Goal: Task Accomplishment & Management: Complete application form

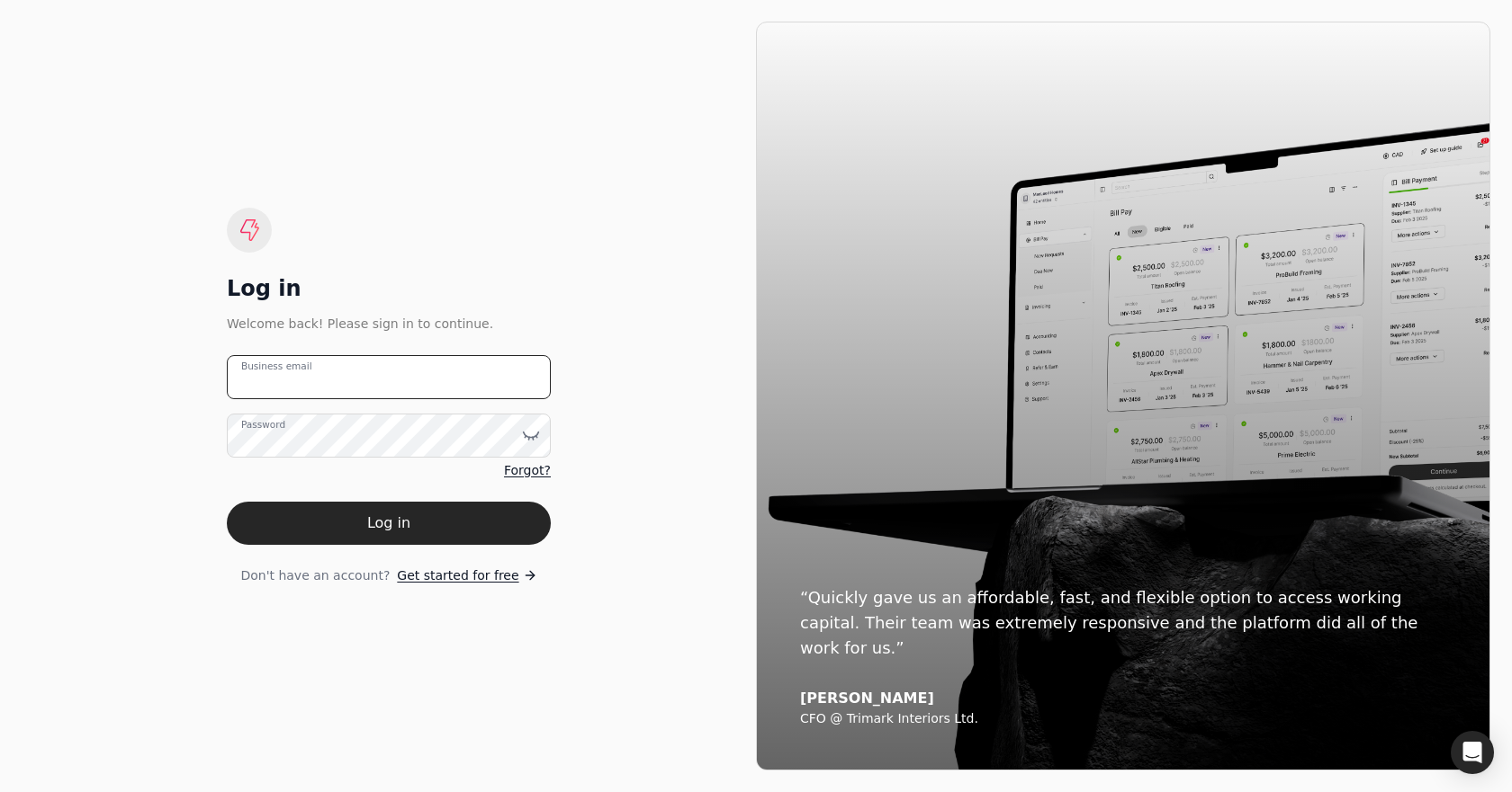
click at [391, 373] on email "Business email" at bounding box center [389, 377] width 324 height 44
type email "[EMAIL_ADDRESS][DOMAIN_NAME]"
click at [521, 476] on span "Forgot?" at bounding box center [527, 471] width 47 height 19
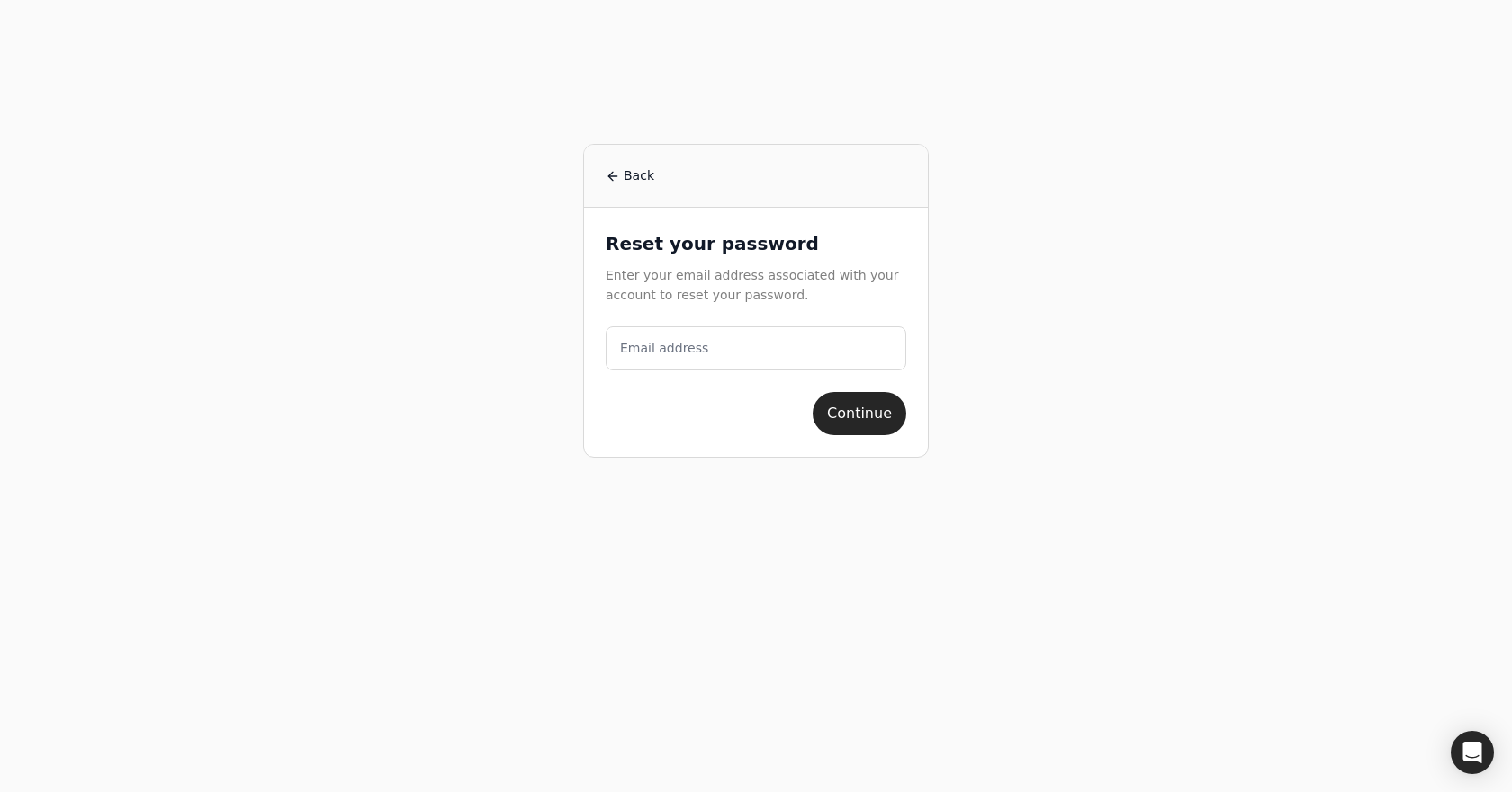
click at [676, 352] on label "Email address" at bounding box center [664, 349] width 88 height 19
click at [676, 352] on address "Email address" at bounding box center [756, 348] width 300 height 44
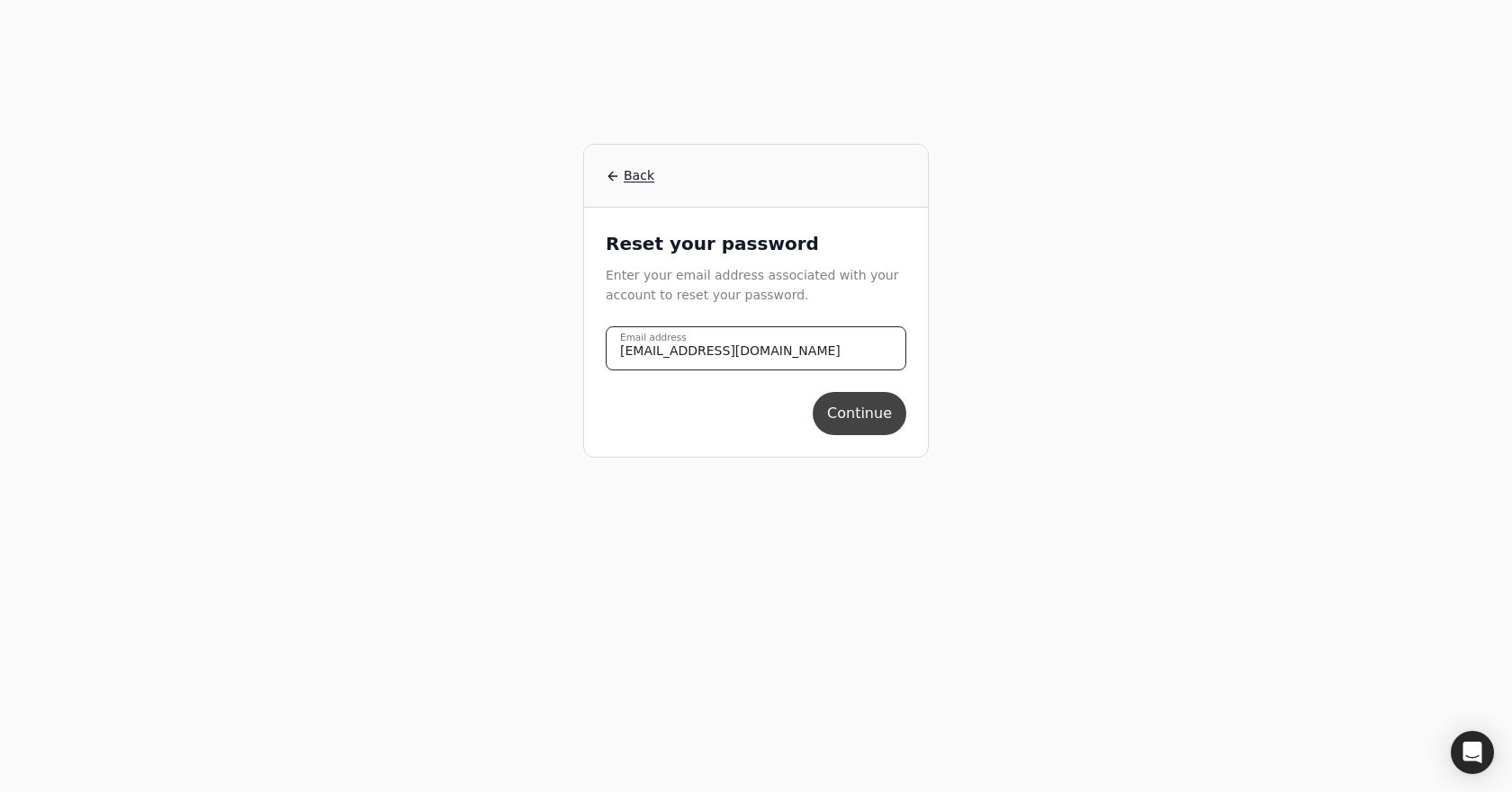
type address "[EMAIL_ADDRESS][DOMAIN_NAME]"
click at [860, 406] on button "Continue" at bounding box center [859, 413] width 94 height 43
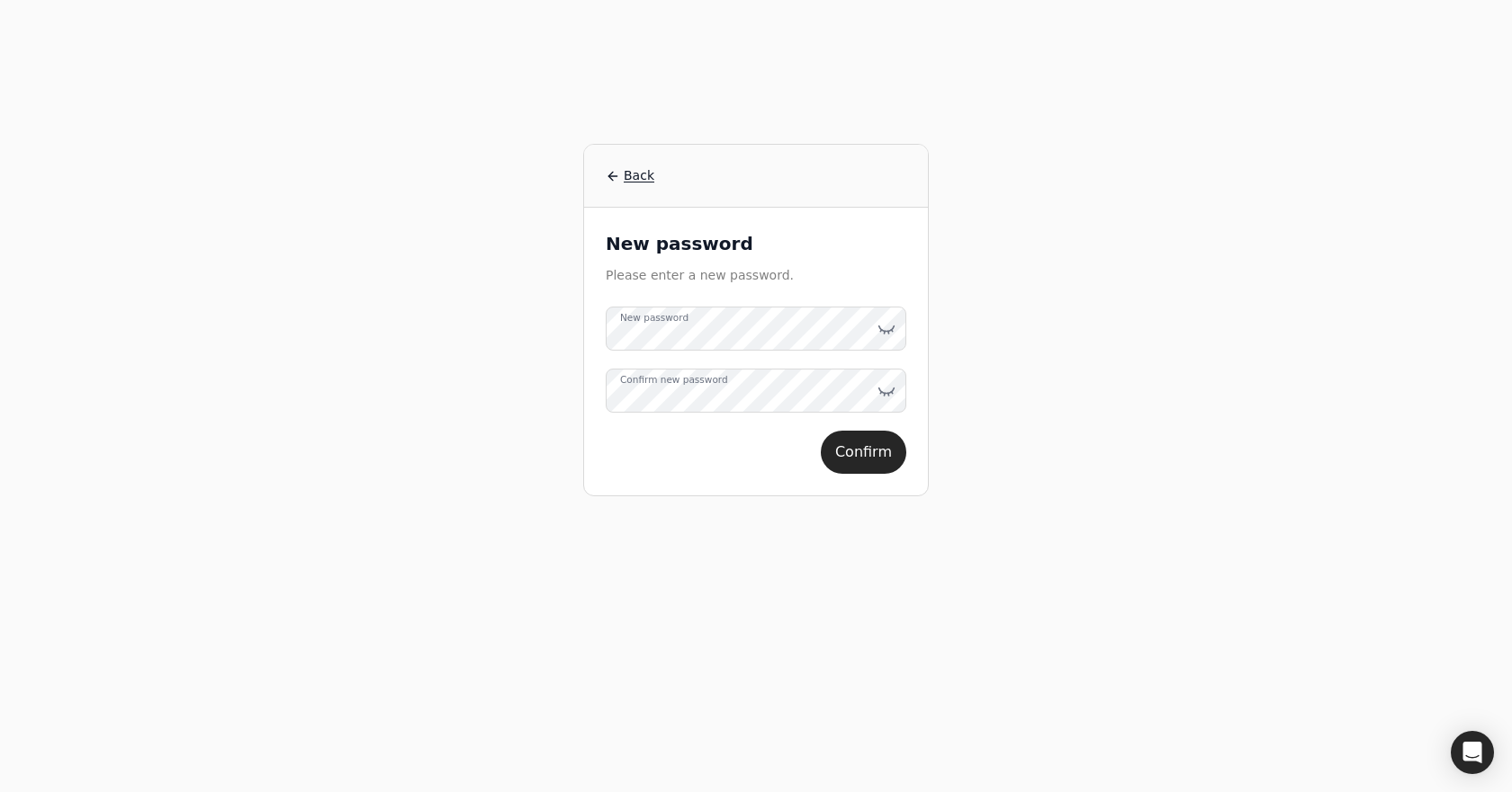
click at [677, 387] on label "Confirm new password" at bounding box center [674, 380] width 108 height 14
click at [880, 334] on icon at bounding box center [886, 329] width 18 height 18
click at [890, 389] on icon at bounding box center [886, 391] width 18 height 18
click at [875, 445] on button "Confirm" at bounding box center [863, 451] width 85 height 43
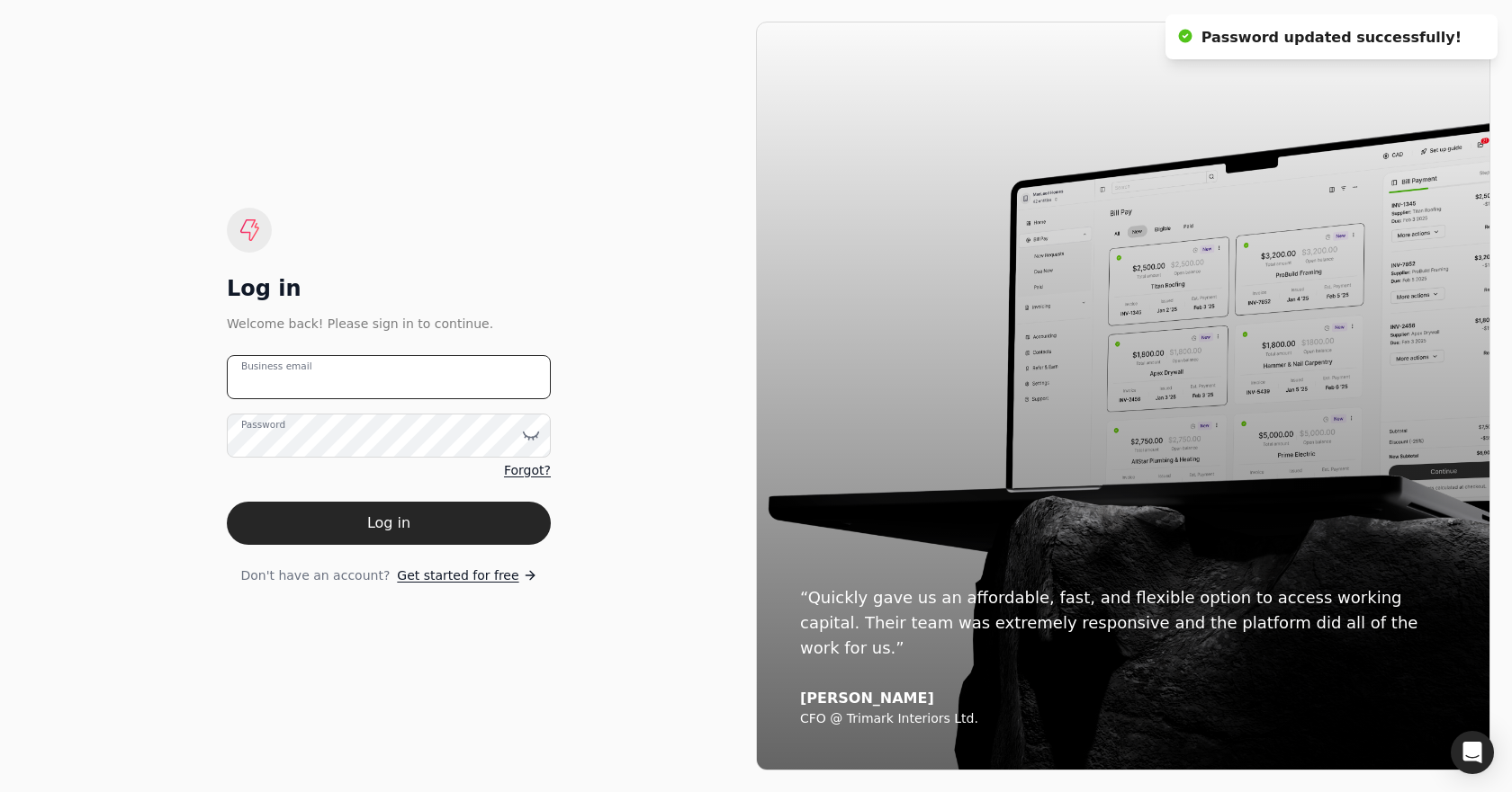
type email "[EMAIL_ADDRESS][DOMAIN_NAME]"
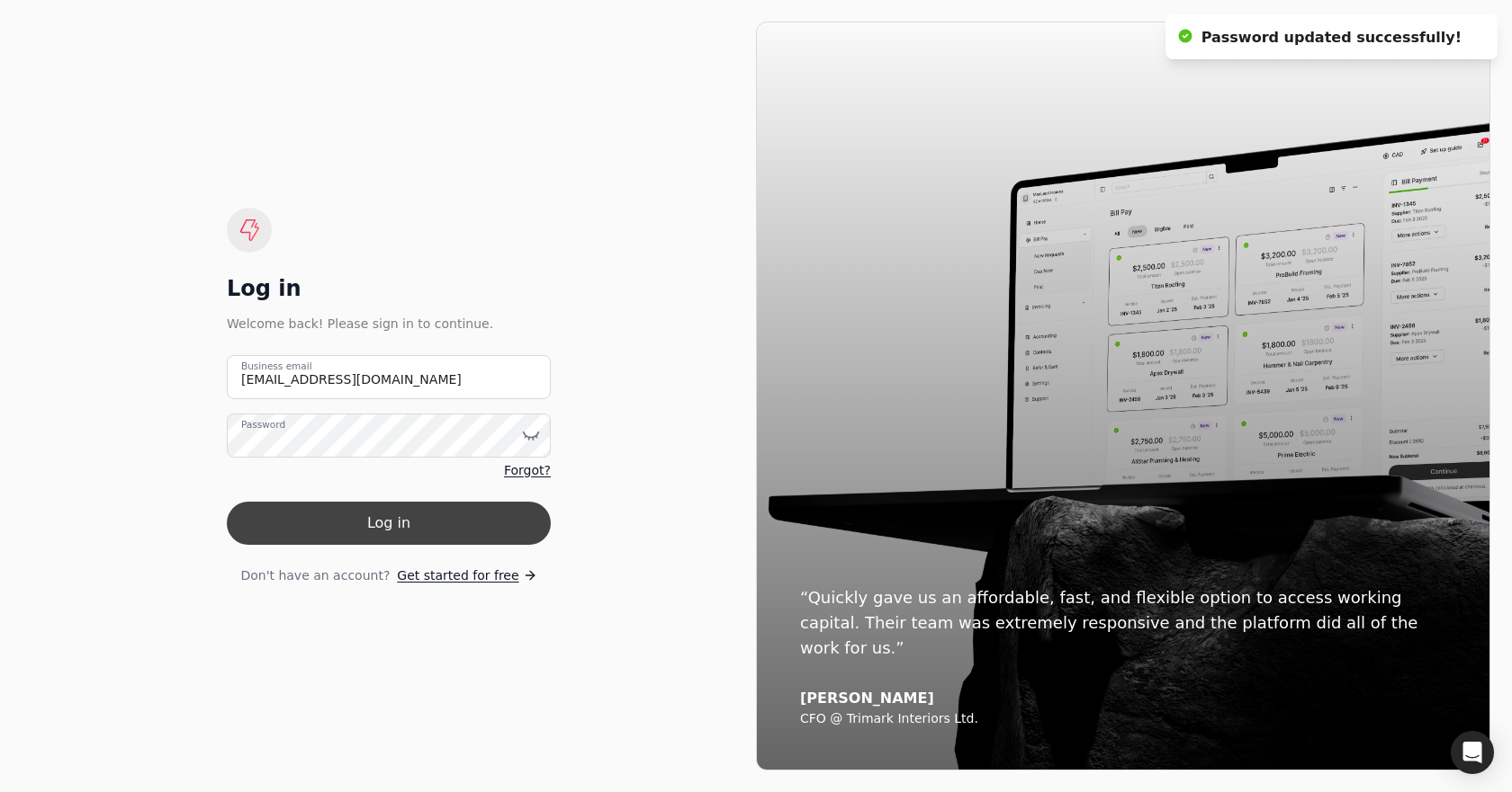
click at [371, 530] on button "Log in" at bounding box center [389, 523] width 324 height 43
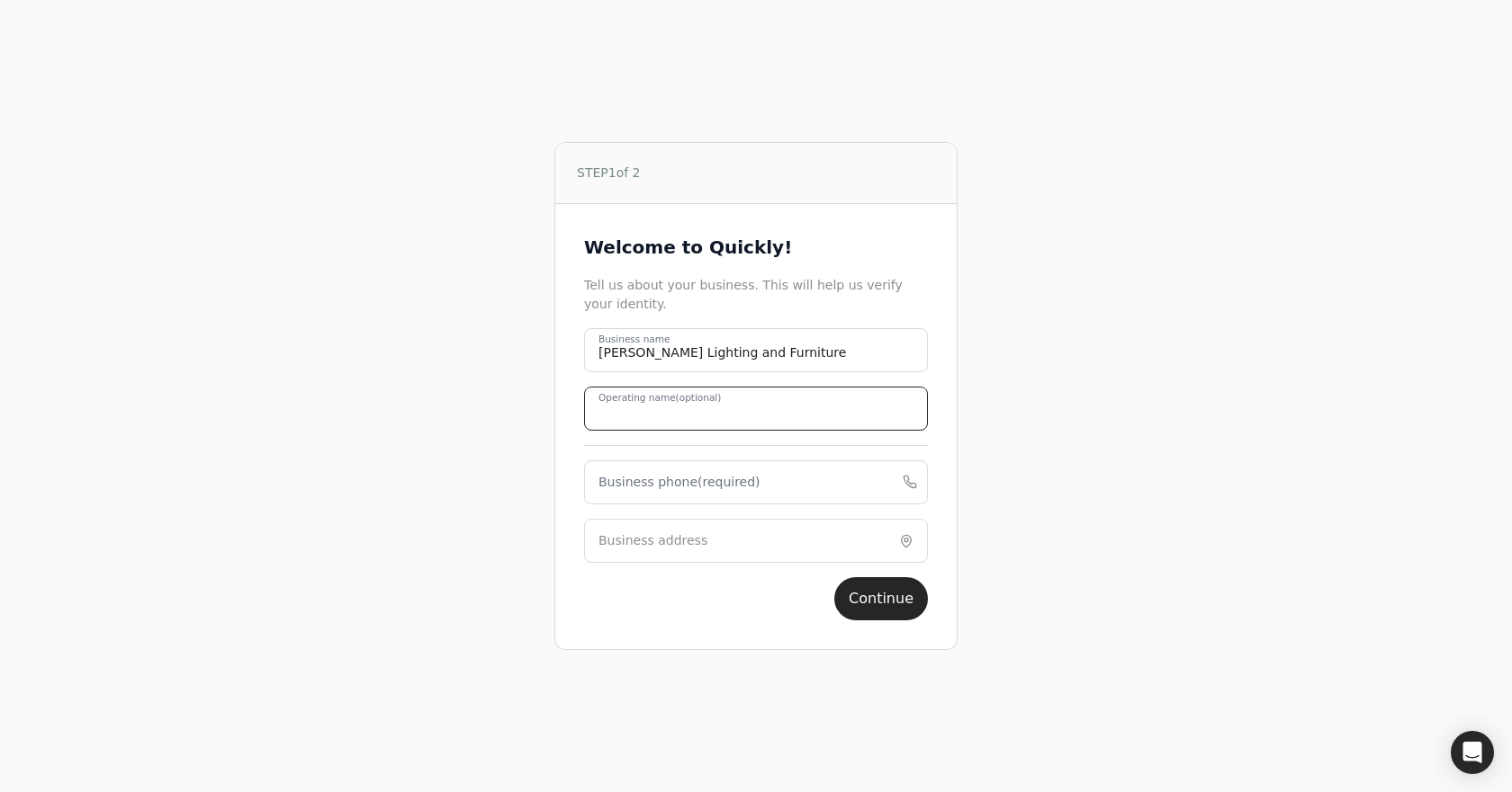
click at [714, 418] on name "Operating name (optional)" at bounding box center [755, 408] width 344 height 44
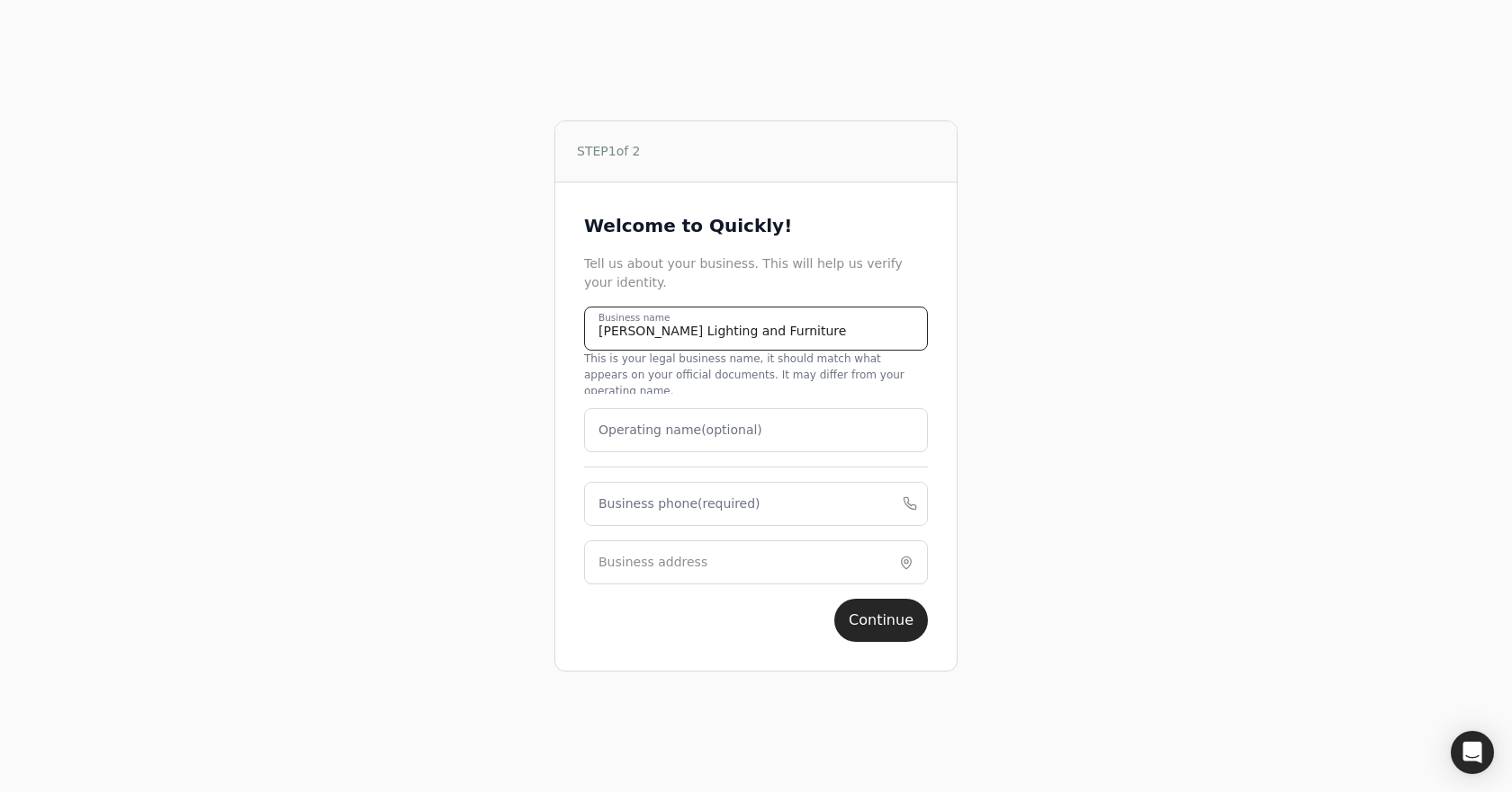
drag, startPoint x: 812, startPoint y: 349, endPoint x: 495, endPoint y: 341, distance: 317.1
click at [495, 341] on div "STEP 1 of 2 Welcome to Quickly! Tell us about your business. This will help us …" at bounding box center [756, 396] width 1083 height 792
click at [626, 429] on label "Operating name (optional)" at bounding box center [679, 430] width 164 height 19
click at [626, 429] on name "Operating name (optional)" at bounding box center [755, 430] width 344 height 44
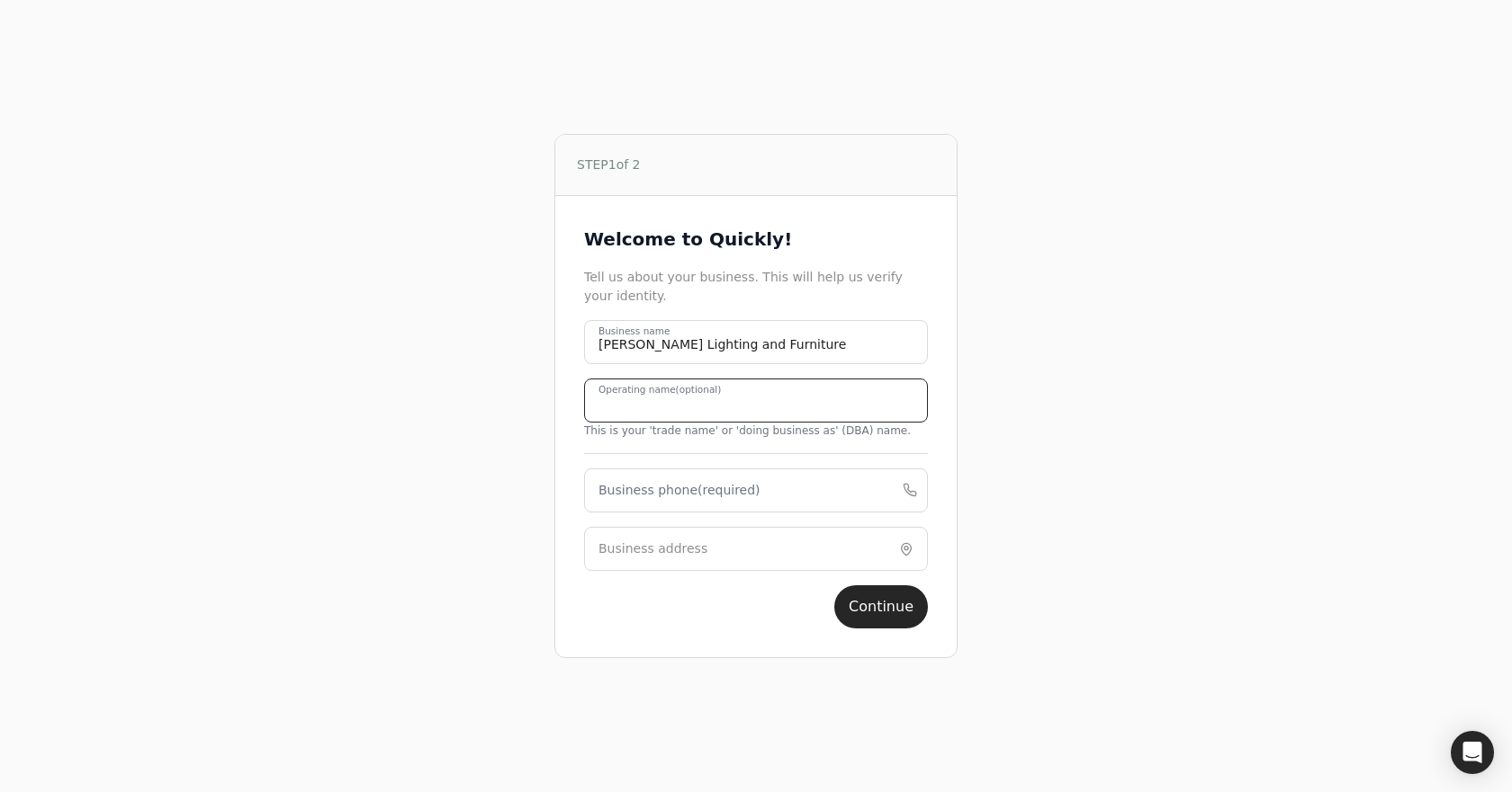
paste name "[PERSON_NAME] Lighting and Furniture"
type name "[PERSON_NAME] Lighting and Furniture"
click at [653, 481] on label "Business phone (required)" at bounding box center [678, 491] width 162 height 19
click at [653, 481] on phone "Business phone (required)" at bounding box center [755, 491] width 344 height 44
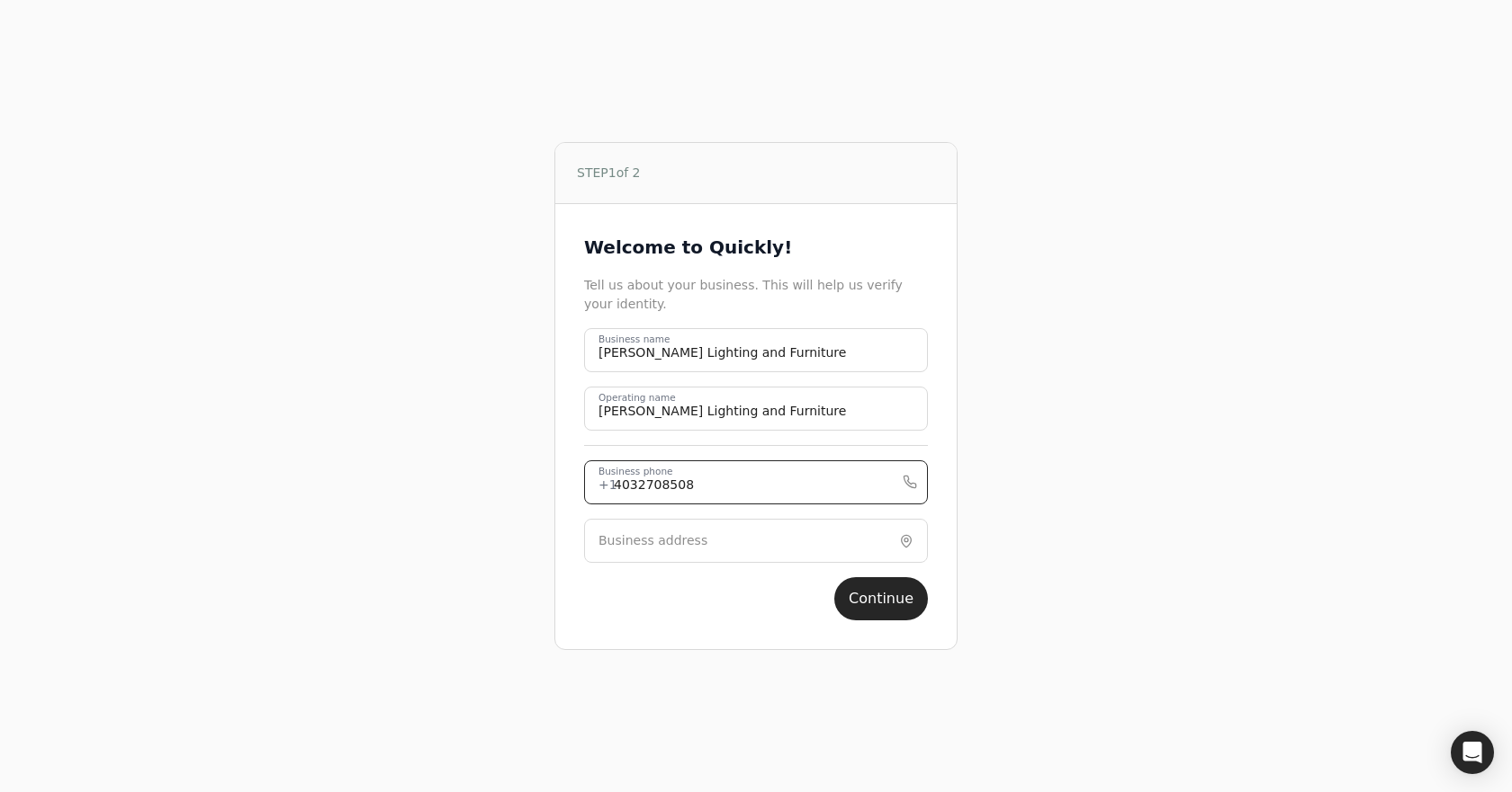
type phone "4032708508"
click at [619, 561] on input "Business address" at bounding box center [755, 541] width 344 height 44
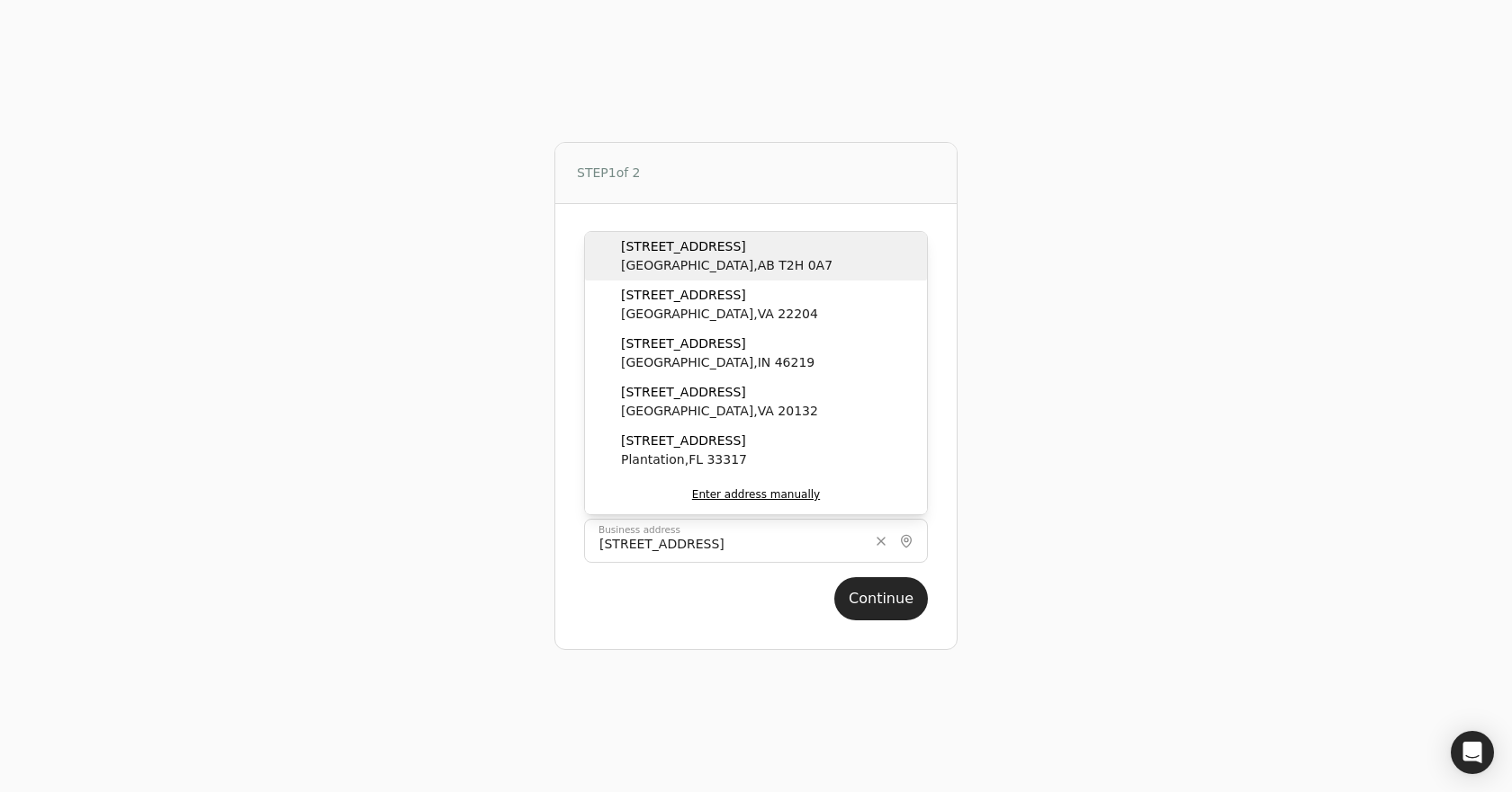
click at [717, 258] on span "[GEOGRAPHIC_DATA] , AB T2H 0A7" at bounding box center [726, 266] width 211 height 19
type input "[STREET_ADDRESS]"
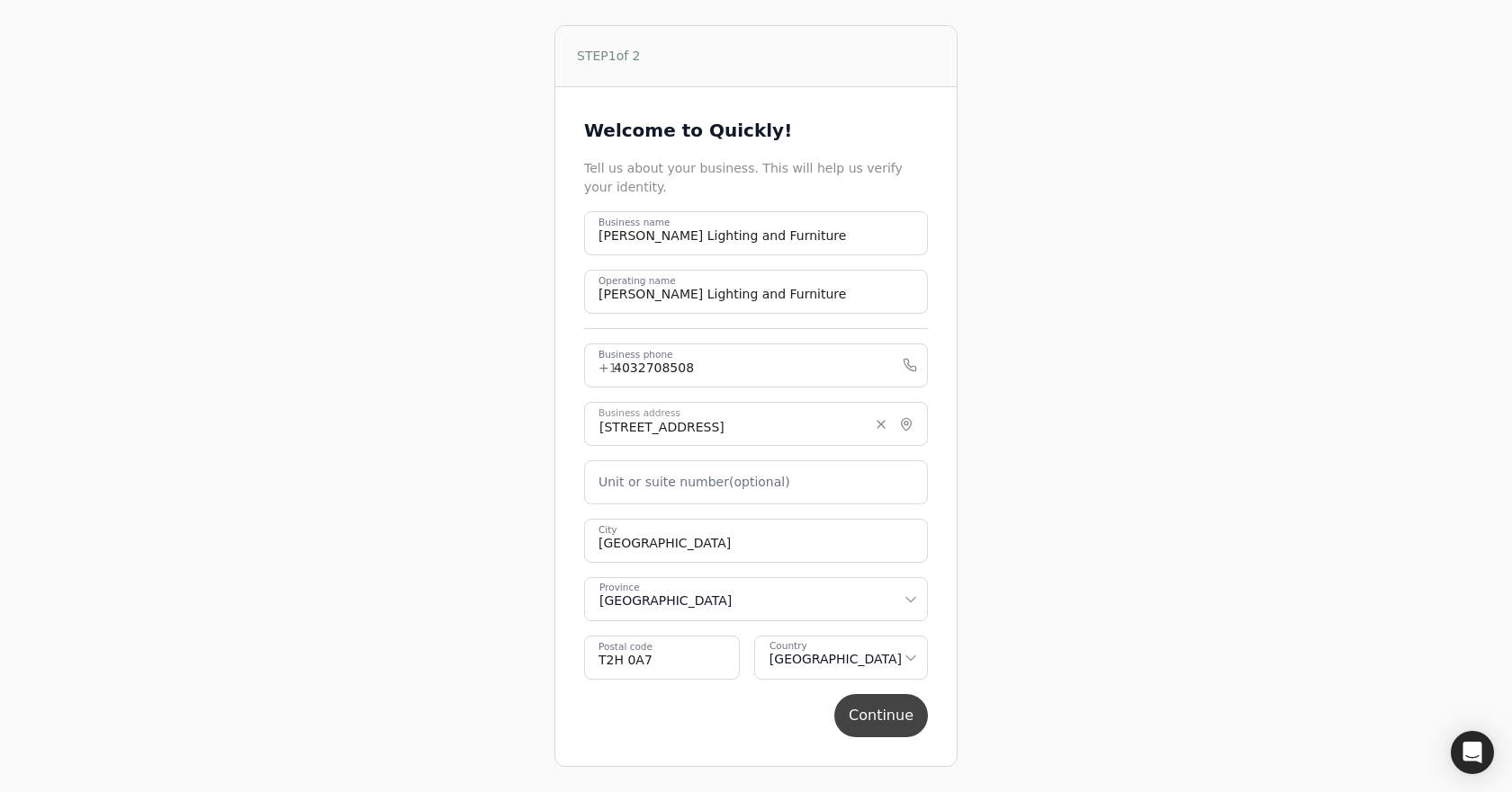
click at [888, 715] on button "Continue" at bounding box center [881, 715] width 94 height 43
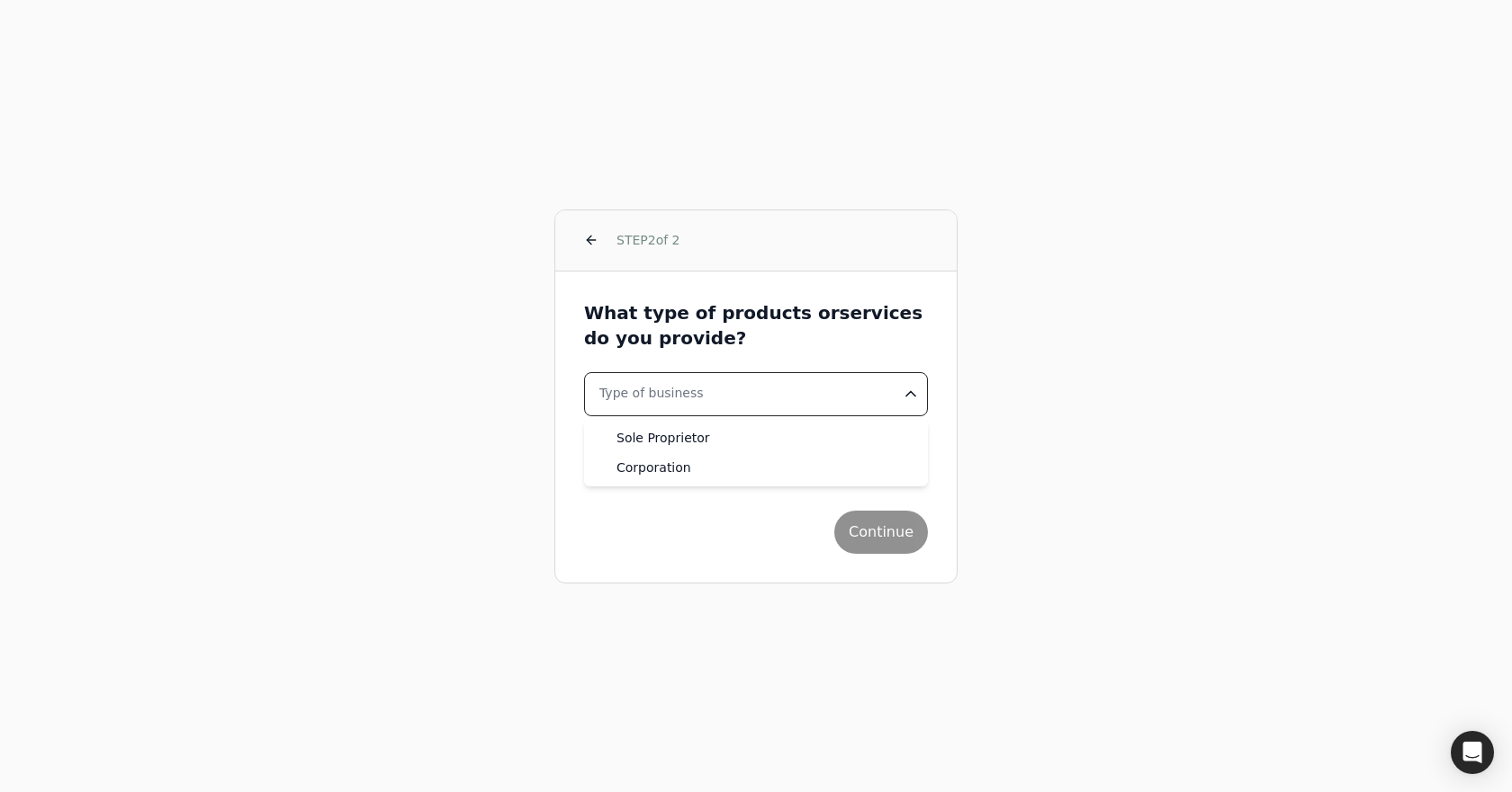
click at [840, 388] on html "STEP 2 of 2 What type of products or services do you provide? Type of business …" at bounding box center [756, 396] width 1512 height 792
select select "corporation"
click at [681, 447] on button "Industry" at bounding box center [755, 452] width 344 height 44
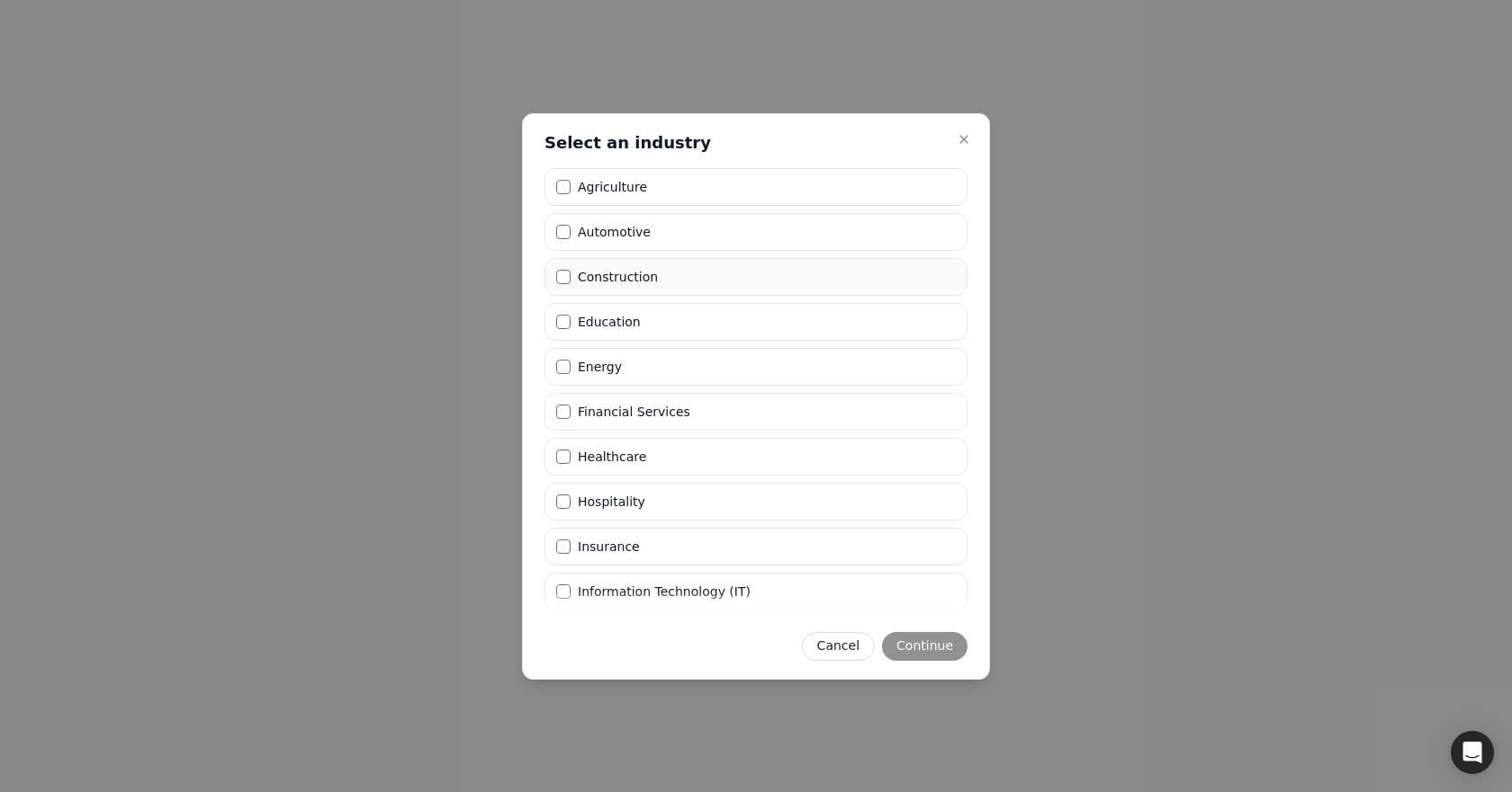
click at [641, 266] on li "Construction" at bounding box center [756, 276] width 423 height 37
click at [643, 278] on label "Construction" at bounding box center [618, 276] width 80 height 12
click at [570, 278] on button "Construction" at bounding box center [563, 276] width 14 height 14
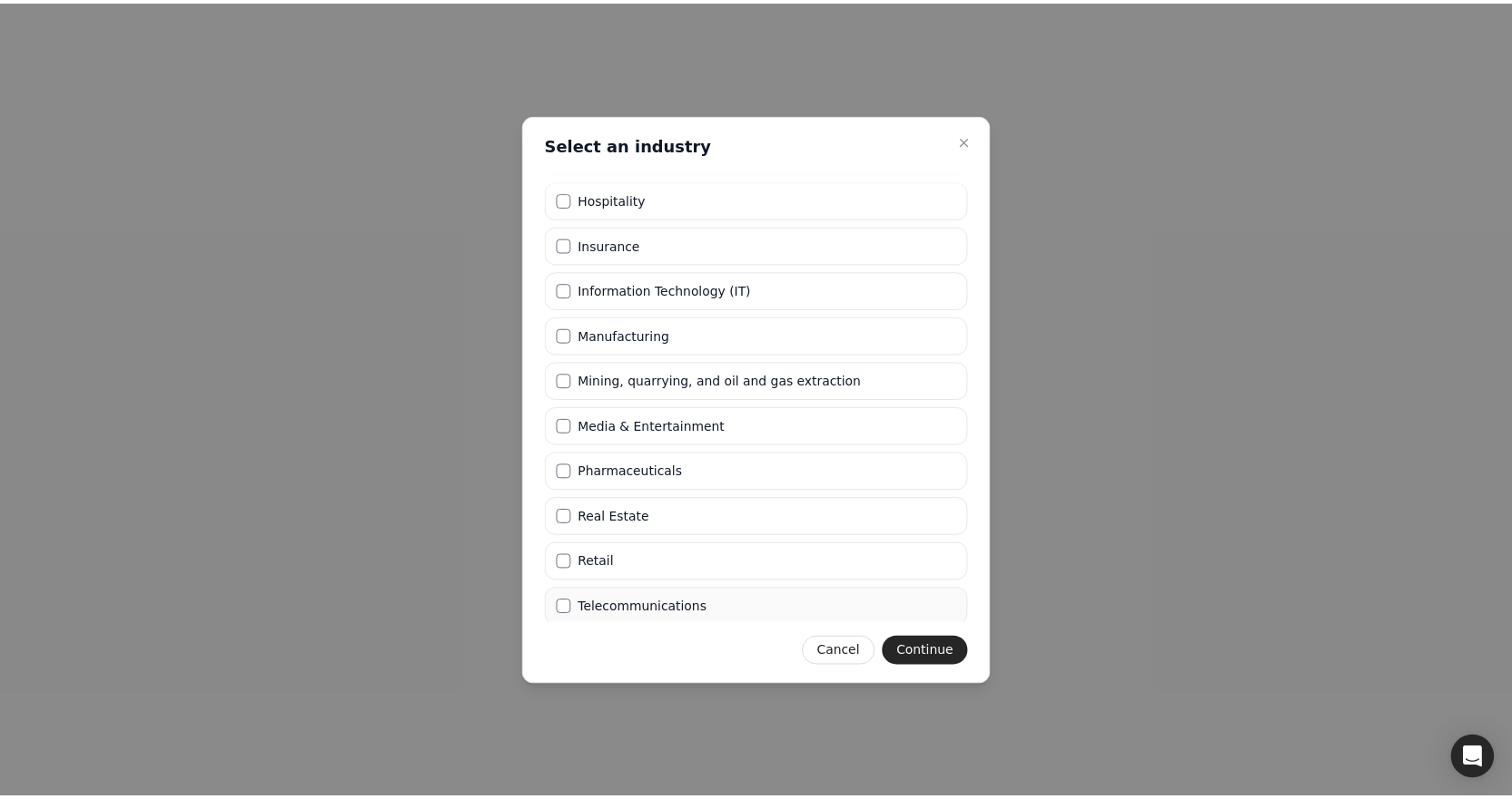
scroll to position [447, 0]
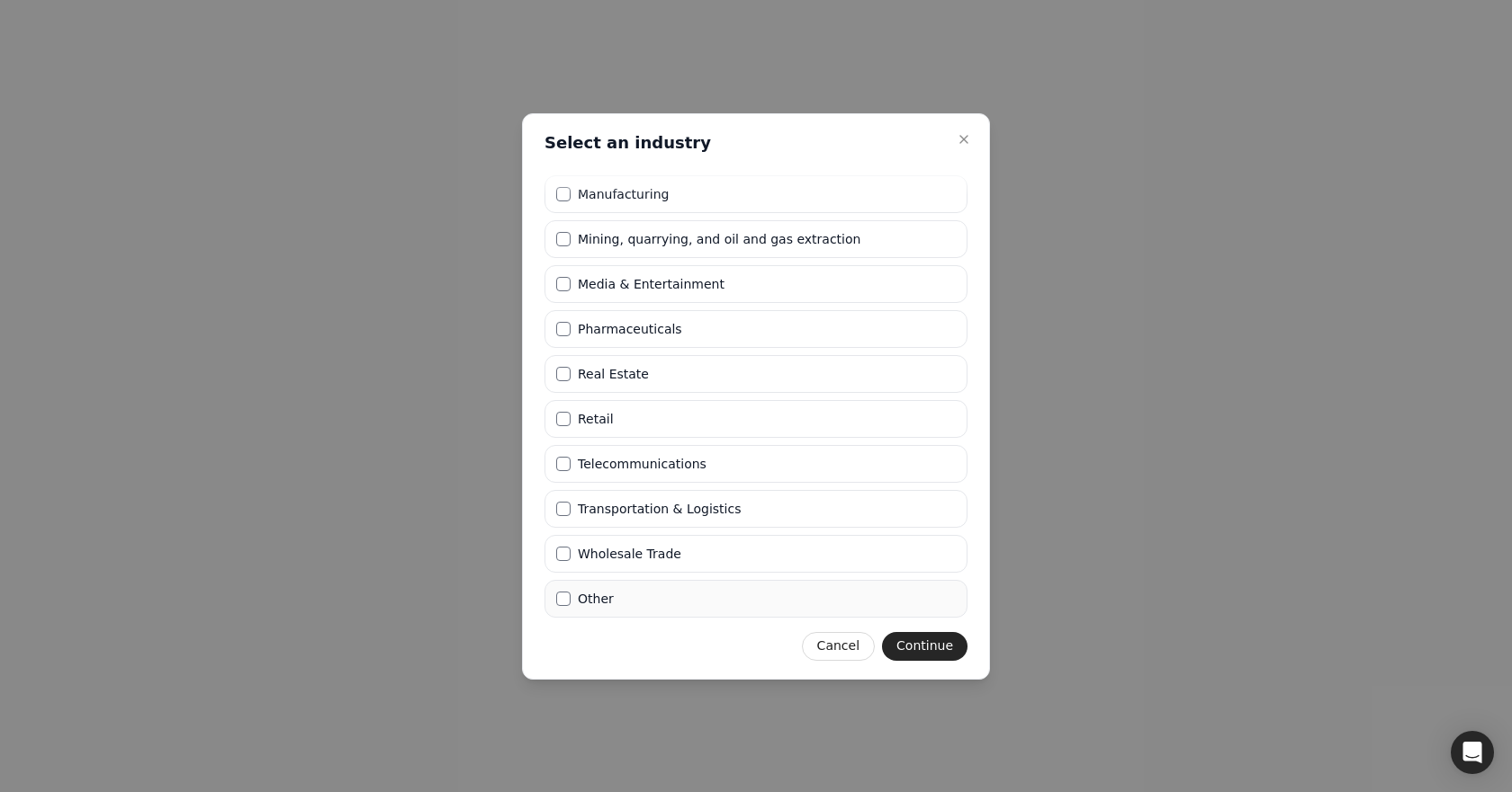
click at [589, 594] on label "Other" at bounding box center [596, 599] width 36 height 12
click at [570, 594] on button "Other" at bounding box center [563, 599] width 14 height 14
click at [944, 661] on div "Close Select an industry Select an industry Agriculture Automotive Construction…" at bounding box center [755, 396] width 468 height 566
click at [919, 639] on button "Continue" at bounding box center [924, 647] width 85 height 29
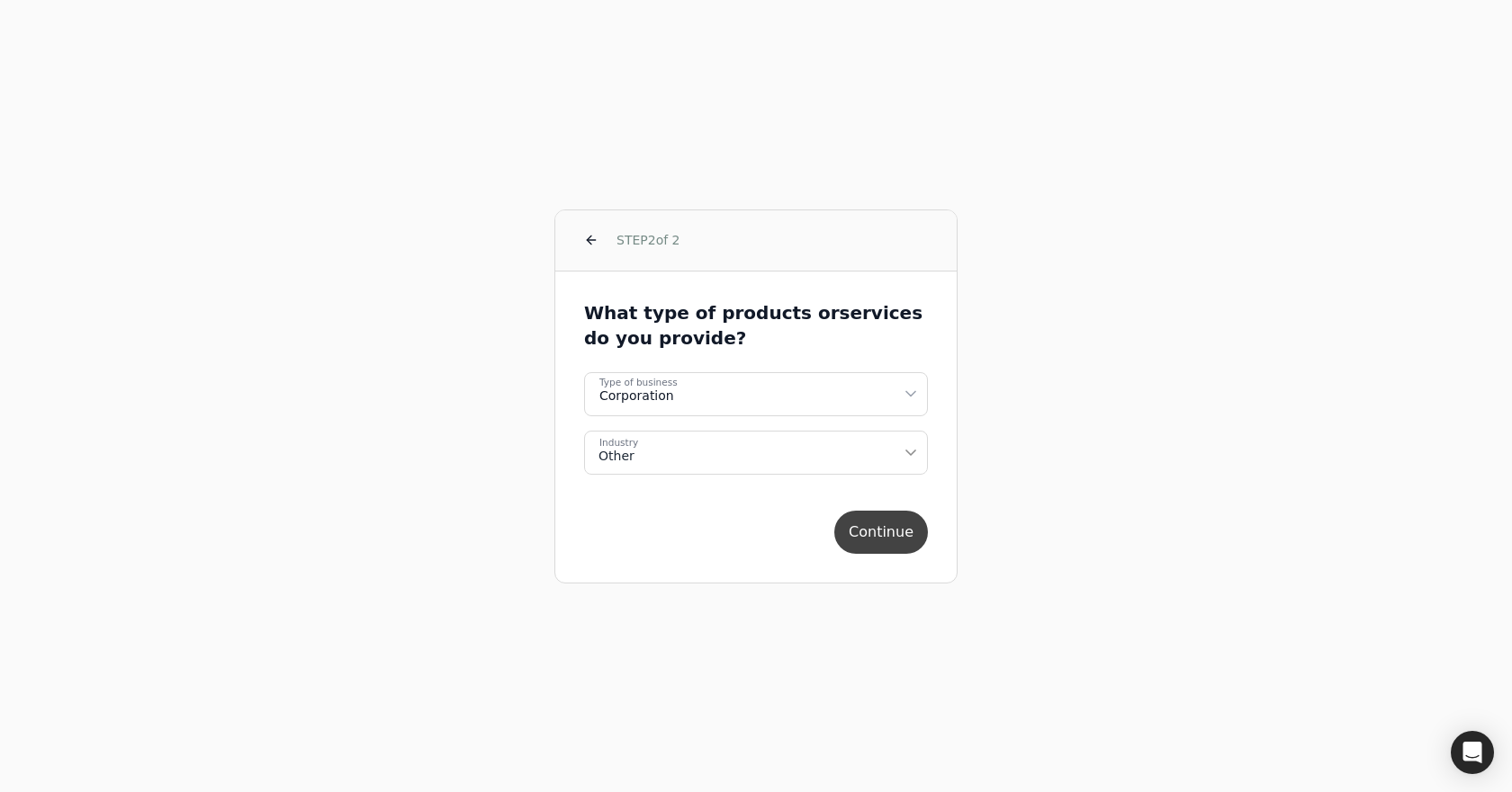
click at [882, 534] on button "Continue" at bounding box center [881, 532] width 94 height 43
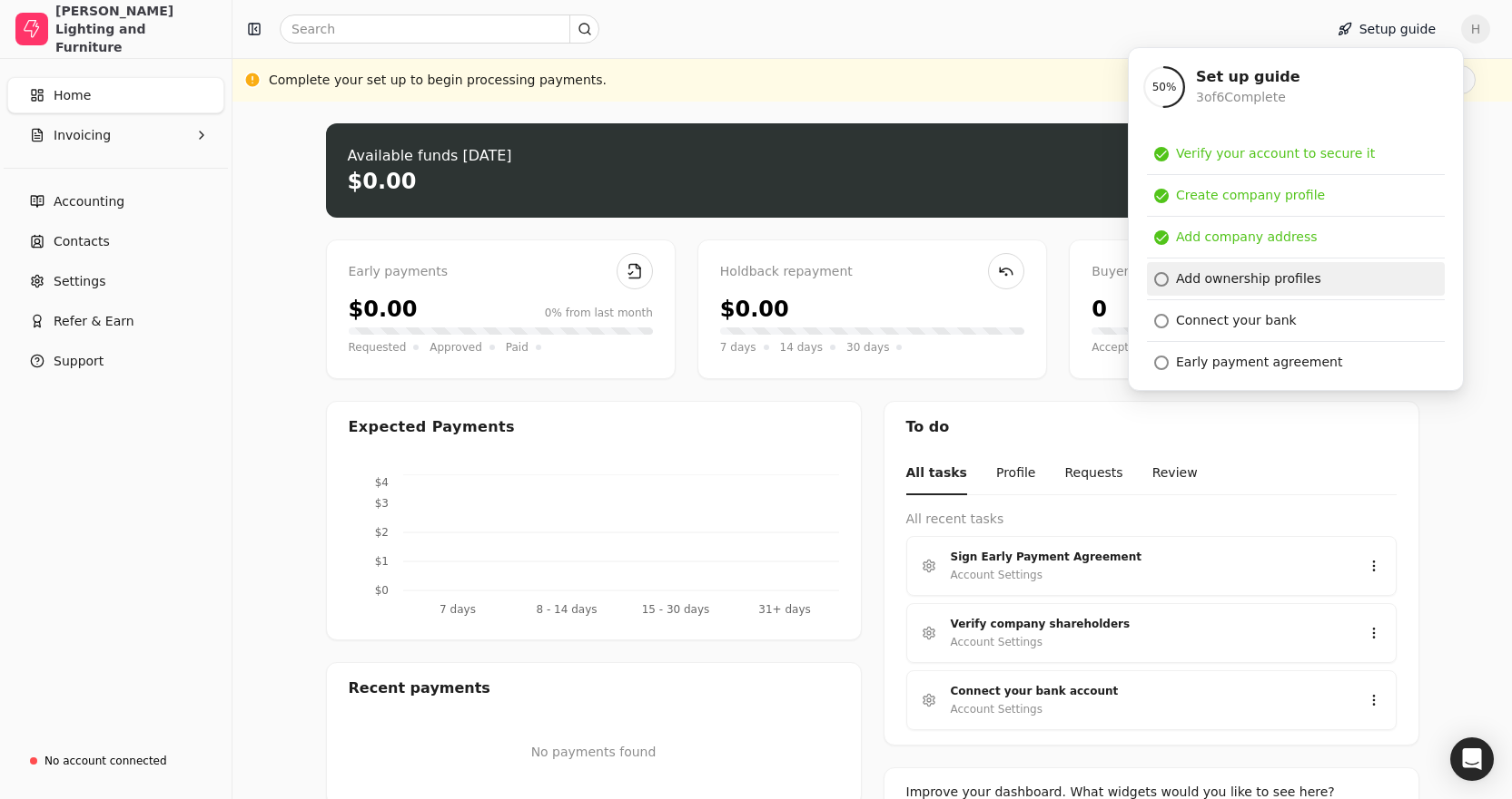
click at [1212, 272] on div "Add ownership profiles" at bounding box center [1248, 279] width 145 height 19
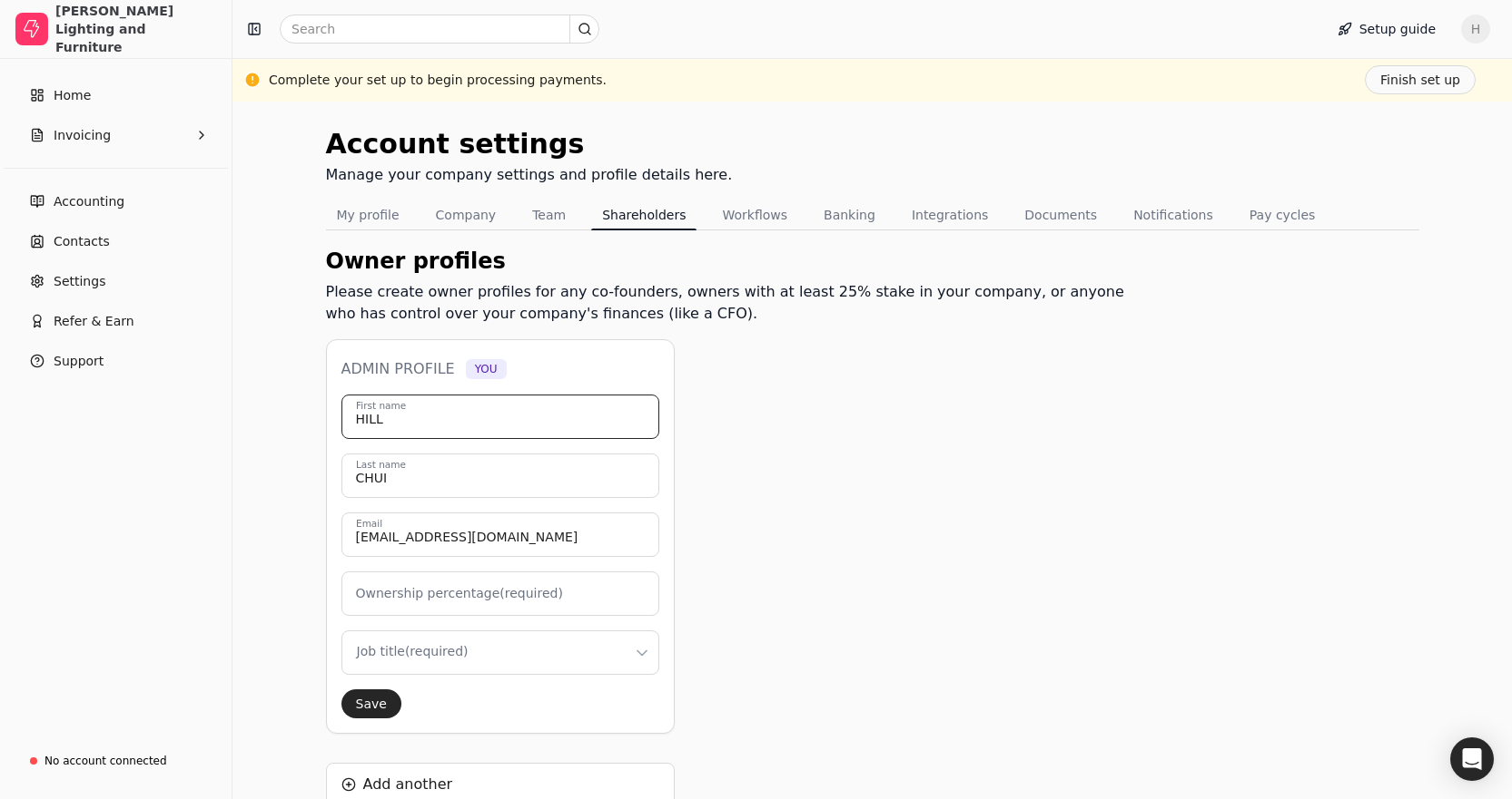
drag, startPoint x: 437, startPoint y: 420, endPoint x: 246, endPoint y: 410, distance: 191.3
click at [246, 410] on div "Account settings Manage your company settings and profile details here. My prof…" at bounding box center [872, 541] width 1279 height 881
type input "K"
type input "0"
type input "Kyla"
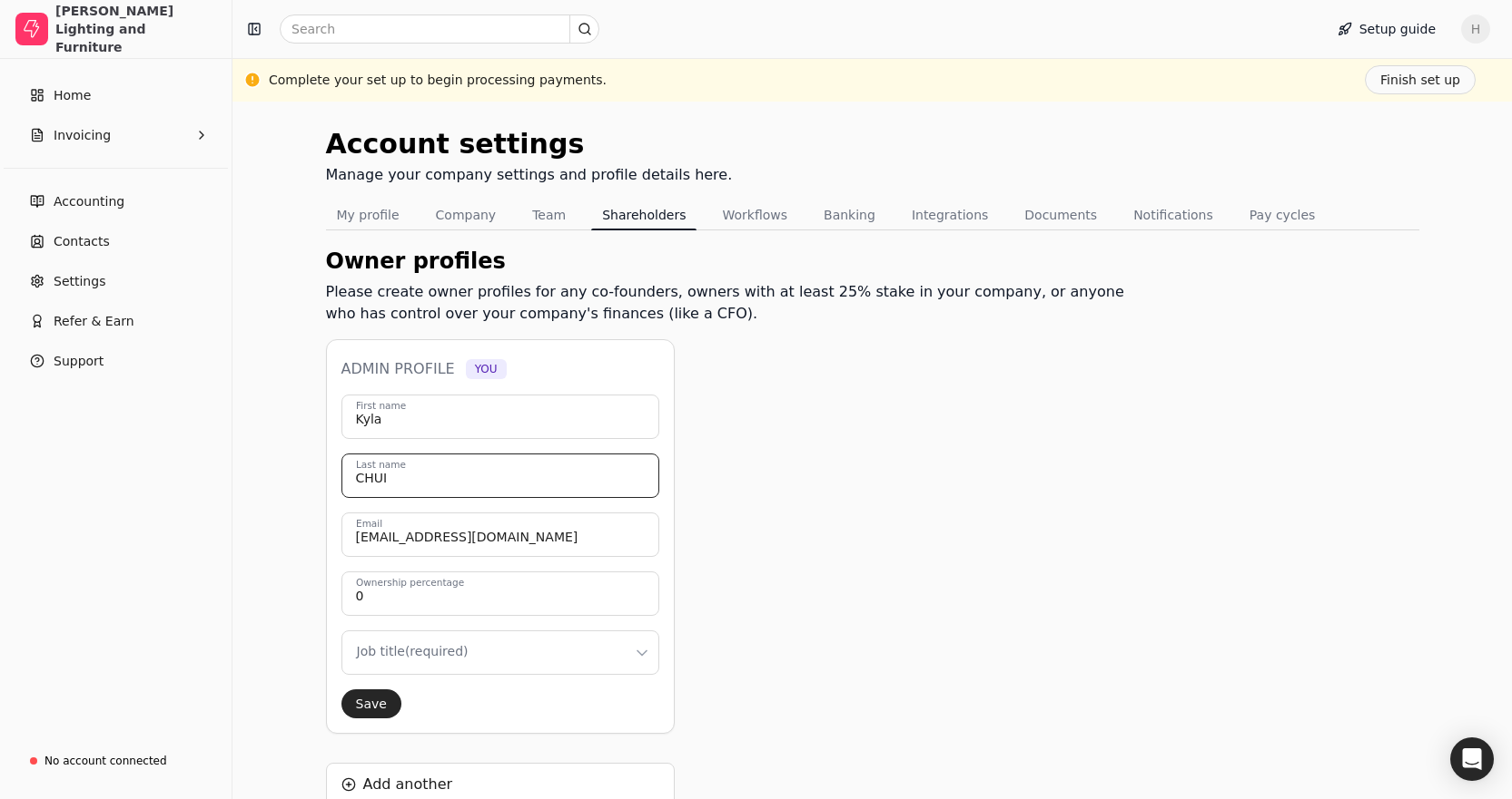
drag, startPoint x: 429, startPoint y: 482, endPoint x: 269, endPoint y: 482, distance: 160.0
click at [269, 482] on div "Account settings Manage your company settings and profile details here. My prof…" at bounding box center [872, 541] width 1279 height 881
type input "Weening"
click at [536, 662] on html "[PERSON_NAME] Lighting and Furniture Home Invoicing Accounting Contacts Setting…" at bounding box center [756, 491] width 1512 height 982
click at [373, 703] on button "Save" at bounding box center [372, 704] width 60 height 29
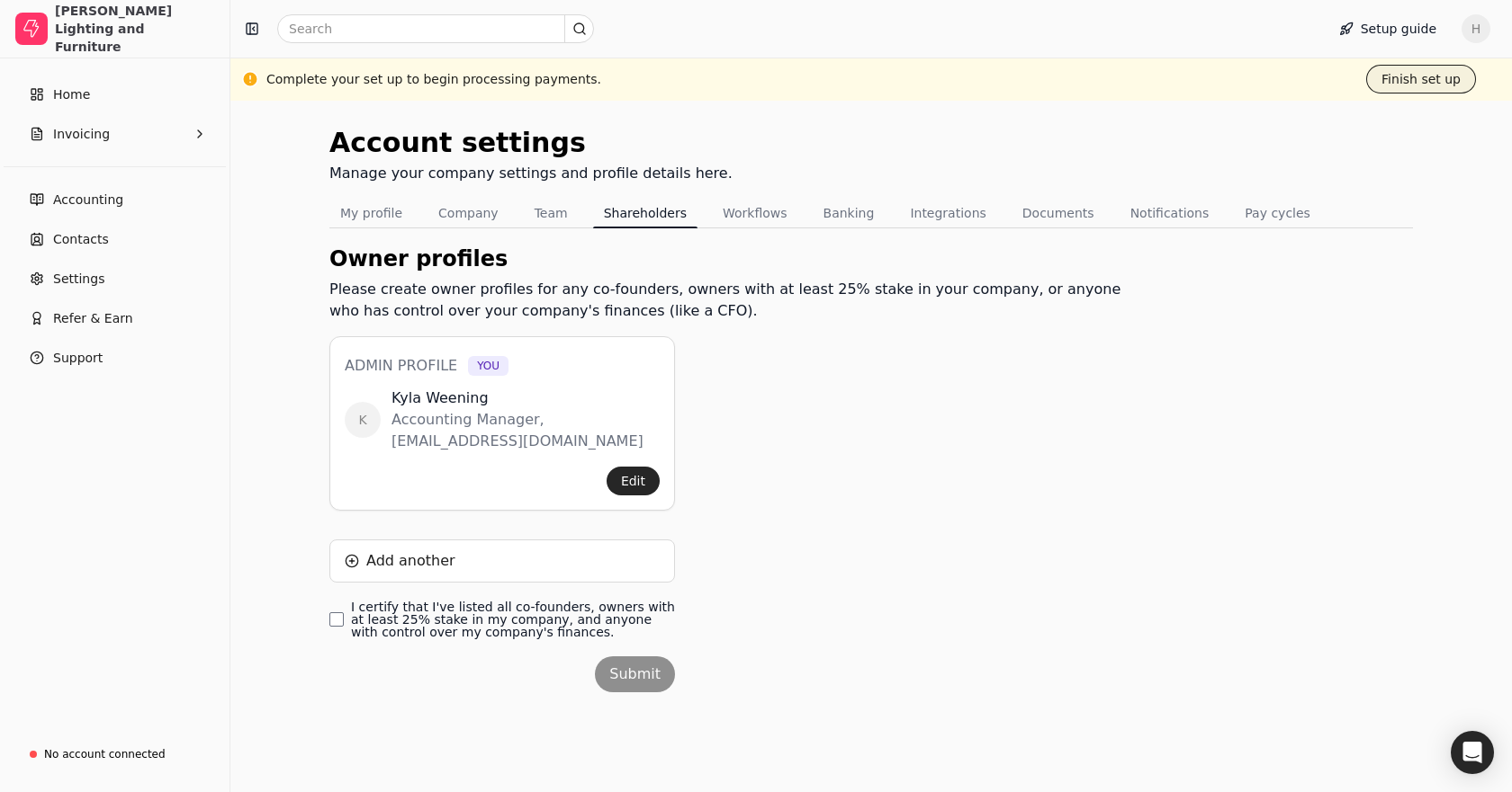
click at [1404, 72] on button "Finish set up" at bounding box center [1420, 79] width 110 height 29
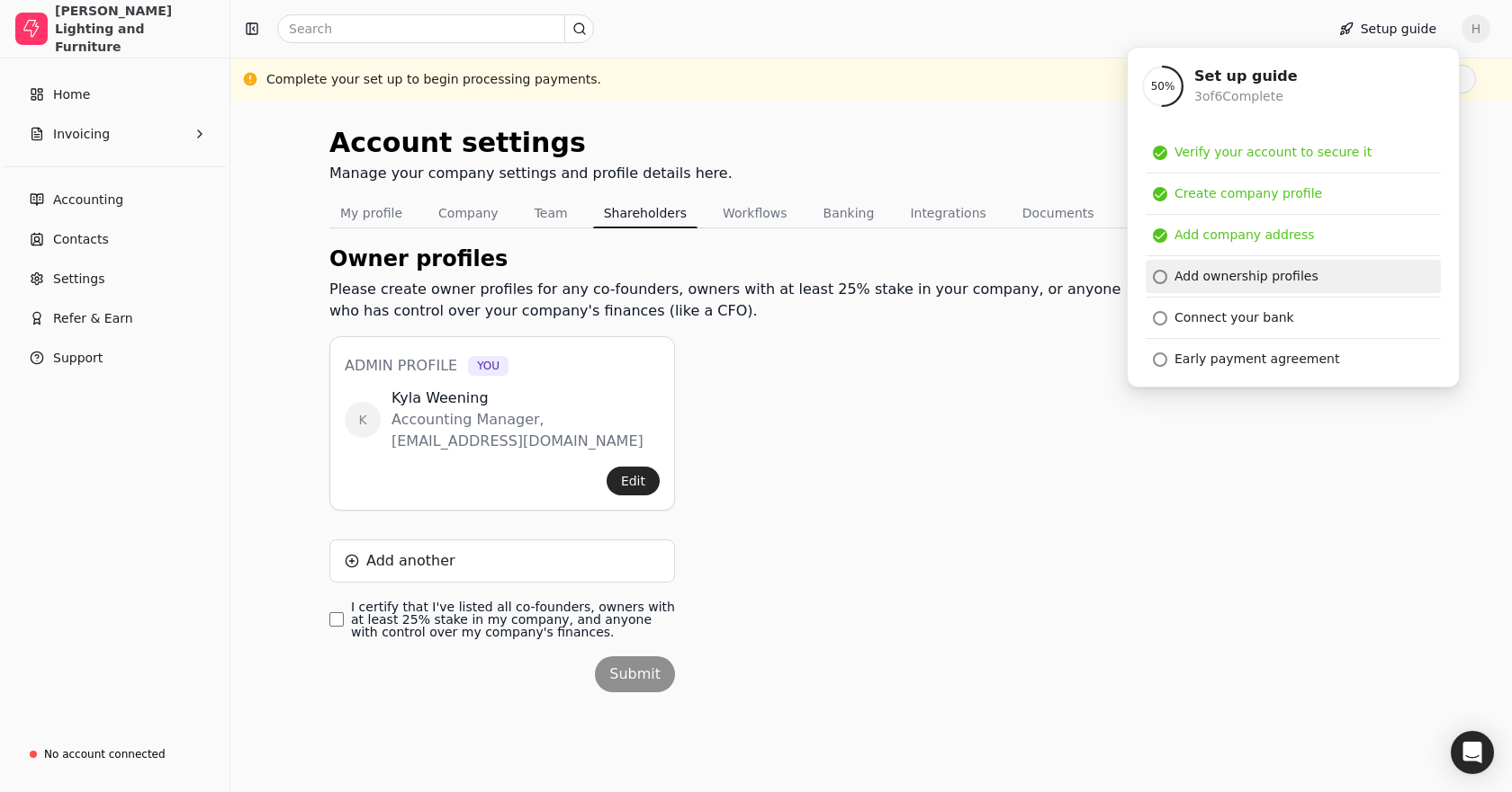
click at [1222, 277] on div "Add ownership profiles" at bounding box center [1246, 276] width 144 height 19
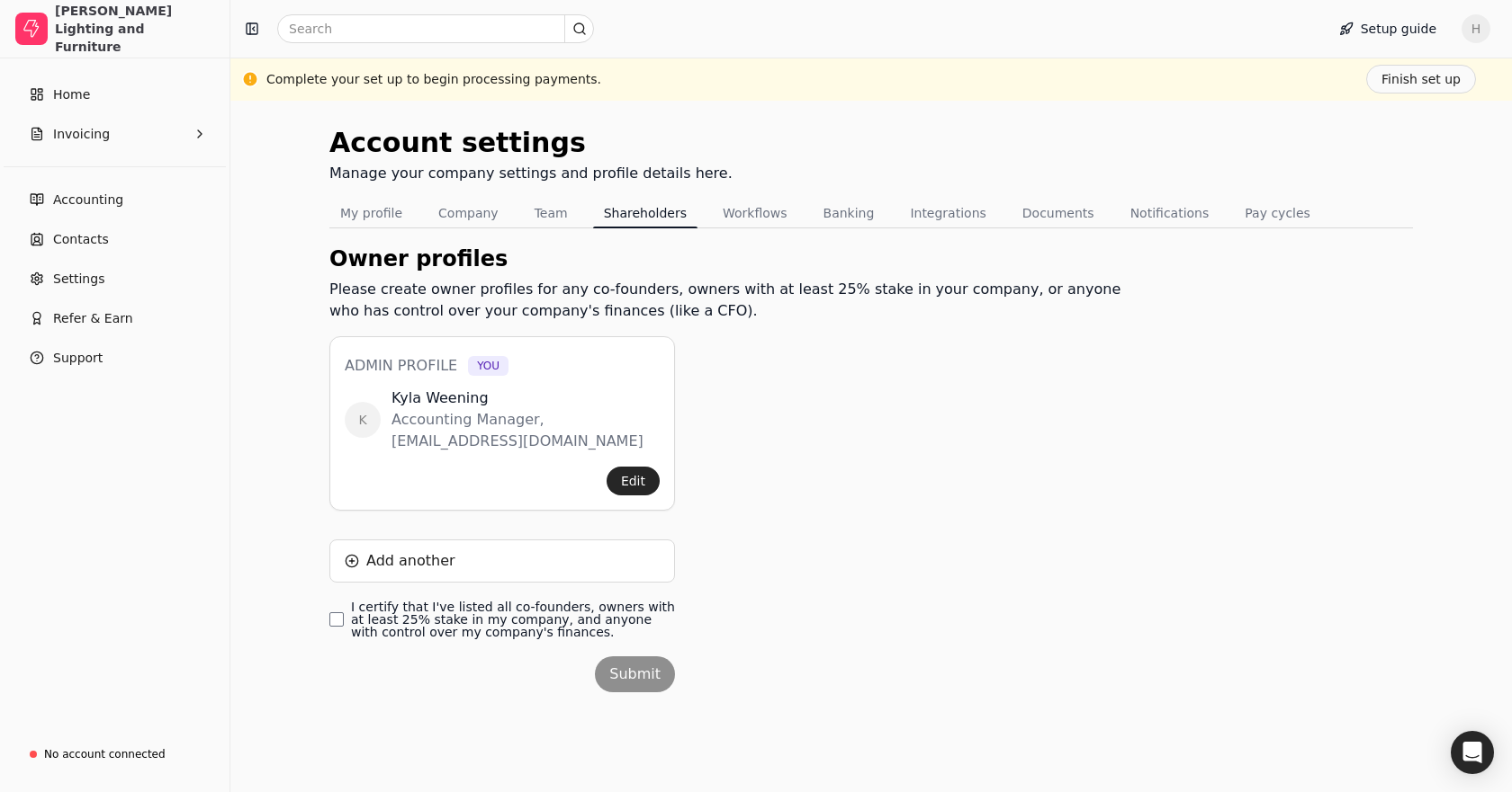
click at [367, 616] on label "I certify that I've listed all co-founders, owners with at least 25% stake in m…" at bounding box center [513, 619] width 324 height 37
click at [344, 616] on finances\ "I certify that I've listed all co-founders, owners with at least 25% stake in m…" at bounding box center [336, 619] width 14 height 14
click at [464, 624] on label "I certify that I've listed all co-founders, owners with at least 25% stake in m…" at bounding box center [513, 619] width 324 height 37
click at [344, 624] on finances\ "I certify that I've listed all co-founders, owners with at least 25% stake in m…" at bounding box center [336, 619] width 14 height 14
click at [449, 633] on label "I certify that I've listed all co-founders, owners with at least 25% stake in m…" at bounding box center [513, 619] width 324 height 37
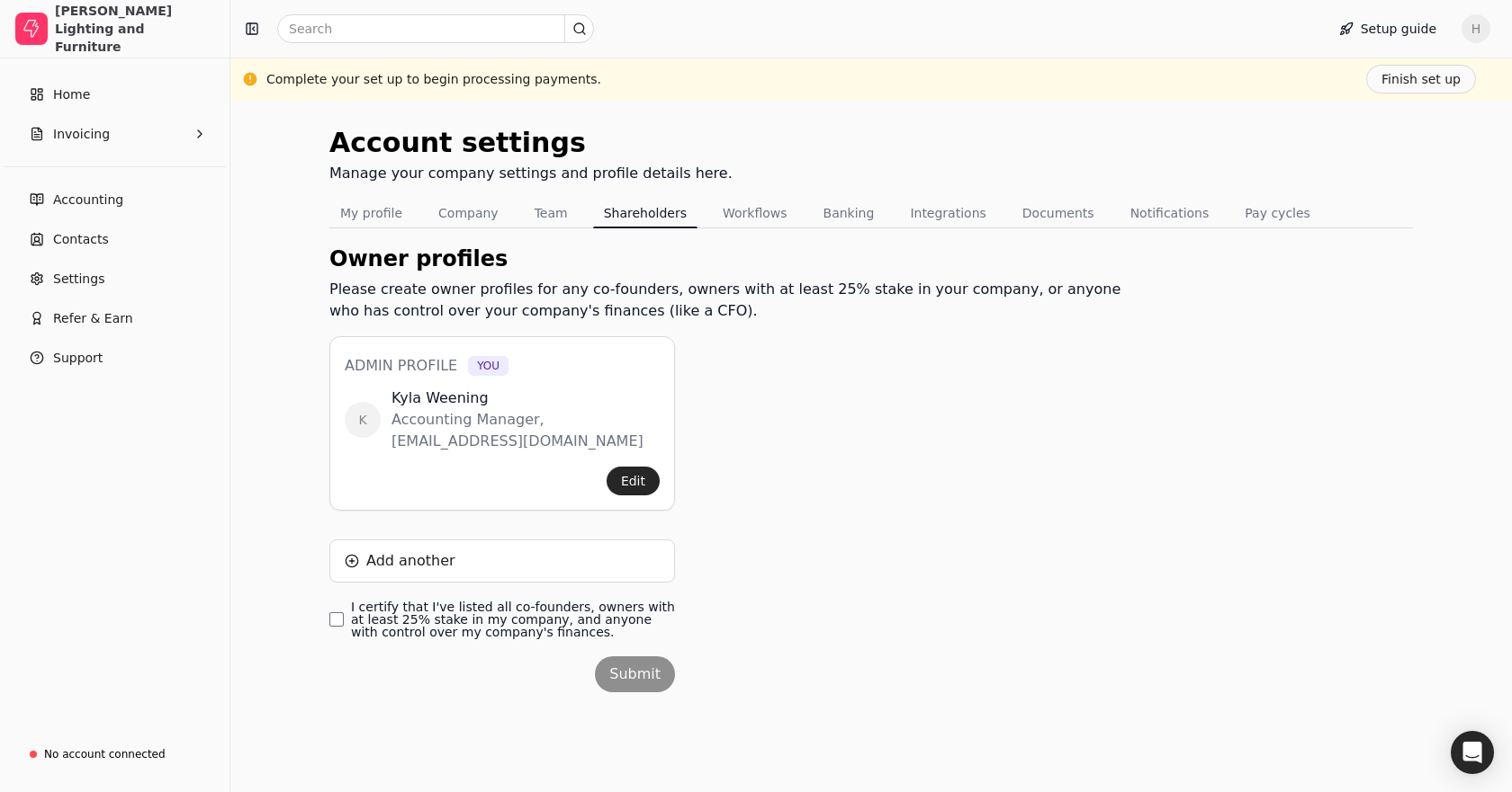
click at [344, 627] on finances\ "I certify that I've listed all co-founders, owners with at least 25% stake in m…" at bounding box center [336, 619] width 14 height 14
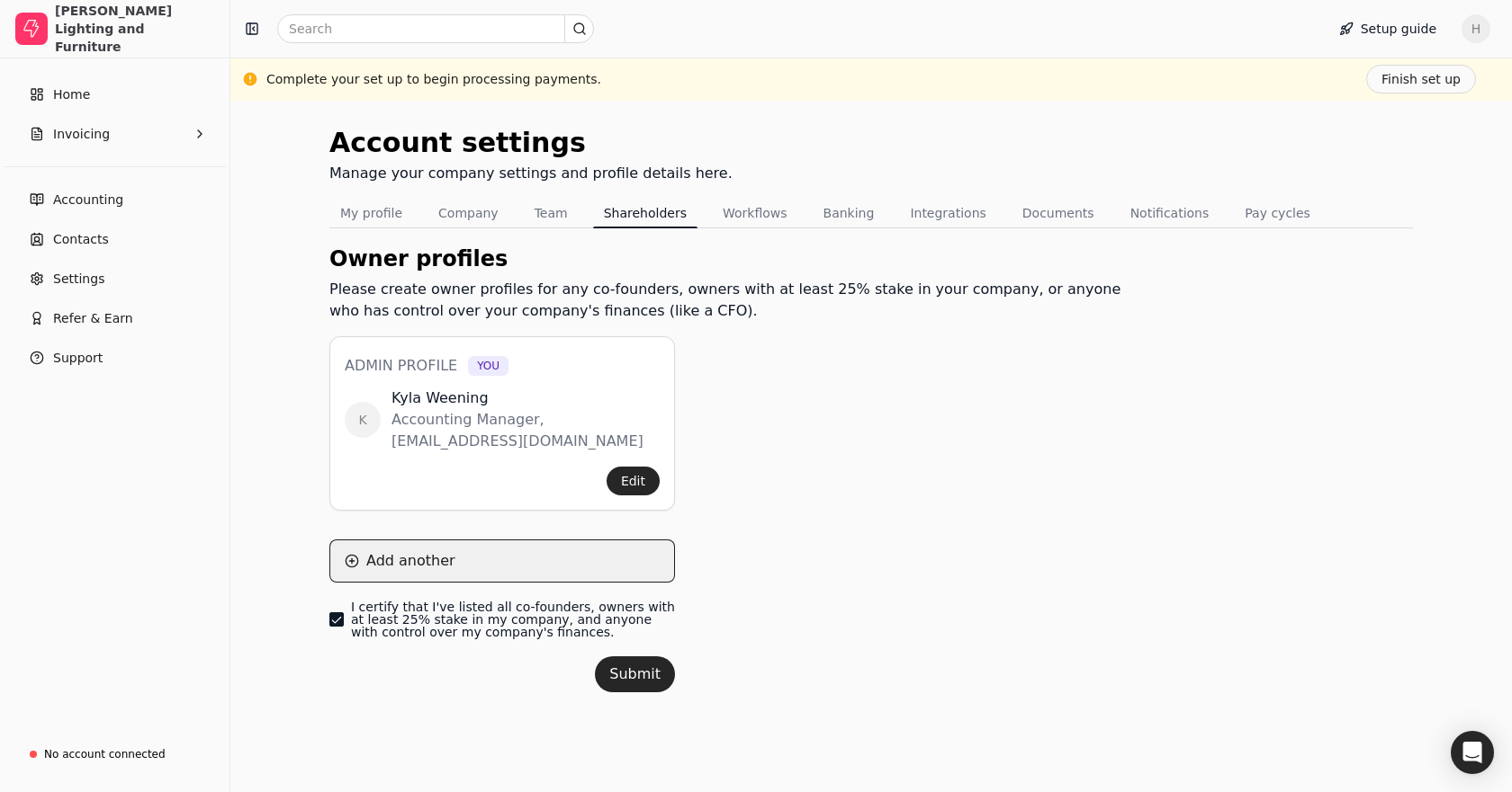
click at [460, 563] on button "Add another" at bounding box center [501, 561] width 345 height 43
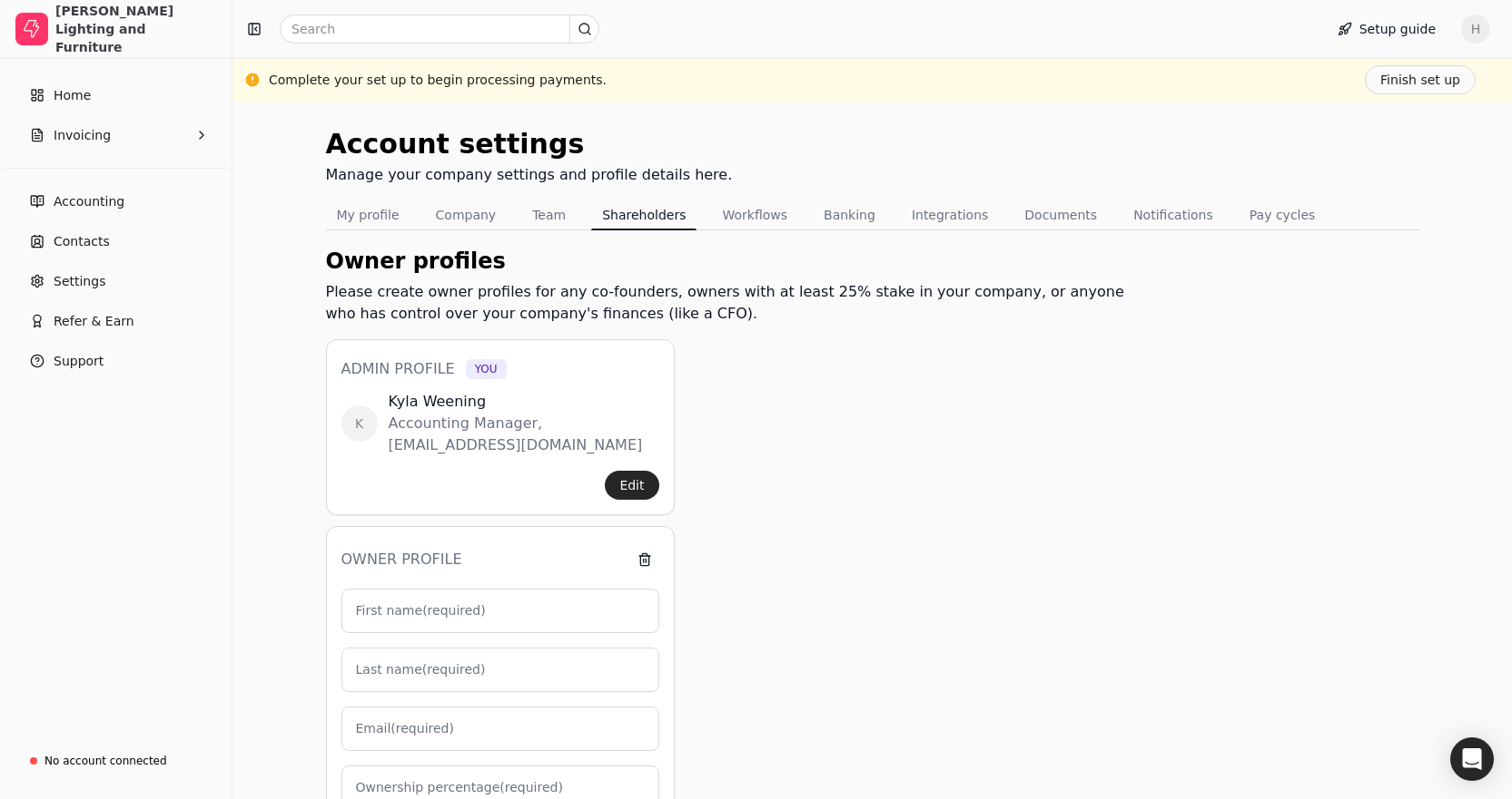
click at [427, 607] on label "First name (required)" at bounding box center [421, 611] width 129 height 19
click at [427, 607] on input "First name (required)" at bounding box center [500, 611] width 318 height 44
type input "b"
type input "0"
type input "b"
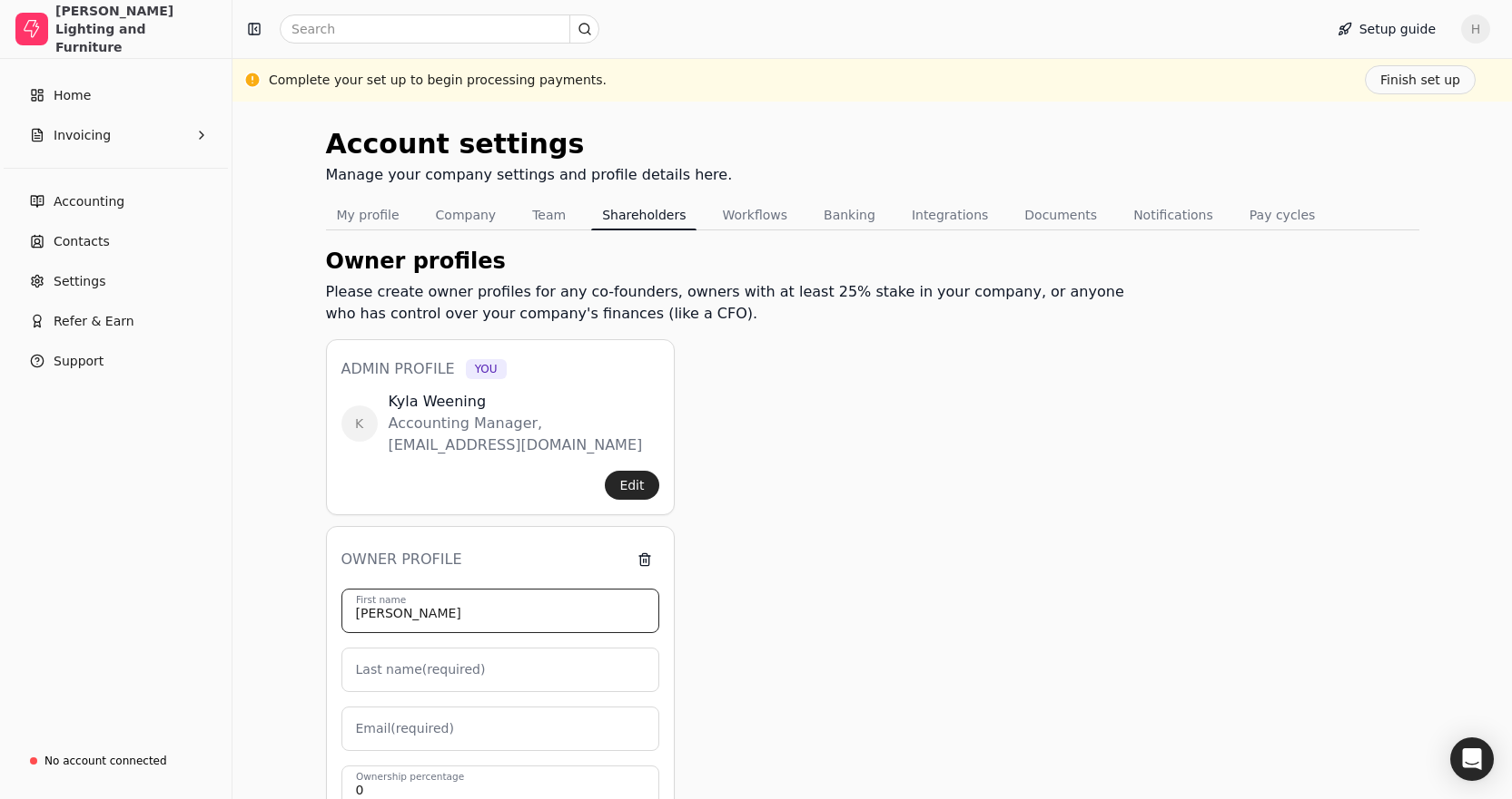
type input "[PERSON_NAME]"
click at [391, 692] on div "[PERSON_NAME] First name Last name (required) Email (required) 0 Ownership perc…" at bounding box center [500, 751] width 318 height 324
click at [404, 671] on label "Last name (required)" at bounding box center [421, 671] width 129 height 19
click at [404, 671] on input "Last name (required)" at bounding box center [500, 670] width 318 height 44
type input "Vandekraats"
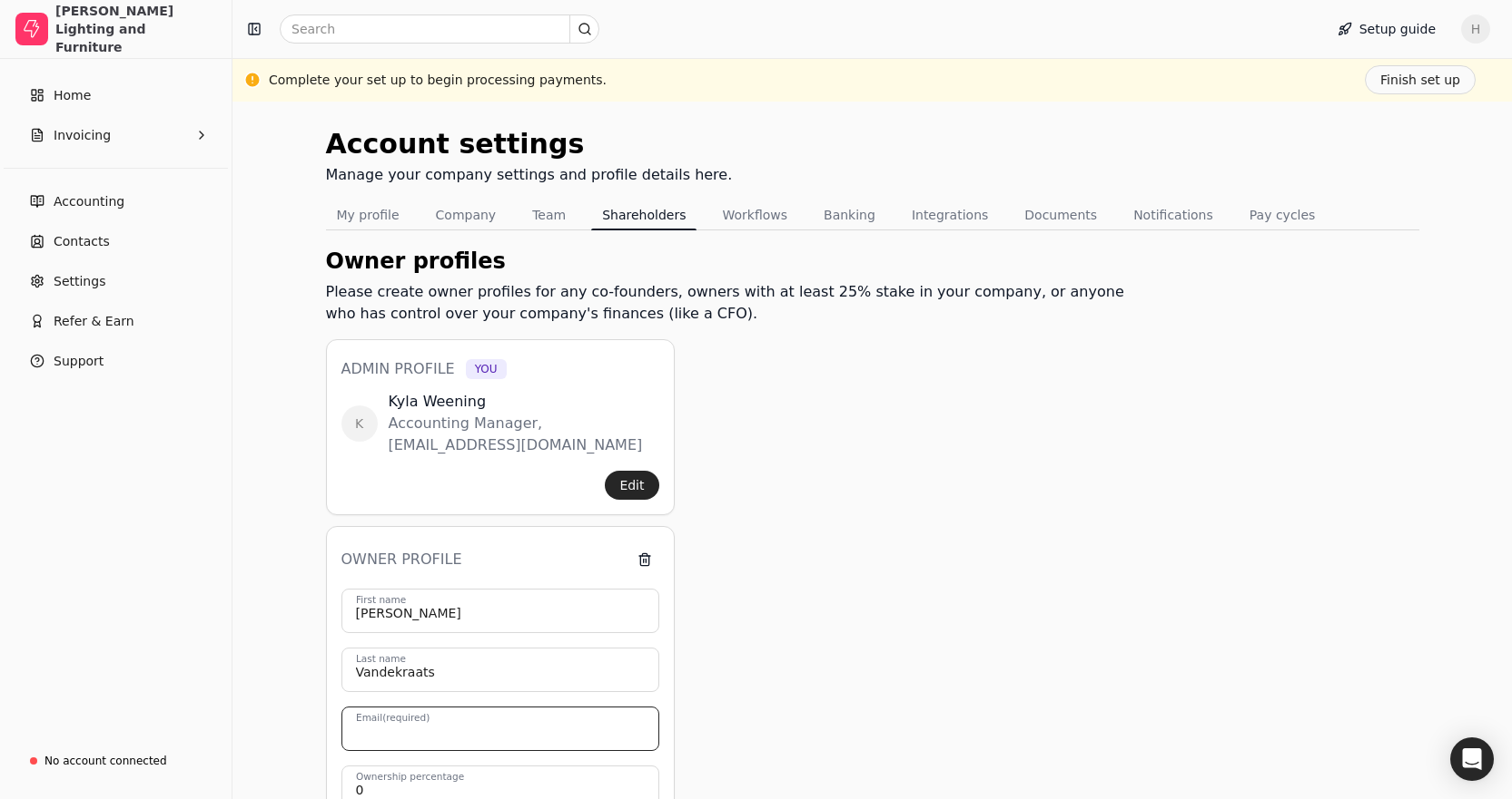
click at [403, 718] on input "Email (required)" at bounding box center [500, 730] width 318 height 44
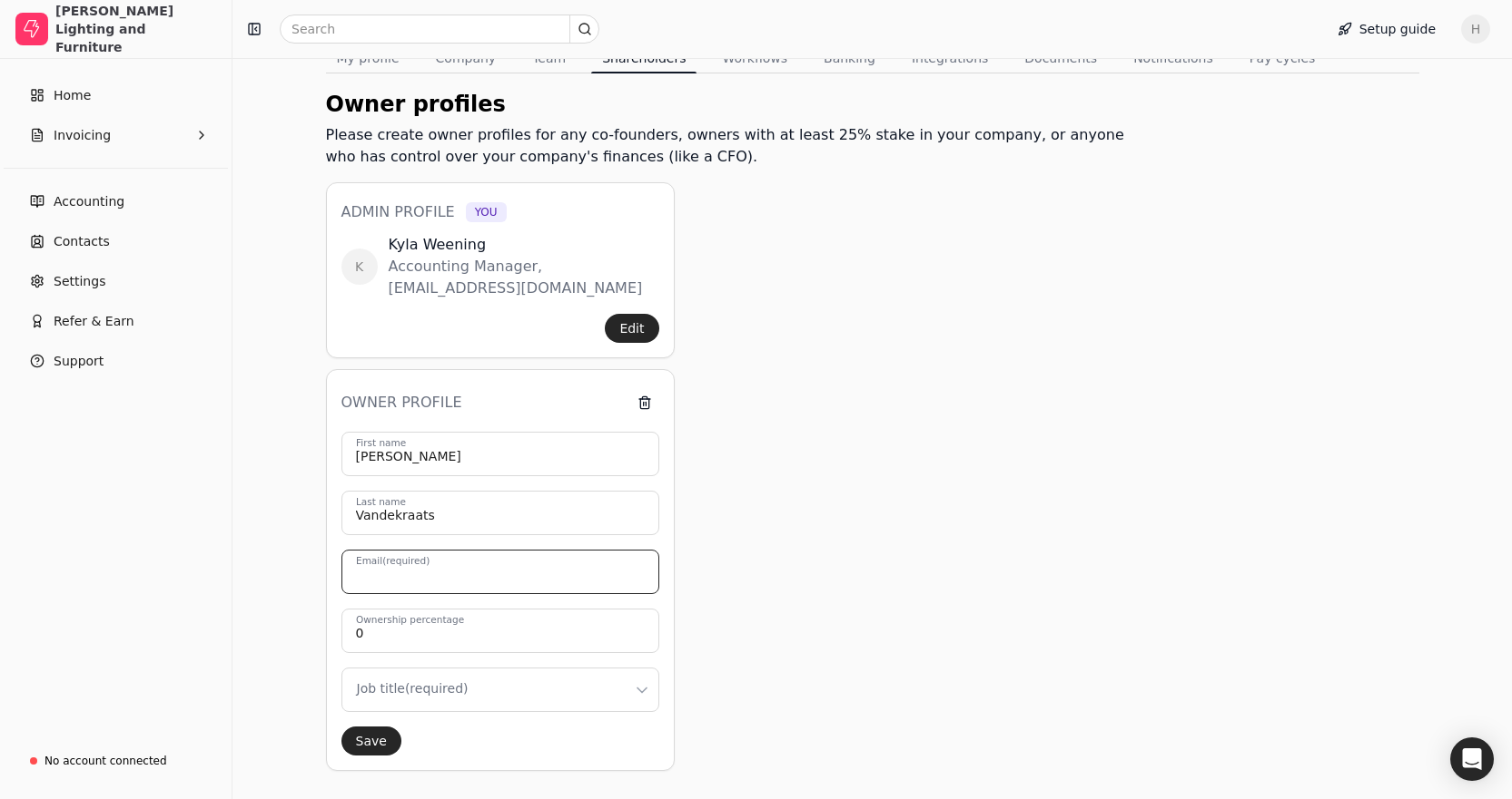
scroll to position [181, 0]
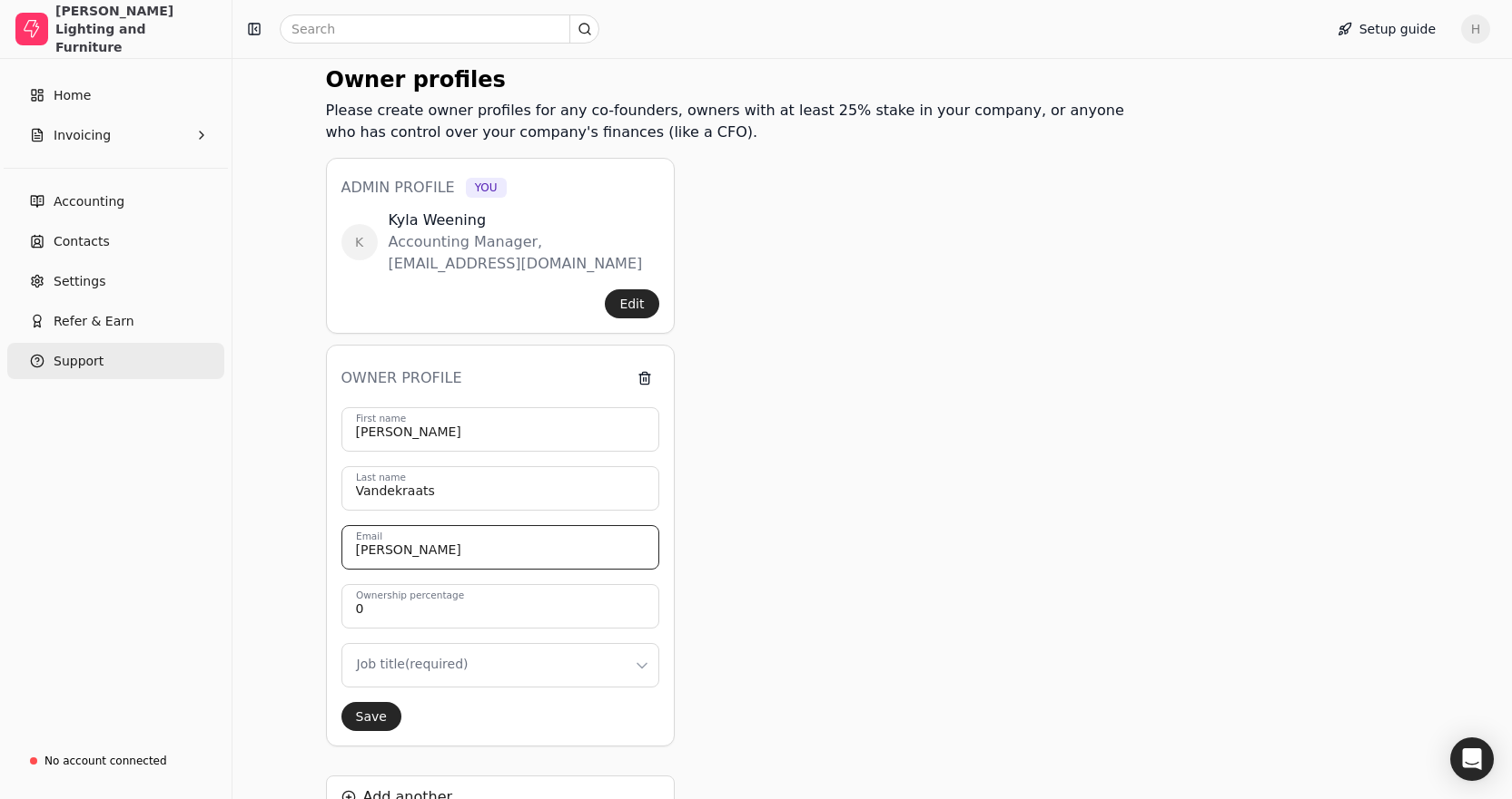
type input "[PERSON_NAME]"
click at [461, 556] on input "[PERSON_NAME]" at bounding box center [500, 547] width 318 height 44
click at [442, 605] on input "0" at bounding box center [500, 607] width 318 height 44
drag, startPoint x: 442, startPoint y: 605, endPoint x: 373, endPoint y: 616, distance: 69.9
click at [373, 616] on input "0" at bounding box center [500, 607] width 318 height 44
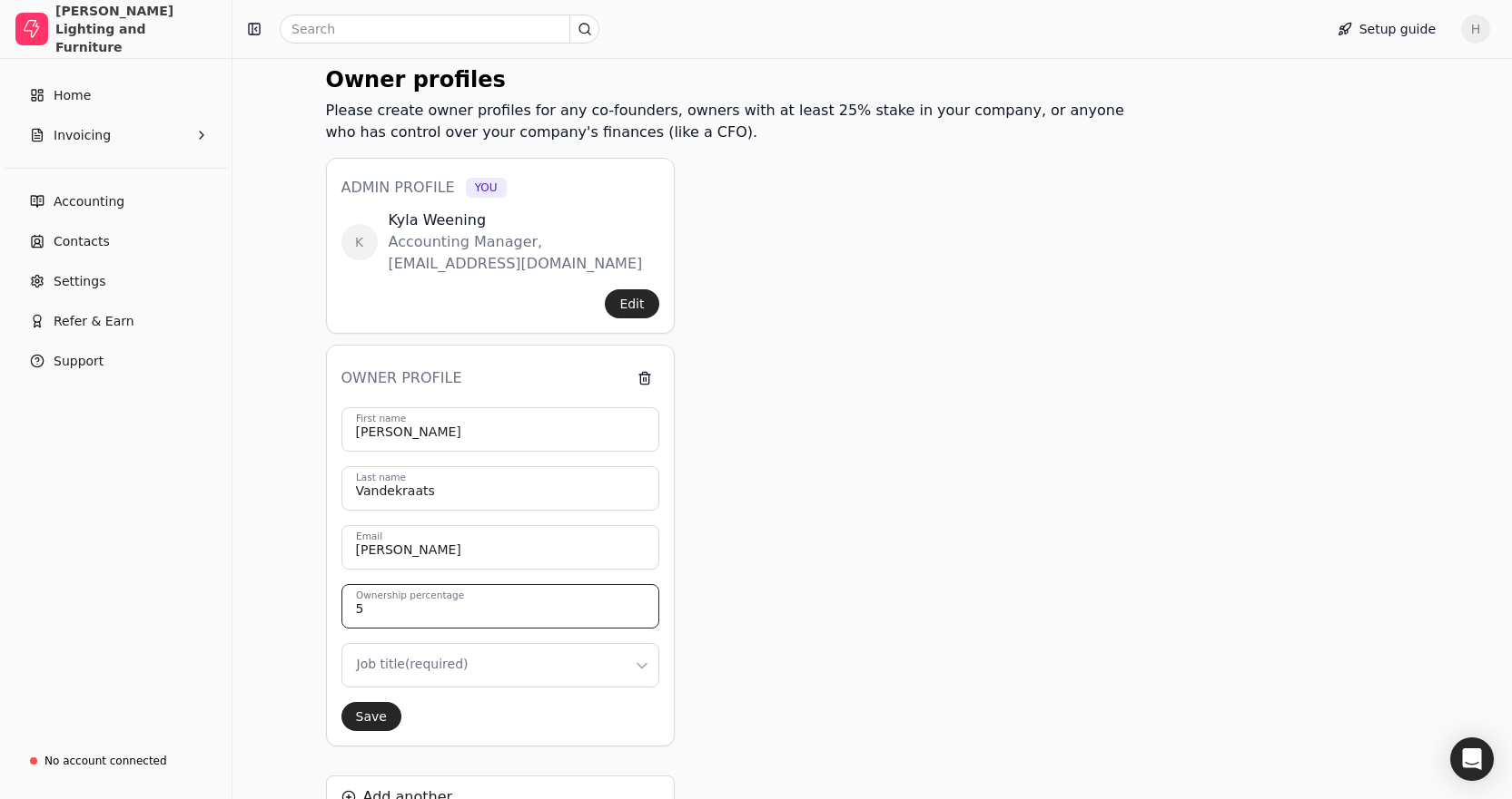
type input "0"
click at [647, 380] on button "button" at bounding box center [645, 378] width 29 height 29
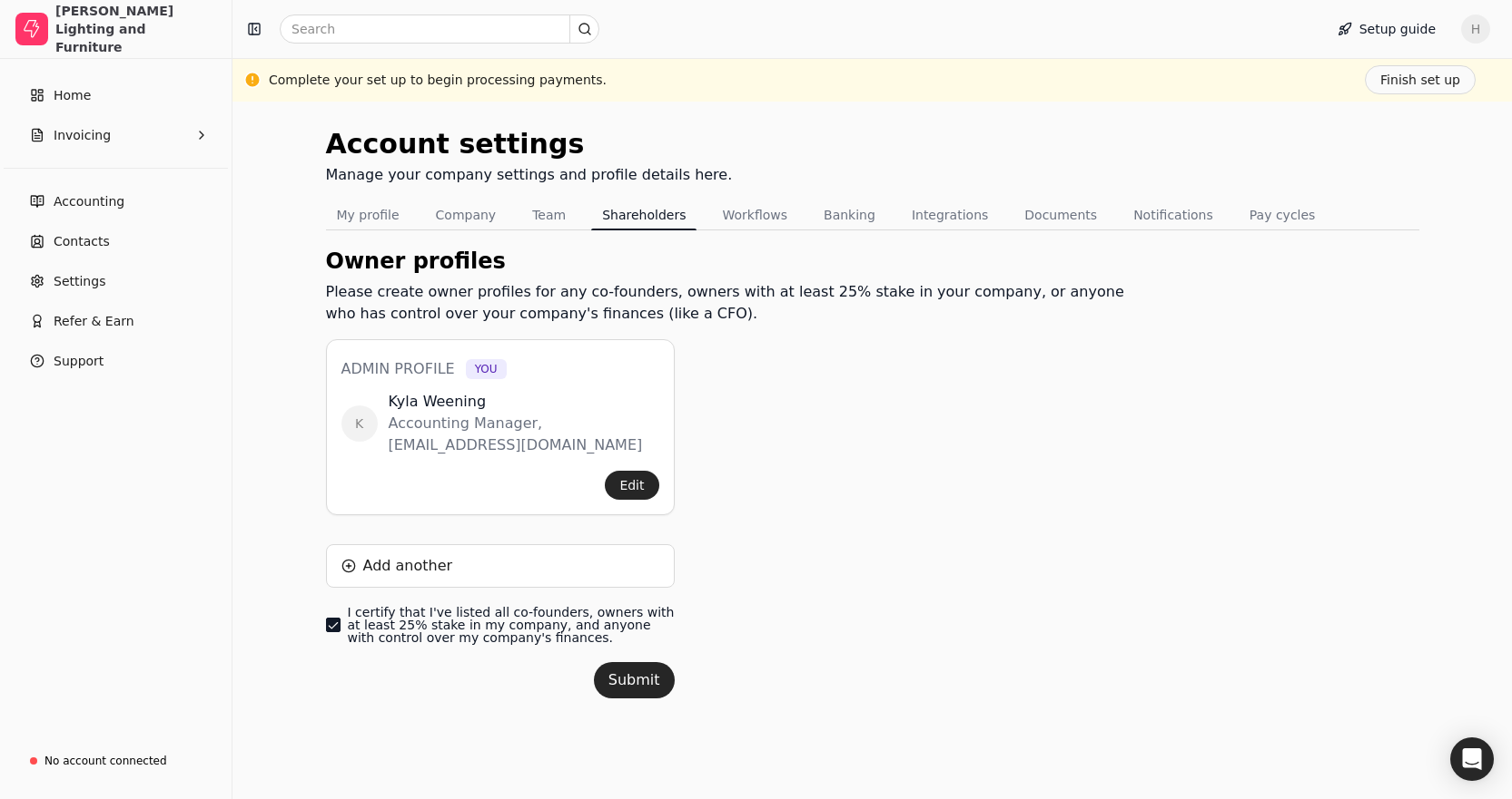
scroll to position [0, 0]
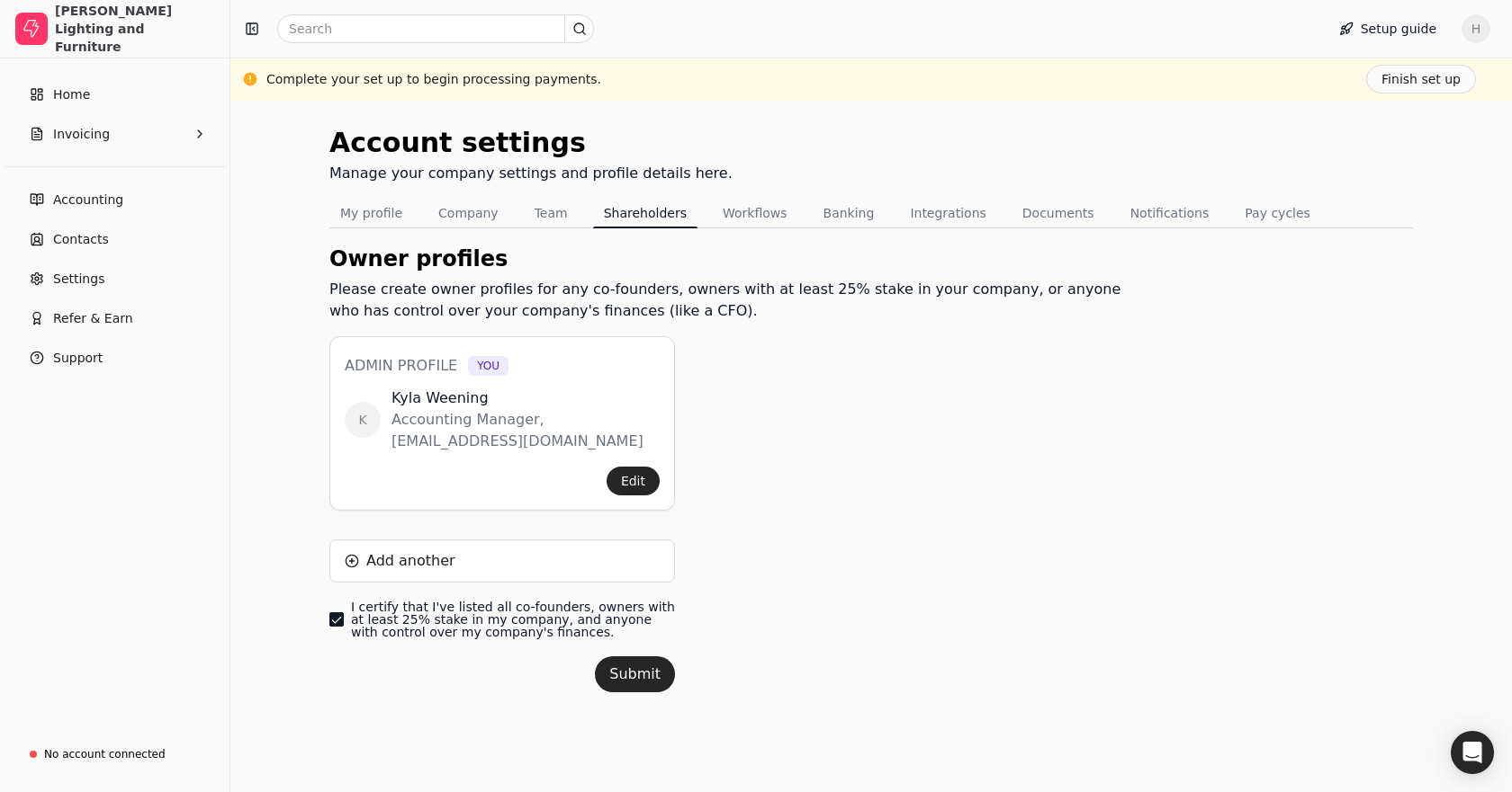
click at [504, 602] on label "I certify that I've listed all co-founders, owners with at least 25% stake in m…" at bounding box center [513, 619] width 324 height 37
click at [344, 612] on finances\ "I certify that I've listed all co-founders, owners with at least 25% stake in m…" at bounding box center [336, 619] width 14 height 14
click at [879, 354] on div "Owner profiles Please create owner profiles for any co-founders, owners with at…" at bounding box center [732, 489] width 807 height 493
click at [1415, 87] on button "Finish set up" at bounding box center [1420, 79] width 110 height 29
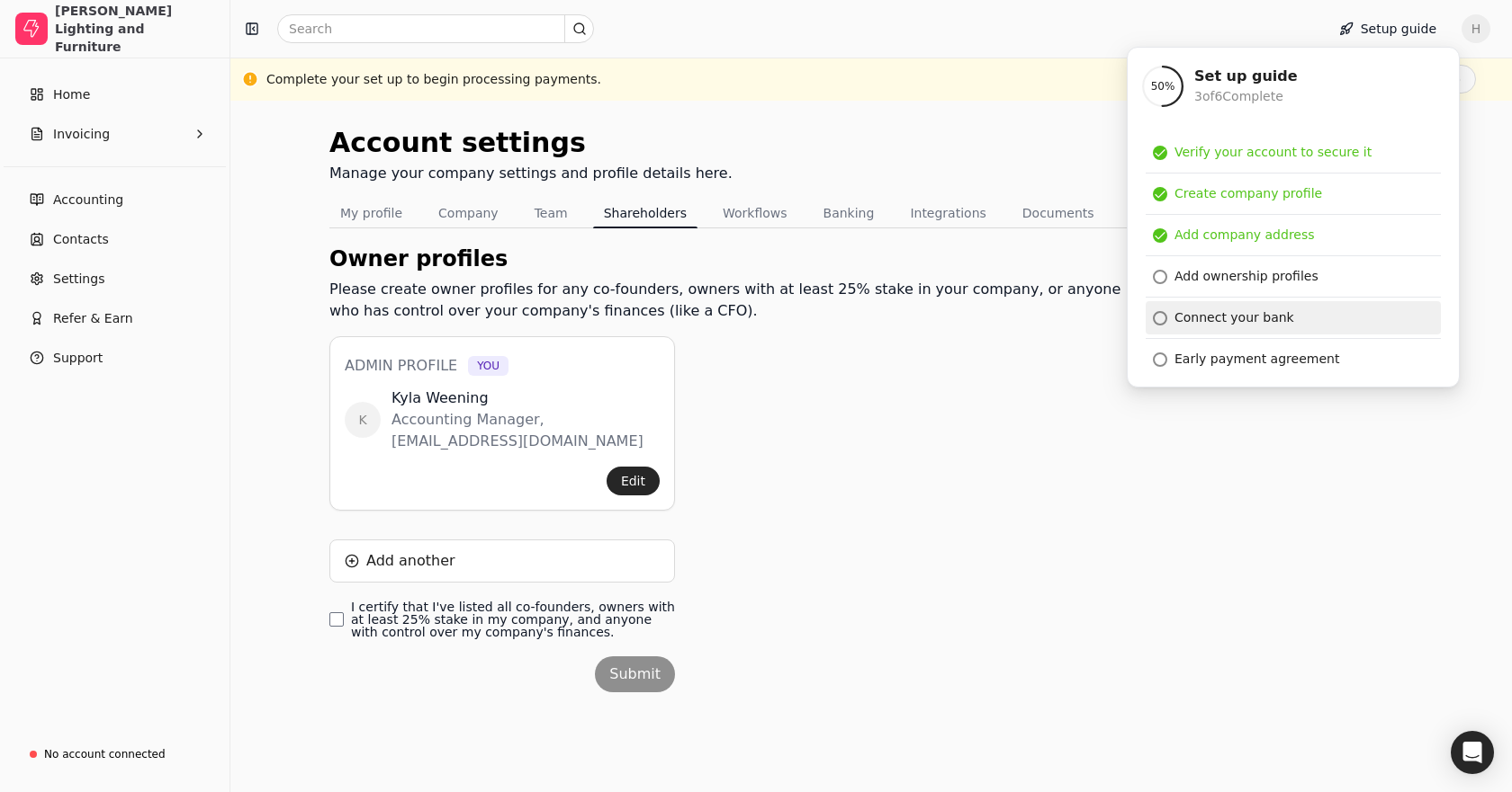
click at [1212, 319] on div "Connect your bank" at bounding box center [1234, 319] width 120 height 19
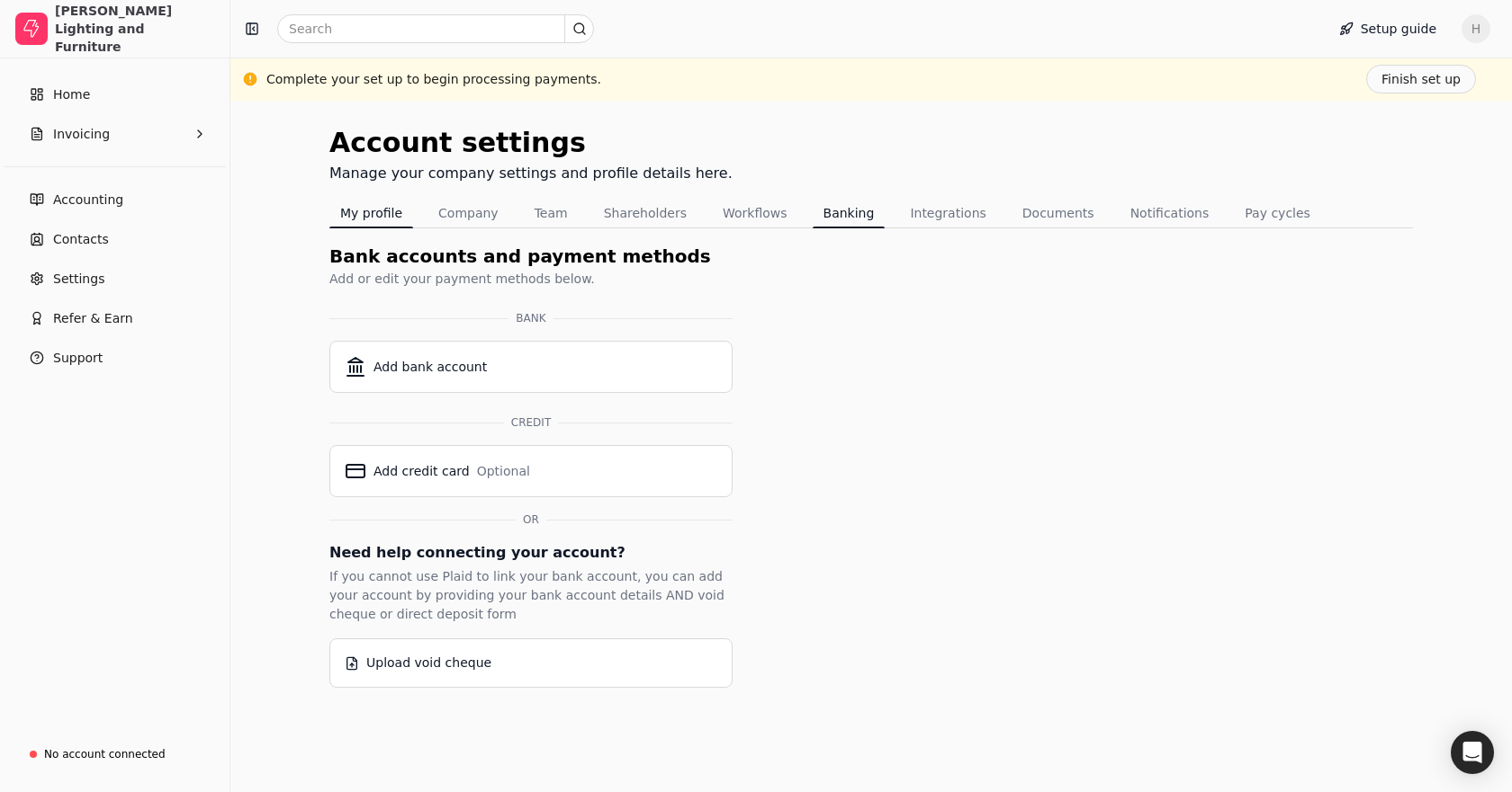
click at [386, 228] on div "Tabs" at bounding box center [370, 228] width 83 height 2
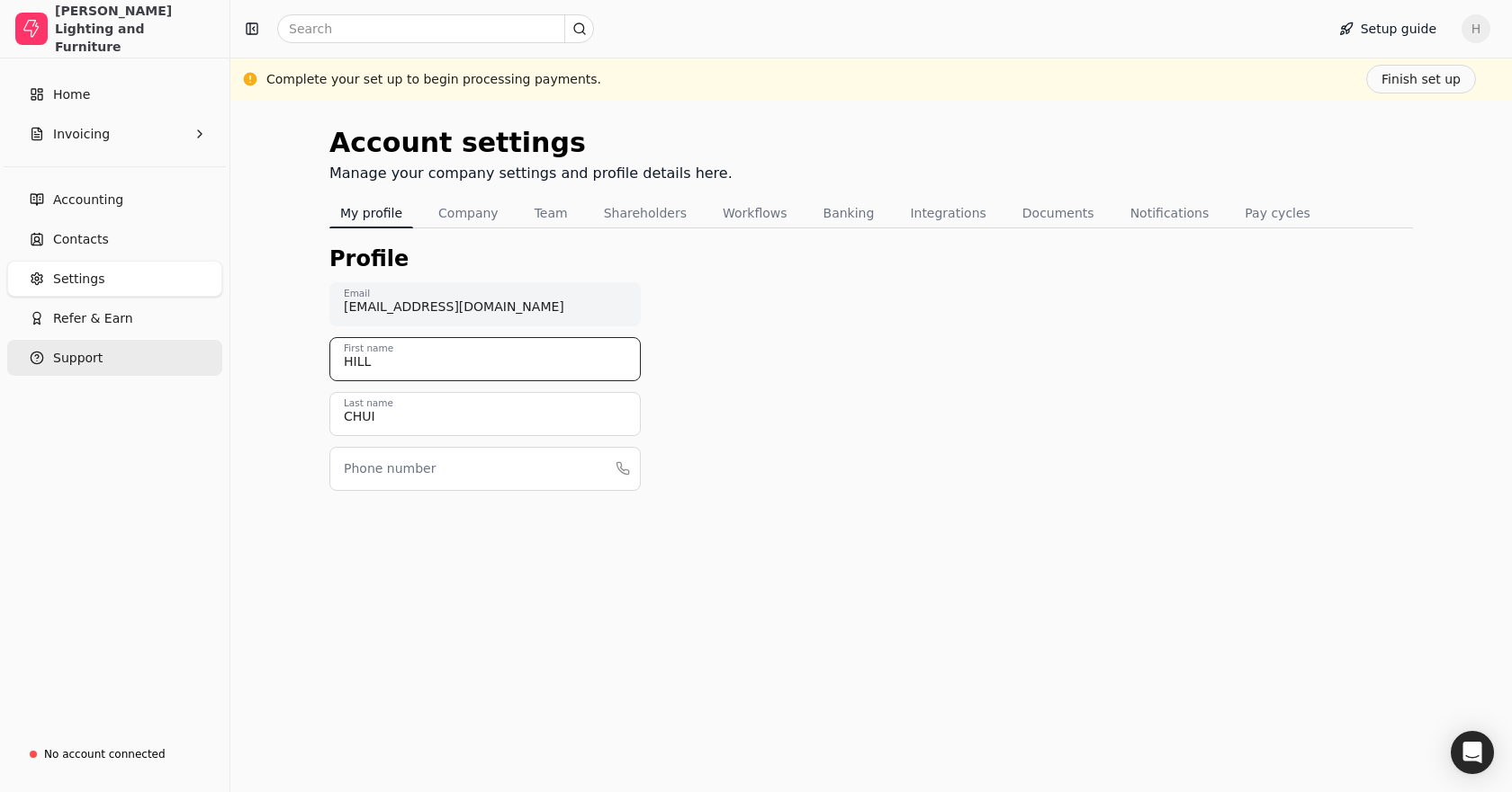
drag, startPoint x: 391, startPoint y: 369, endPoint x: 219, endPoint y: 359, distance: 172.3
click at [219, 359] on div "[PERSON_NAME] Lighting and Furniture Home Invoicing Accounting Contacts Setting…" at bounding box center [756, 396] width 1512 height 792
type input "Kyla"
drag, startPoint x: 384, startPoint y: 410, endPoint x: 253, endPoint y: 408, distance: 131.0
click at [253, 408] on div "Account settings Manage your company settings and profile details here. My prof…" at bounding box center [871, 446] width 1281 height 692
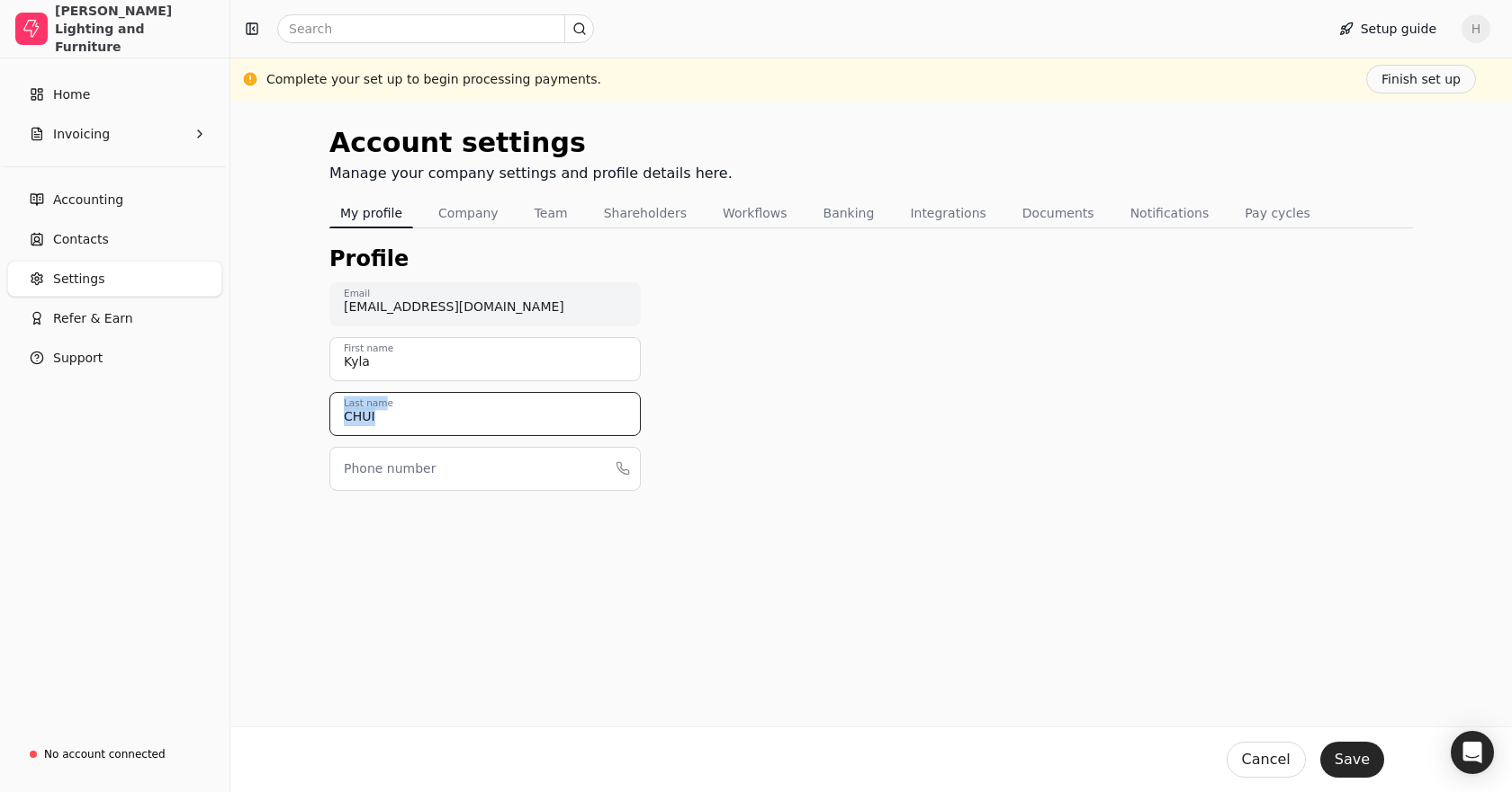
click at [379, 414] on input "CHUI" at bounding box center [484, 414] width 311 height 44
drag, startPoint x: 379, startPoint y: 414, endPoint x: 256, endPoint y: 414, distance: 123.0
click at [256, 414] on div "Account settings Manage your company settings and profile details here. My prof…" at bounding box center [871, 446] width 1281 height 692
type input "Weening"
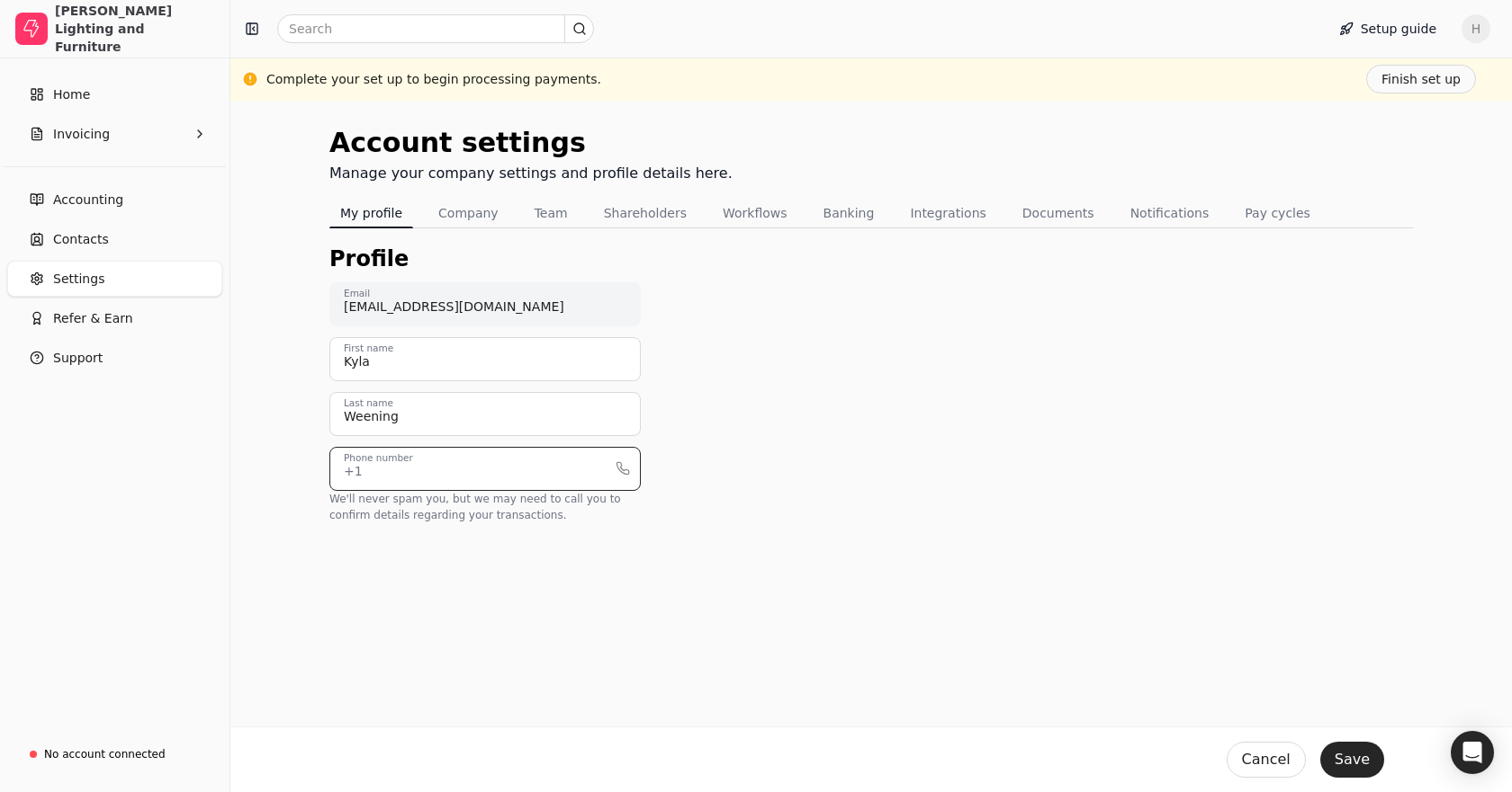
click at [401, 454] on input "Phone number" at bounding box center [484, 469] width 311 height 44
type input "4032708508"
drag, startPoint x: 513, startPoint y: 537, endPoint x: 478, endPoint y: 486, distance: 61.9
click at [494, 516] on div "Account settings Manage your company settings and profile details here. My prof…" at bounding box center [871, 446] width 1281 height 692
click at [449, 222] on button "Company" at bounding box center [469, 213] width 82 height 29
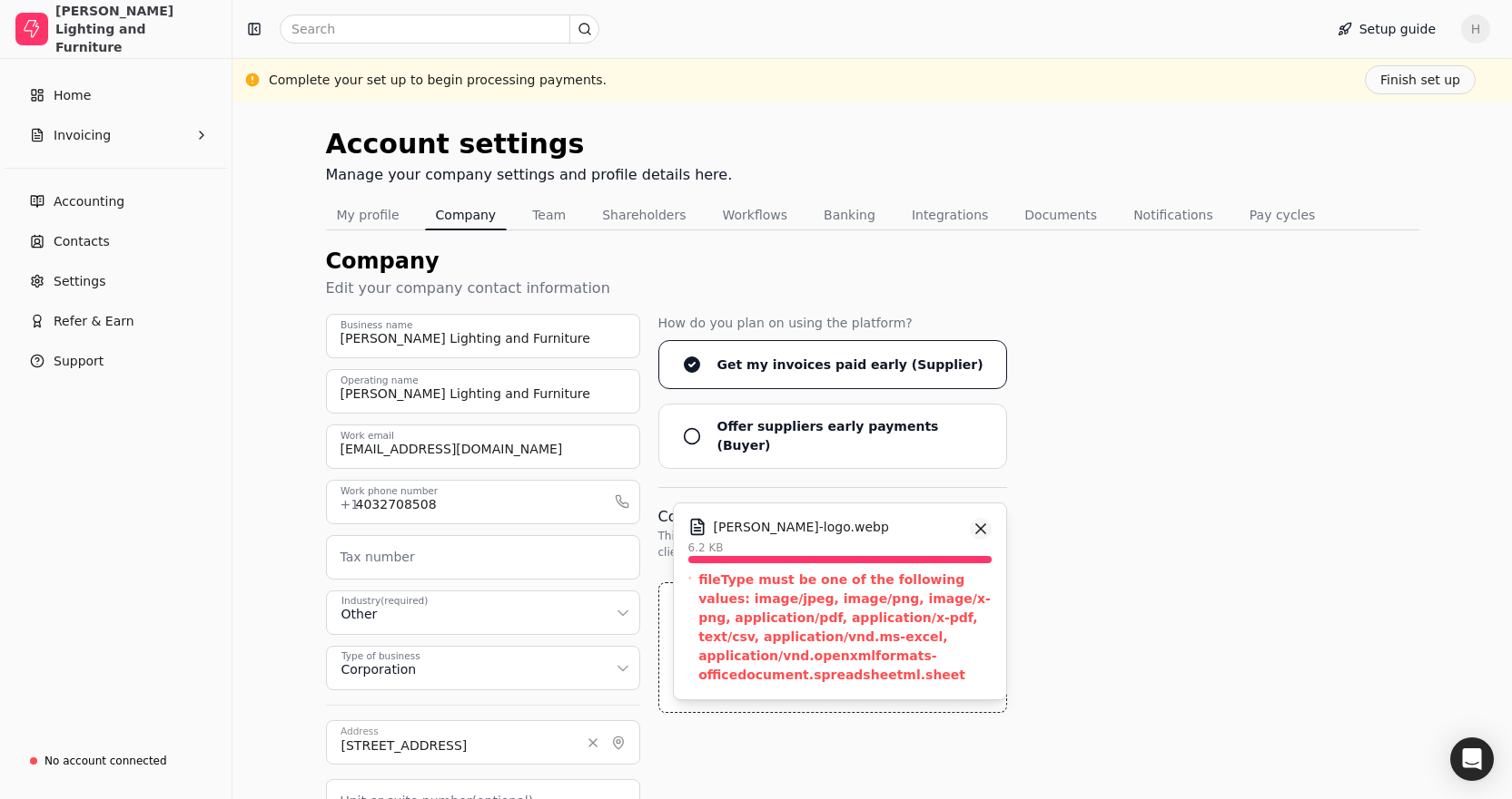
click at [974, 519] on button "button" at bounding box center [980, 529] width 22 height 22
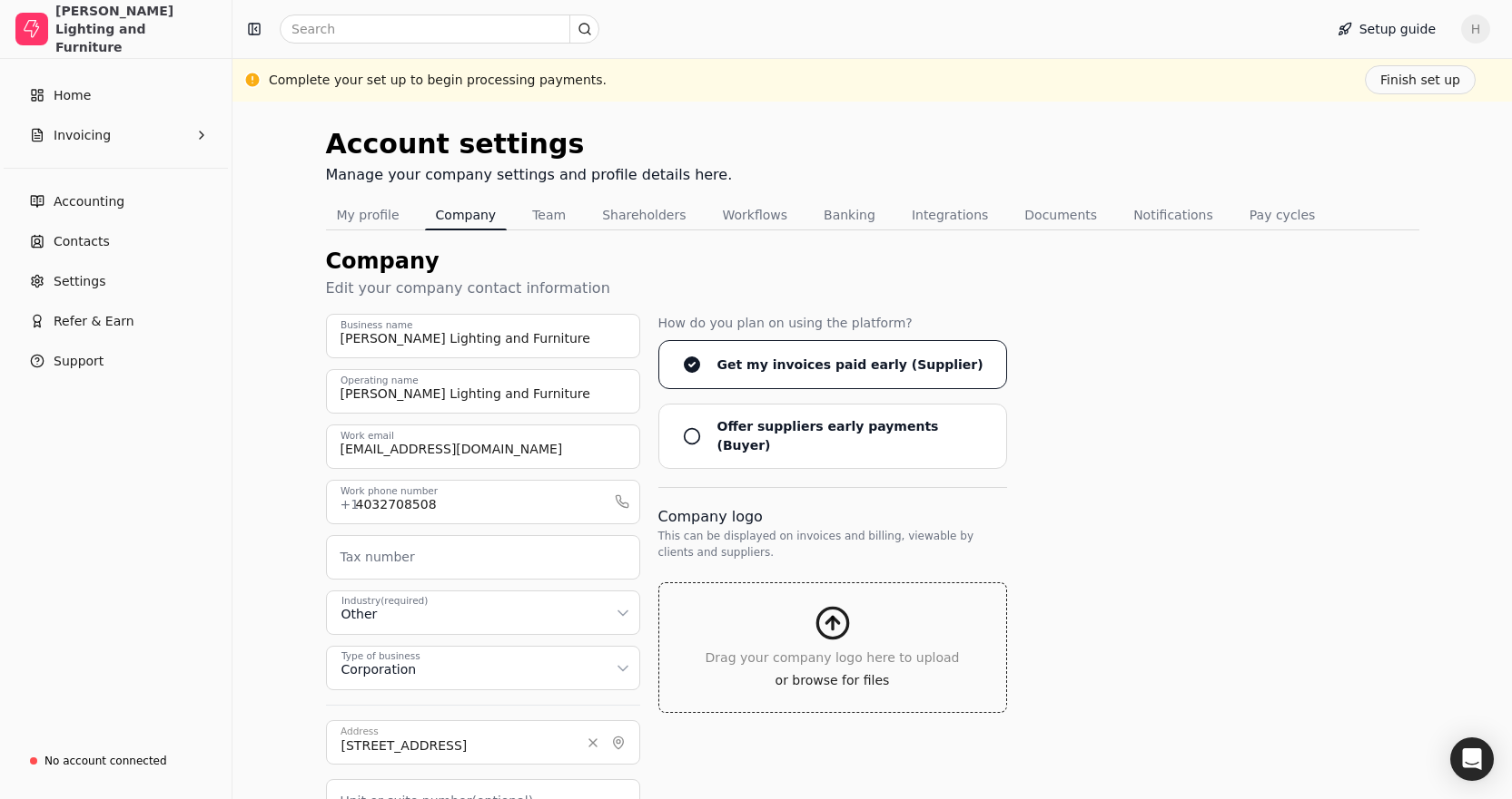
click at [827, 618] on icon "button" at bounding box center [832, 623] width 37 height 37
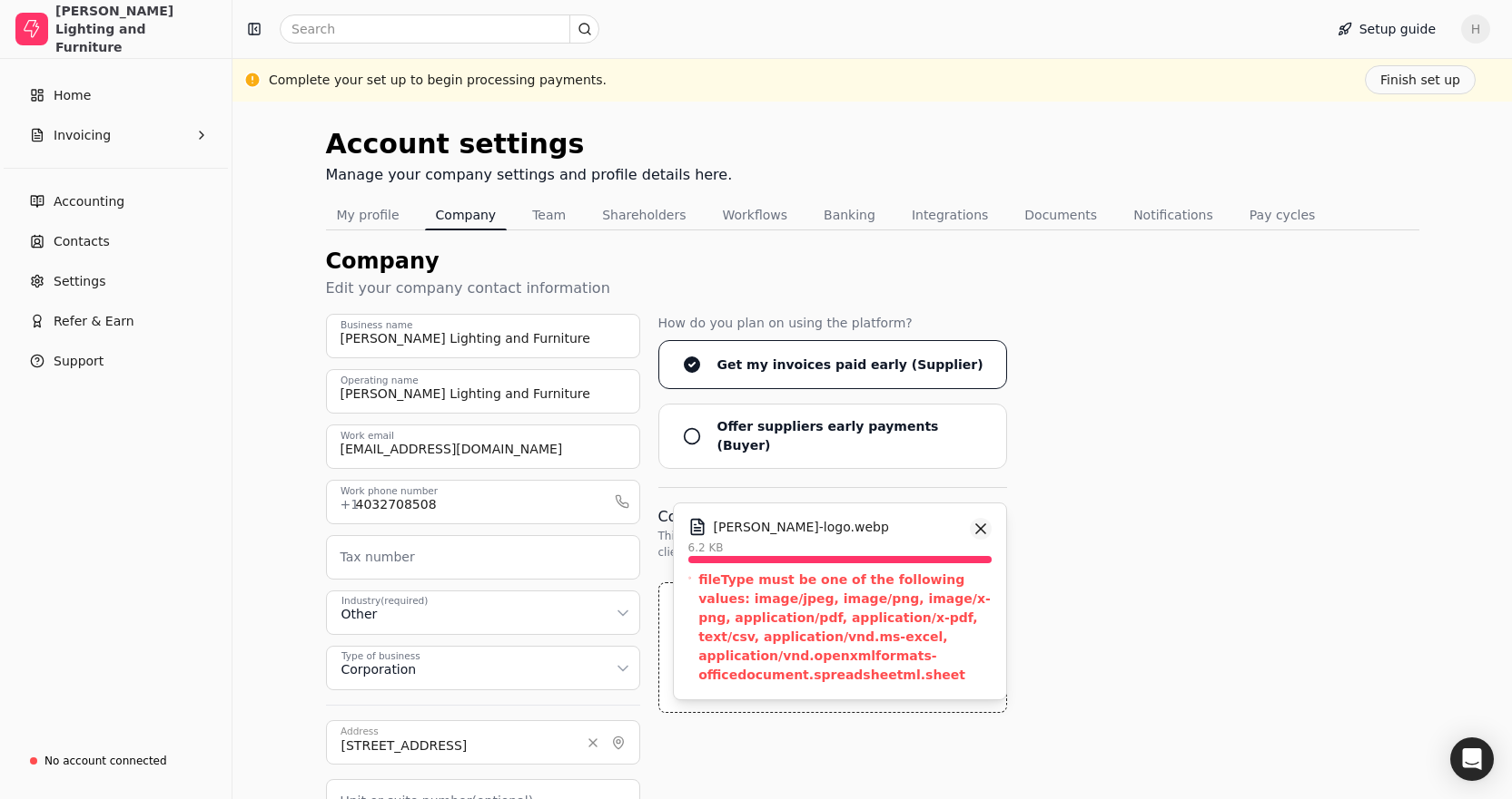
click at [976, 518] on button "button" at bounding box center [980, 529] width 22 height 22
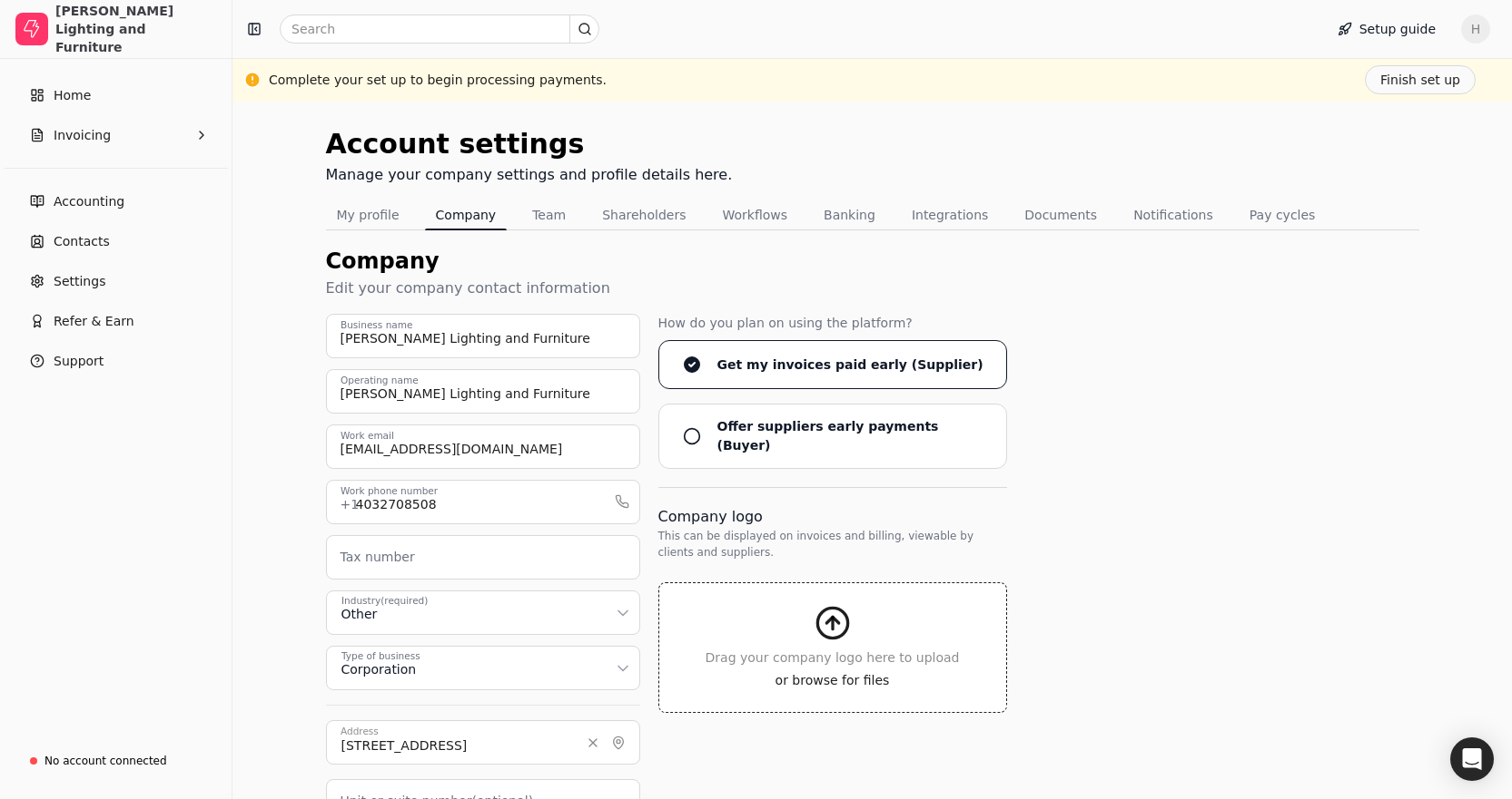
click at [1016, 510] on div "[PERSON_NAME] Lighting and Furniture Business name [PERSON_NAME] Lighting and F…" at bounding box center [873, 657] width 1093 height 687
click at [541, 213] on button "Team" at bounding box center [548, 215] width 55 height 29
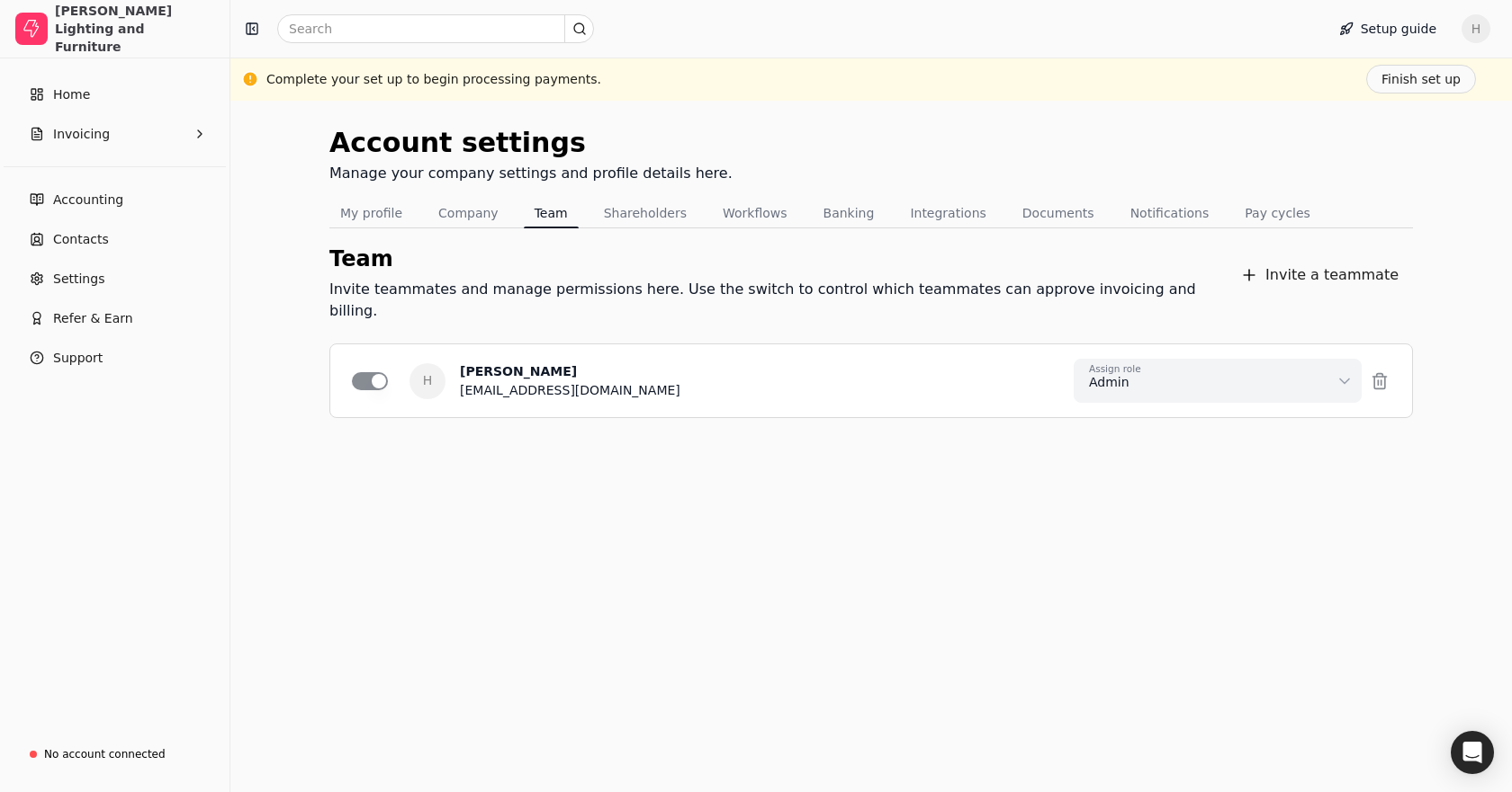
click at [1370, 364] on div "Assign role Admin Can approve and decline bills. Can manage Workspace settings,…" at bounding box center [1232, 381] width 317 height 44
click at [444, 366] on span "H" at bounding box center [428, 382] width 36 height 36
click at [1373, 364] on div "Assign role Admin Can approve and decline bills. Can manage Workspace settings,…" at bounding box center [1232, 381] width 317 height 44
click at [1270, 264] on button "Invite a teammate" at bounding box center [1320, 275] width 188 height 36
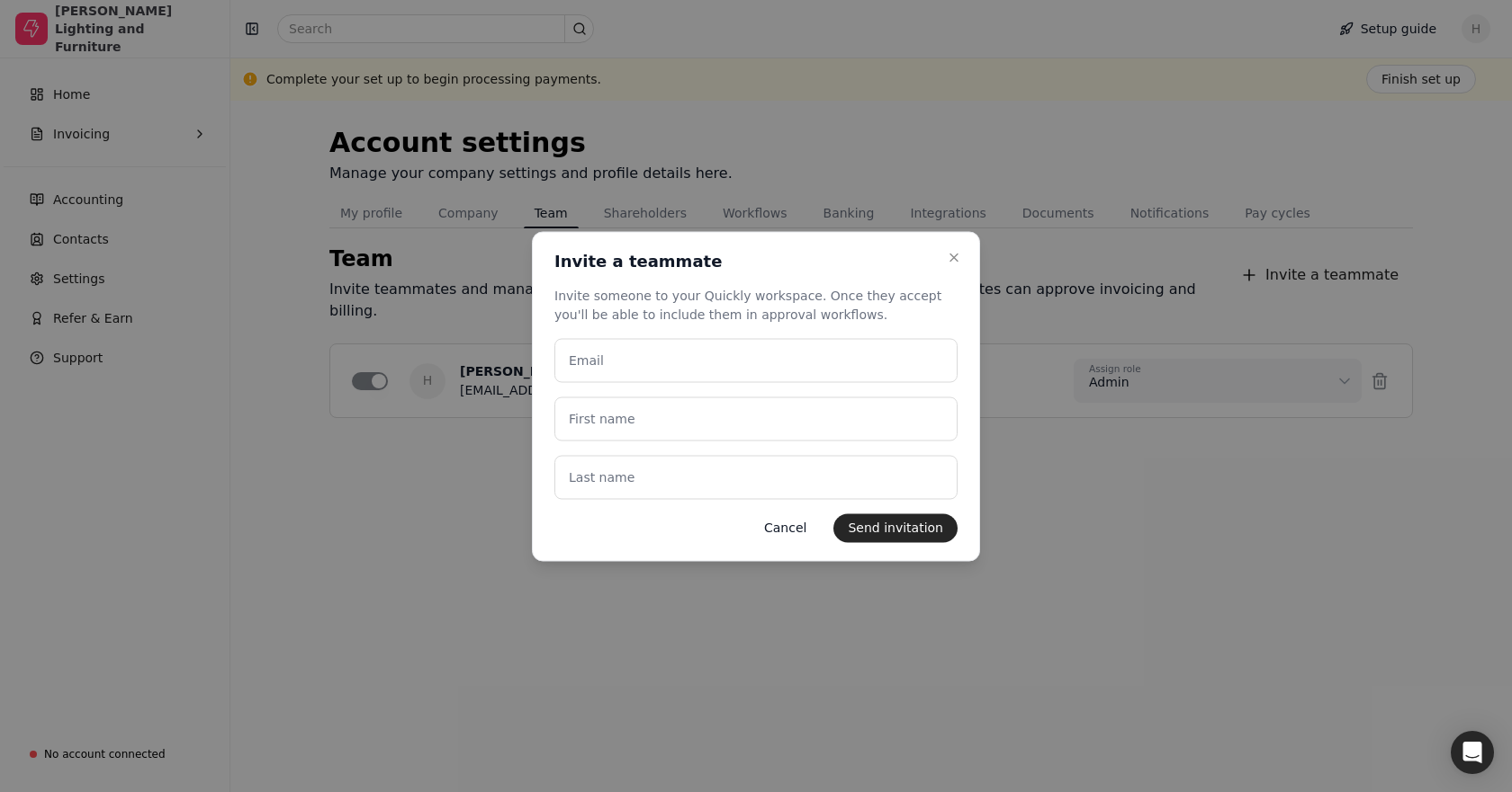
click at [594, 363] on label "Email" at bounding box center [586, 361] width 35 height 19
click at [594, 363] on input "Email" at bounding box center [755, 361] width 403 height 44
click at [952, 264] on button "Close" at bounding box center [953, 257] width 22 height 22
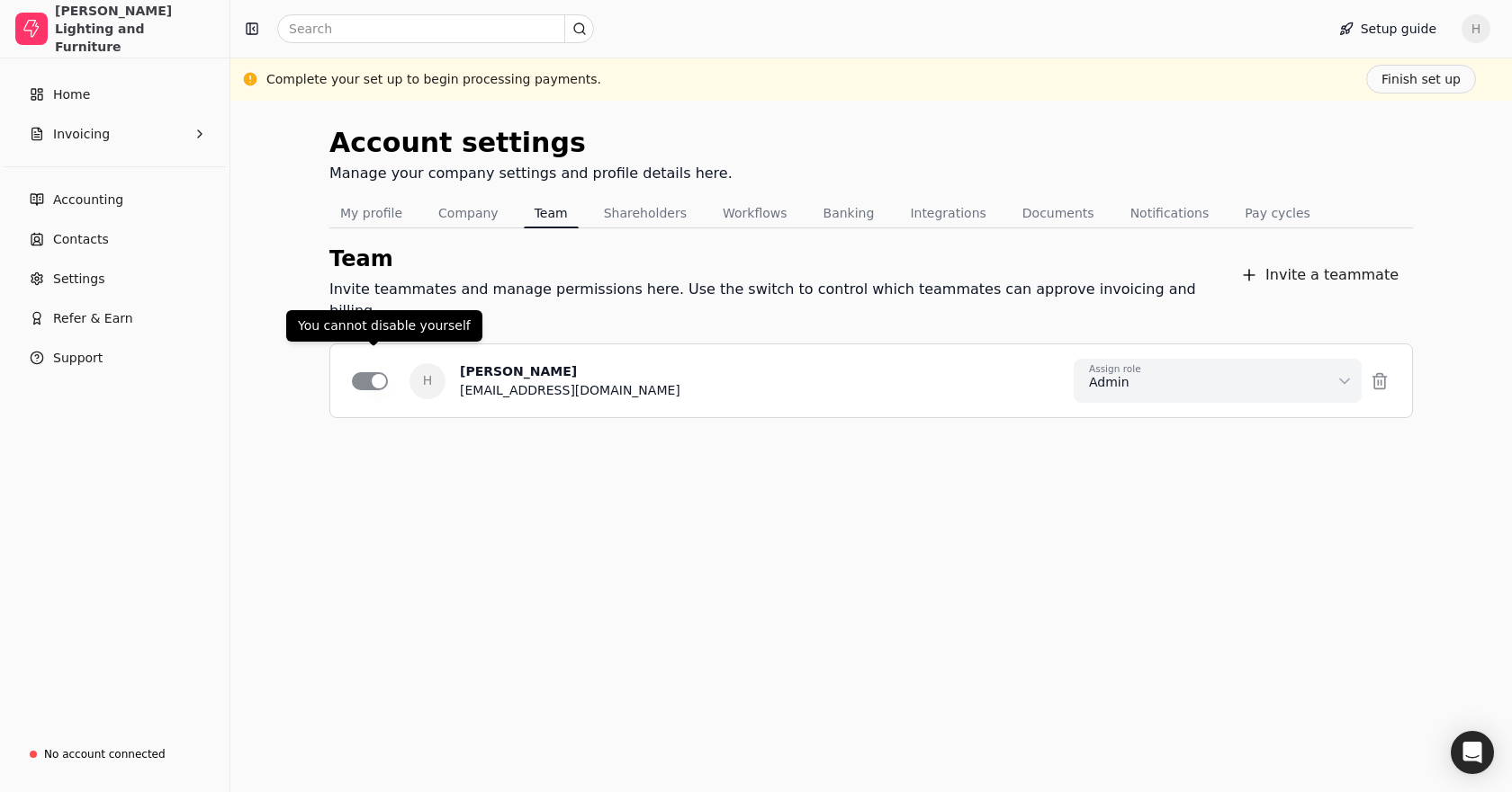
click at [344, 345] on li "H [PERSON_NAME] [EMAIL_ADDRESS][DOMAIN_NAME] Assign role Admin Can approve and …" at bounding box center [871, 381] width 1081 height 73
drag, startPoint x: 487, startPoint y: 363, endPoint x: 924, endPoint y: 367, distance: 437.0
click at [497, 382] on div "[EMAIL_ADDRESS][DOMAIN_NAME]" at bounding box center [570, 391] width 220 height 19
click at [1332, 257] on button "Invite a teammate" at bounding box center [1320, 275] width 188 height 36
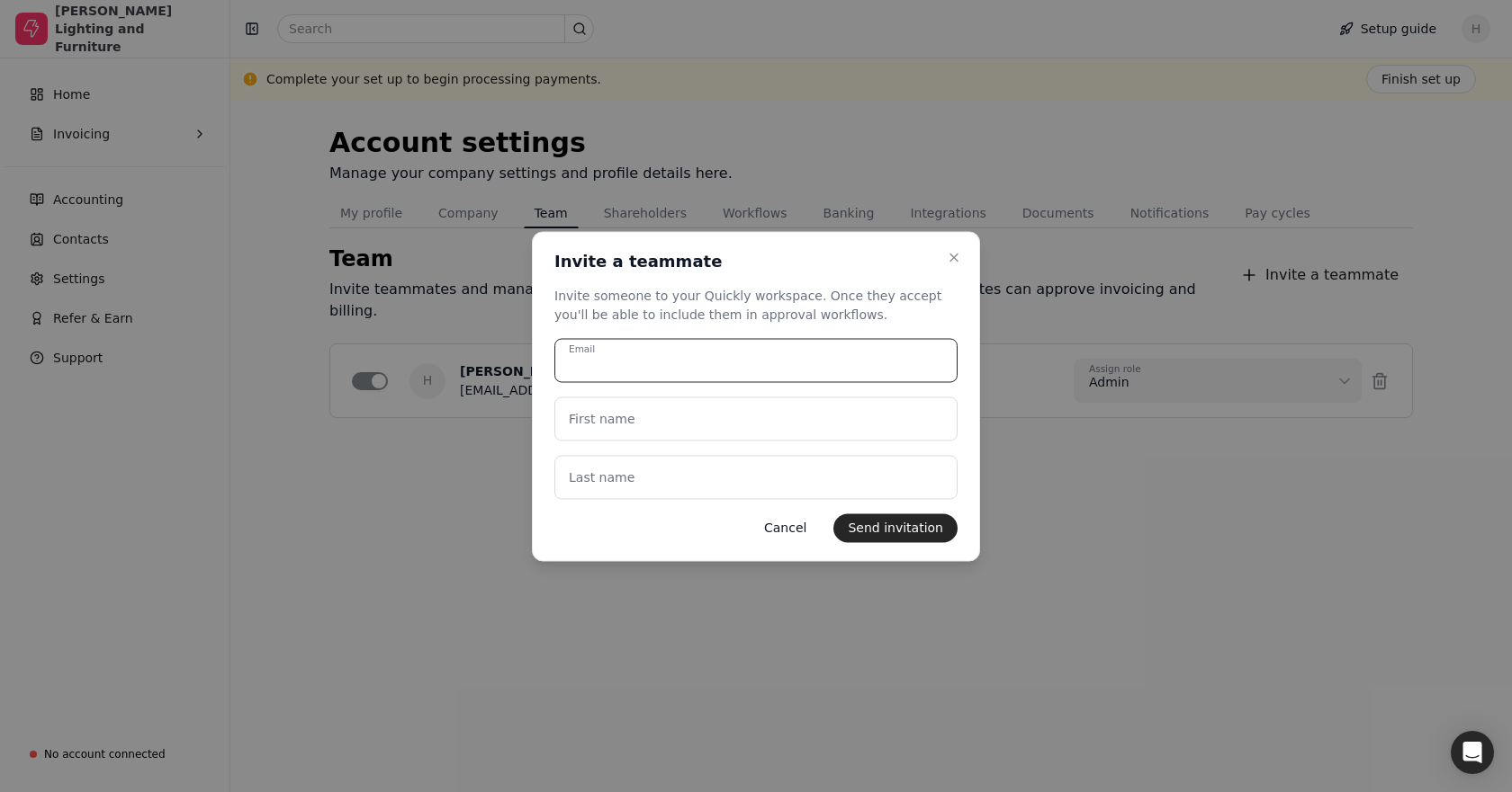
click at [608, 368] on input "Email" at bounding box center [755, 361] width 403 height 44
type input "[EMAIL_ADDRESS][DOMAIN_NAME]"
click at [644, 432] on name "First name" at bounding box center [755, 419] width 403 height 44
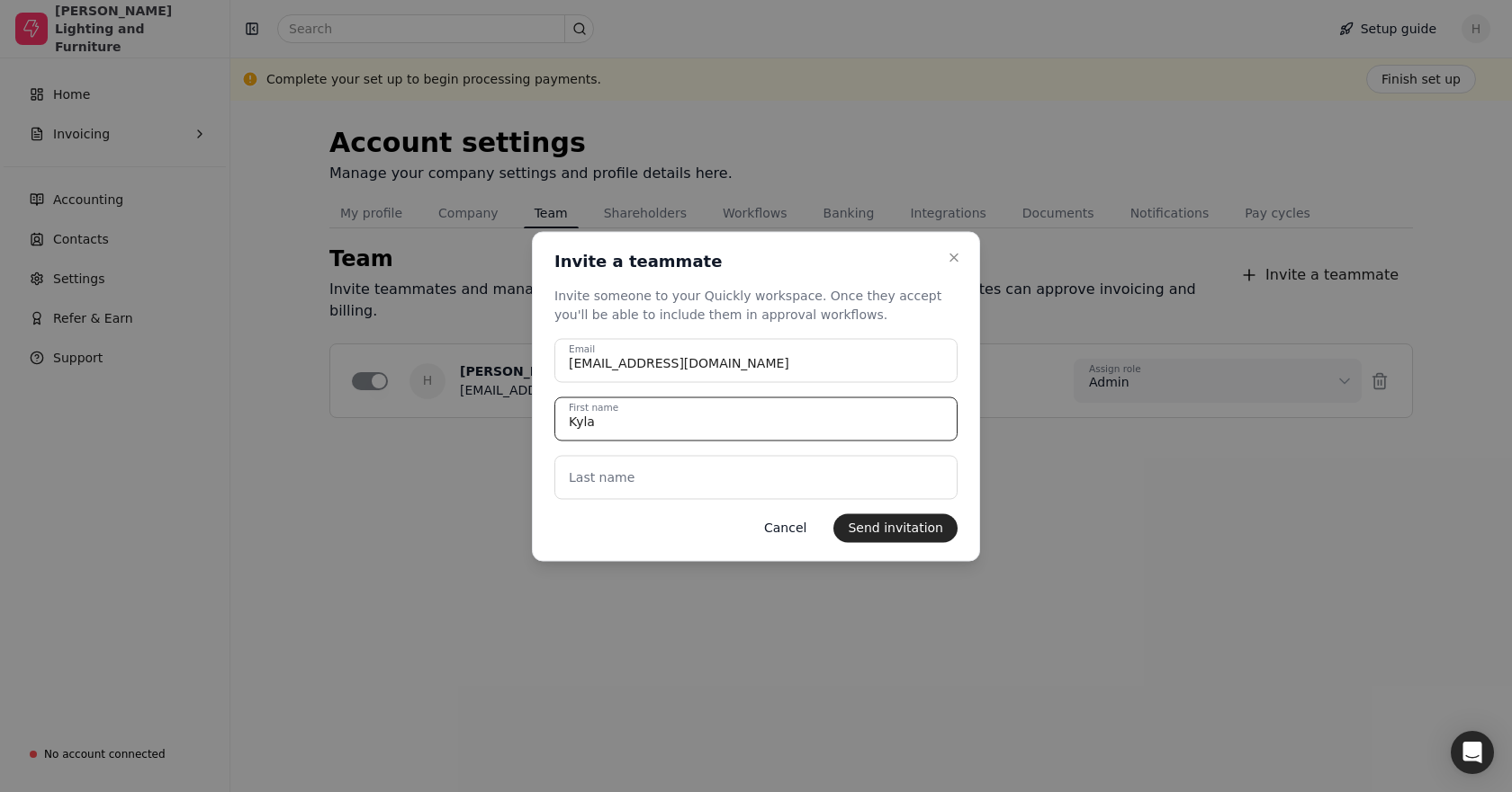
type name "Kyla"
click at [605, 485] on label "Last name" at bounding box center [601, 477] width 66 height 19
click at [605, 485] on name "Last name" at bounding box center [755, 477] width 403 height 44
type name "Weening"
click at [901, 529] on button "Send invitation" at bounding box center [896, 528] width 124 height 29
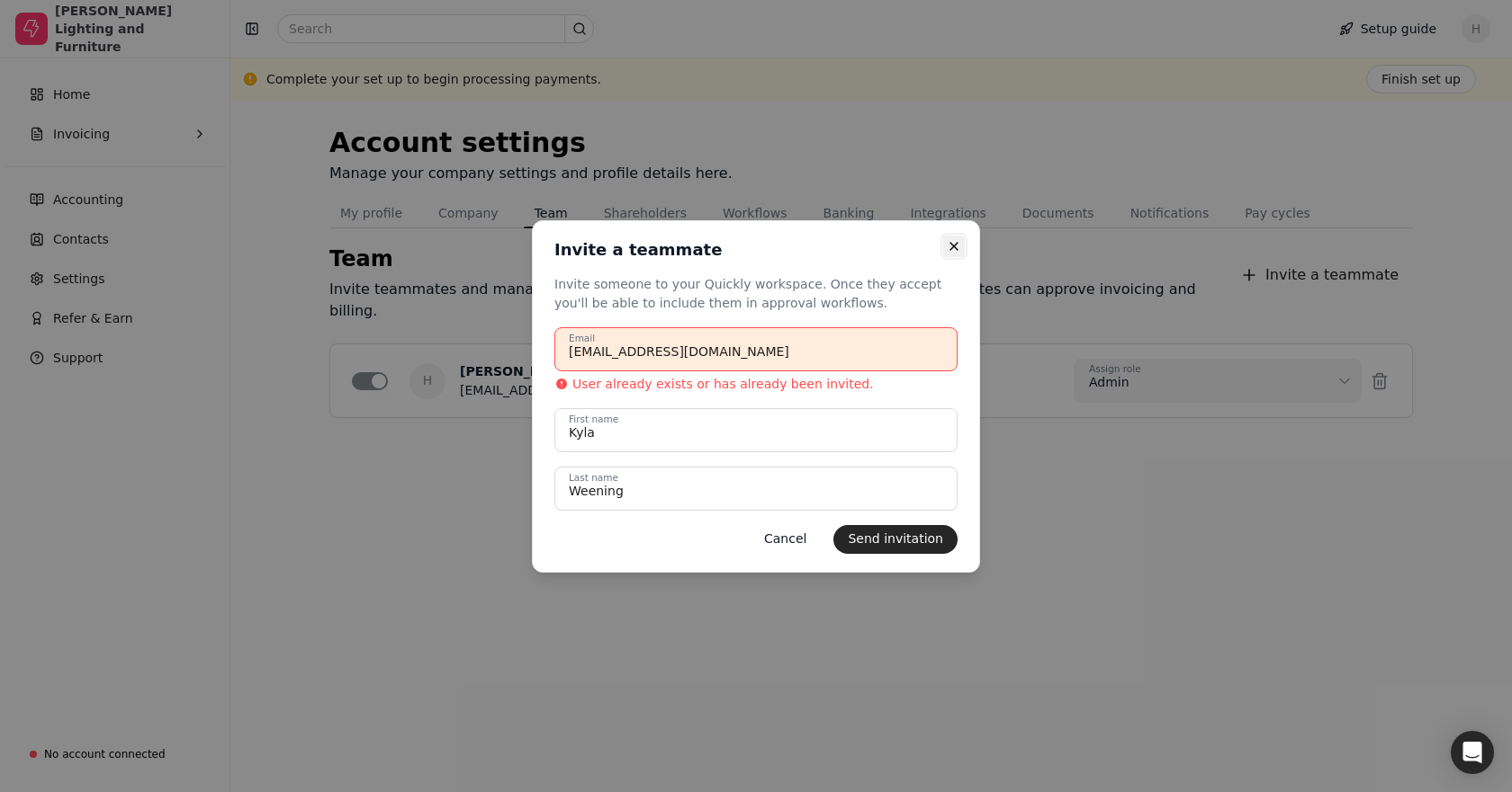
click at [944, 245] on button "Close" at bounding box center [953, 246] width 22 height 22
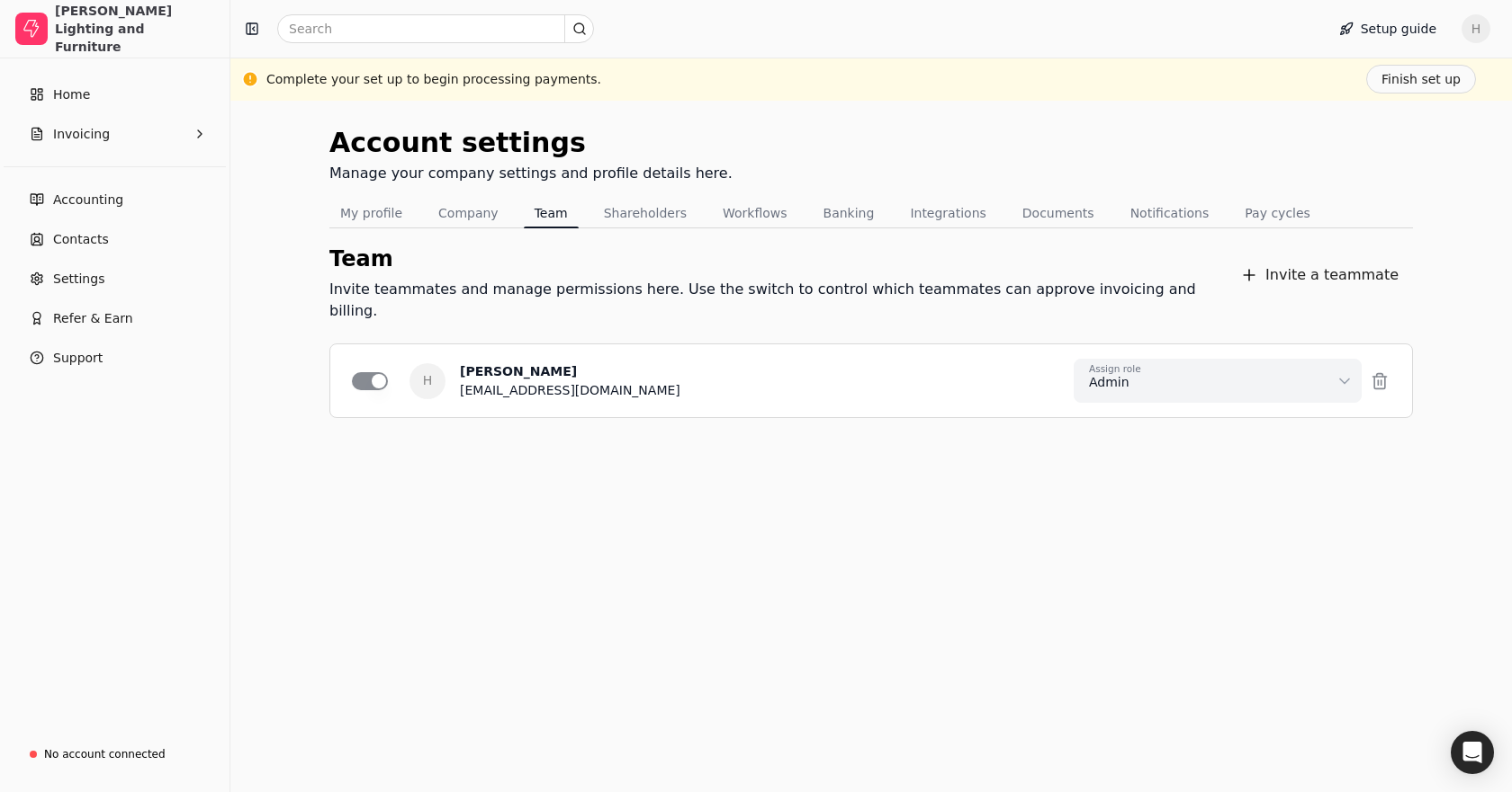
click at [649, 368] on div "H [PERSON_NAME] [EMAIL_ADDRESS][DOMAIN_NAME] Assign role Admin Can approve and …" at bounding box center [871, 381] width 1038 height 44
click at [612, 229] on div "Team Invite teammates and manage permissions here. Use the switch to control wh…" at bounding box center [777, 275] width 897 height 94
click at [620, 219] on button "Shareholders" at bounding box center [645, 213] width 104 height 29
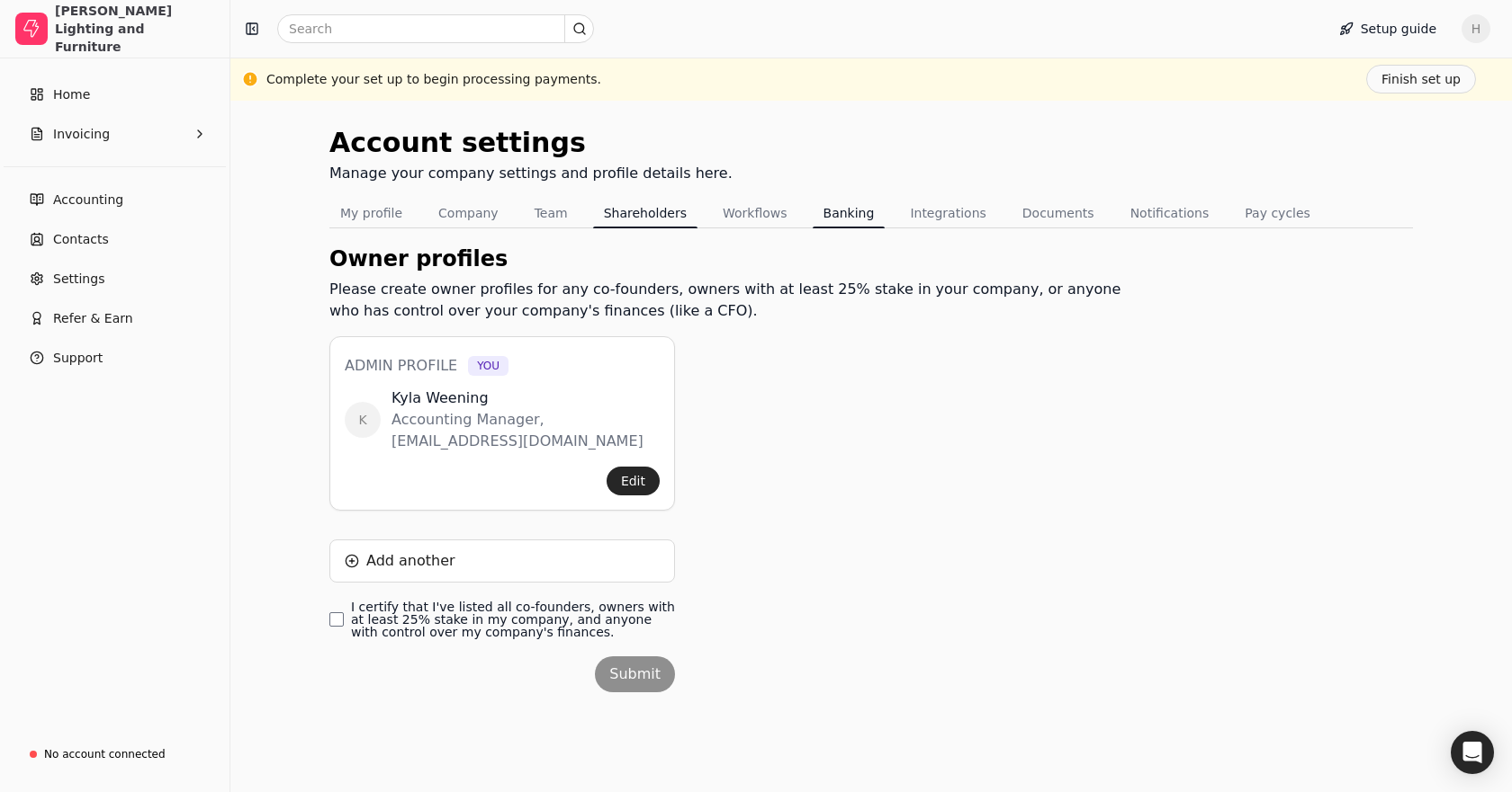
click at [825, 214] on button "Banking" at bounding box center [849, 213] width 73 height 29
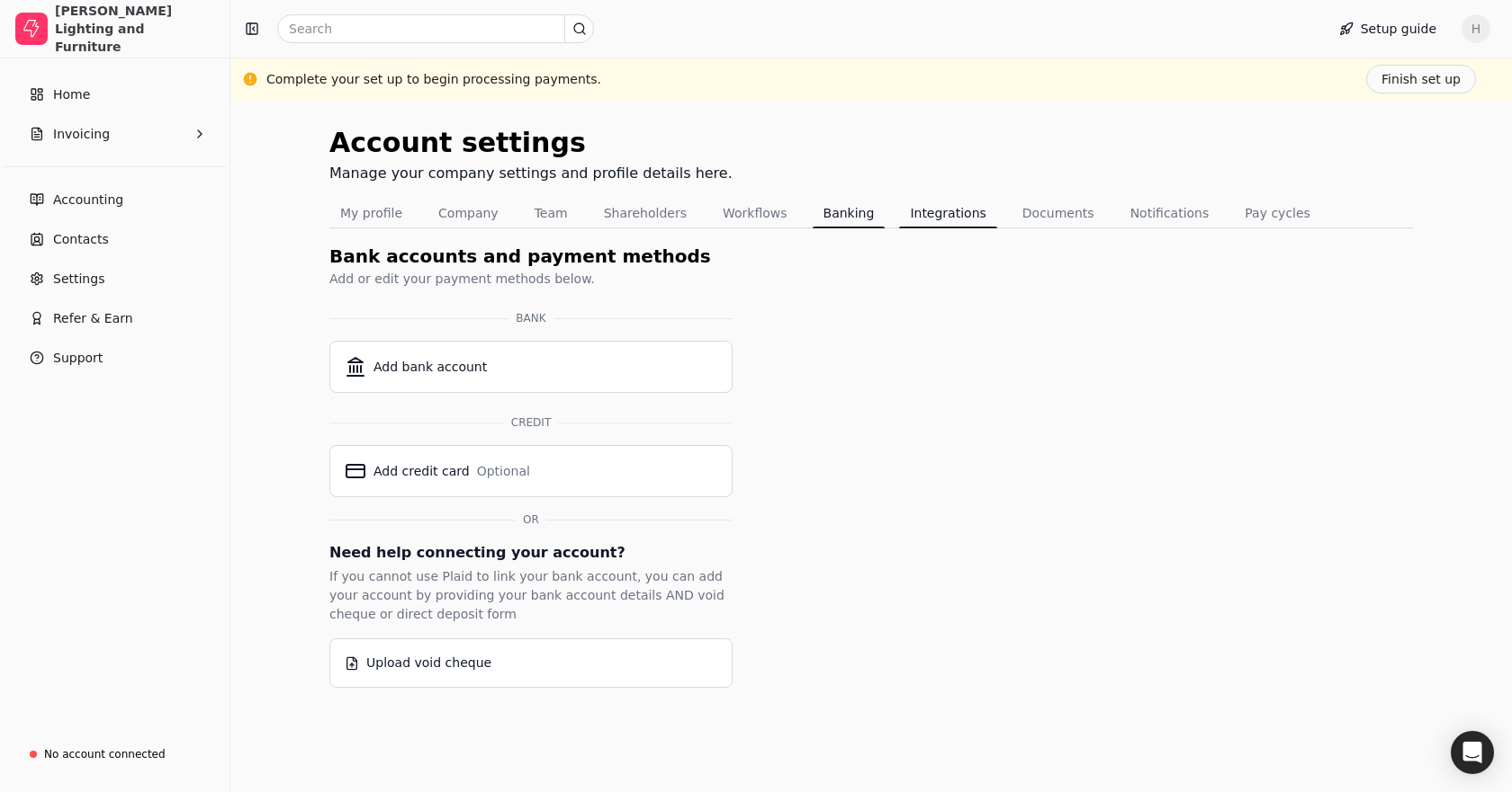
click at [900, 211] on button "Integrations" at bounding box center [947, 213] width 98 height 29
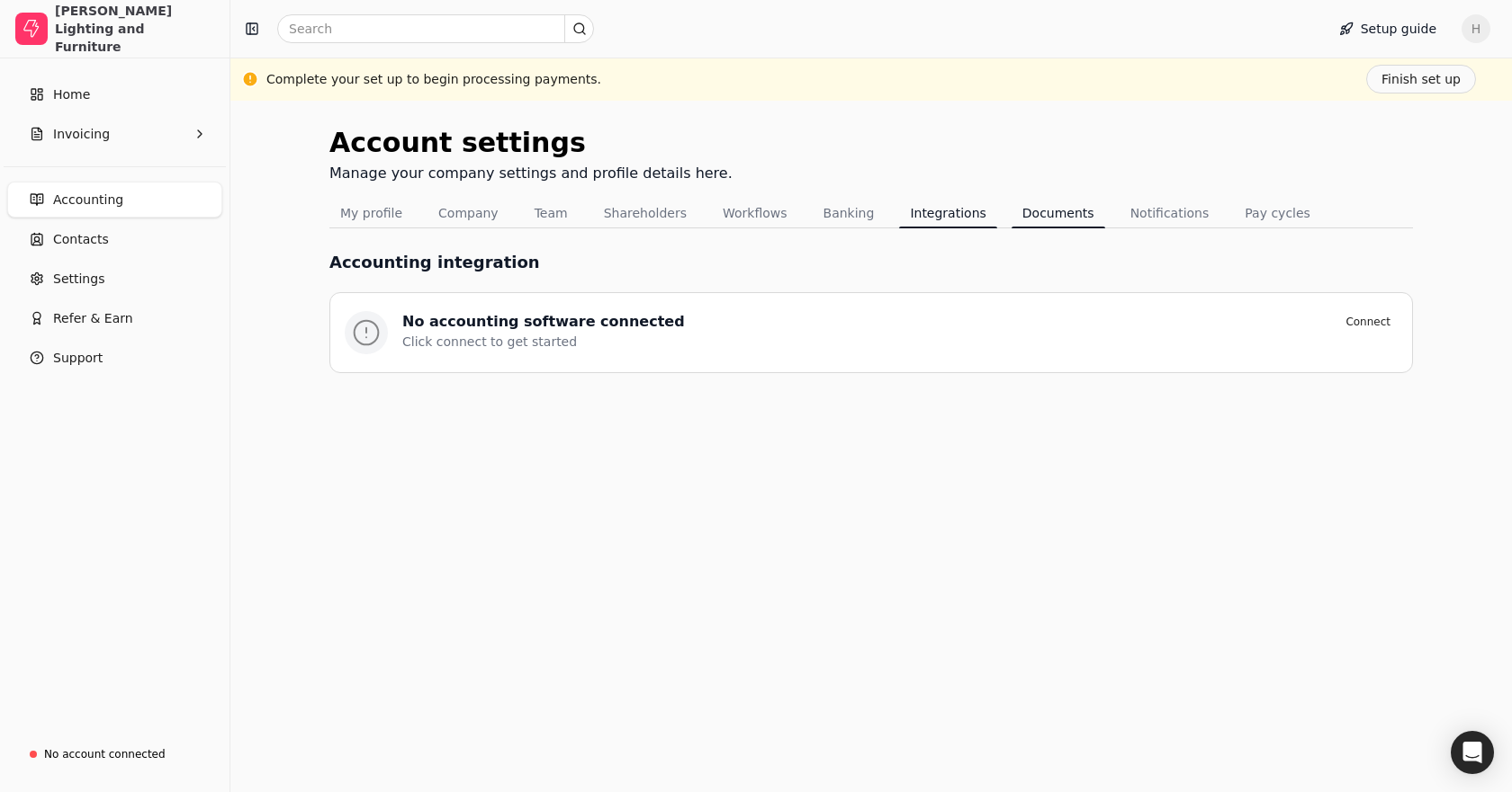
click at [1012, 217] on button "Documents" at bounding box center [1058, 213] width 94 height 29
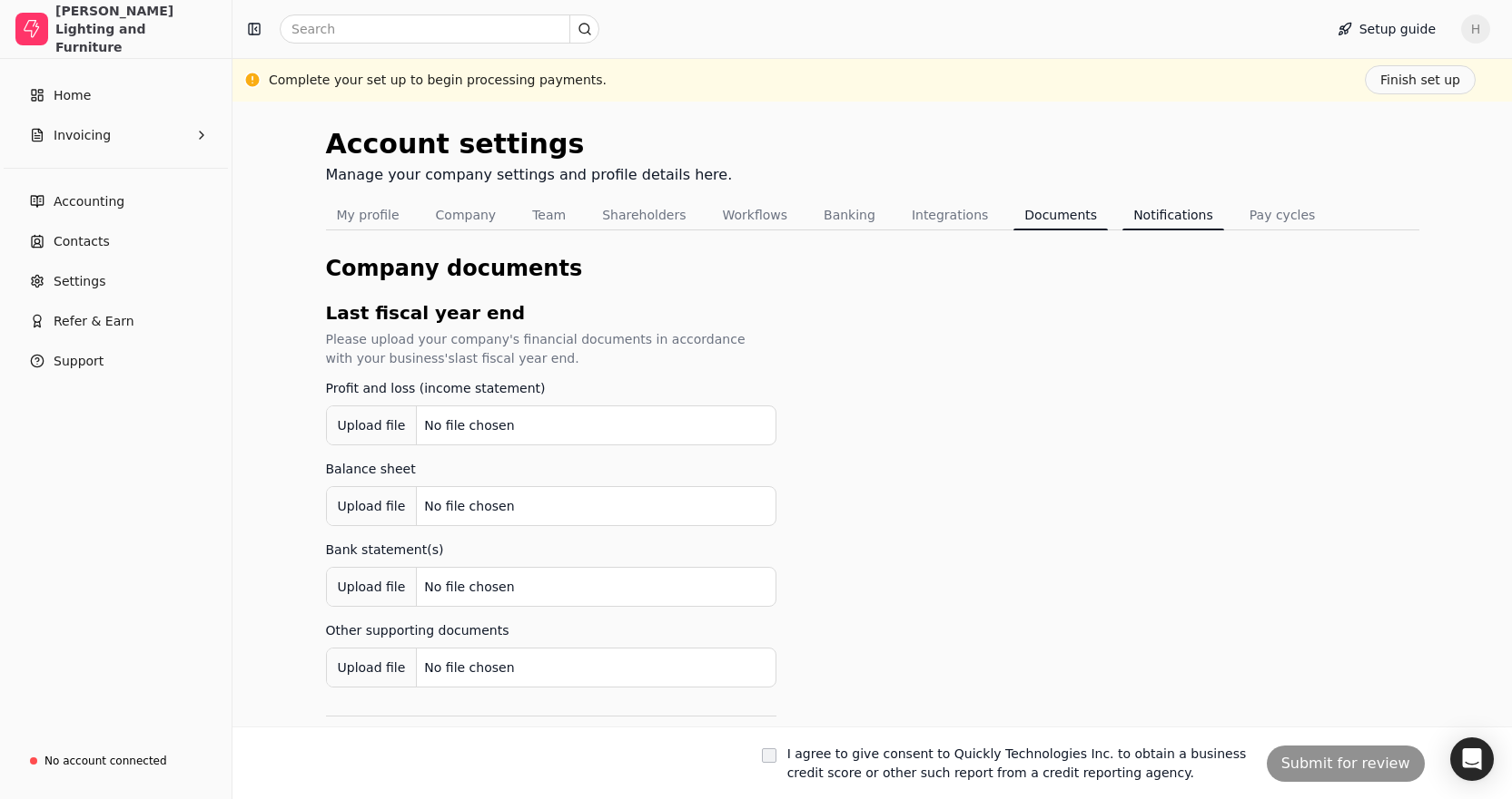
click at [1150, 219] on button "Notifications" at bounding box center [1172, 215] width 101 height 29
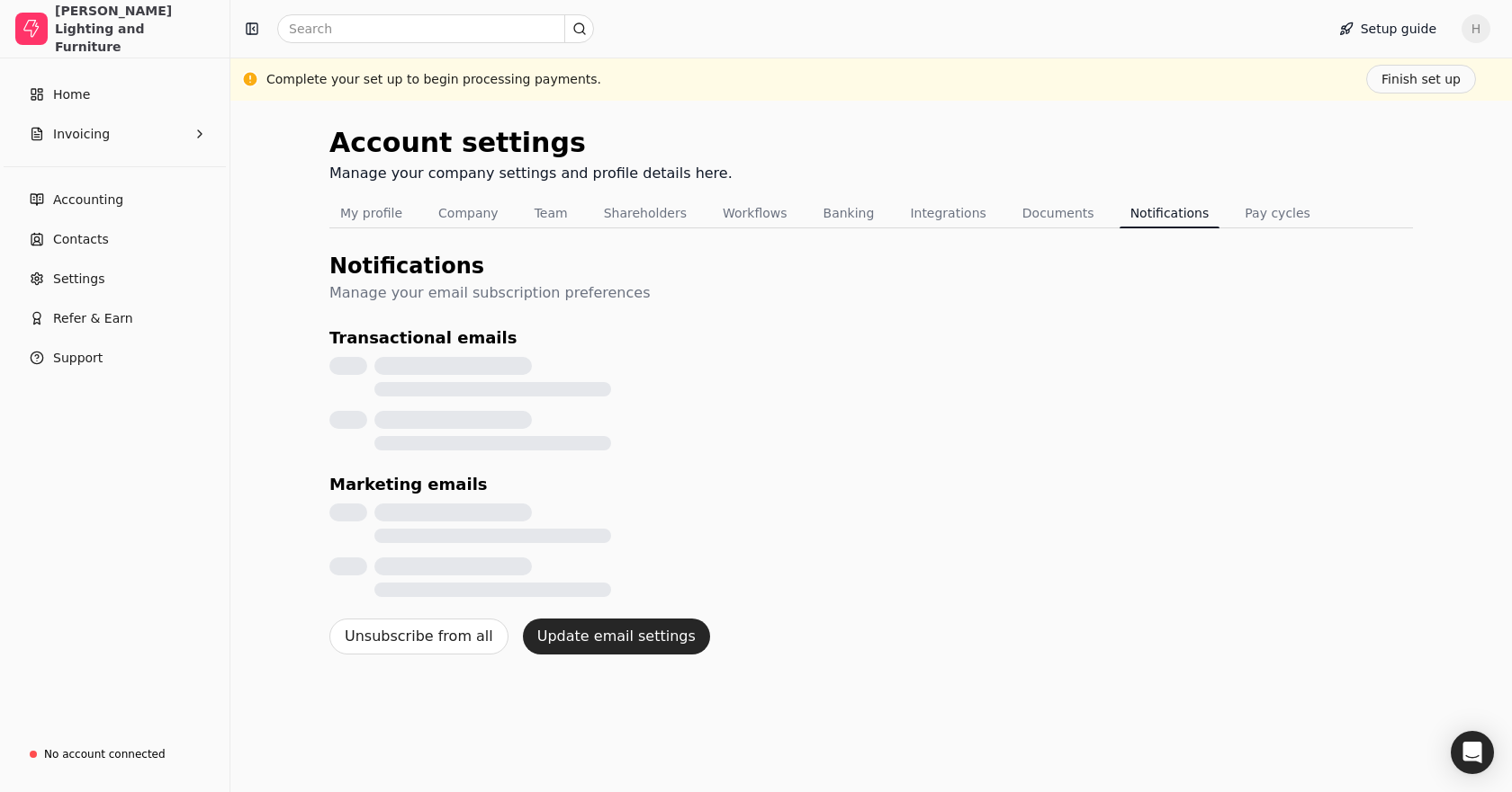
click at [1234, 215] on button "Pay cycles" at bounding box center [1277, 213] width 87 height 29
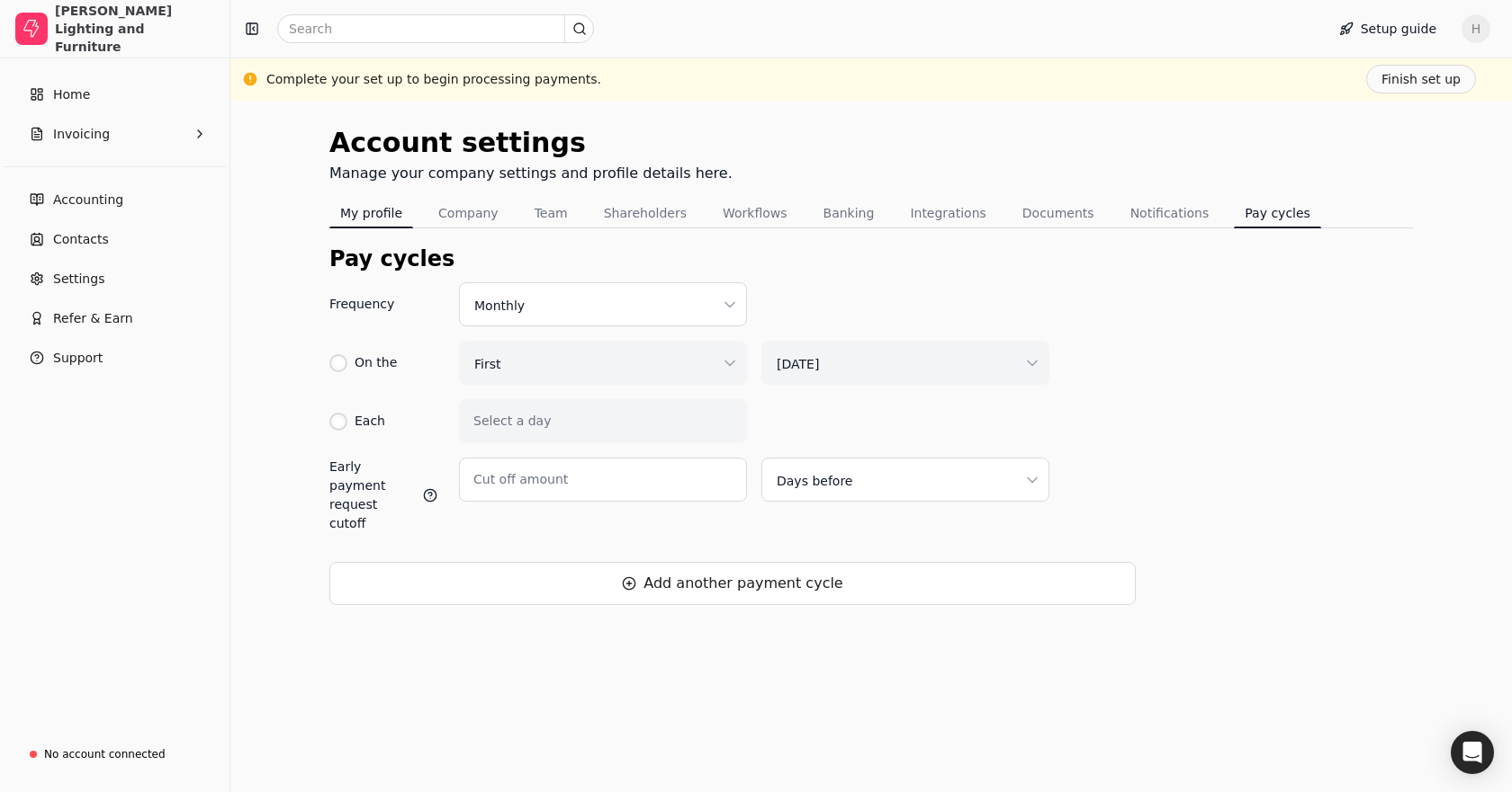
click at [370, 211] on button "My profile" at bounding box center [370, 213] width 83 height 29
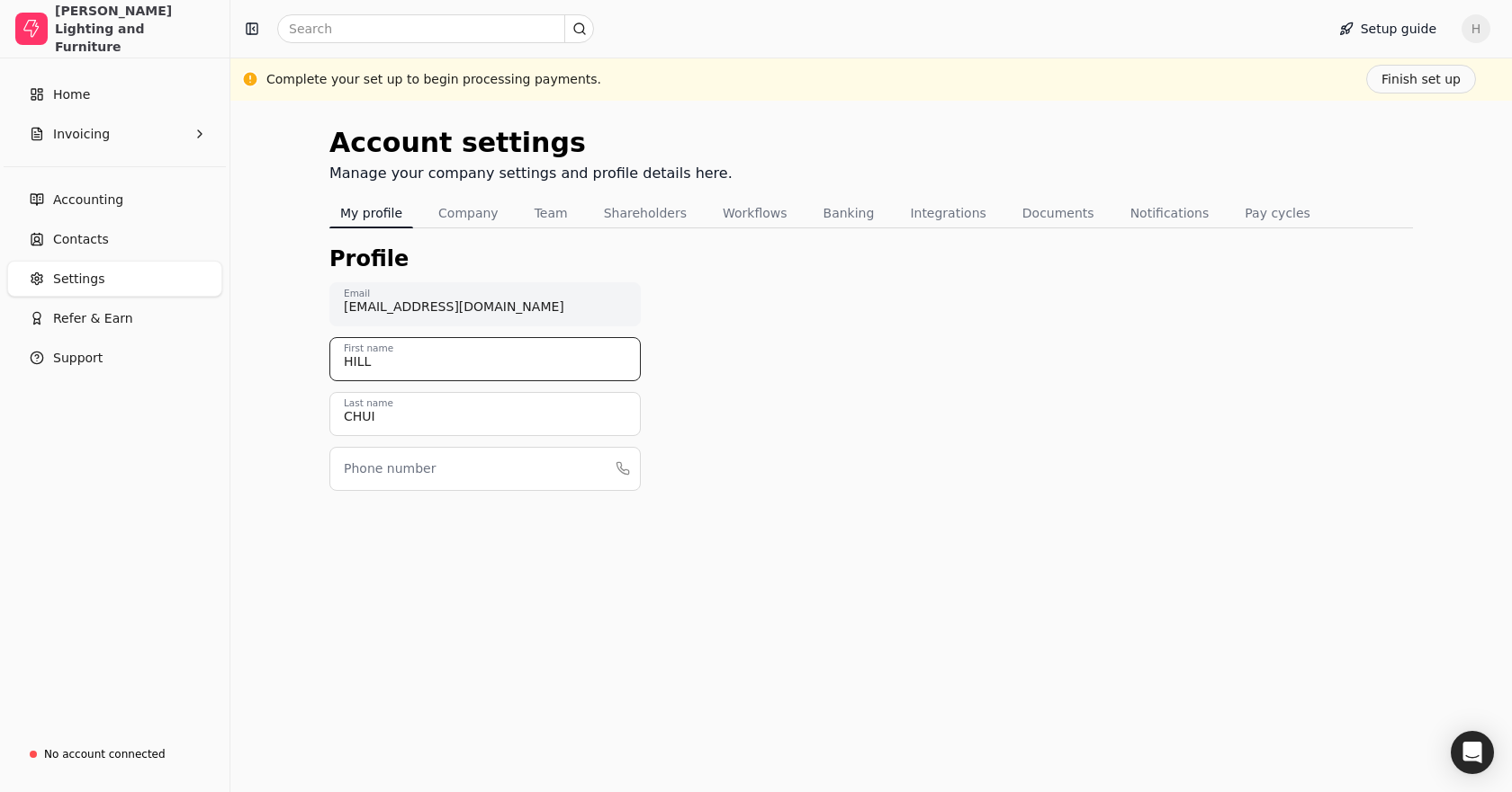
click at [398, 361] on input "HILL" at bounding box center [484, 360] width 311 height 44
type input "Kyla"
drag, startPoint x: 384, startPoint y: 411, endPoint x: 318, endPoint y: 423, distance: 67.1
click at [318, 423] on div "Account settings Manage your company settings and profile details here. My prof…" at bounding box center [871, 446] width 1281 height 692
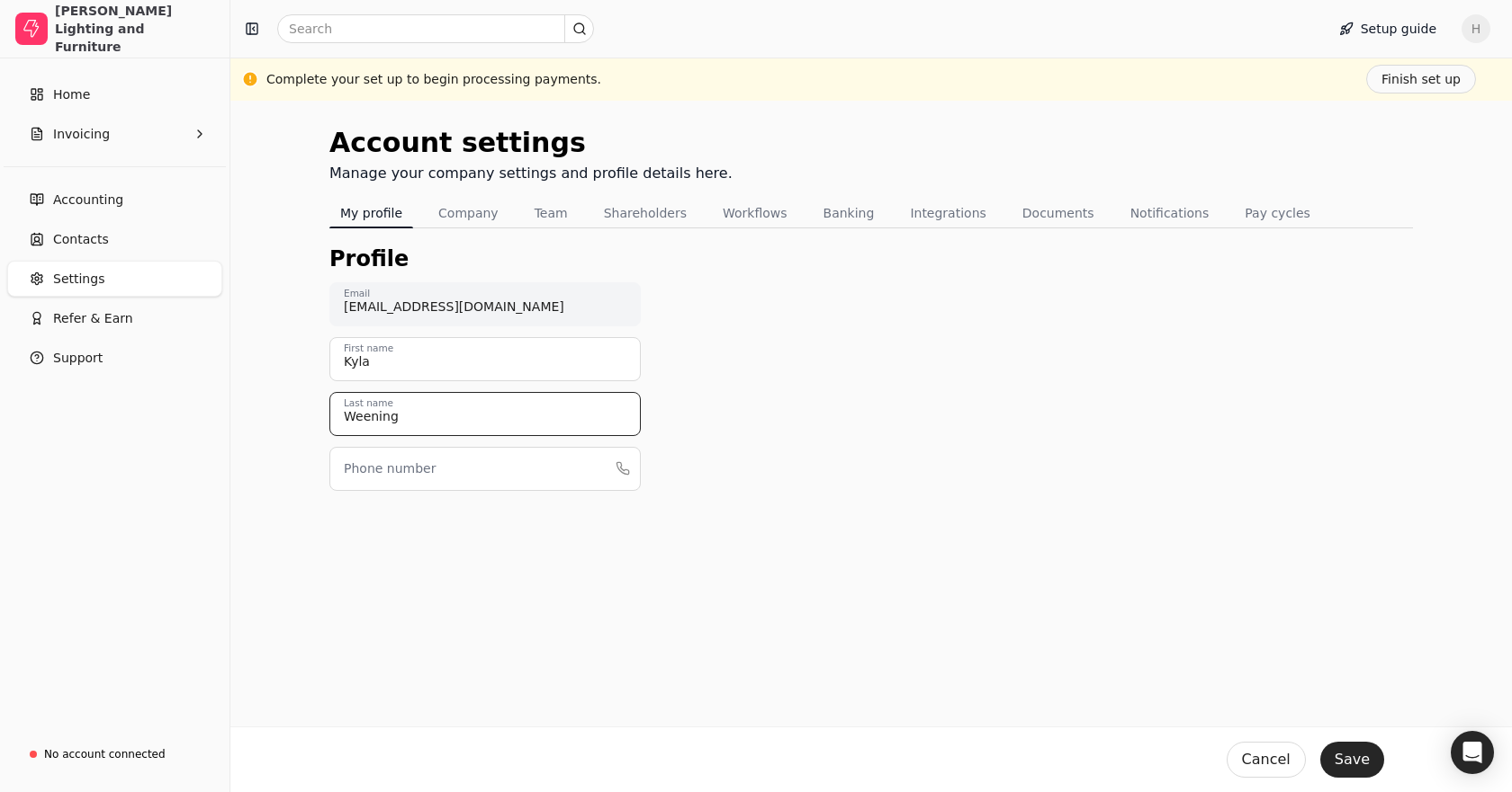
type input "Weening"
click at [418, 476] on label "Phone number" at bounding box center [389, 470] width 92 height 19
click at [418, 476] on input "Phone number" at bounding box center [484, 469] width 311 height 44
type input "4032708508"
click at [715, 540] on div "Profile [EMAIL_ADDRESS][DOMAIN_NAME] Email [PERSON_NAME] First name [PERSON_NAM…" at bounding box center [871, 397] width 1083 height 309
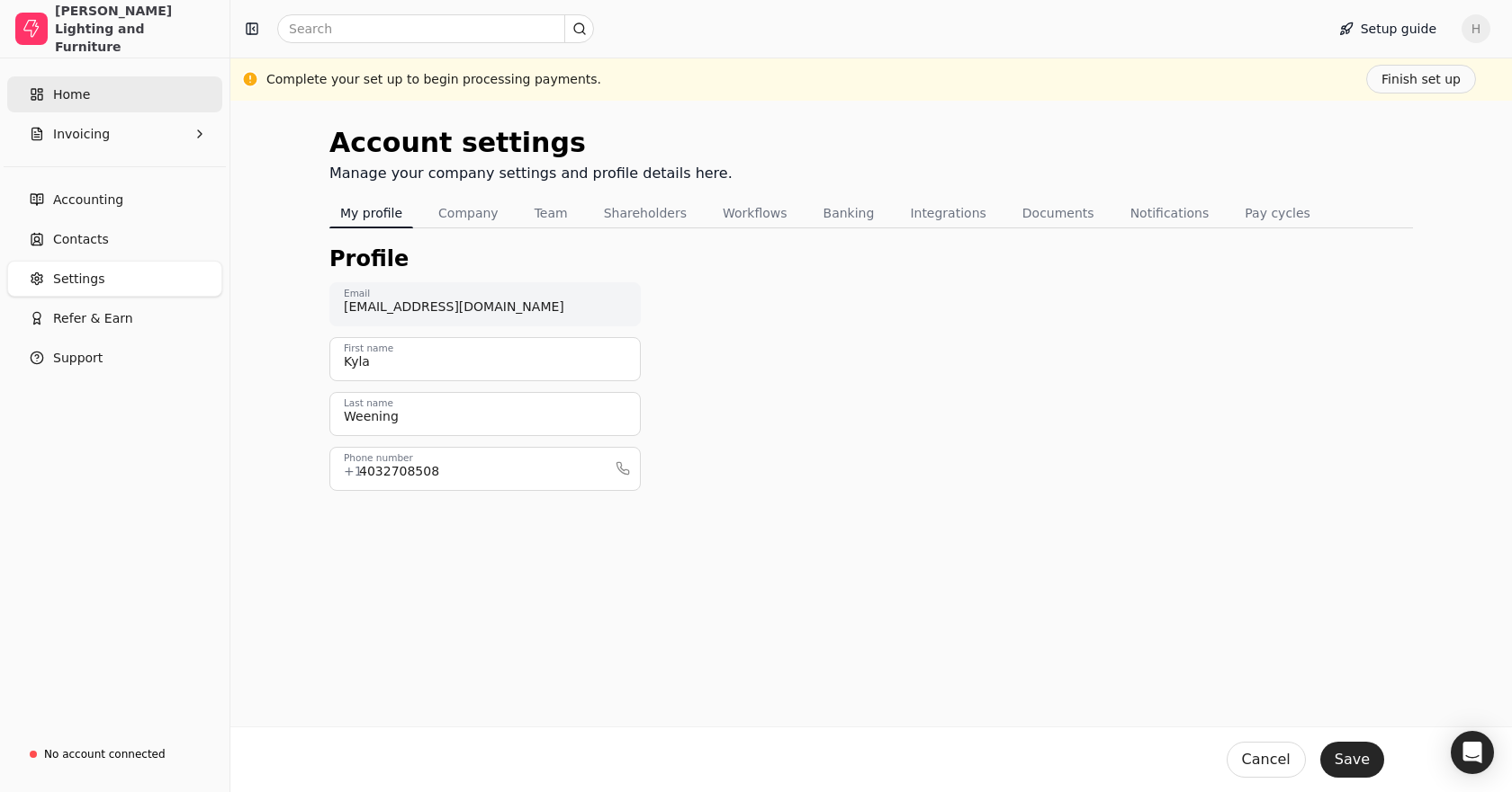
click at [122, 99] on link "Home" at bounding box center [115, 95] width 215 height 36
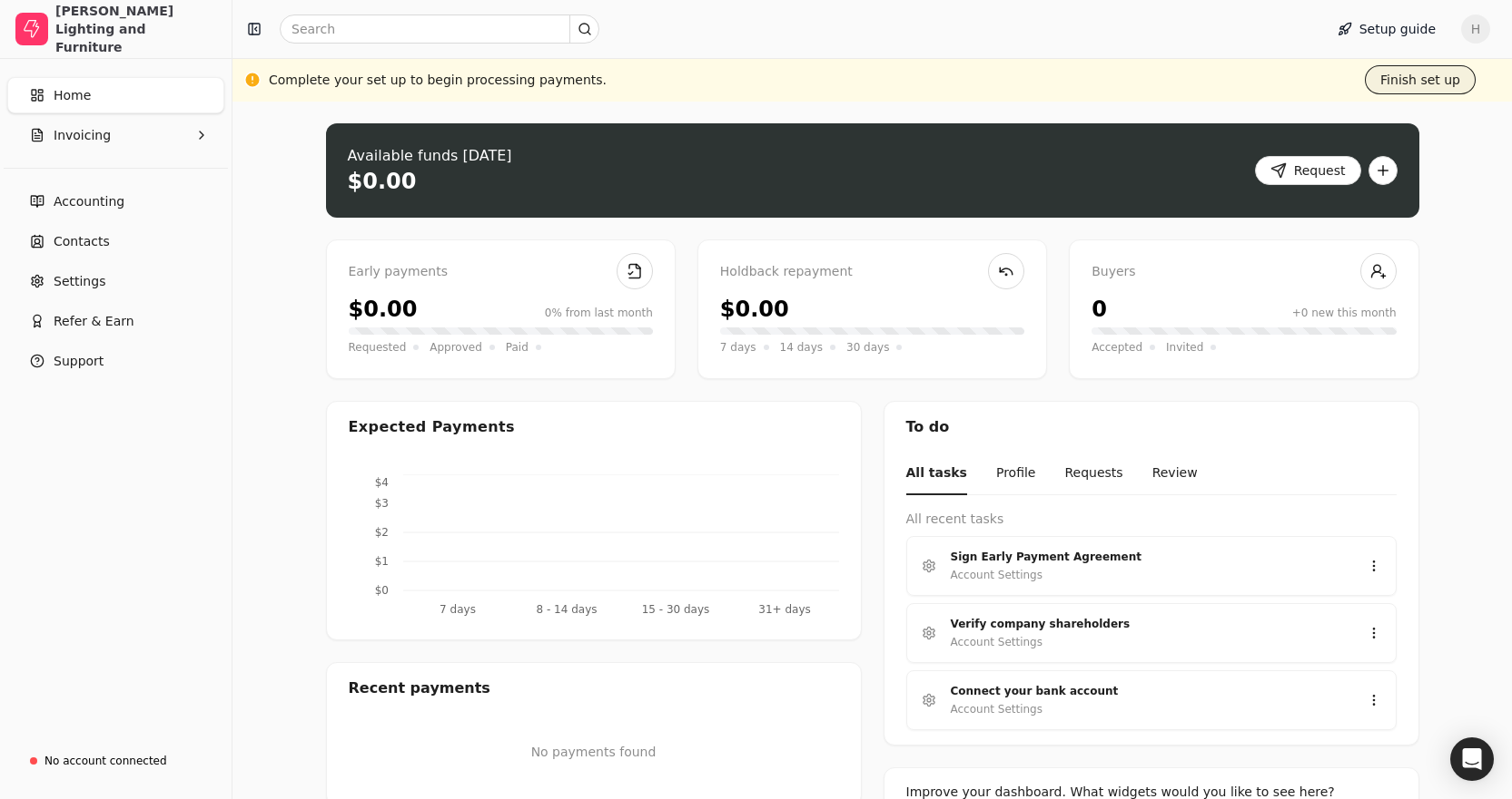
click at [1399, 73] on button "Finish set up" at bounding box center [1419, 80] width 111 height 29
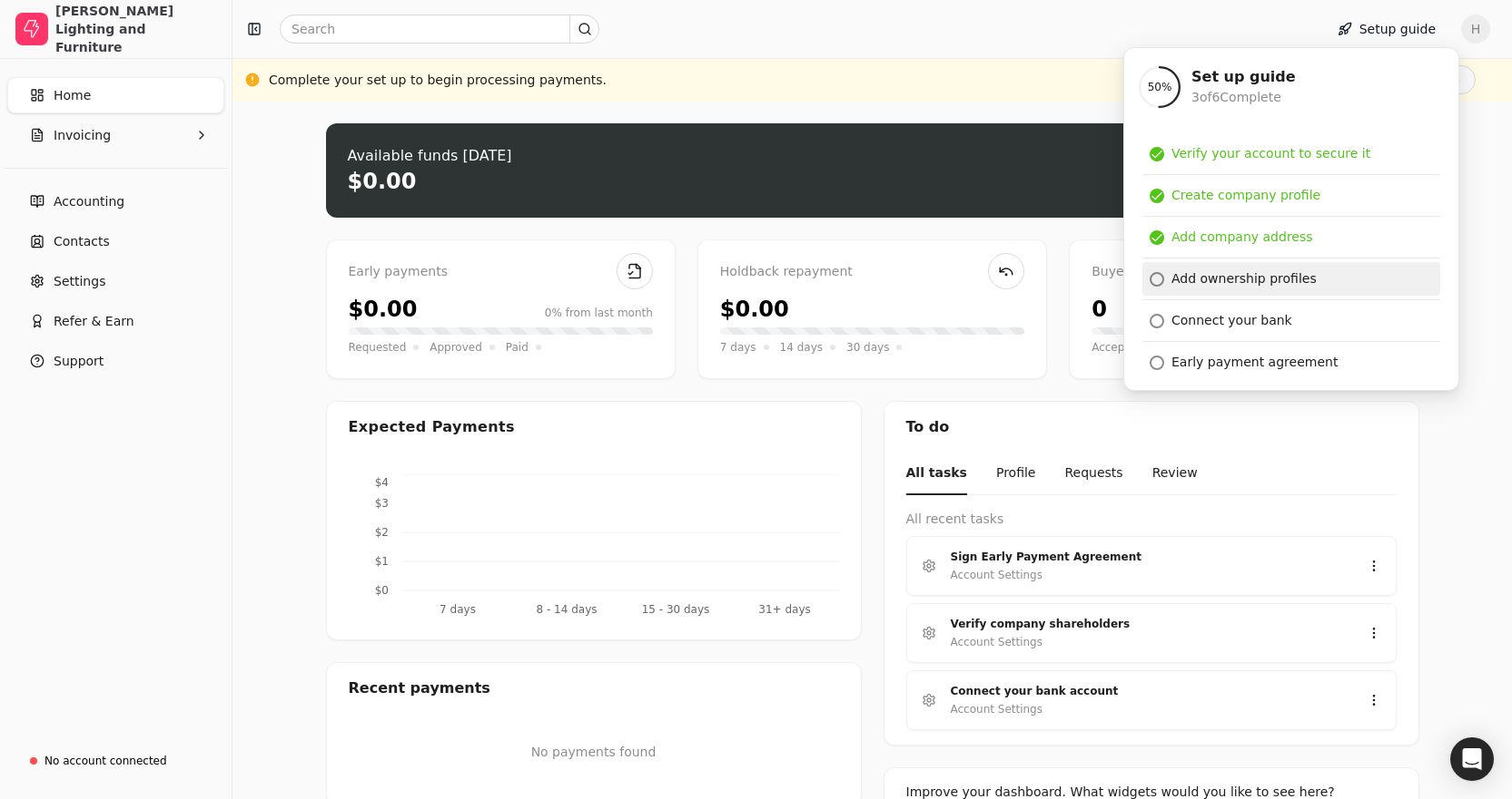
click at [1205, 289] on link "Add ownership profiles" at bounding box center [1291, 279] width 297 height 34
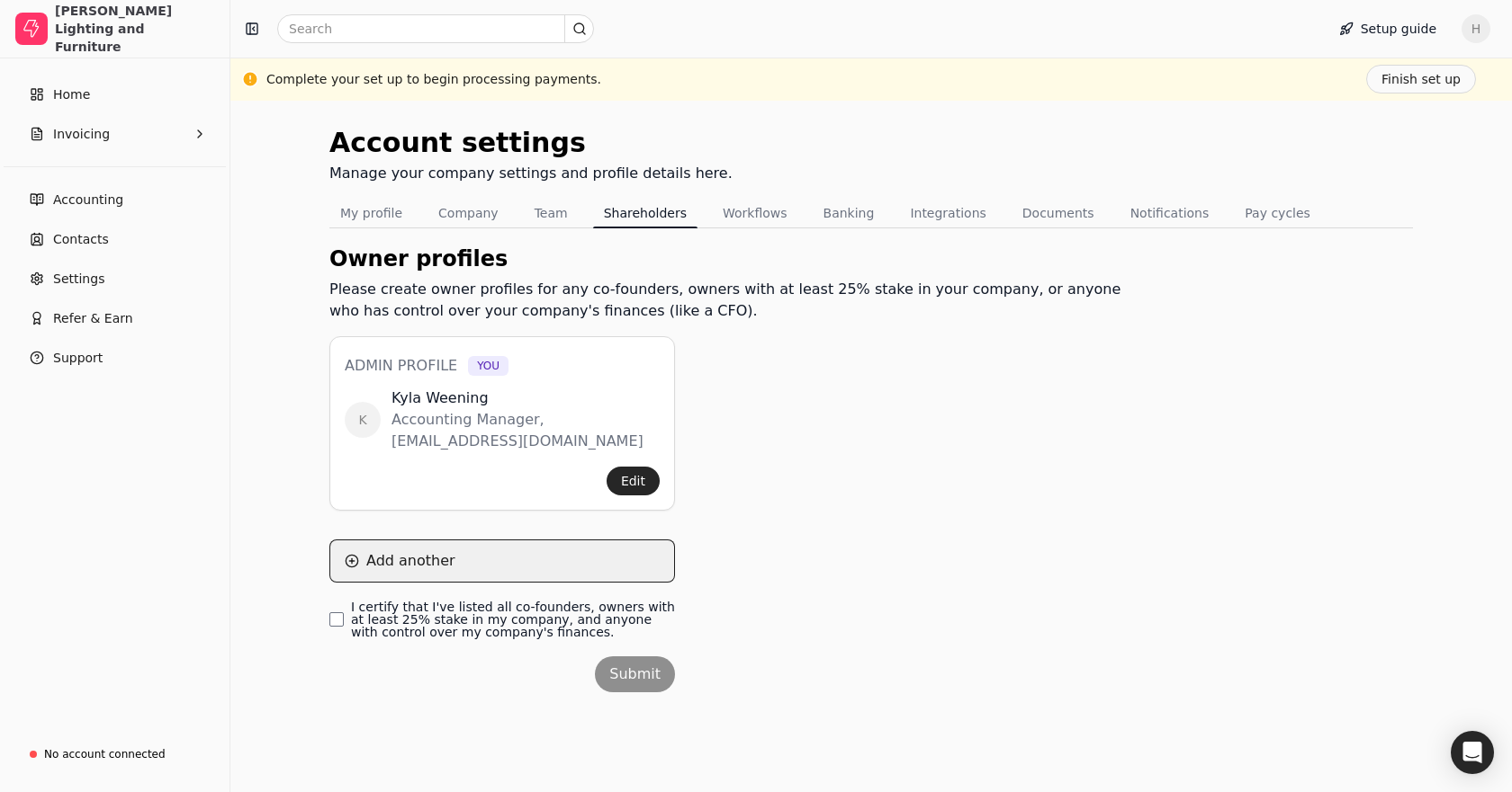
click at [405, 557] on button "Add another" at bounding box center [501, 561] width 345 height 43
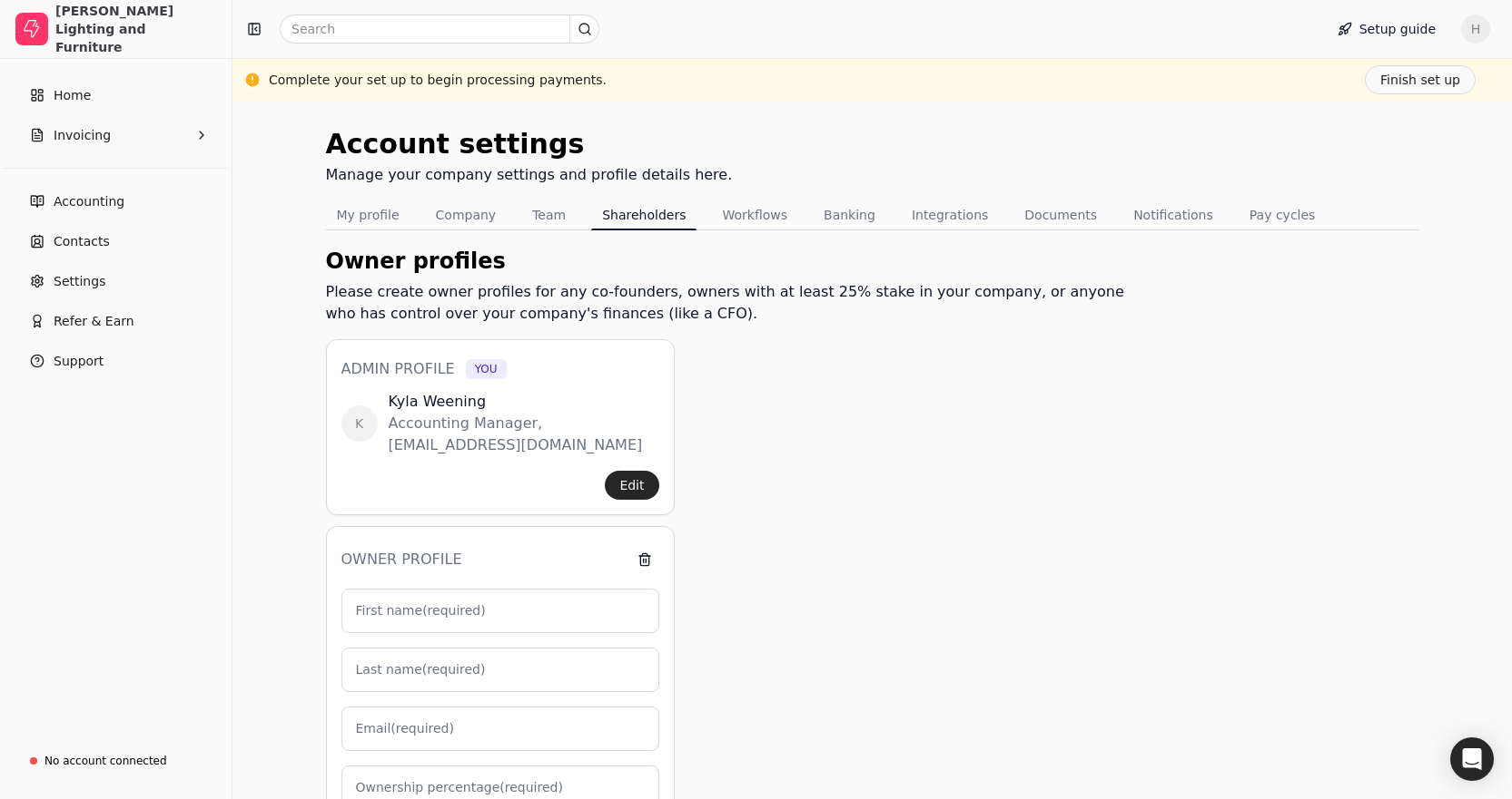
click at [403, 611] on label "First name (required)" at bounding box center [421, 611] width 129 height 19
click at [403, 611] on input "First name (required)" at bounding box center [500, 611] width 318 height 44
type input "b"
type input "0"
type input "b"
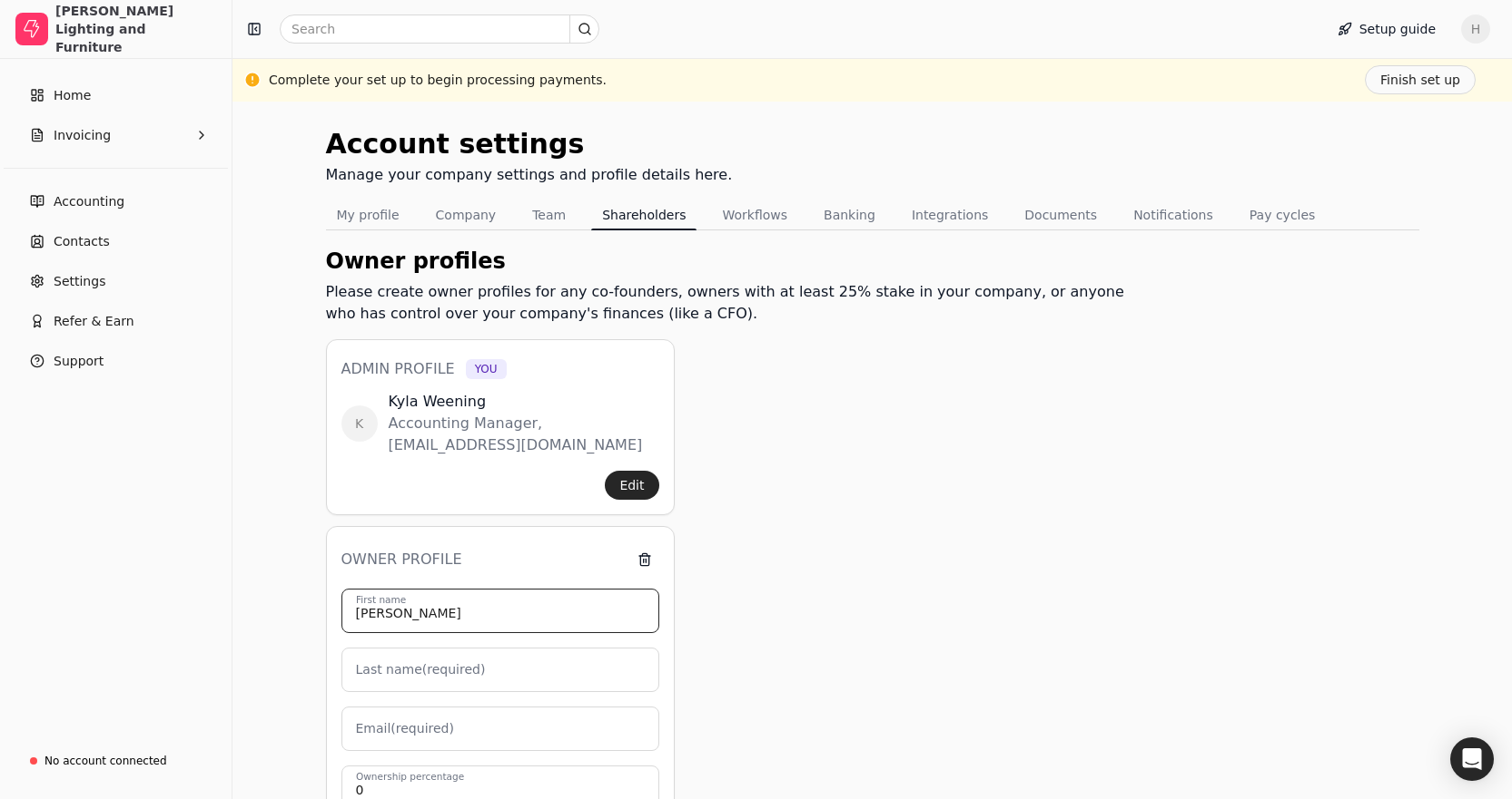
type input "[PERSON_NAME]"
click at [406, 686] on input "Last name (required)" at bounding box center [500, 670] width 318 height 44
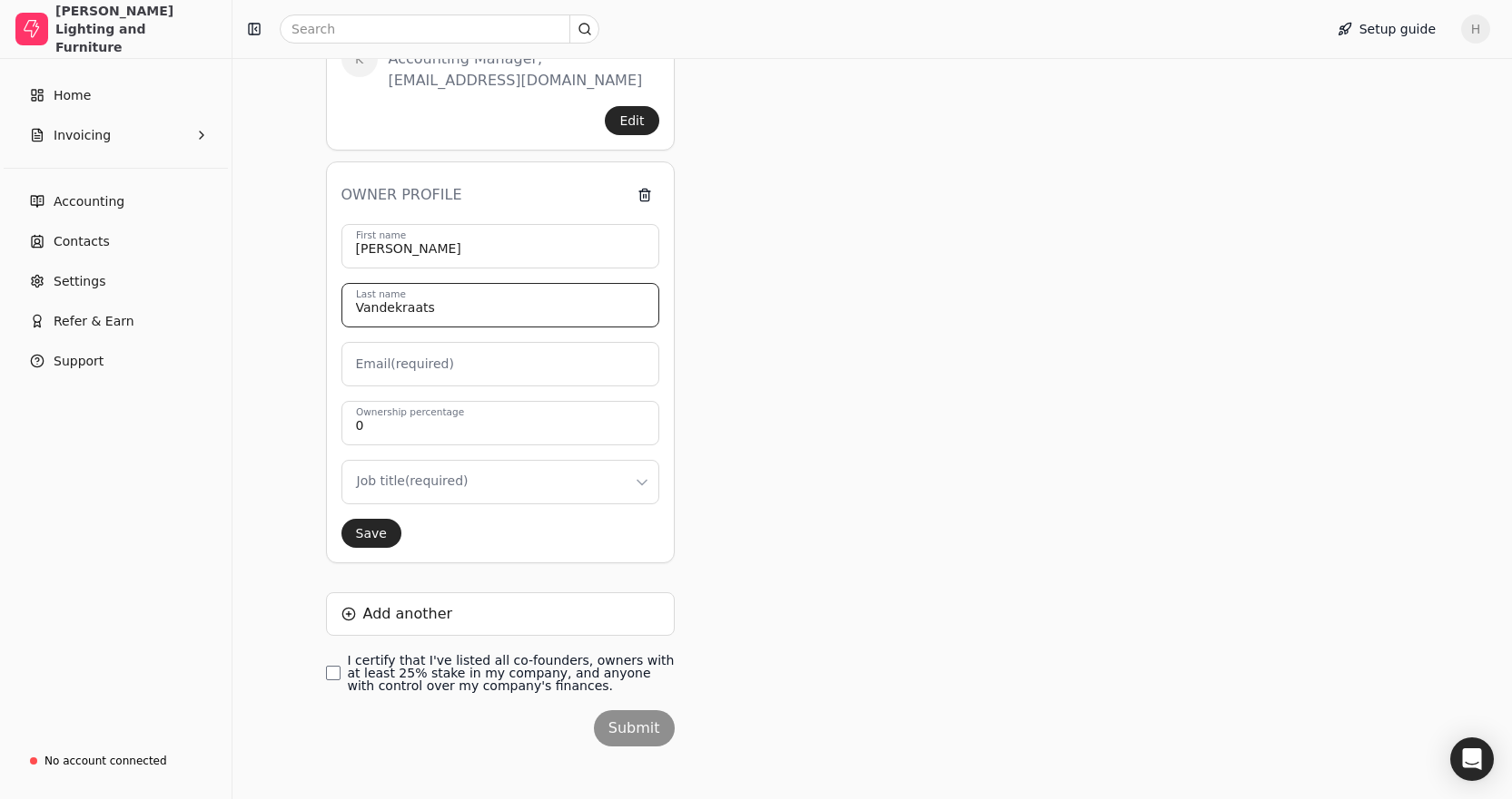
scroll to position [377, 0]
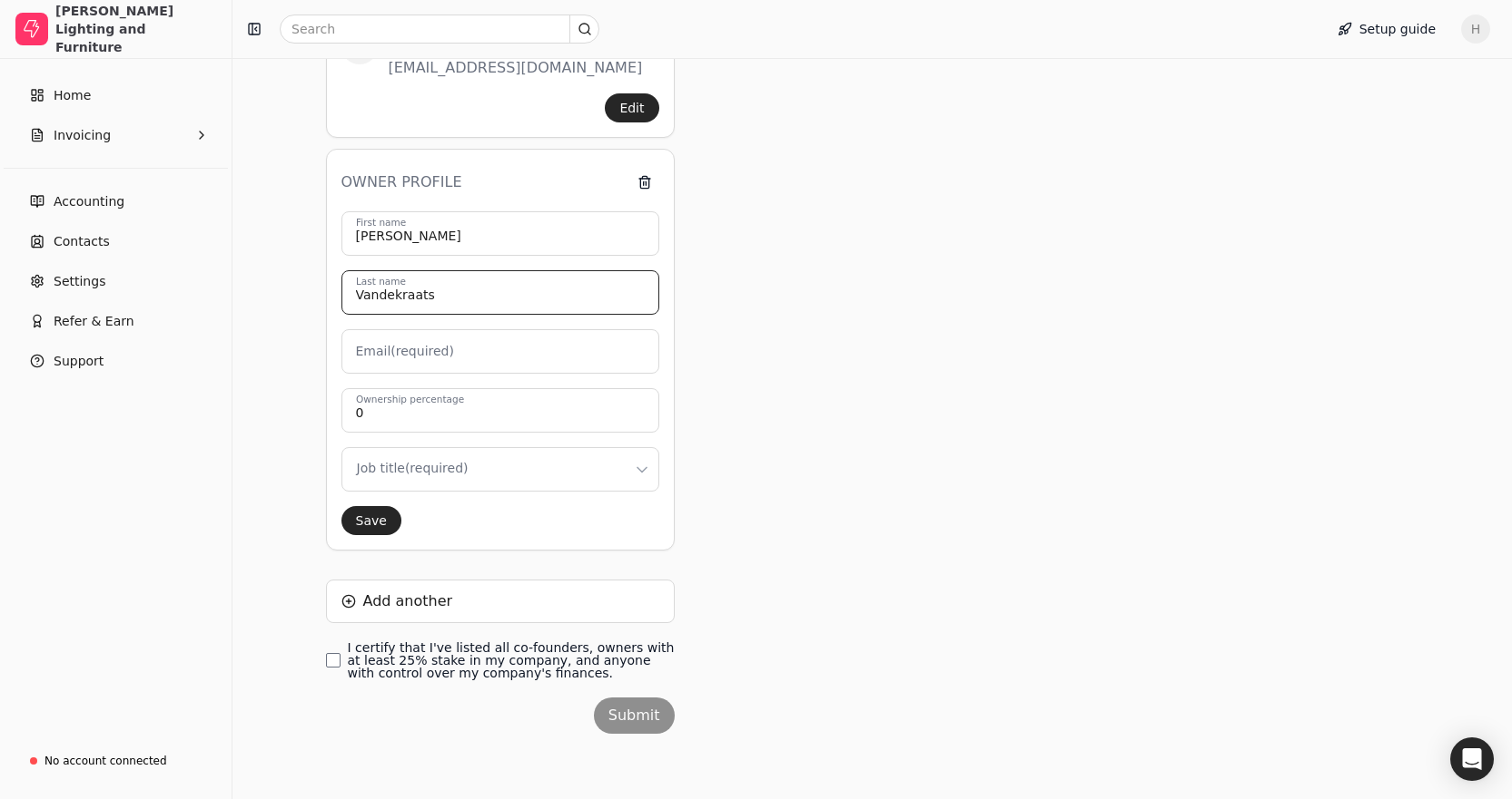
type input "Vandekraats"
click at [420, 364] on input "Email (required)" at bounding box center [500, 351] width 318 height 44
type input "[EMAIL_ADDRESS][DOMAIN_NAME]"
click at [416, 404] on label "Ownership percentage" at bounding box center [410, 400] width 108 height 14
click at [416, 404] on input "0" at bounding box center [500, 410] width 318 height 44
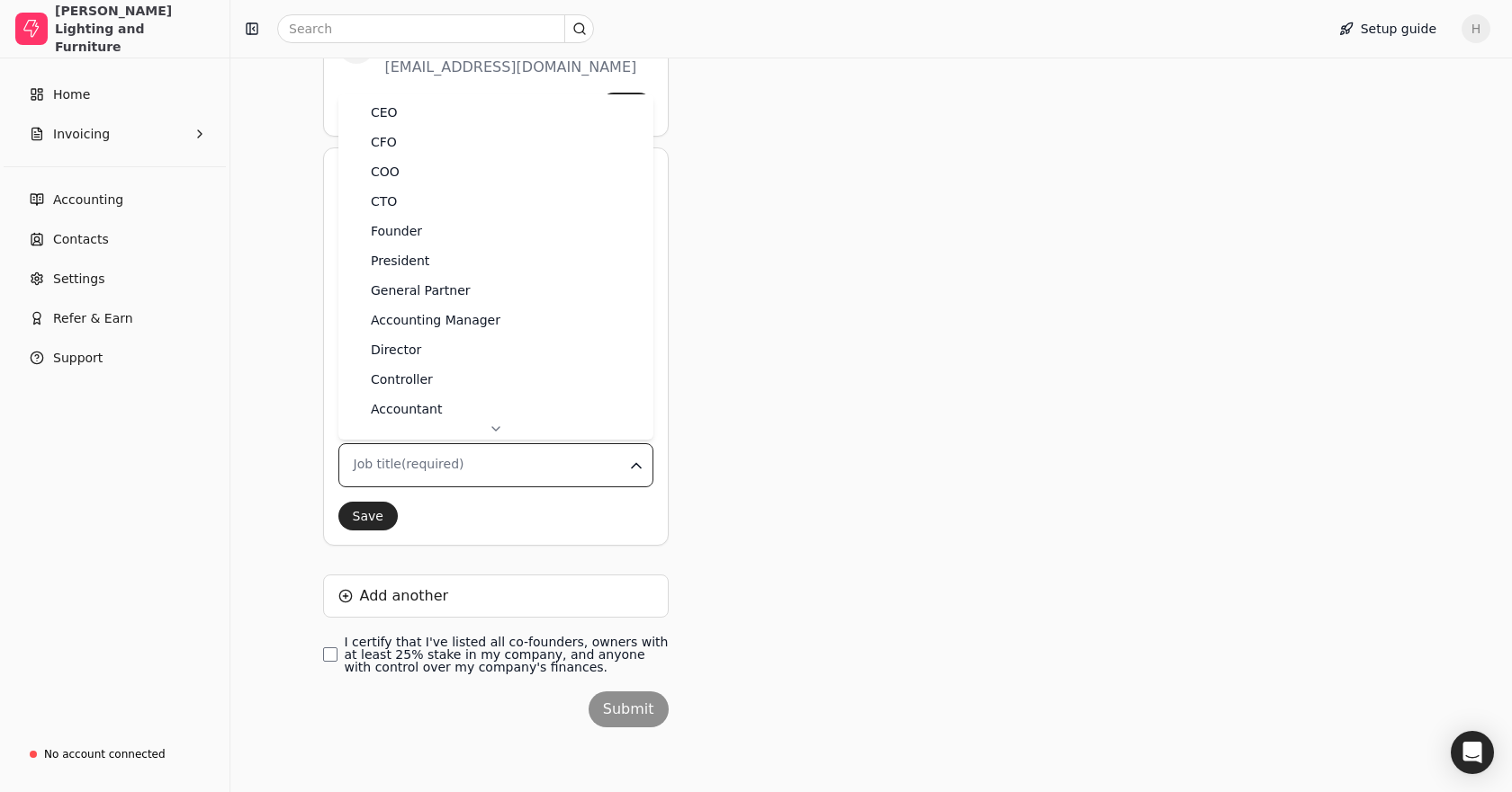
click at [406, 450] on html "[PERSON_NAME] Lighting and Furniture Home Invoicing Accounting Contacts Setting…" at bounding box center [756, 209] width 1512 height 1167
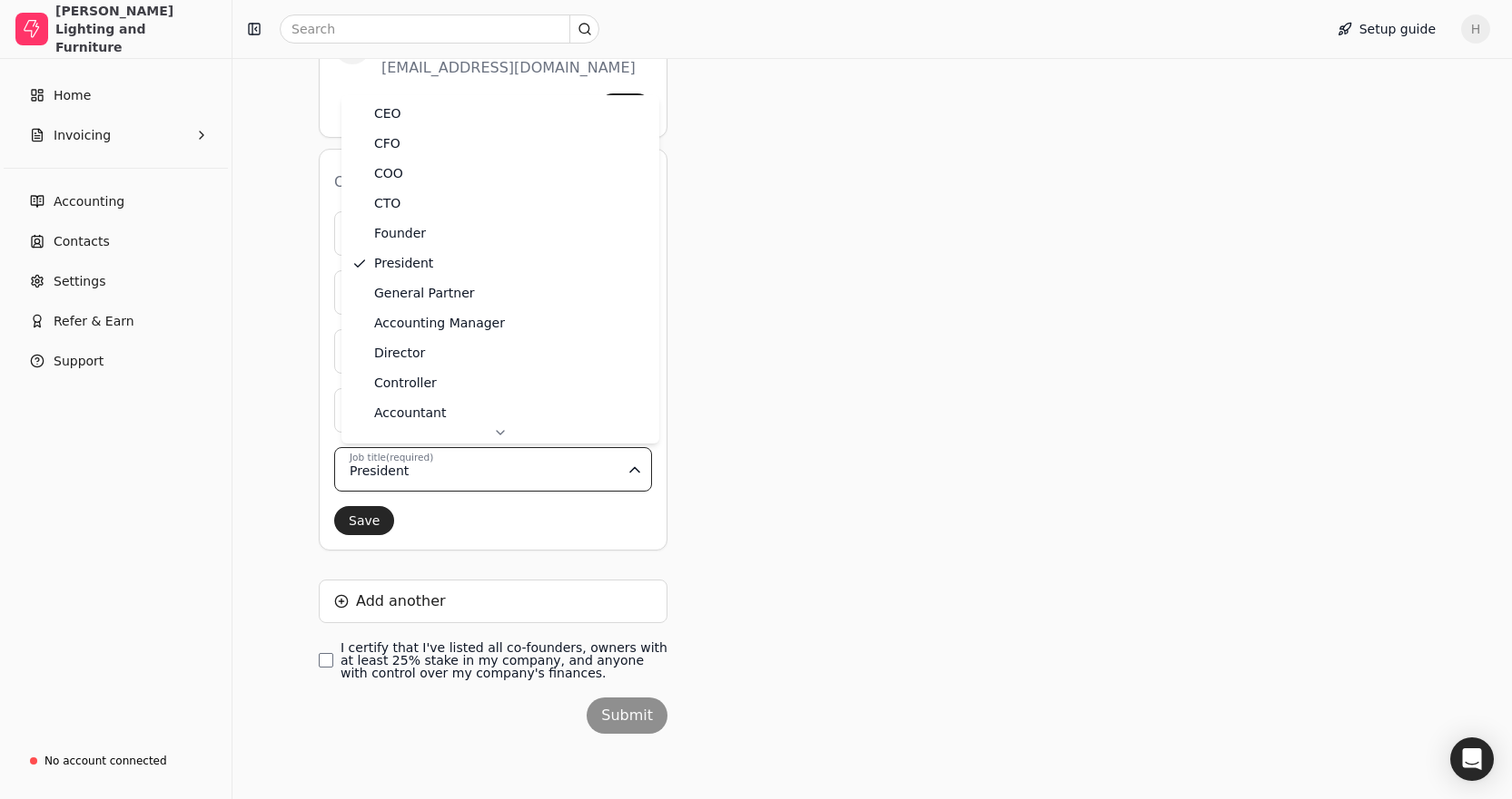
click at [431, 471] on html "[PERSON_NAME] Lighting and Furniture Home Invoicing Accounting Contacts Setting…" at bounding box center [756, 211] width 1512 height 1177
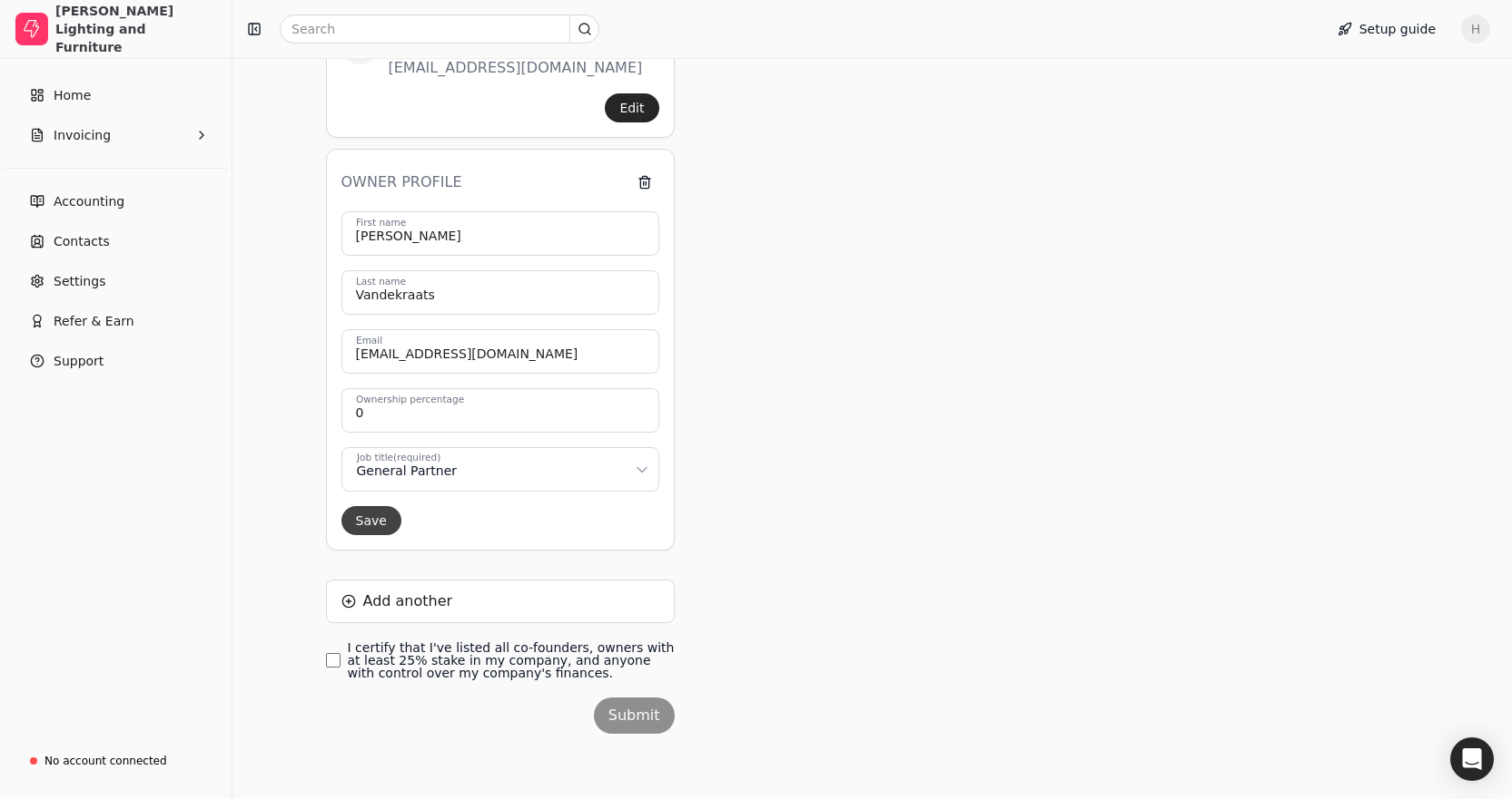
click at [378, 519] on button "Save" at bounding box center [372, 521] width 60 height 29
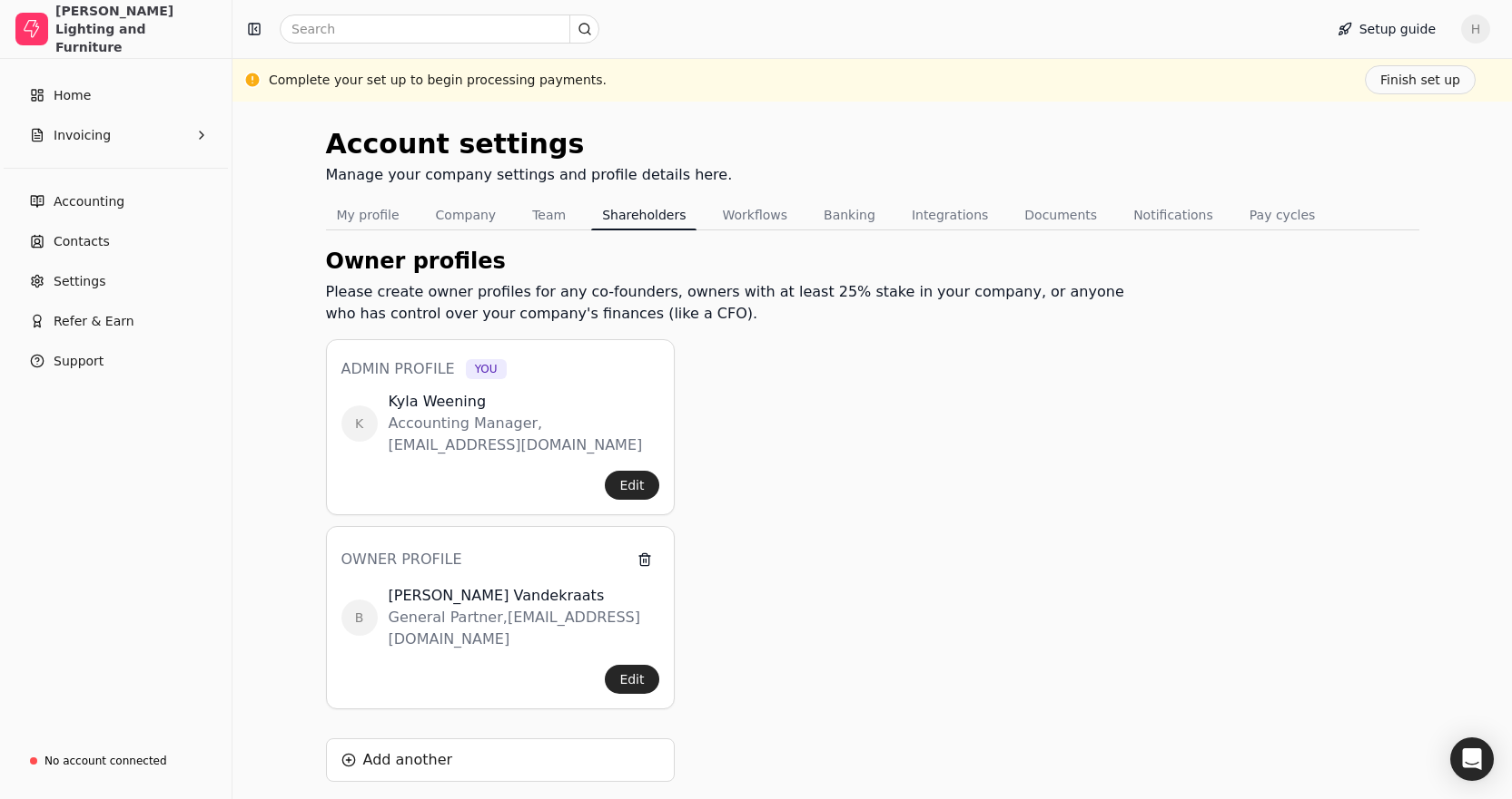
scroll to position [137, 0]
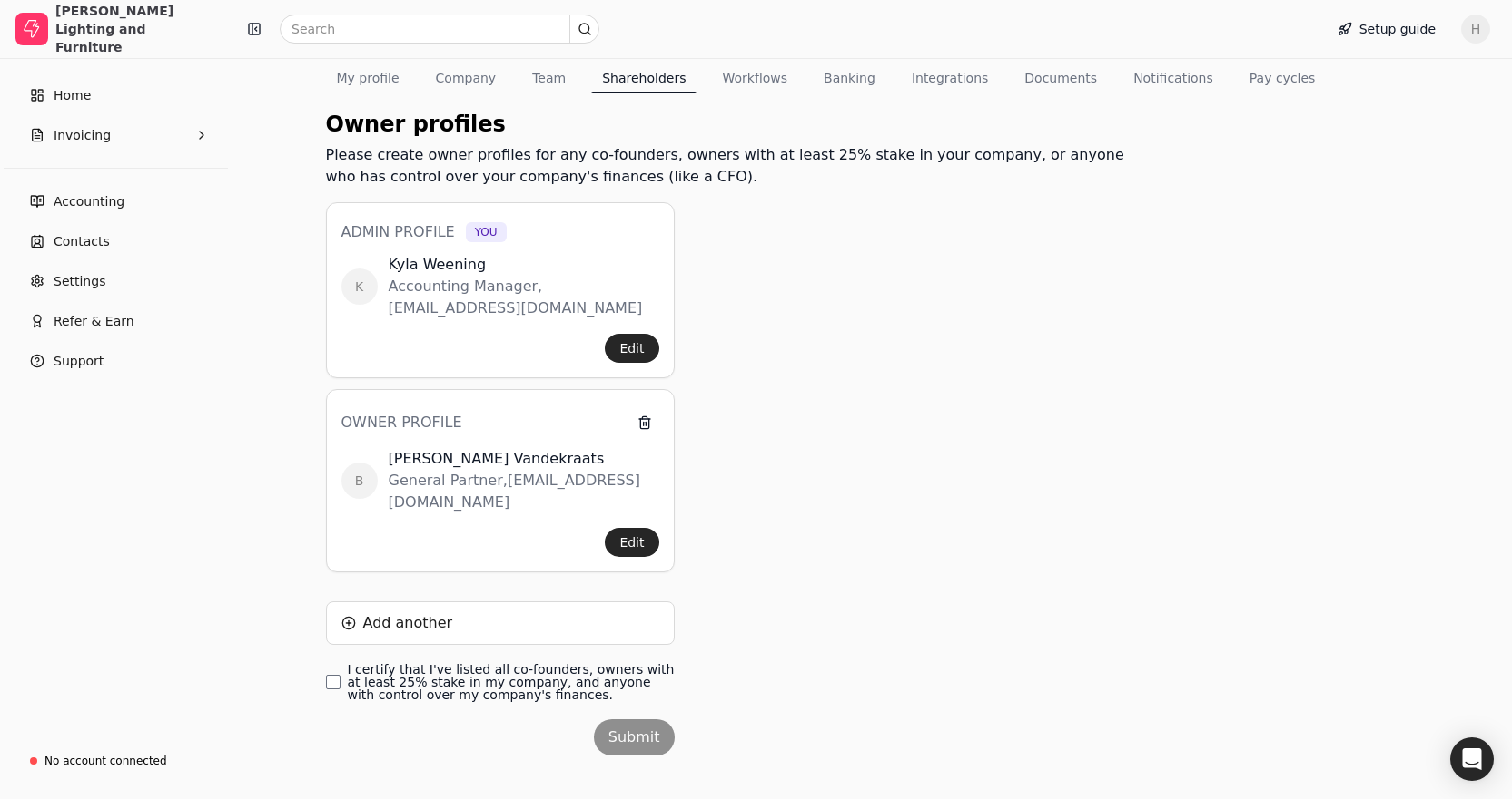
click at [381, 663] on label "I certify that I've listed all co-founders, owners with at least 25% stake in m…" at bounding box center [511, 681] width 327 height 38
click at [341, 675] on finances\ "I certify that I've listed all co-founders, owners with at least 25% stake in m…" at bounding box center [333, 682] width 14 height 14
click at [628, 720] on button "Submit" at bounding box center [634, 738] width 81 height 37
click at [628, 528] on button "Edit" at bounding box center [630, 542] width 53 height 29
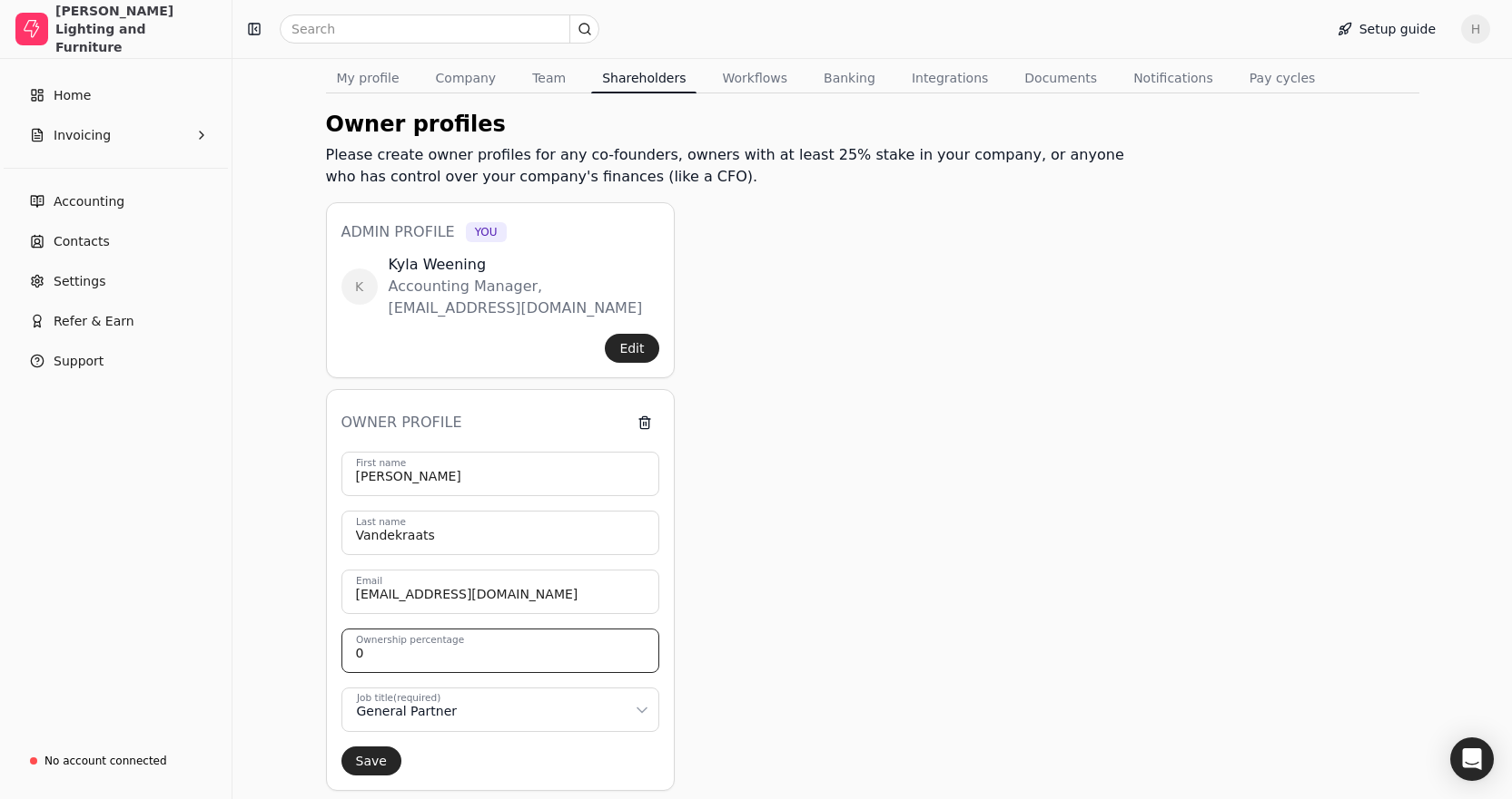
drag, startPoint x: 392, startPoint y: 652, endPoint x: 337, endPoint y: 653, distance: 55.0
click at [337, 653] on div "Owner profile [PERSON_NAME] First name Vandekraats Last name [EMAIL_ADDRESS][DO…" at bounding box center [500, 590] width 349 height 402
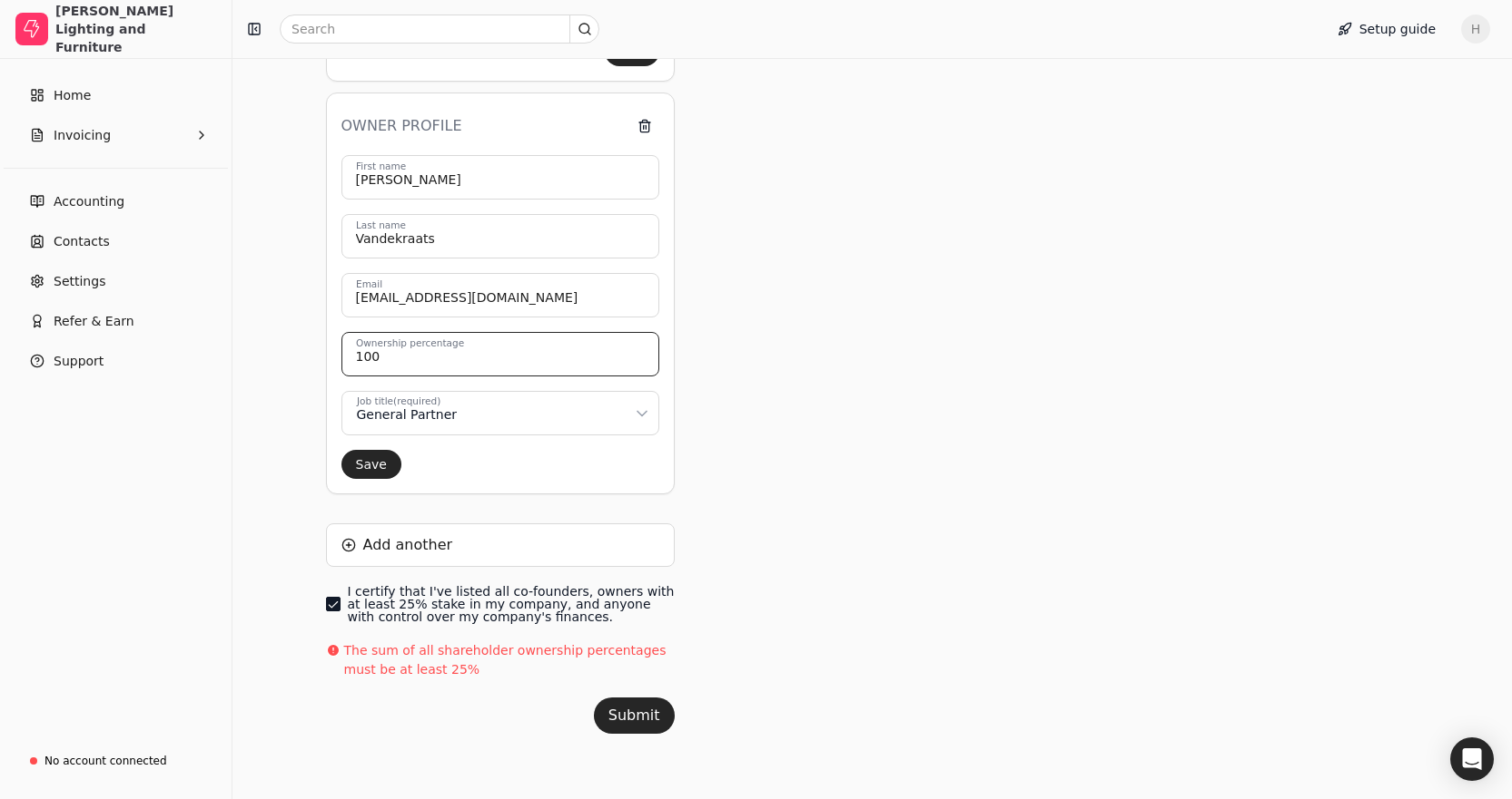
scroll to position [500, 0]
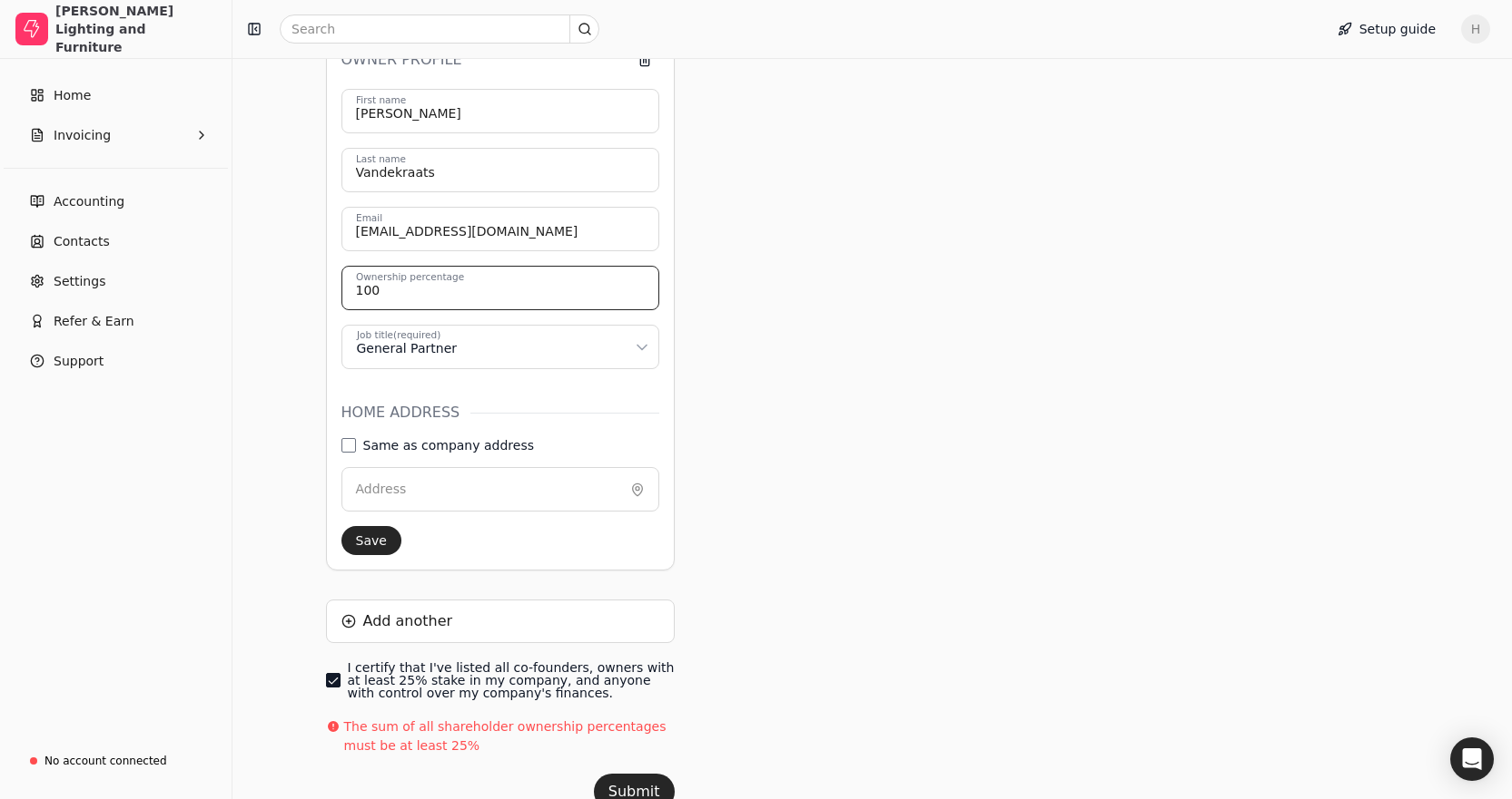
type input "100"
click at [437, 468] on input "Address" at bounding box center [500, 489] width 318 height 44
click at [377, 450] on label "Same as company address" at bounding box center [448, 445] width 171 height 13
click at [356, 450] on address "Same as company address" at bounding box center [349, 445] width 14 height 14
type input "[STREET_ADDRESS]"
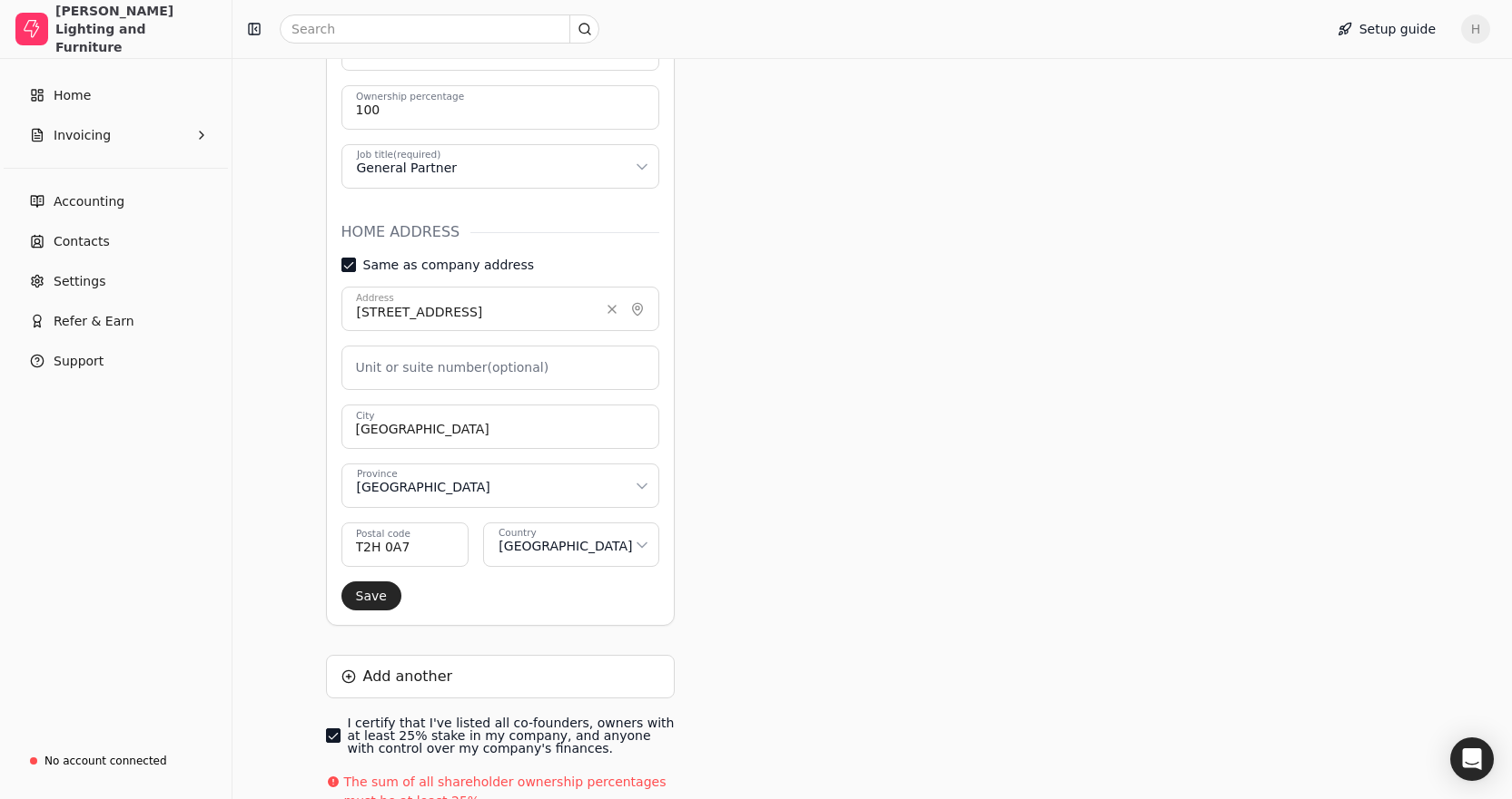
scroll to position [681, 0]
click at [370, 596] on button "Save" at bounding box center [372, 595] width 60 height 29
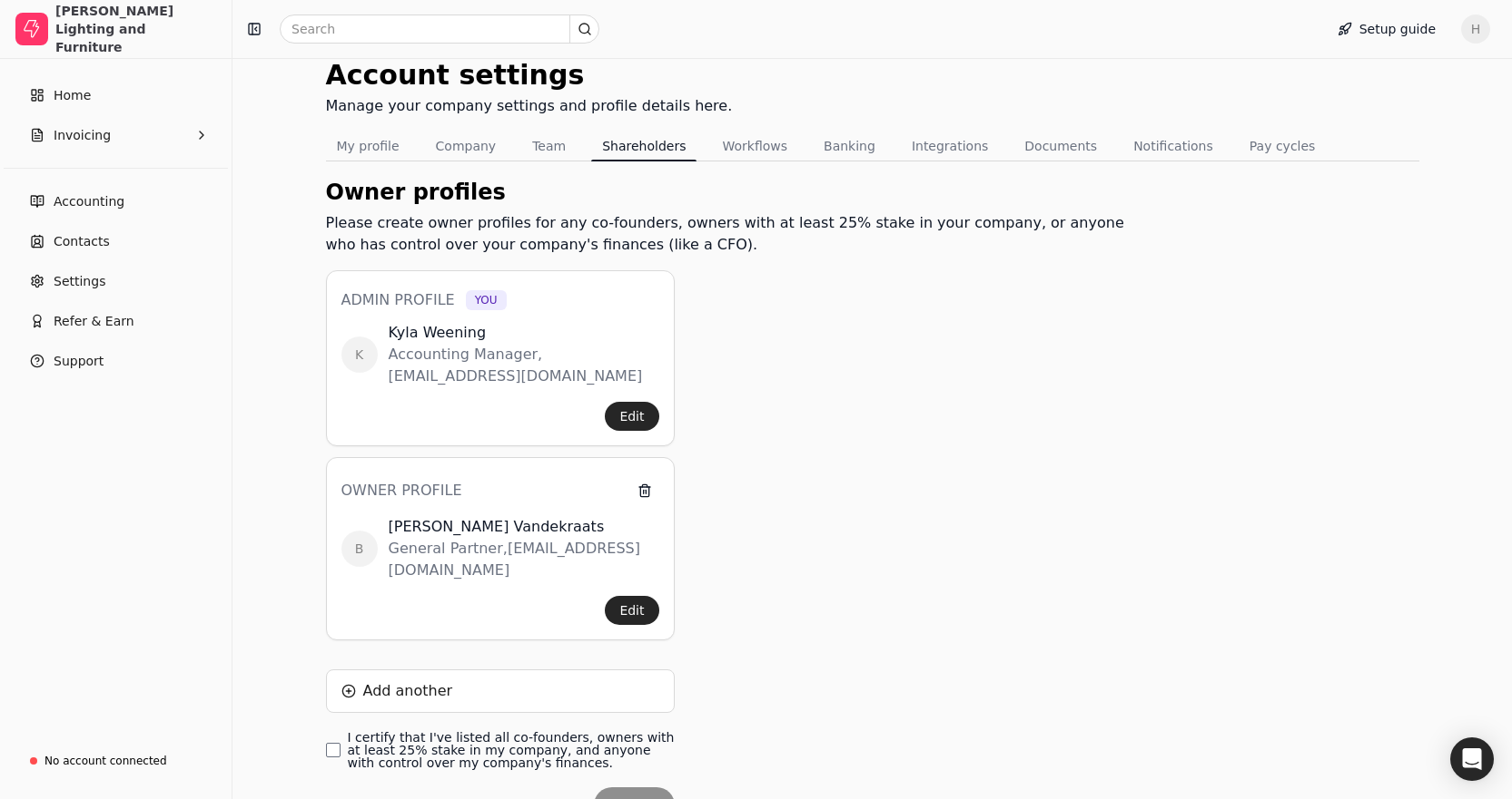
scroll to position [137, 0]
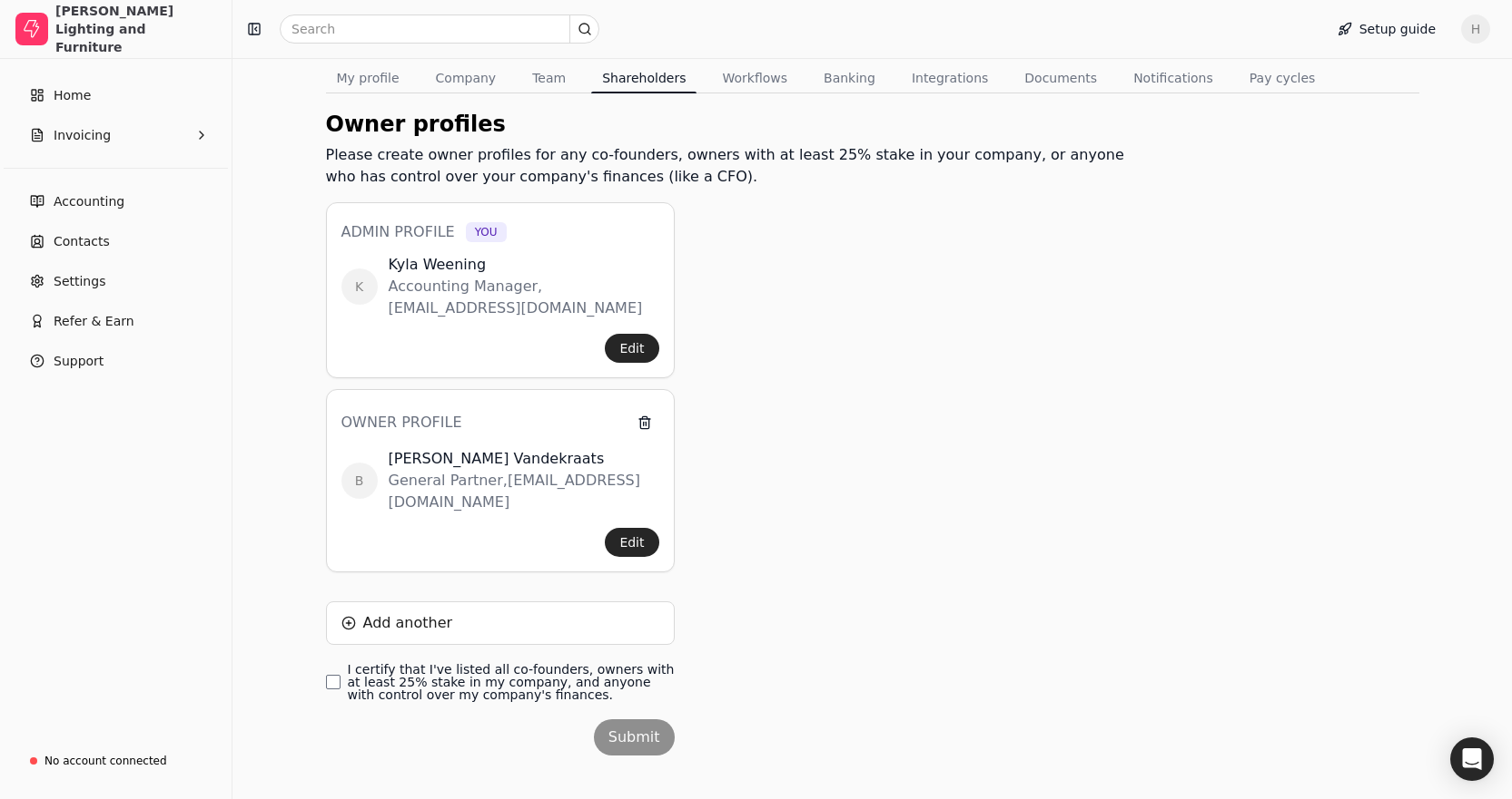
click at [375, 667] on label "I certify that I've listed all co-founders, owners with at least 25% stake in m…" at bounding box center [511, 681] width 327 height 38
click at [341, 675] on finances\ "I certify that I've listed all co-founders, owners with at least 25% stake in m…" at bounding box center [333, 682] width 14 height 14
click at [676, 740] on div "Owner profiles Please create owner profiles for any co-founders, owners with at…" at bounding box center [733, 454] width 814 height 692
click at [637, 720] on button "Submit" at bounding box center [634, 738] width 81 height 37
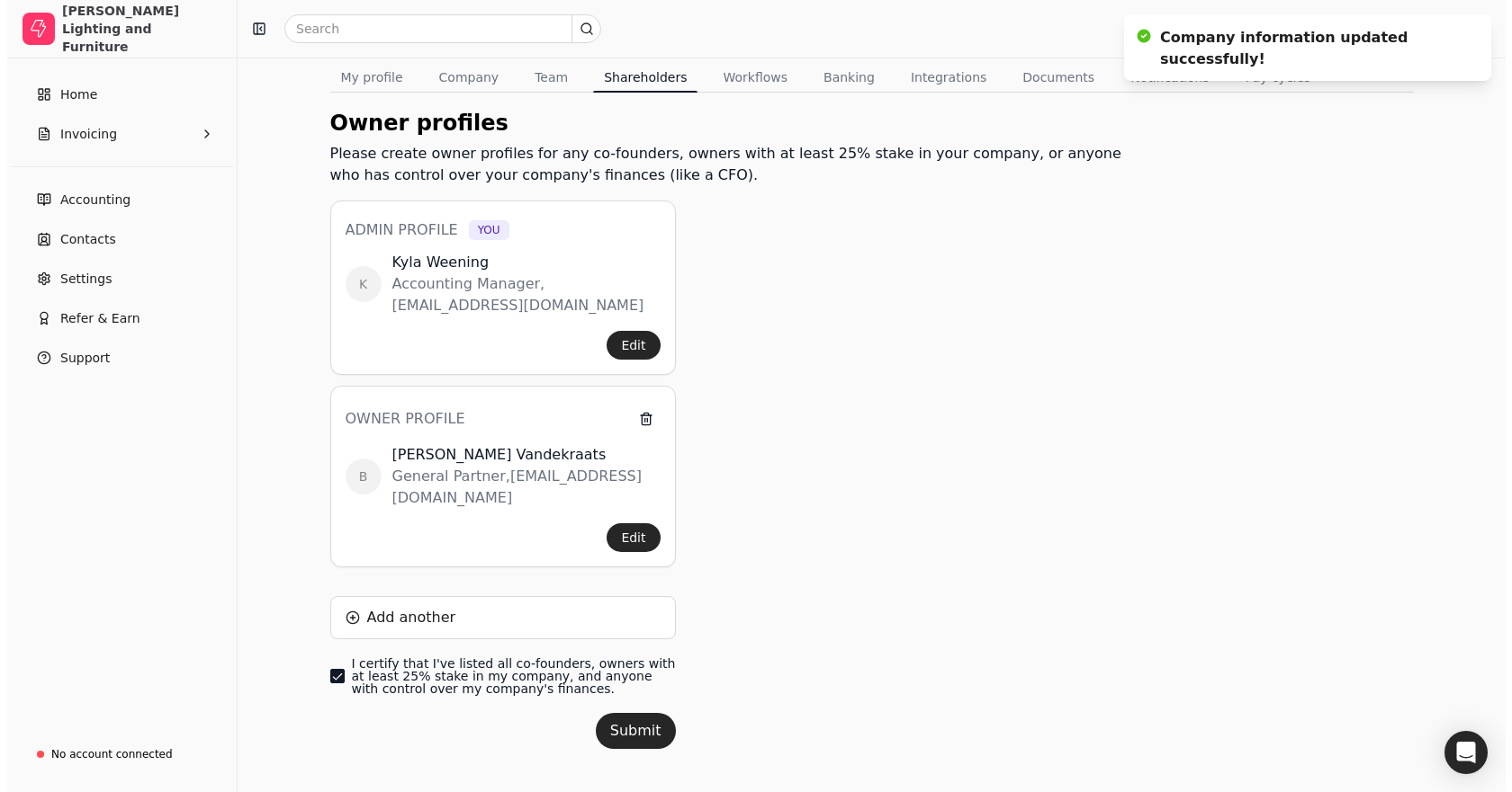
scroll to position [0, 0]
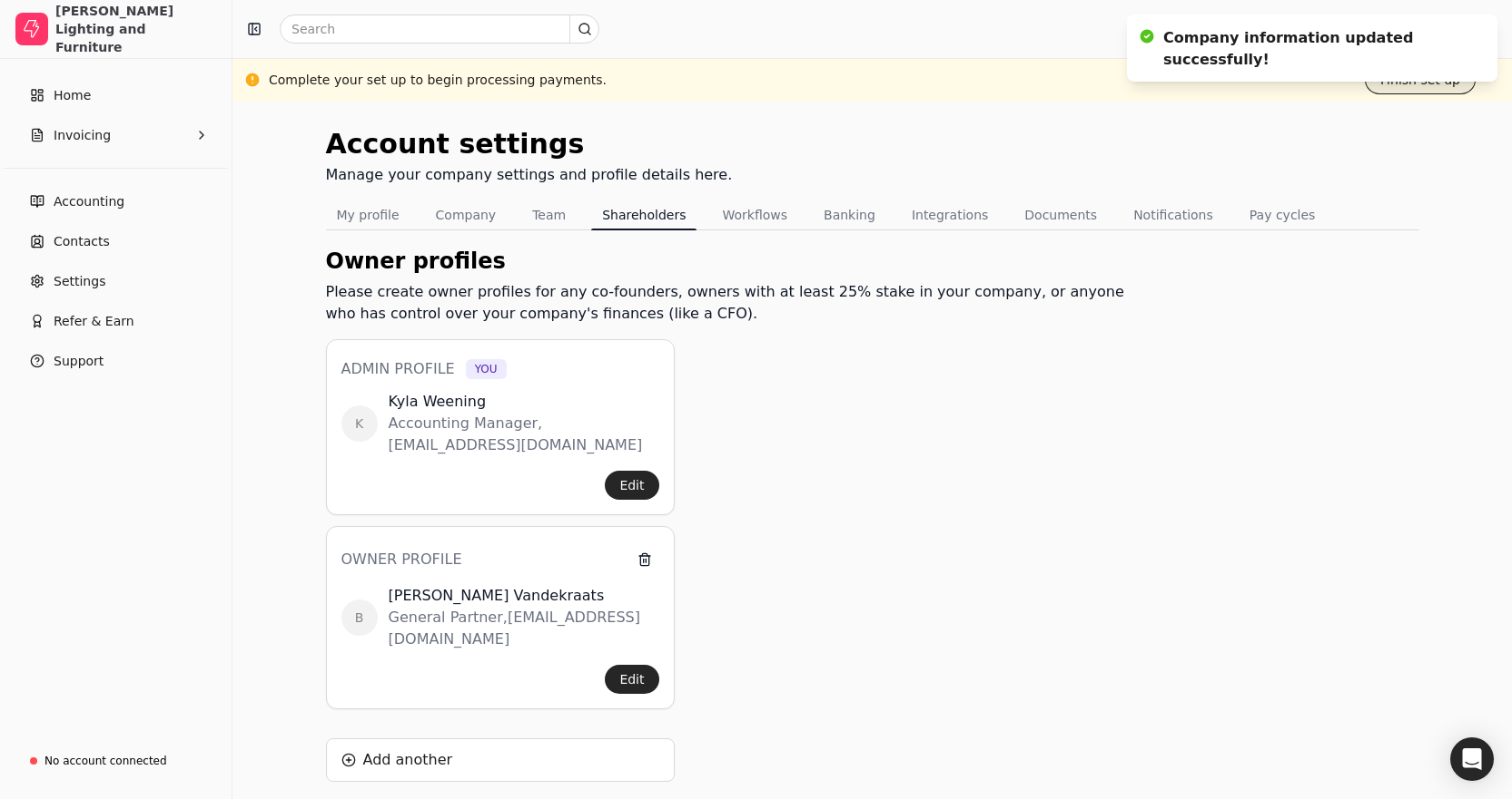
click at [1420, 88] on button "Finish set up" at bounding box center [1419, 80] width 111 height 29
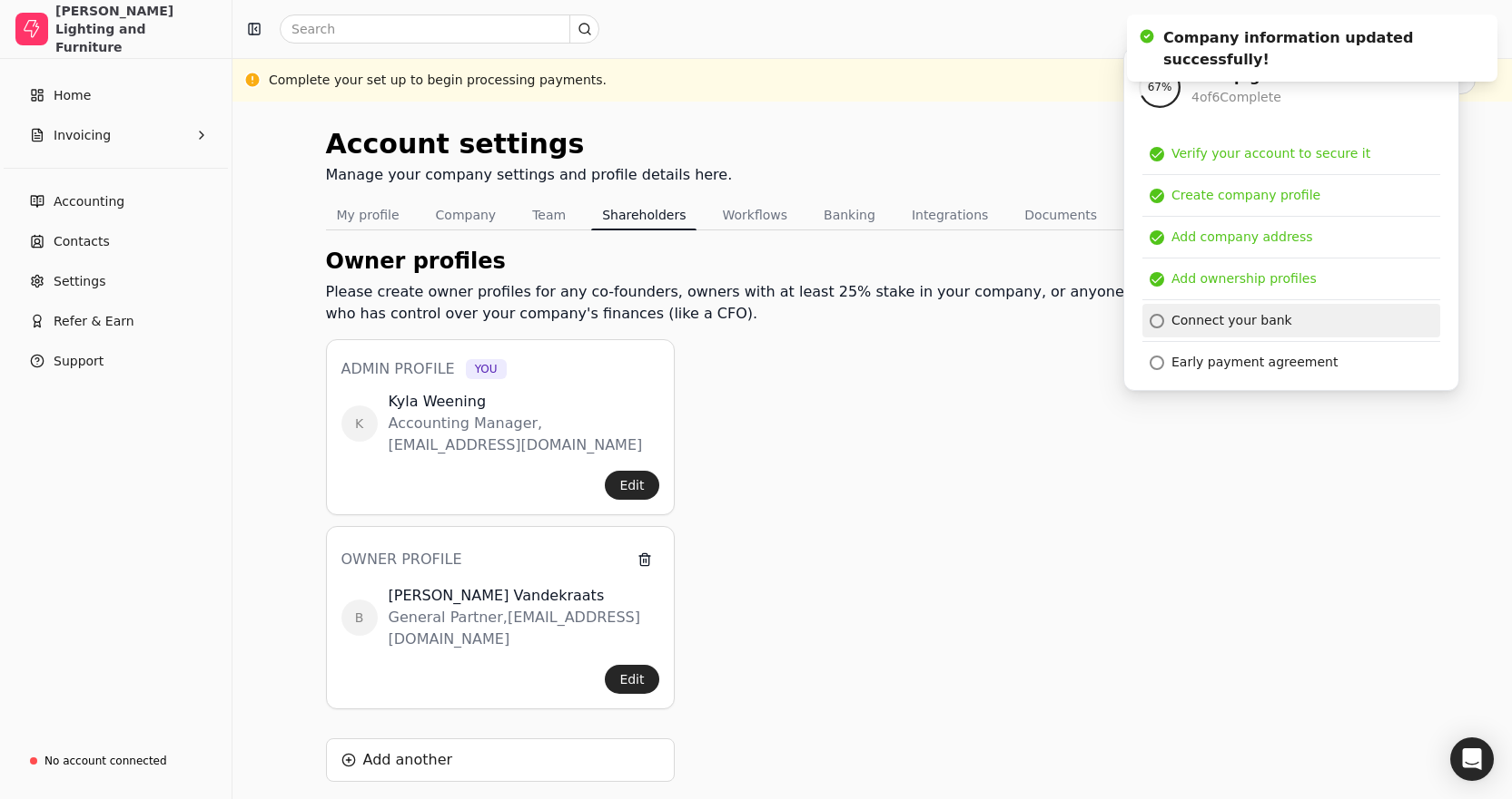
click at [1246, 318] on div "Connect your bank" at bounding box center [1231, 321] width 121 height 19
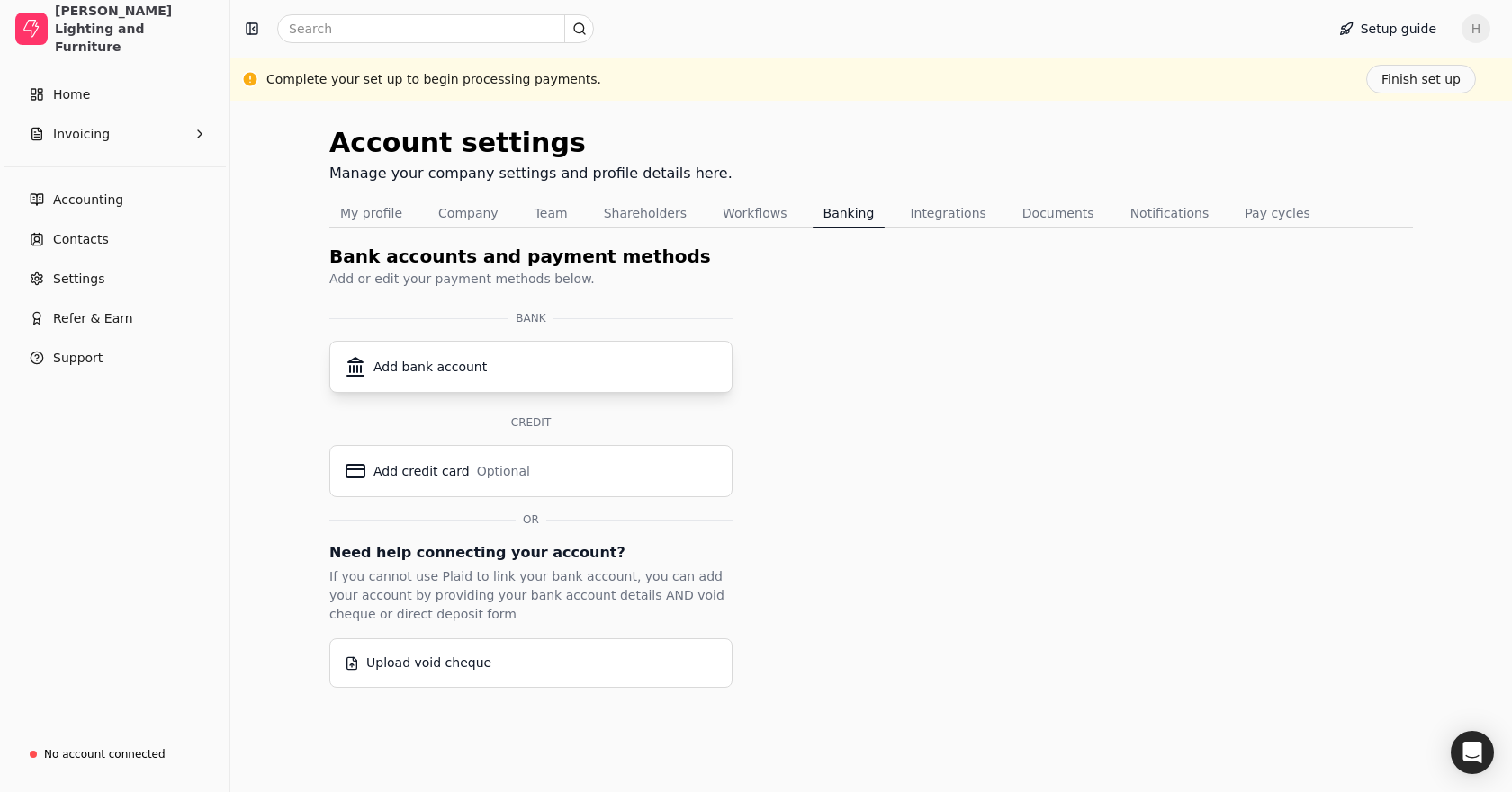
click at [494, 380] on button "Add bank account" at bounding box center [530, 366] width 403 height 53
click at [1398, 77] on button "Finish set up" at bounding box center [1420, 79] width 110 height 29
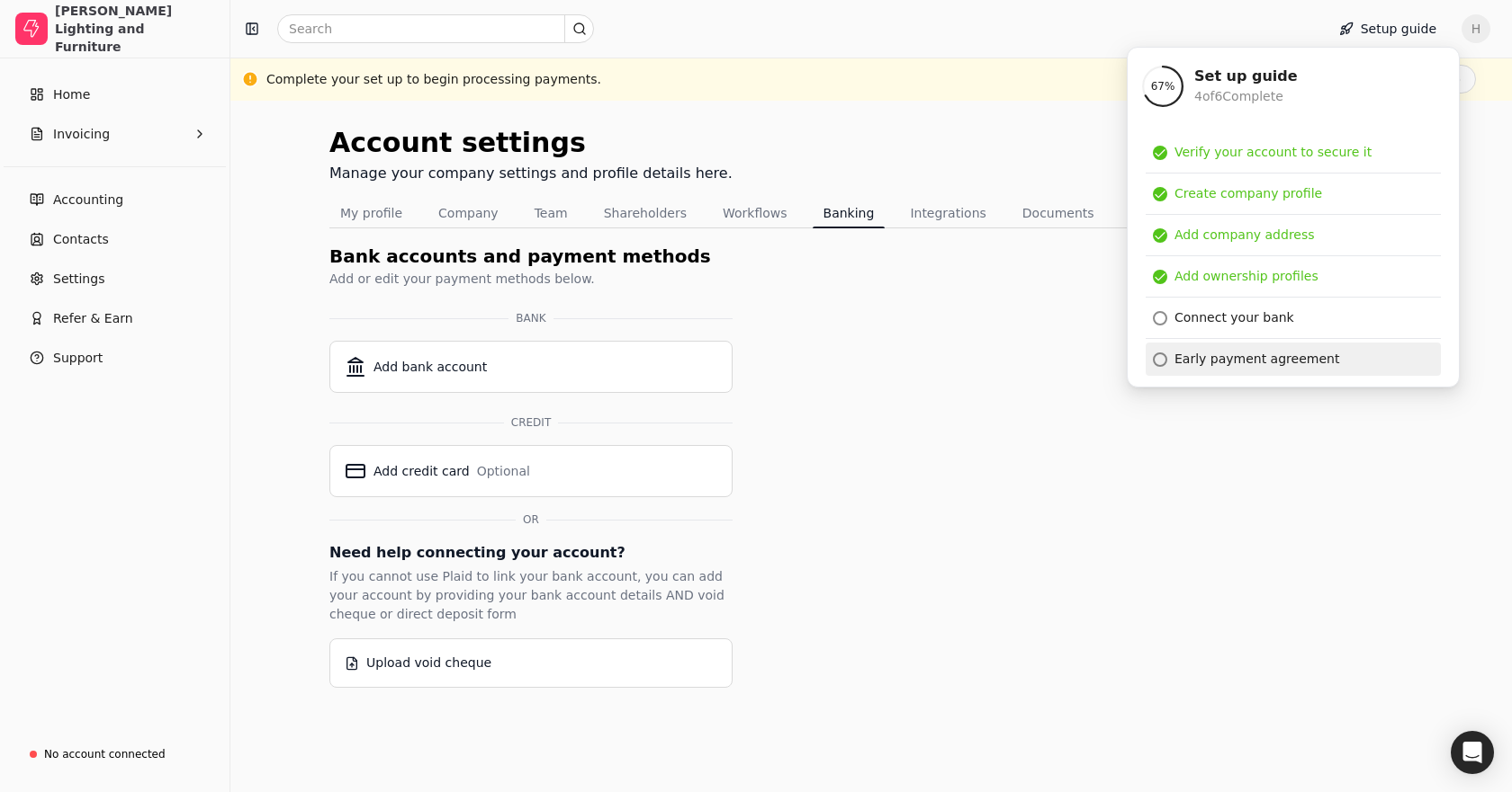
click at [1203, 362] on div "Early payment agreement" at bounding box center [1256, 360] width 165 height 19
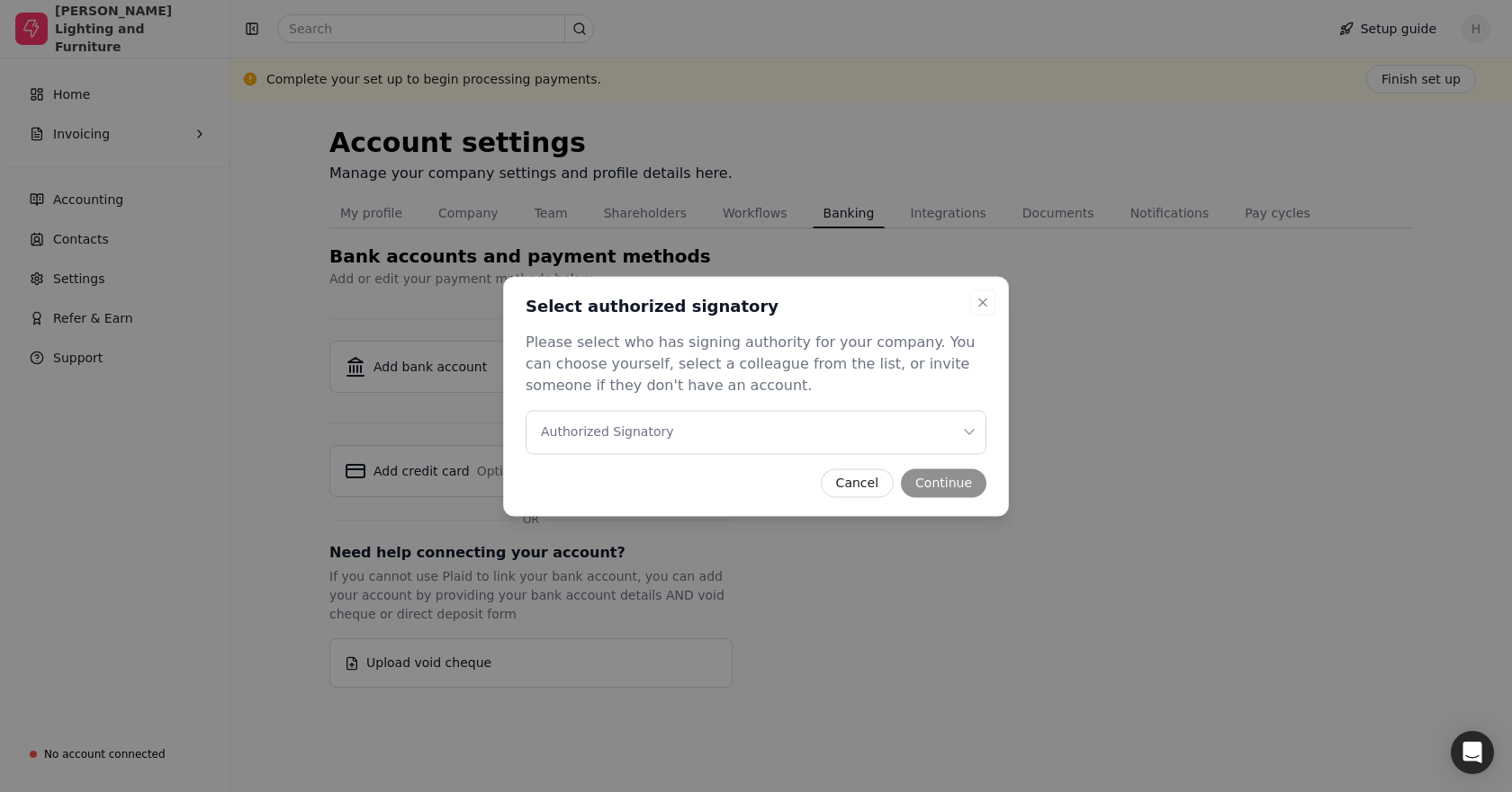
click at [816, 430] on Signatory "Authorized Signatory" at bounding box center [755, 432] width 460 height 44
click at [616, 415] on Signatory "Authorized Signatory" at bounding box center [755, 432] width 460 height 44
click at [616, 447] on Signatory "Authorized Signatory" at bounding box center [755, 432] width 460 height 44
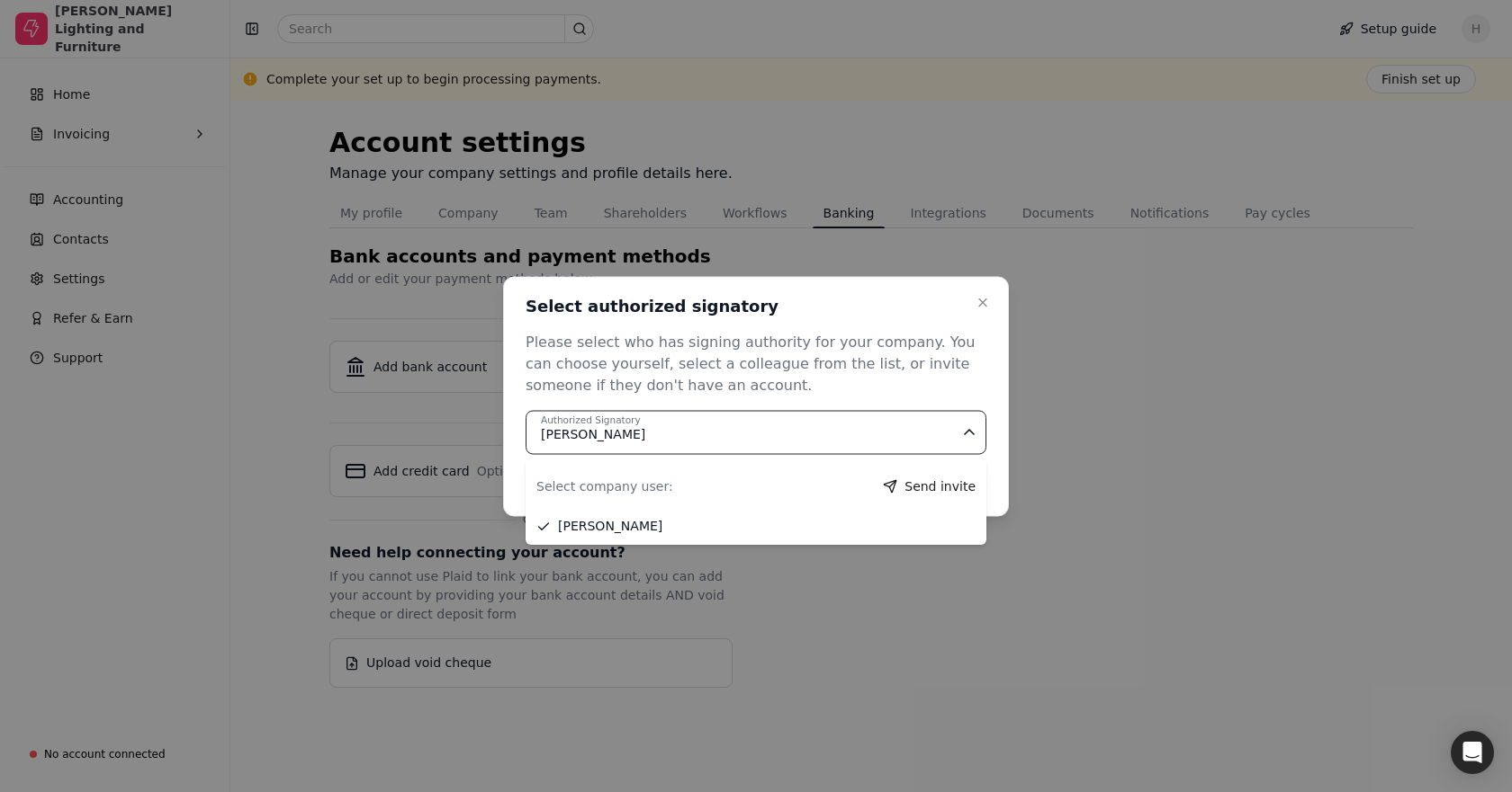
click at [490, 429] on body "[PERSON_NAME] Lighting and Furniture Home Invoicing Accounting Contacts Setting…" at bounding box center [756, 396] width 1512 height 792
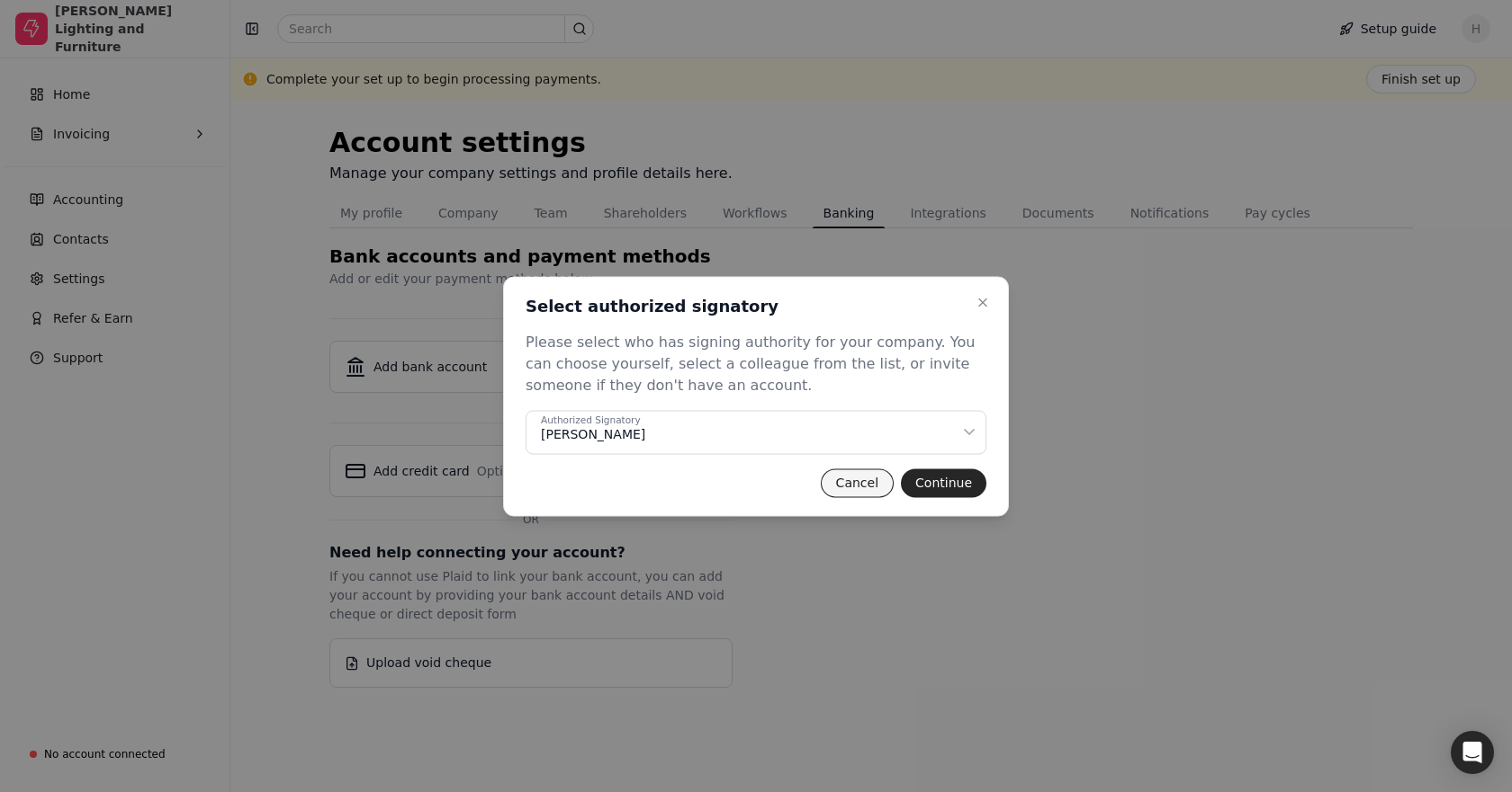
click at [862, 486] on button "Cancel" at bounding box center [857, 483] width 73 height 29
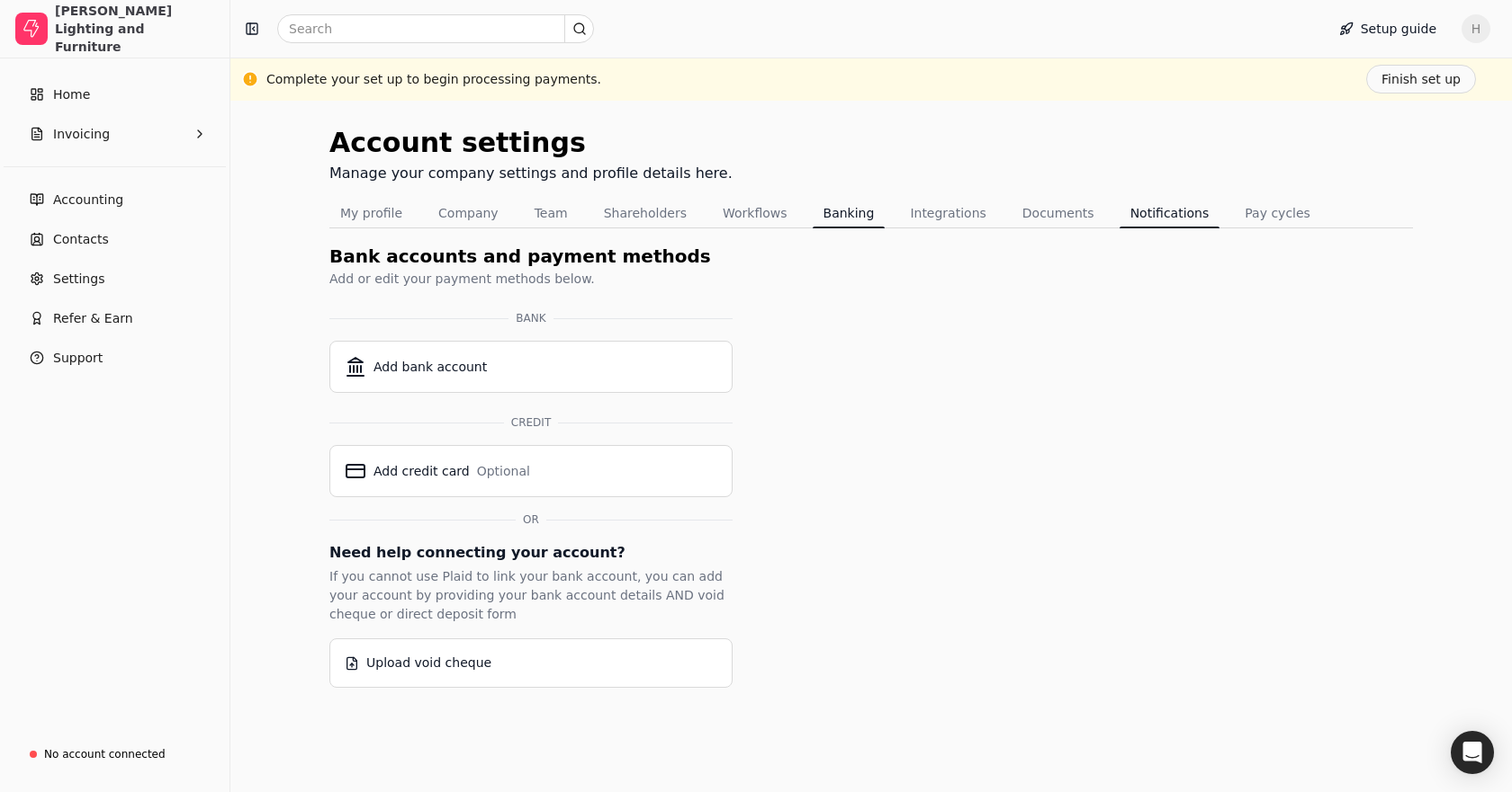
click at [1122, 219] on button "Notifications" at bounding box center [1169, 213] width 100 height 29
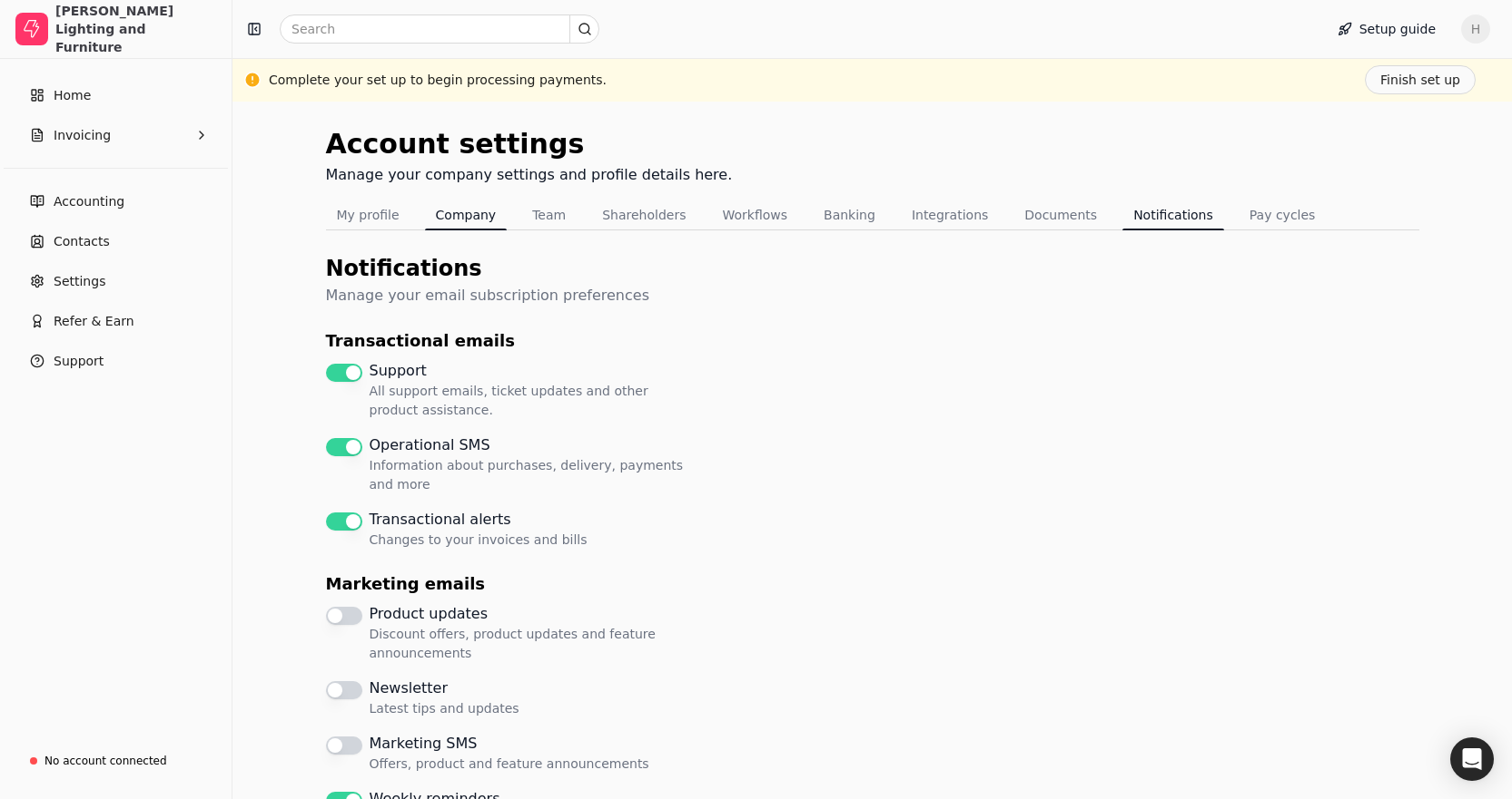
click at [480, 224] on button "Company" at bounding box center [466, 215] width 83 height 29
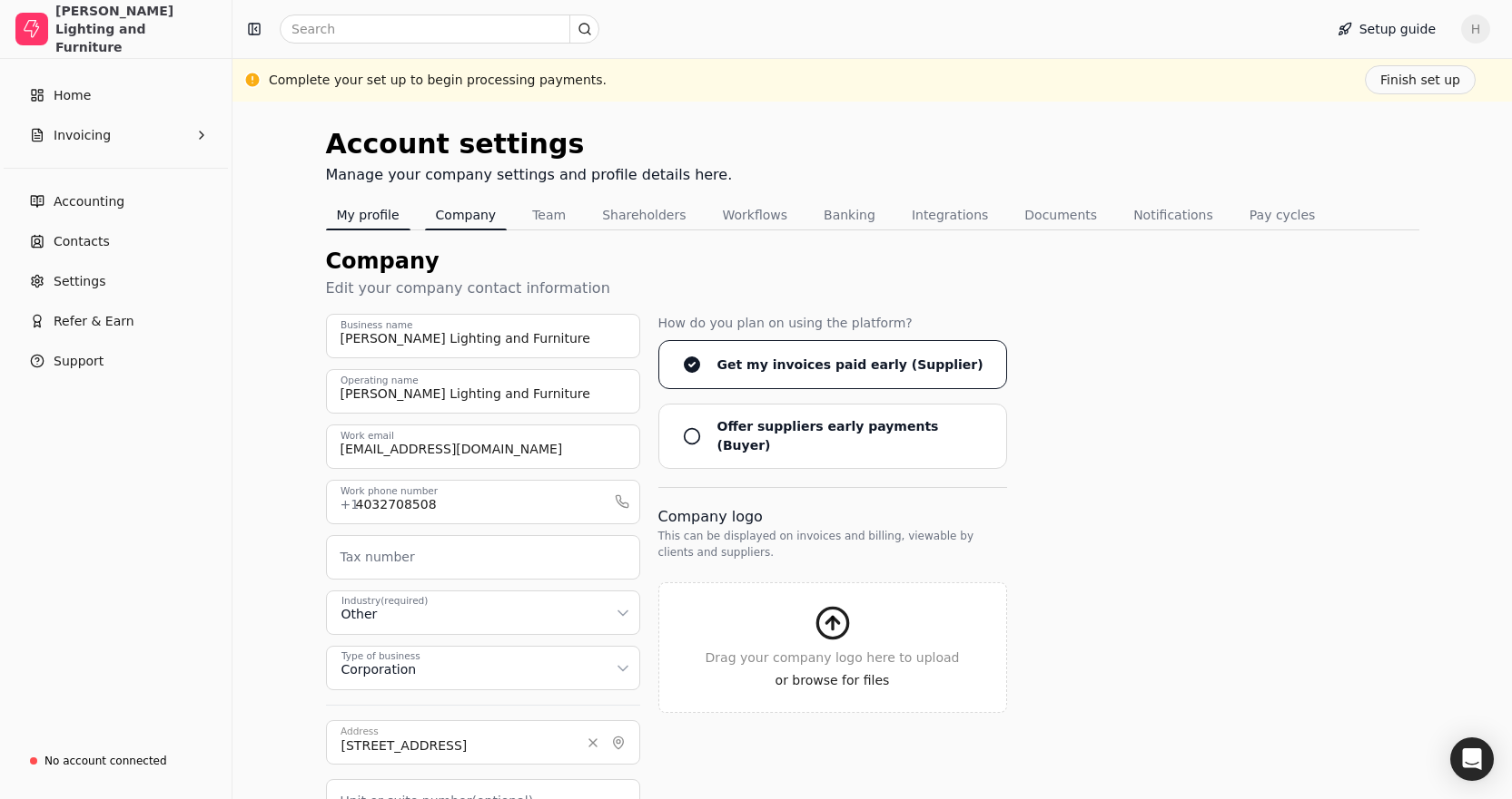
click at [381, 223] on button "My profile" at bounding box center [368, 215] width 84 height 29
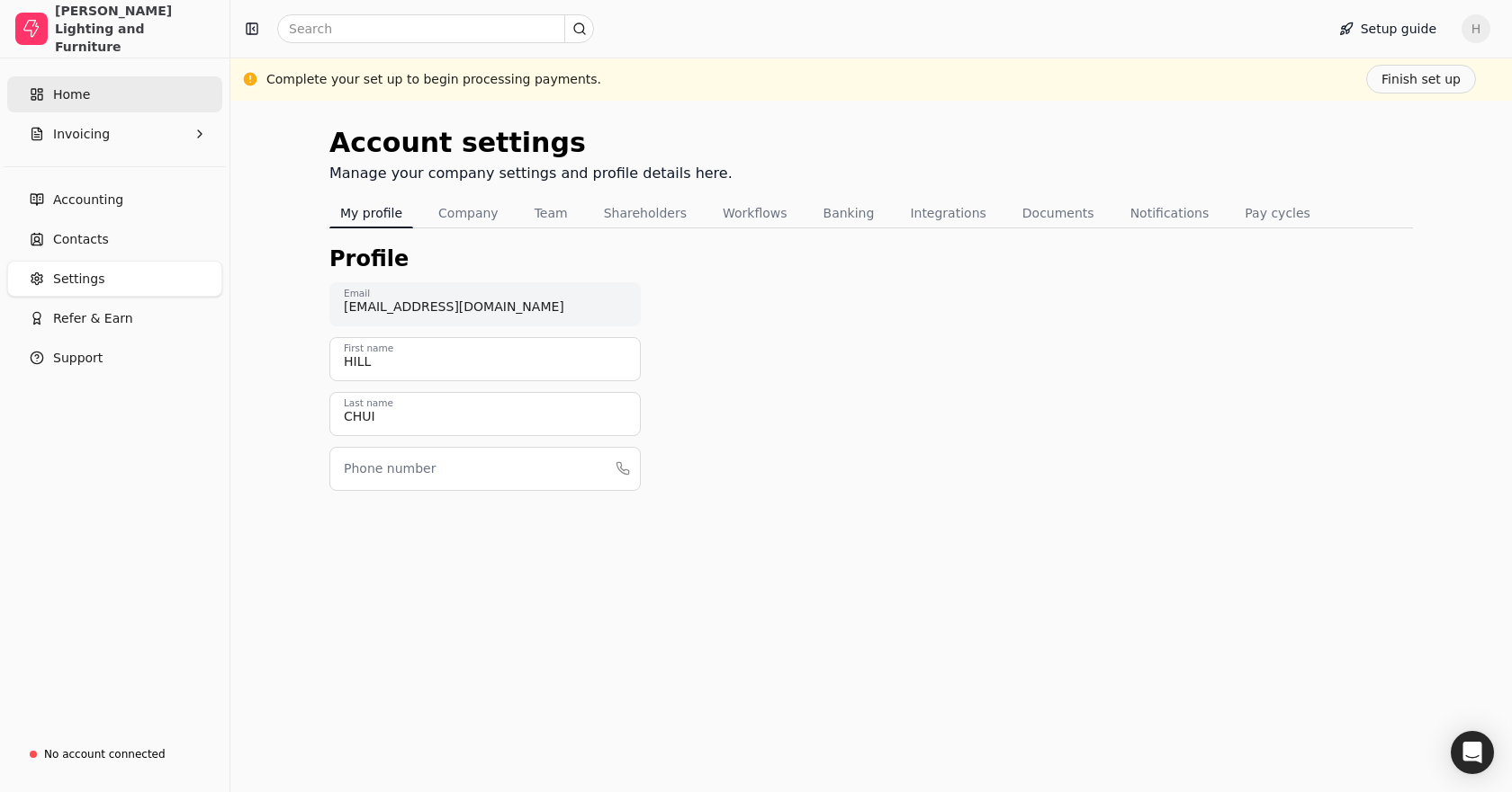
click at [106, 112] on link "Home" at bounding box center [115, 95] width 215 height 36
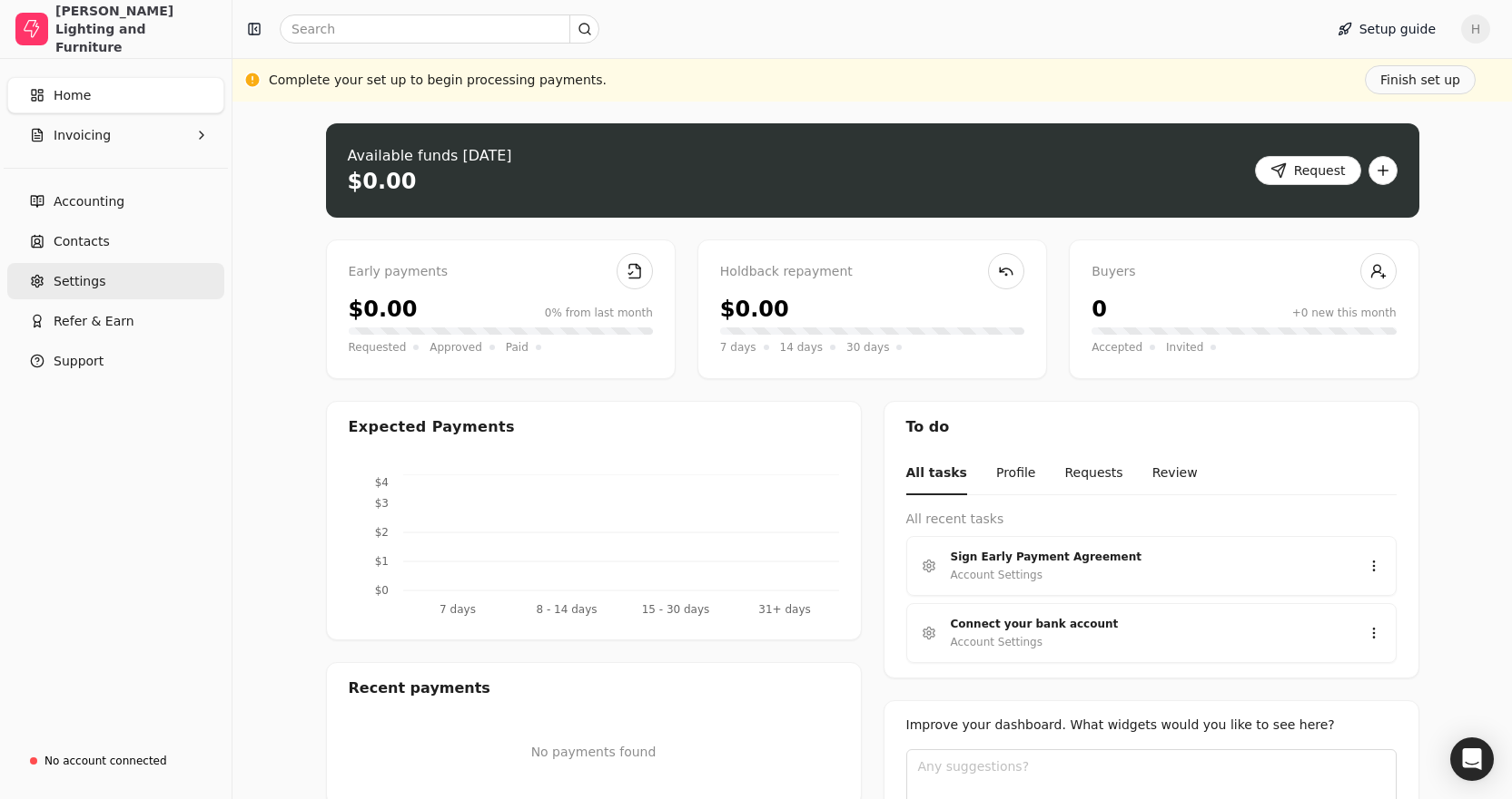
click at [106, 270] on link "Settings" at bounding box center [116, 282] width 217 height 37
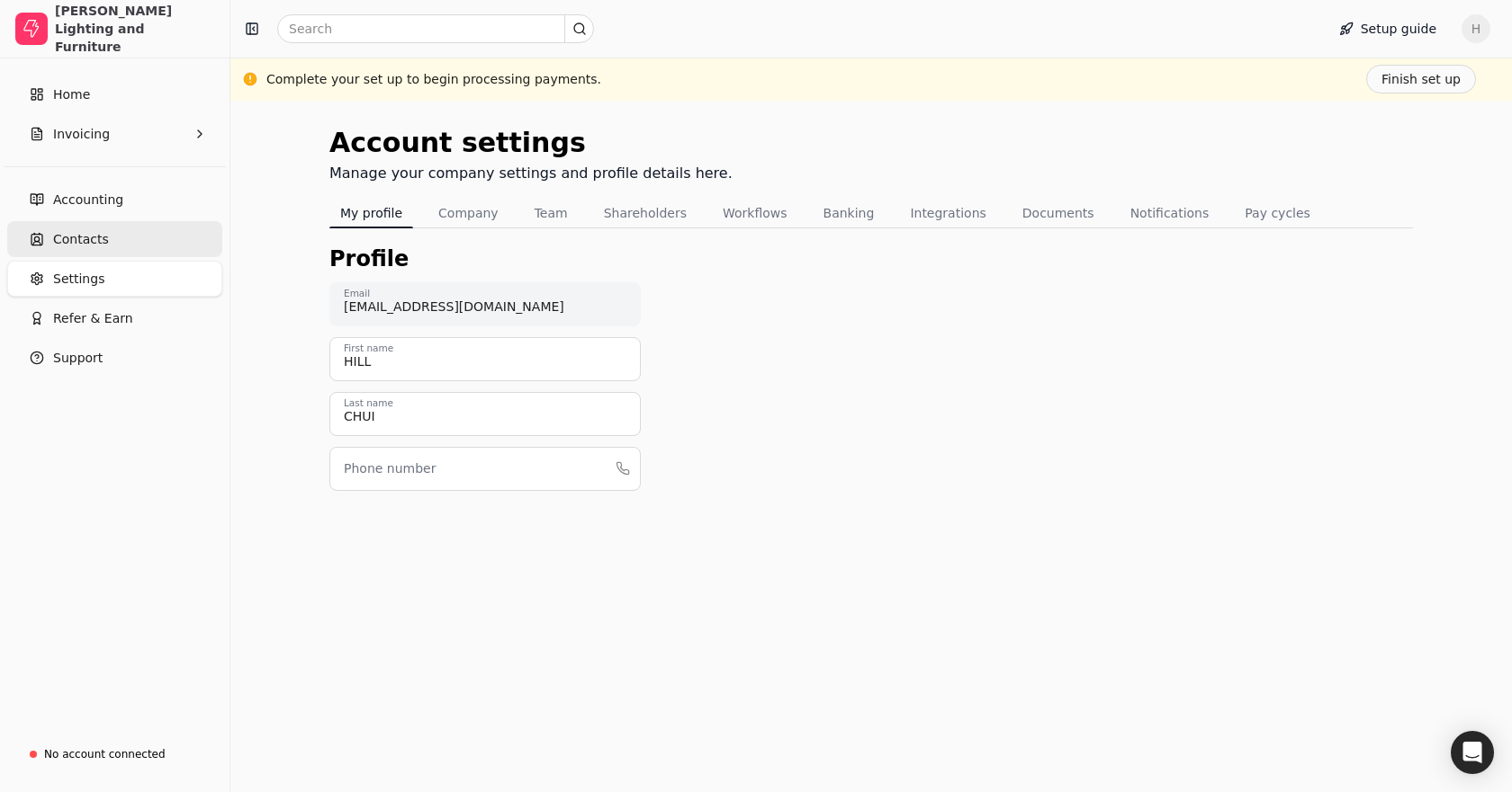
click at [110, 243] on link "Contacts" at bounding box center [115, 239] width 215 height 36
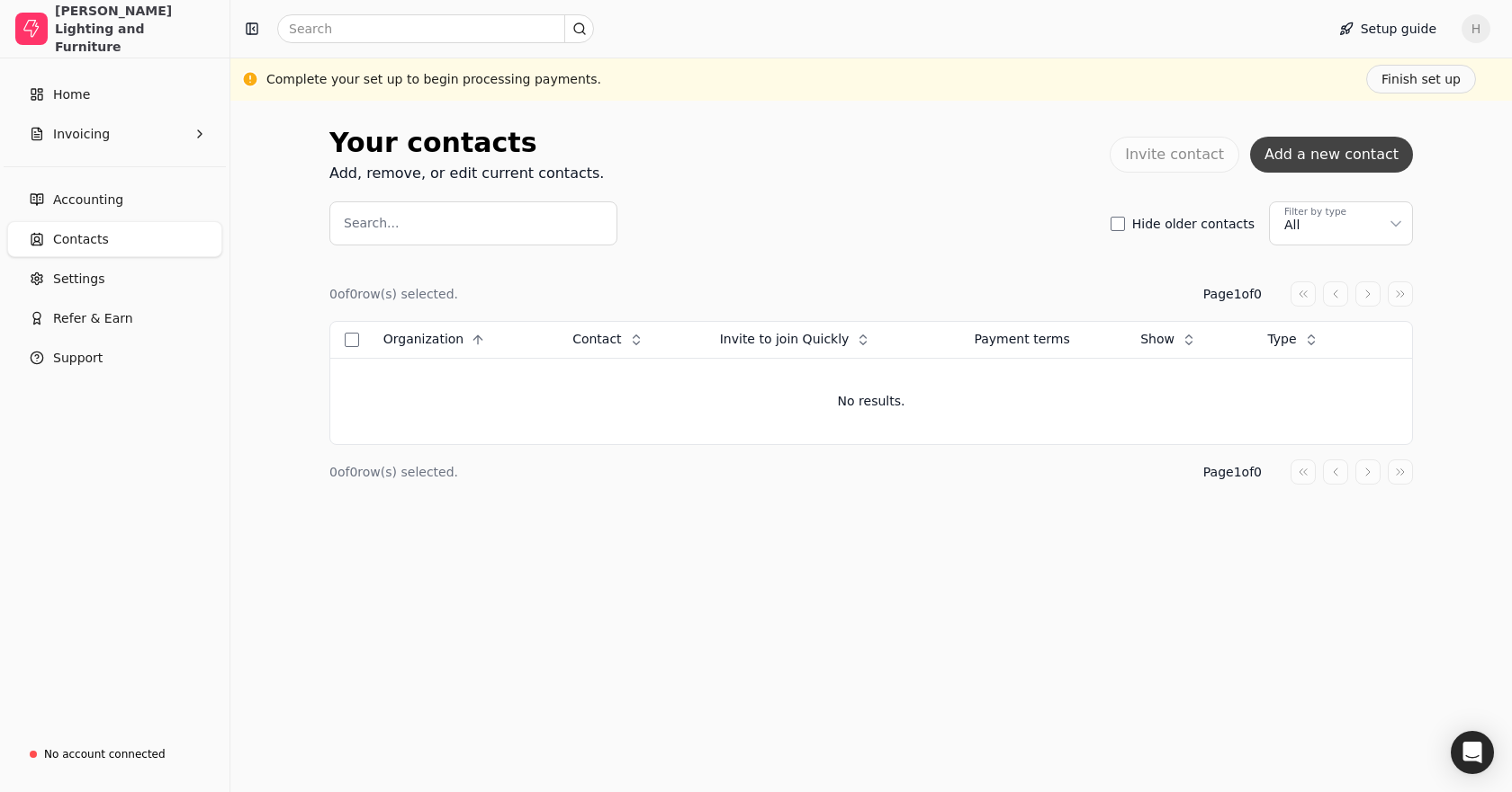
click at [1289, 161] on button "Add a new contact" at bounding box center [1331, 155] width 163 height 36
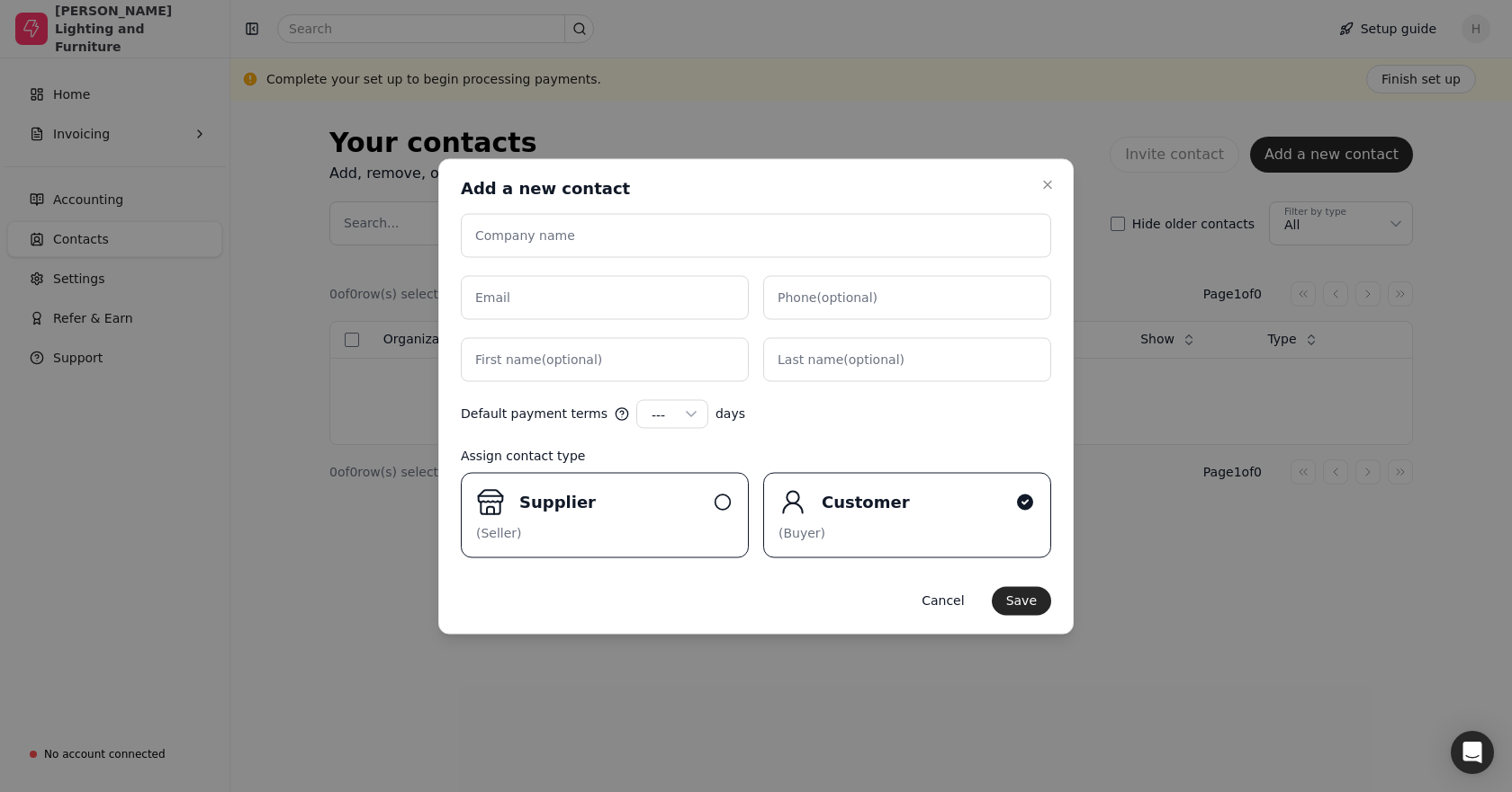
click at [632, 512] on div "Supplier" at bounding box center [612, 501] width 186 height 24
click at [0, 0] on input "Supplier (Seller)" at bounding box center [0, 0] width 0 height 0
click at [558, 228] on label "Company name" at bounding box center [525, 235] width 100 height 19
click at [558, 228] on input "Company name" at bounding box center [755, 235] width 590 height 44
click at [610, 308] on input "Email" at bounding box center [604, 297] width 288 height 44
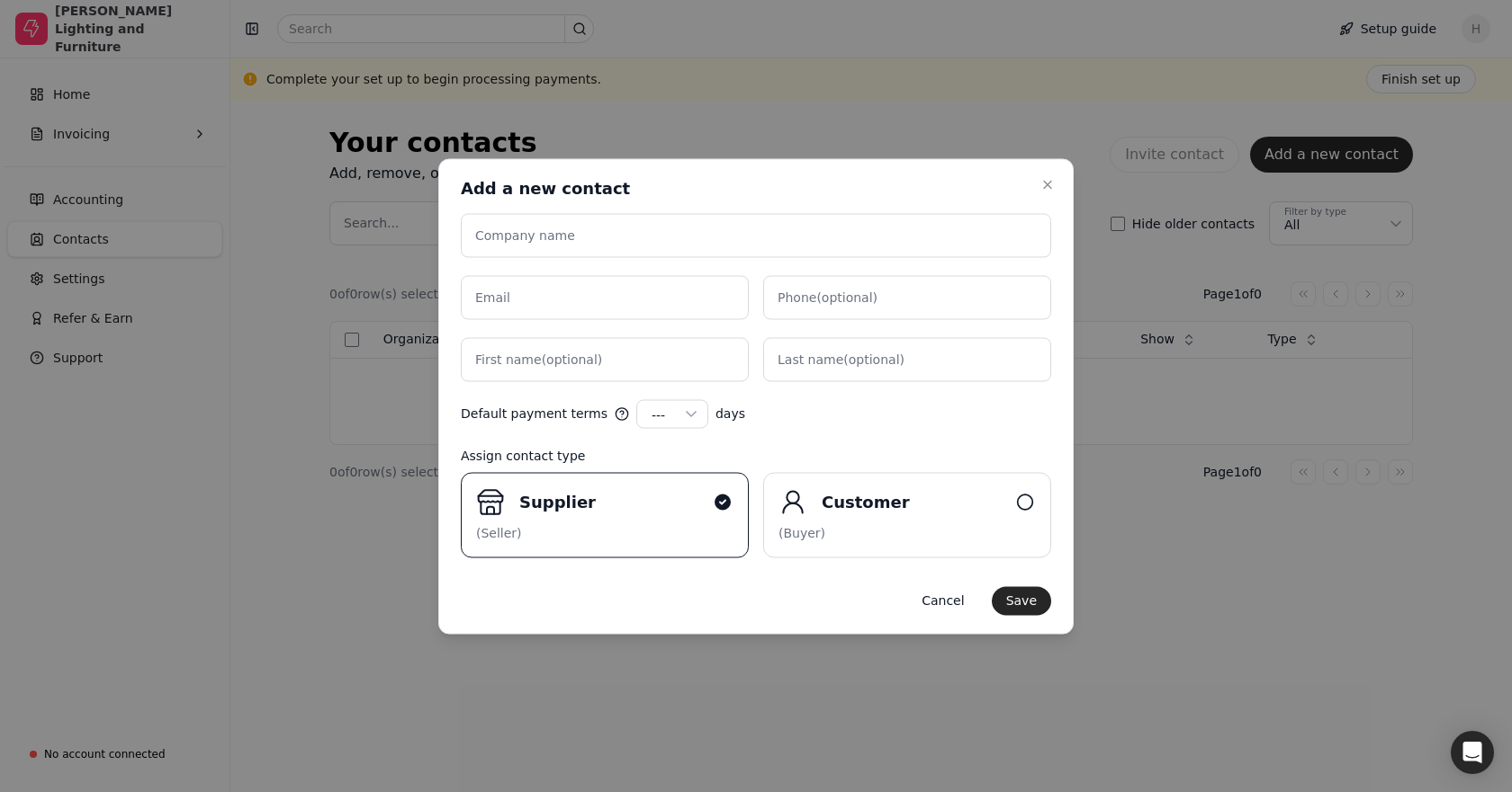
click at [898, 438] on form "Company name Email Phone (optional) First name (optional) Last name (optional) …" at bounding box center [755, 414] width 590 height 402
click at [943, 602] on button "Cancel" at bounding box center [943, 601] width 71 height 29
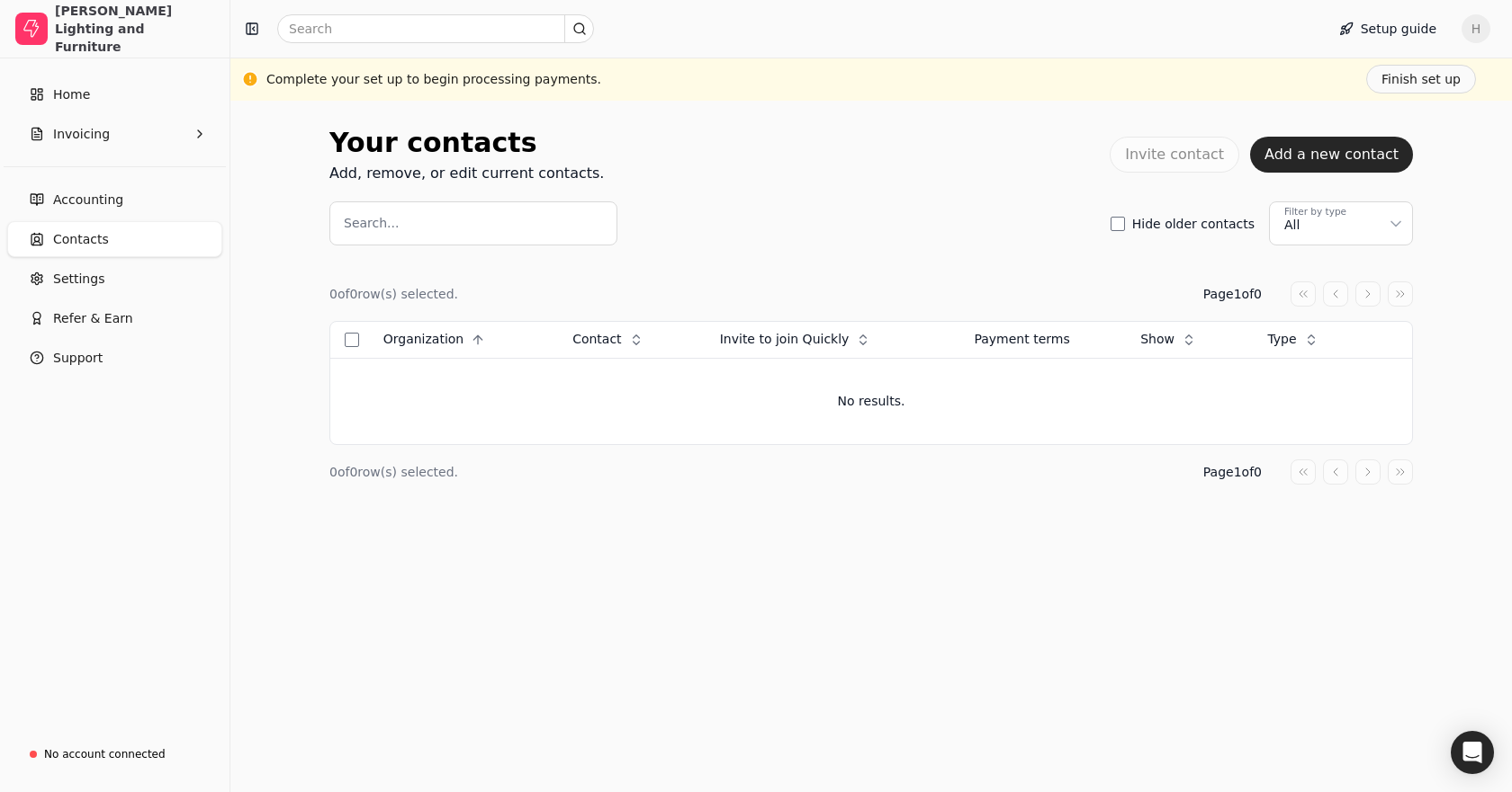
click at [399, 176] on div "Add, remove, or edit current contacts." at bounding box center [466, 173] width 275 height 22
click at [105, 275] on link "Settings" at bounding box center [115, 279] width 215 height 36
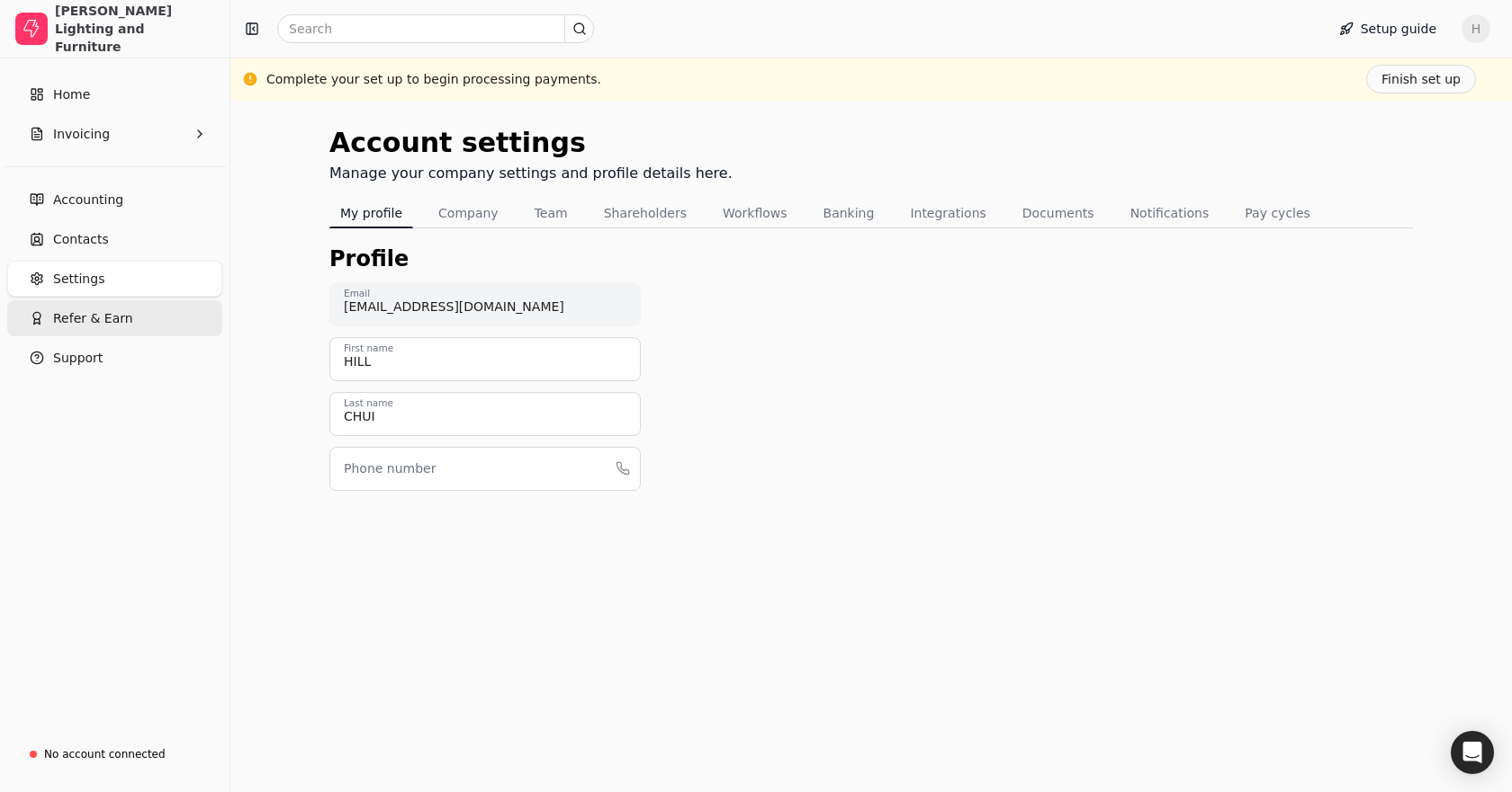
click at [105, 314] on span "Refer & Earn" at bounding box center [93, 319] width 80 height 19
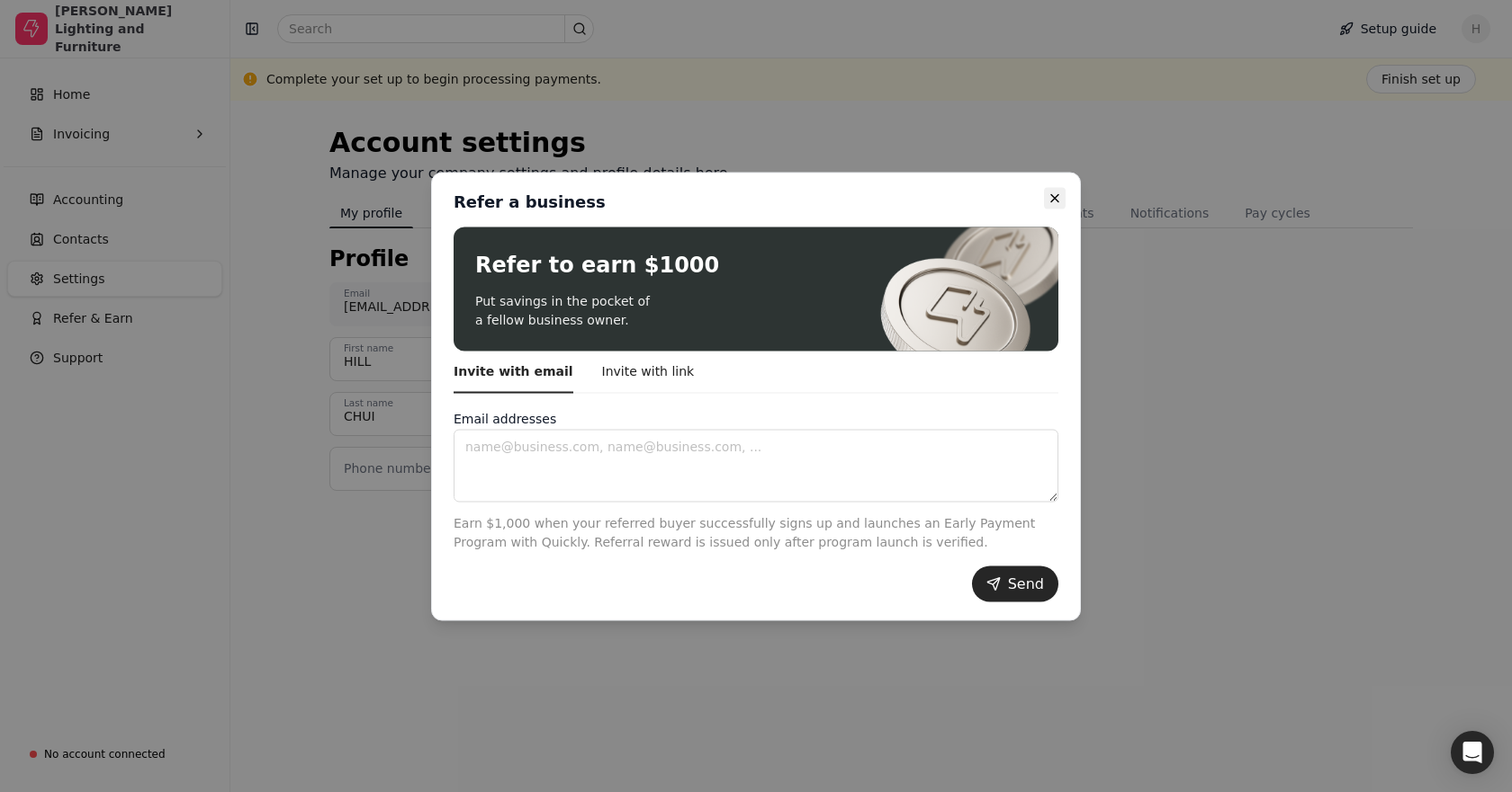
click at [1050, 189] on button "Close" at bounding box center [1055, 198] width 22 height 22
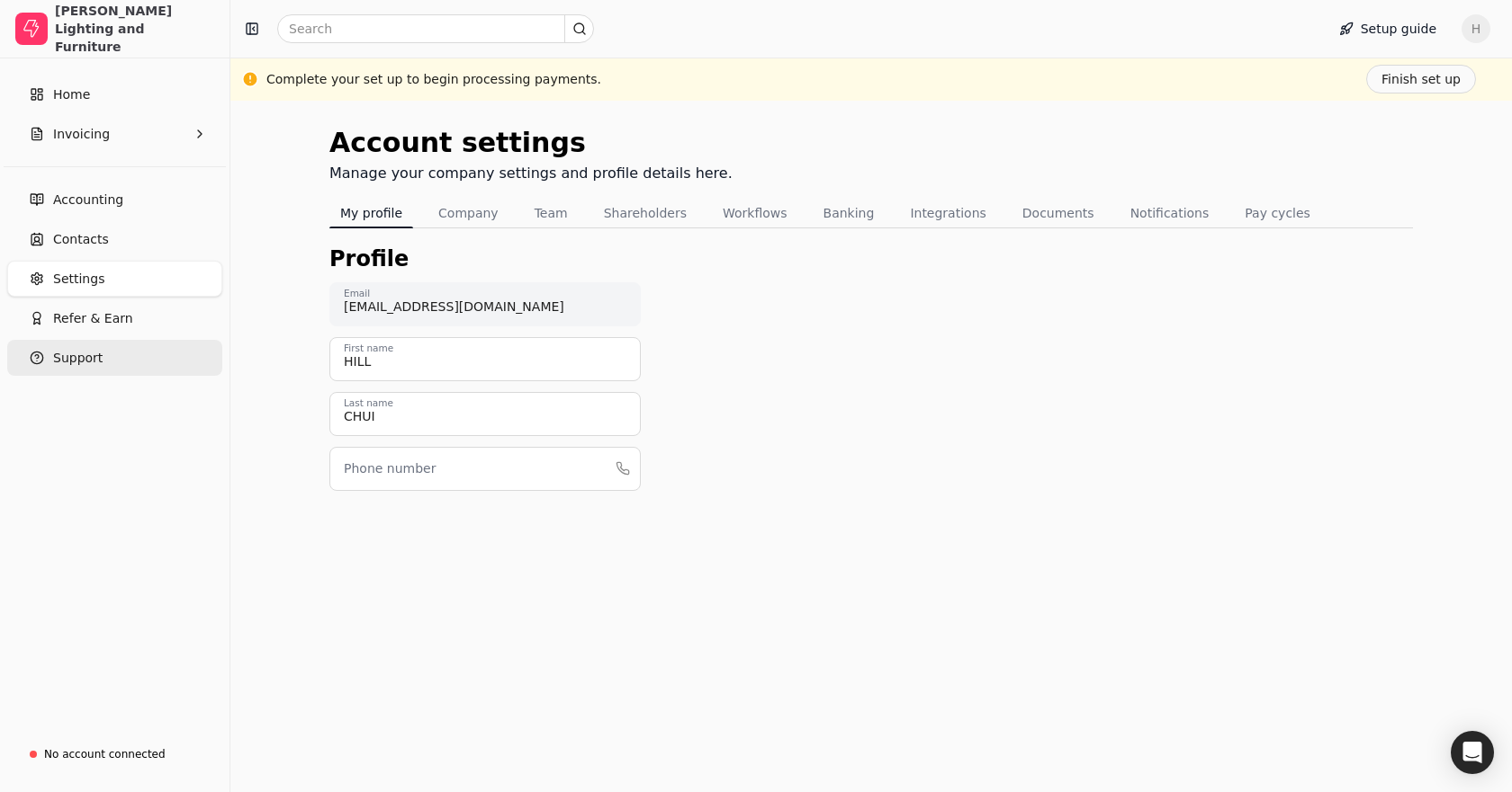
click at [83, 345] on button "Support" at bounding box center [115, 358] width 215 height 36
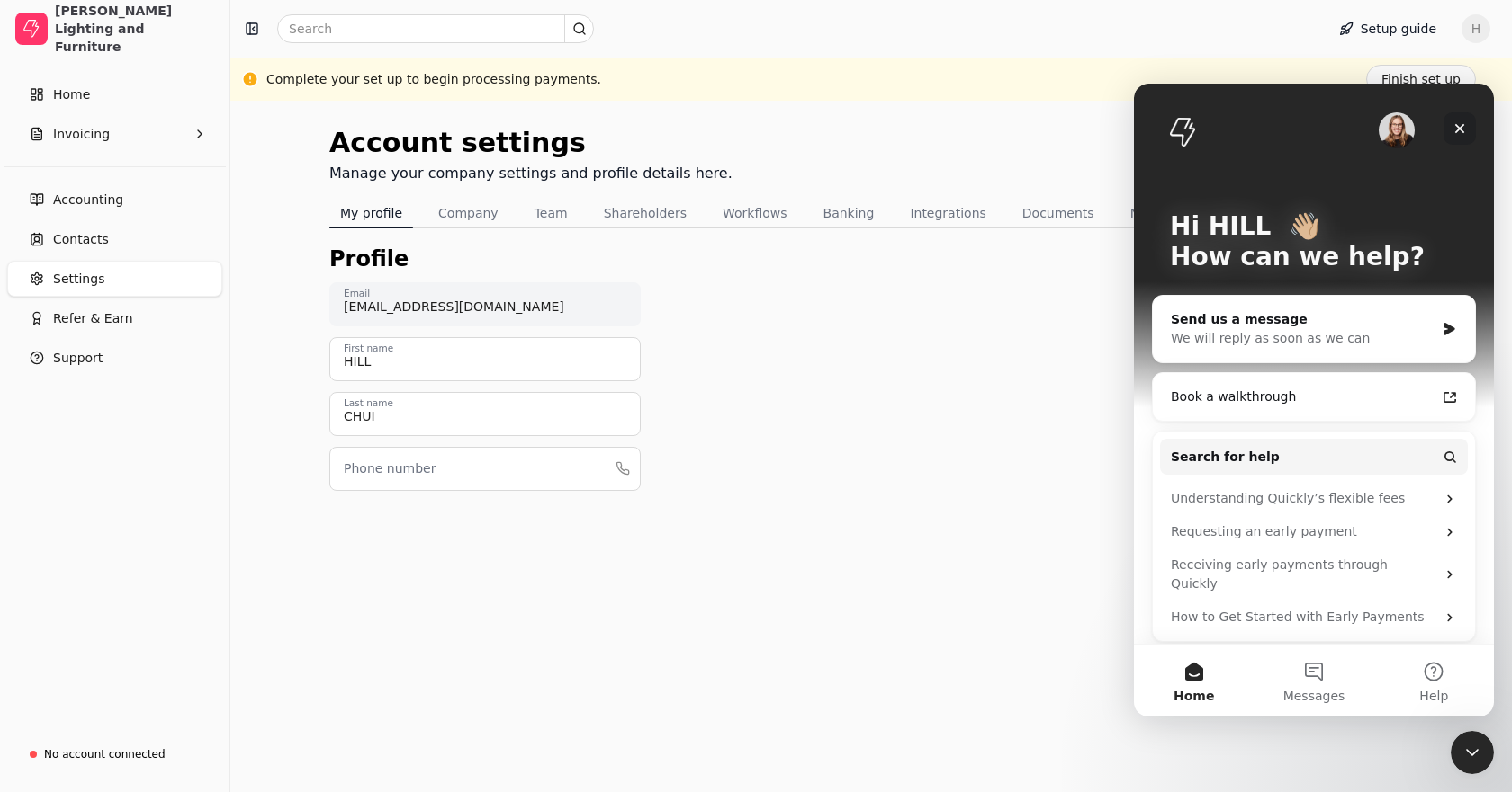
click at [1460, 128] on icon "Close" at bounding box center [1460, 129] width 10 height 10
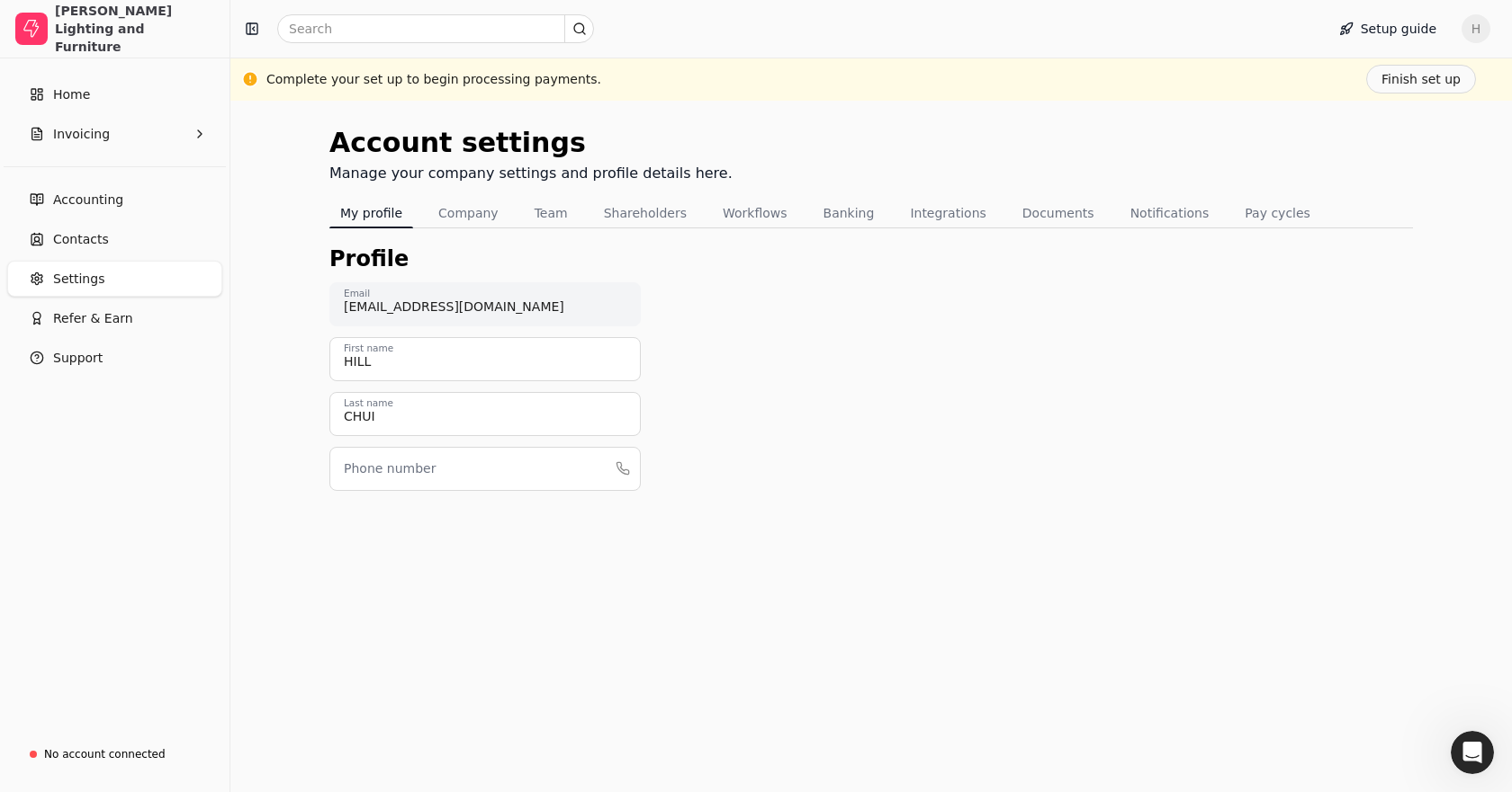
click at [1485, 21] on span "H" at bounding box center [1476, 29] width 29 height 29
click at [1366, 107] on link "Personal settings" at bounding box center [1389, 98] width 194 height 30
drag, startPoint x: 389, startPoint y: 351, endPoint x: 303, endPoint y: 359, distance: 86.4
click at [303, 359] on div "Account settings Manage your company settings and profile details here. My prof…" at bounding box center [871, 446] width 1281 height 692
type input "k"
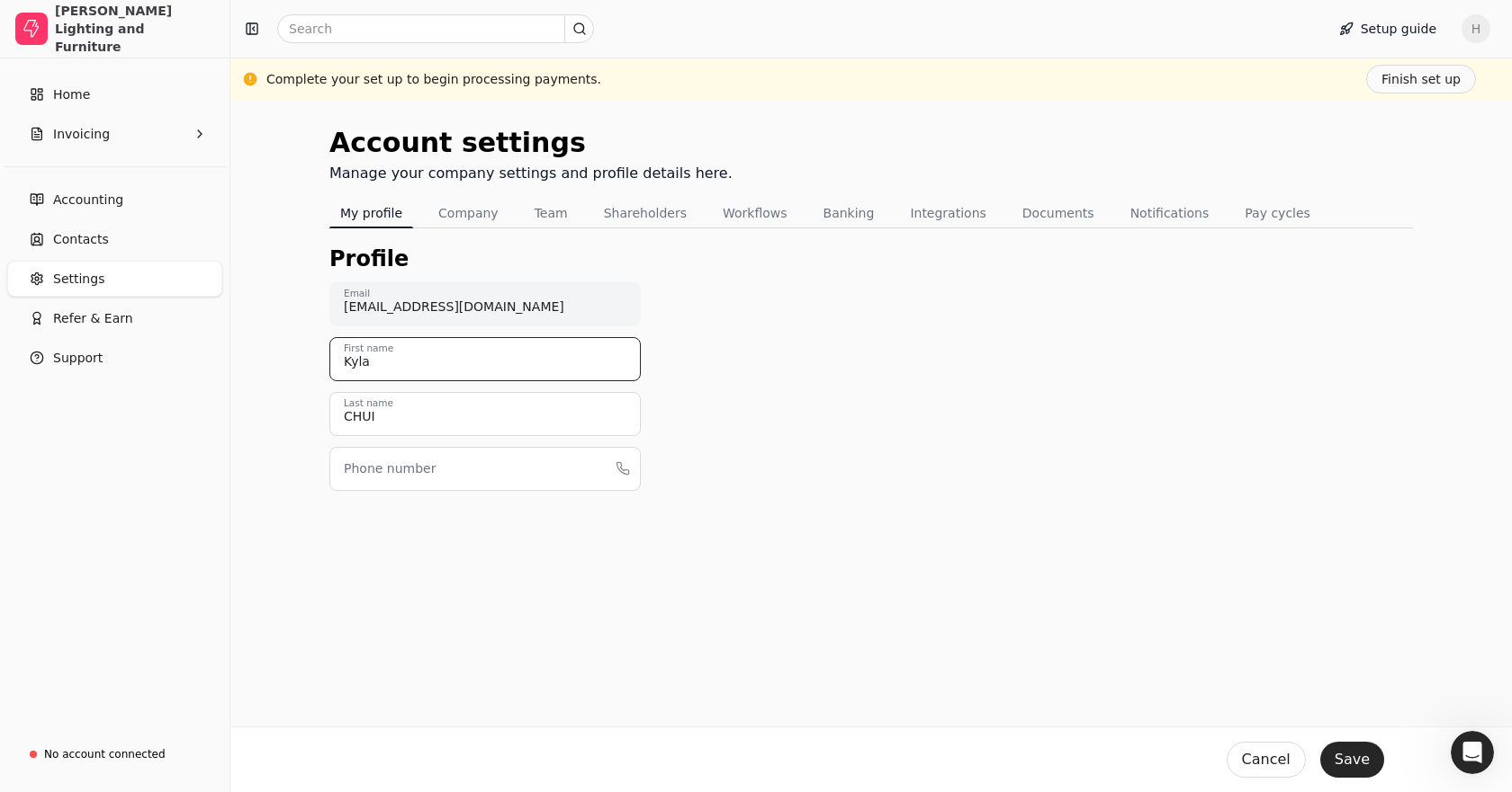
type input "Kyla"
drag, startPoint x: 453, startPoint y: 407, endPoint x: 300, endPoint y: 415, distance: 153.2
click at [300, 415] on div "Account settings Manage your company settings and profile details here. My prof…" at bounding box center [871, 446] width 1281 height 692
type input "Weening"
click at [491, 558] on div "Account settings Manage your company settings and profile details here. My prof…" at bounding box center [871, 446] width 1281 height 692
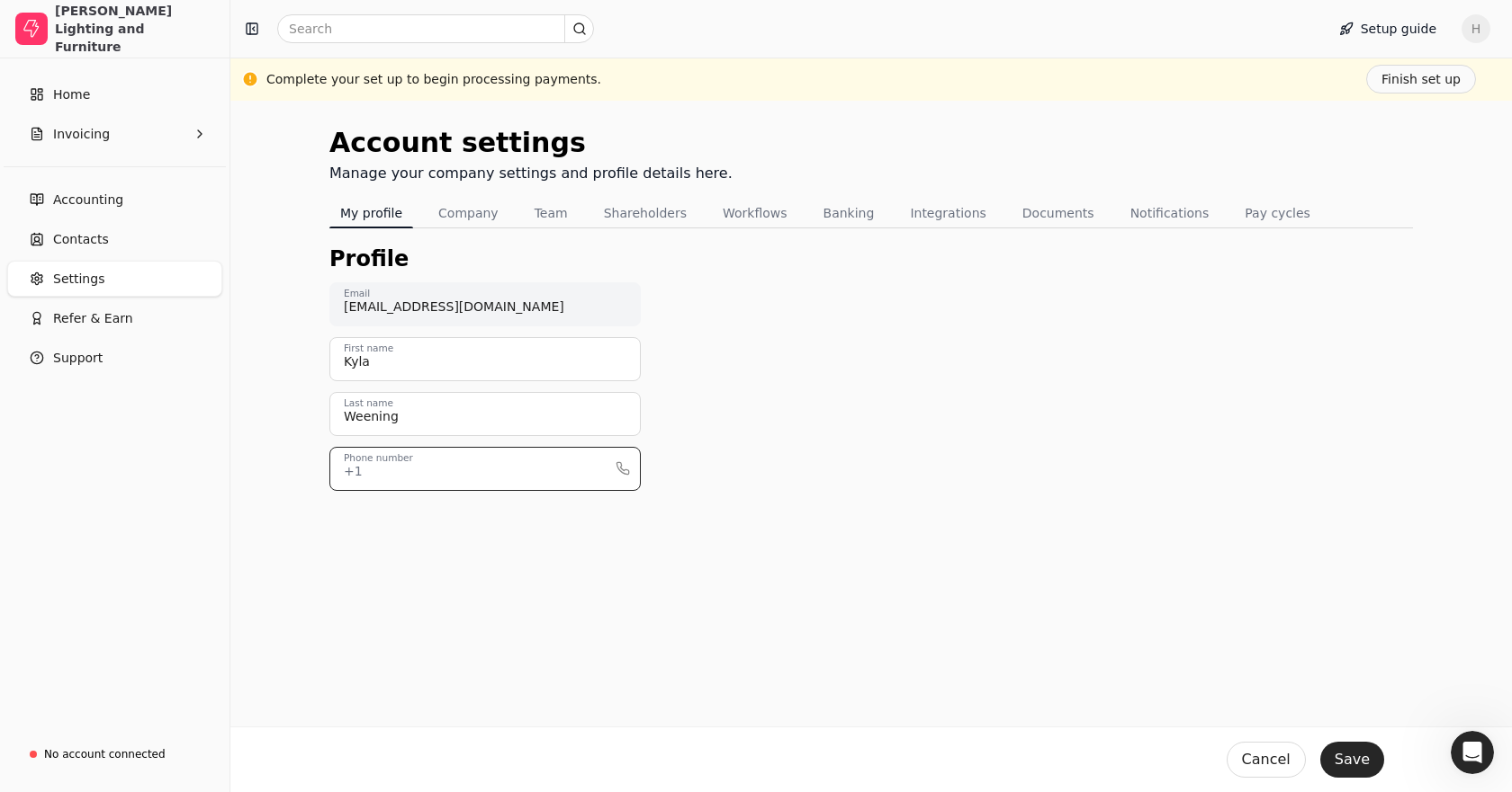
click at [454, 465] on input "Phone number" at bounding box center [484, 469] width 311 height 44
type input "4032708508"
click at [1369, 761] on button "Save" at bounding box center [1351, 760] width 64 height 36
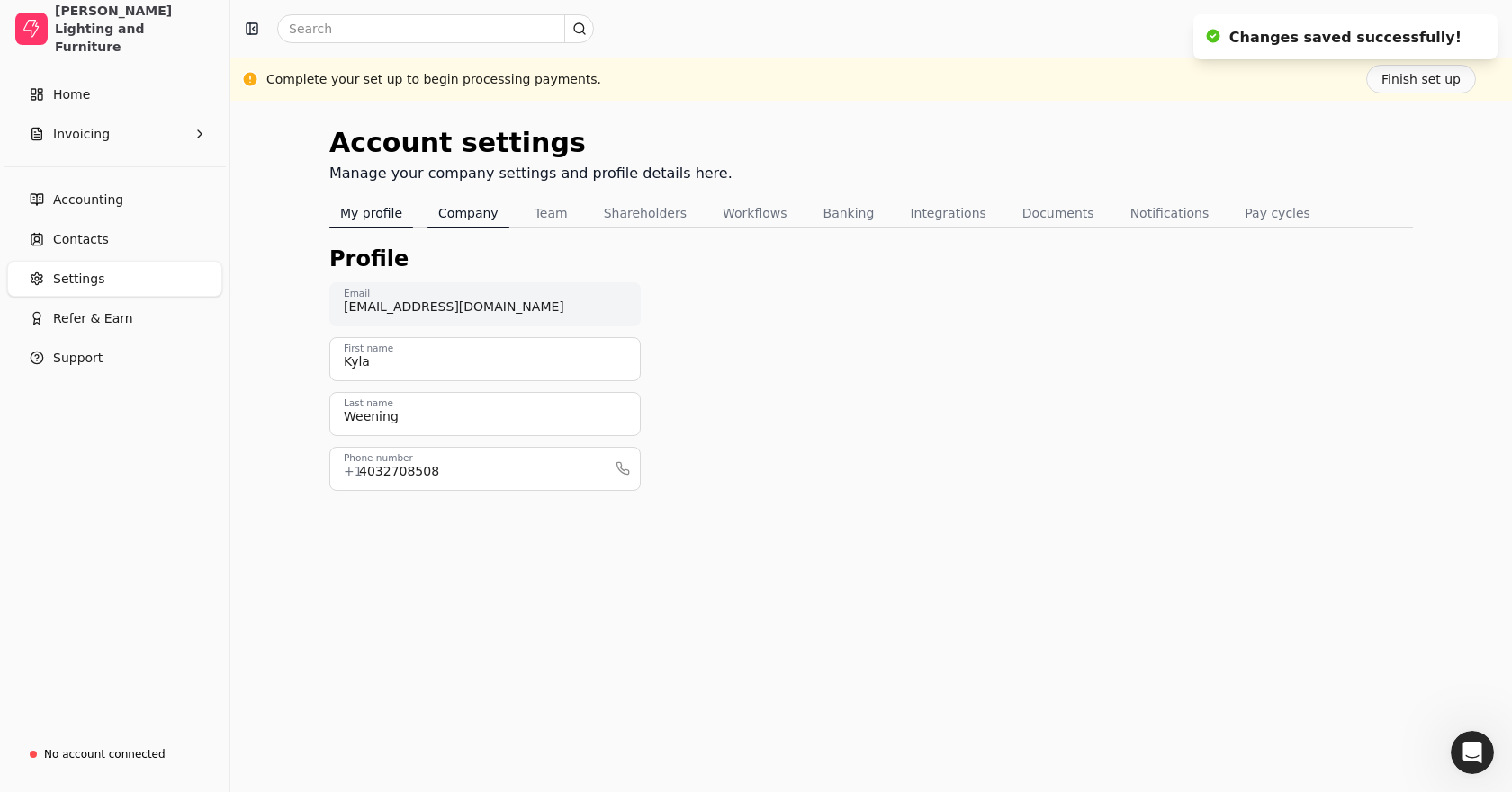
click at [451, 209] on button "Company" at bounding box center [469, 213] width 82 height 29
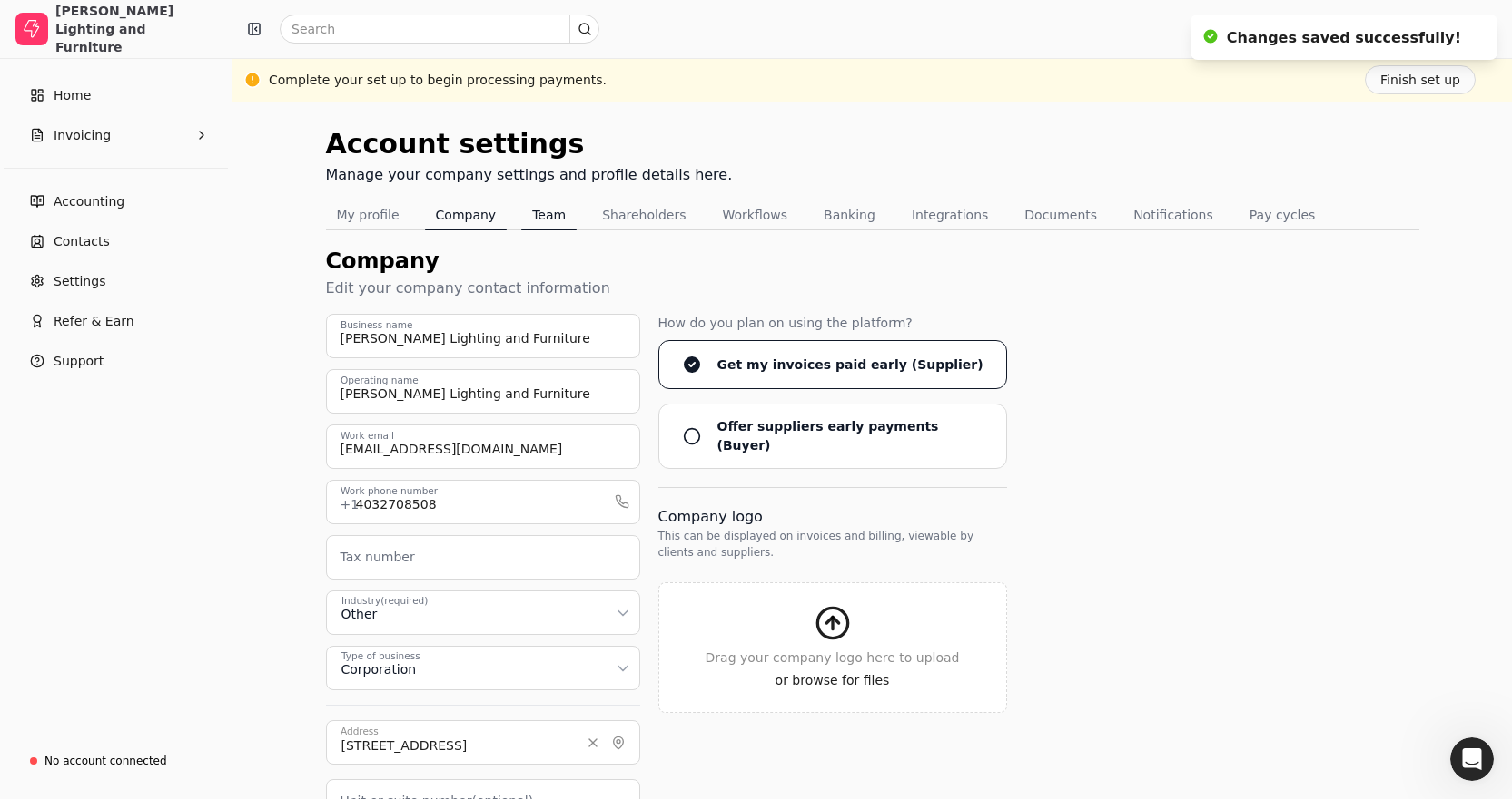
click at [521, 225] on button "Team" at bounding box center [548, 215] width 55 height 29
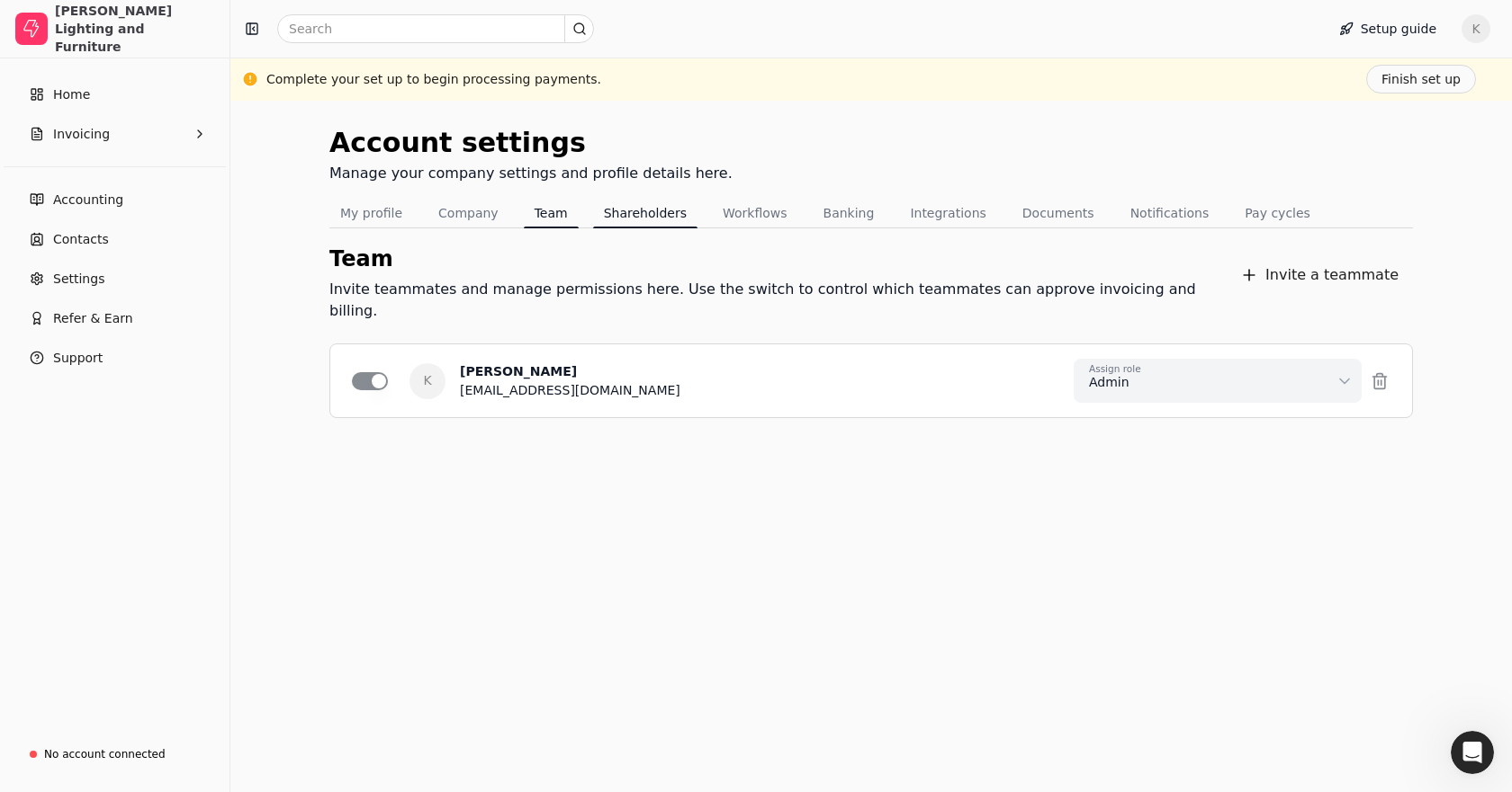
click at [639, 216] on button "Shareholders" at bounding box center [645, 213] width 104 height 29
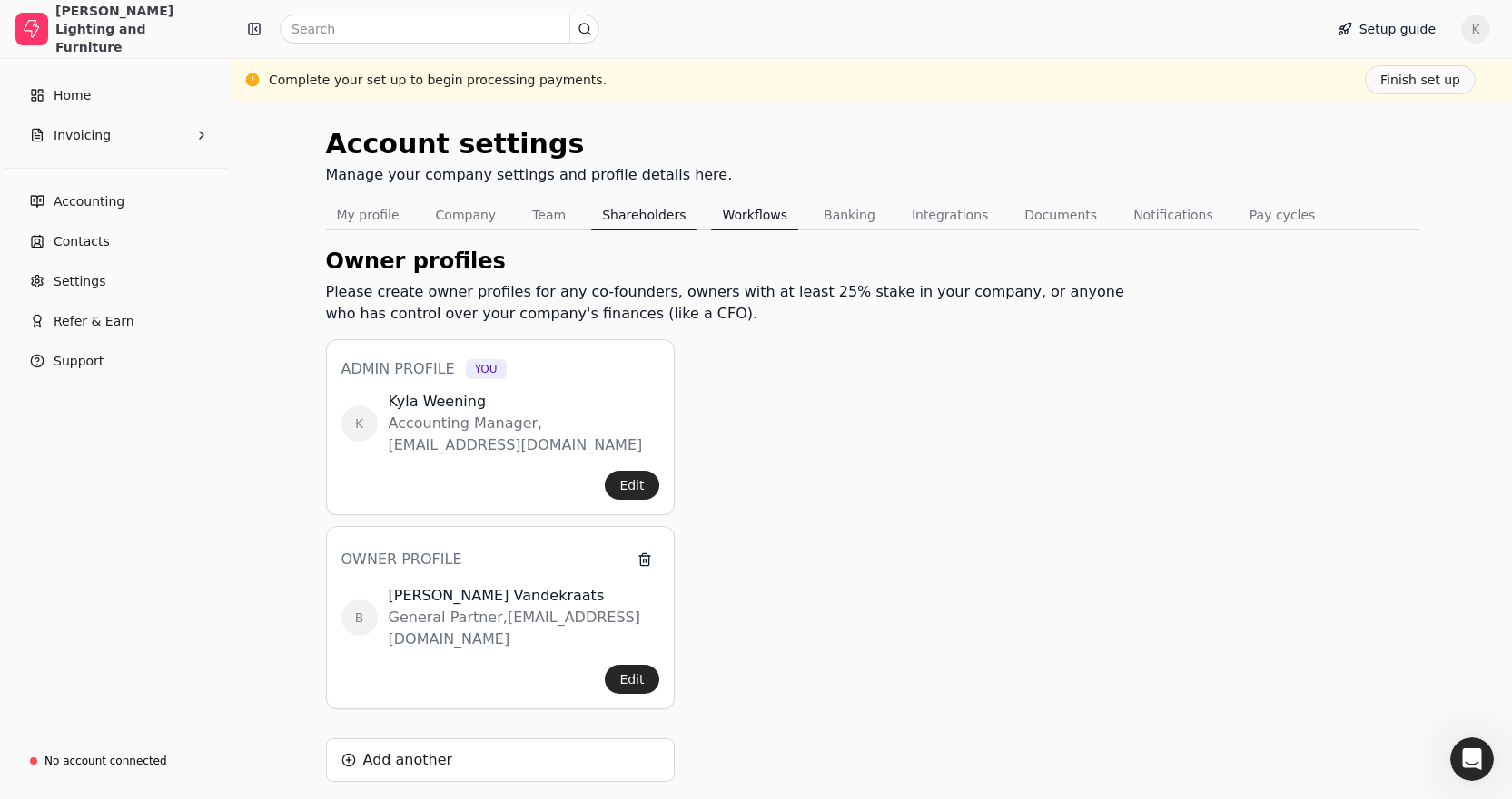
click at [711, 215] on button "Workflows" at bounding box center [754, 215] width 87 height 29
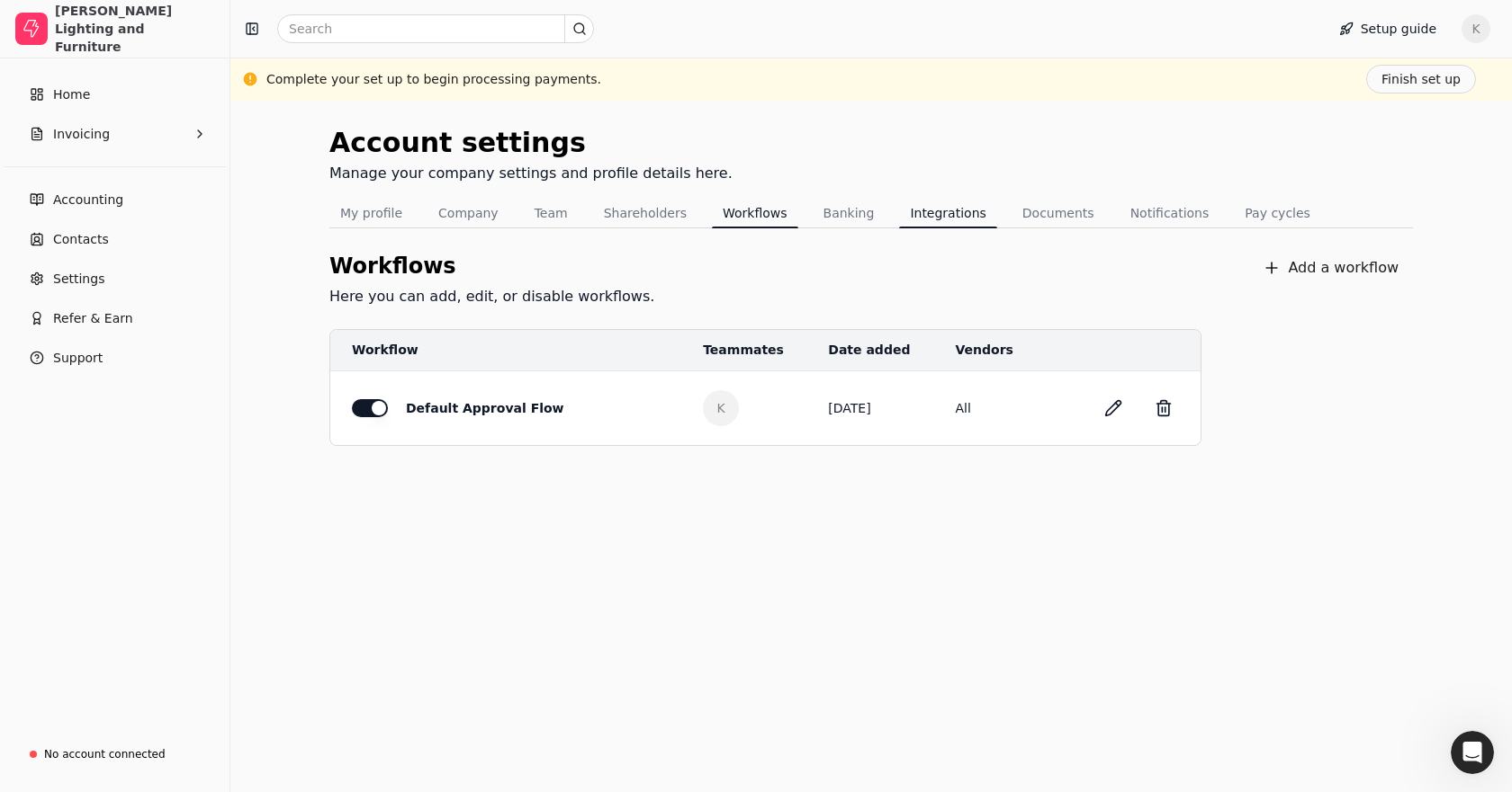
click at [904, 217] on button "Integrations" at bounding box center [947, 213] width 98 height 29
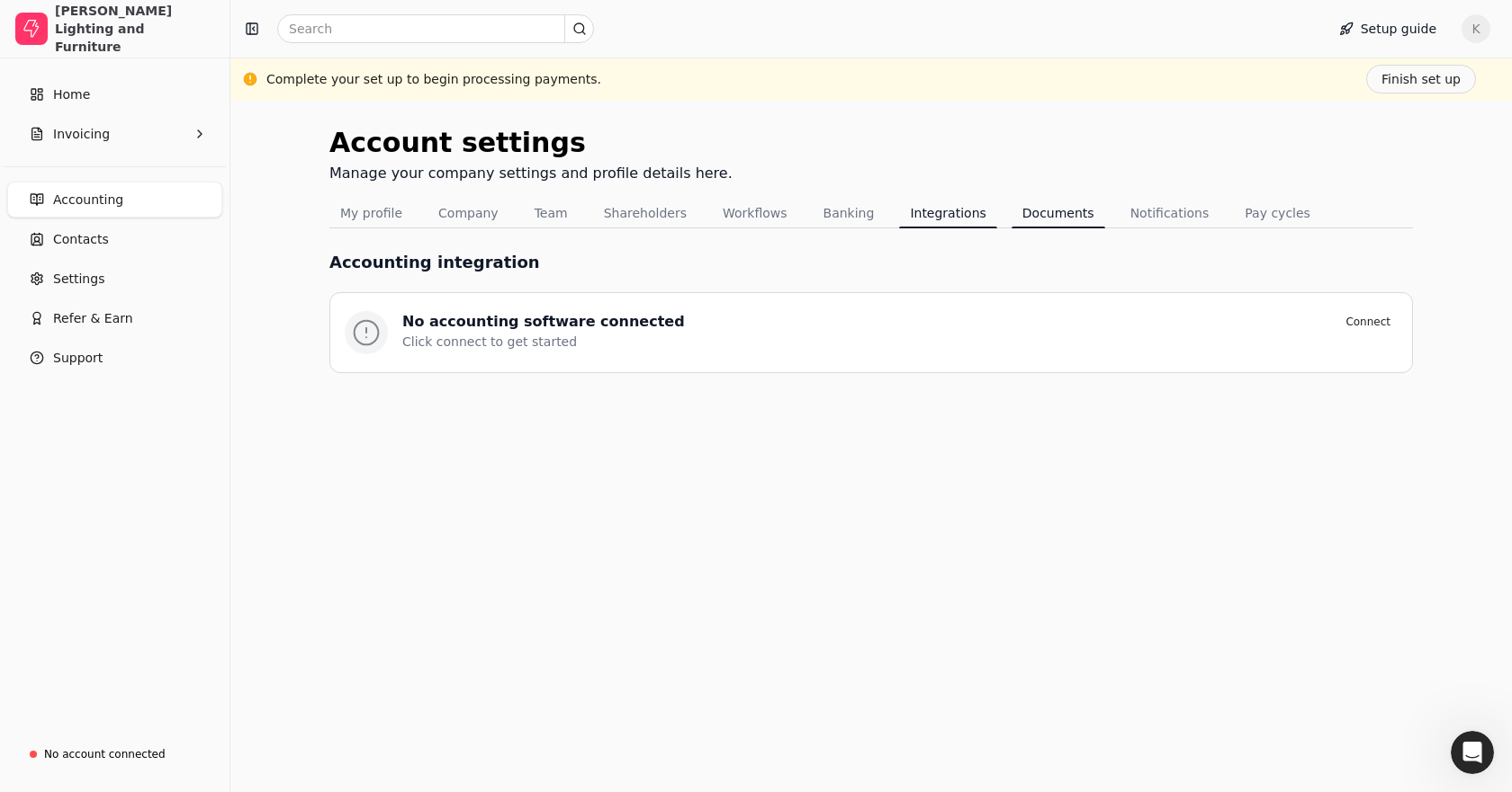
click at [1016, 206] on button "Documents" at bounding box center [1058, 213] width 94 height 29
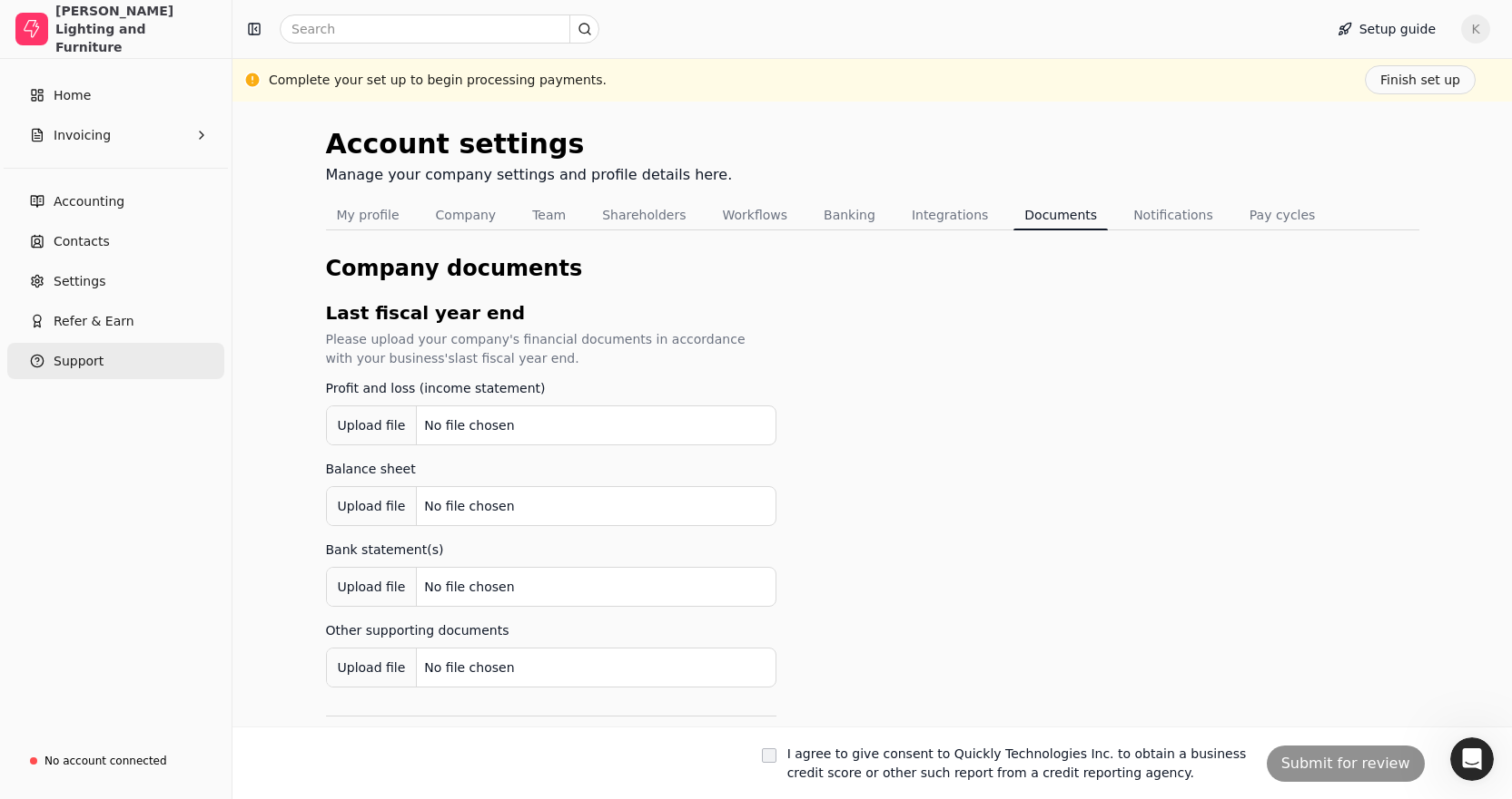
click at [80, 373] on button "Support" at bounding box center [116, 361] width 217 height 37
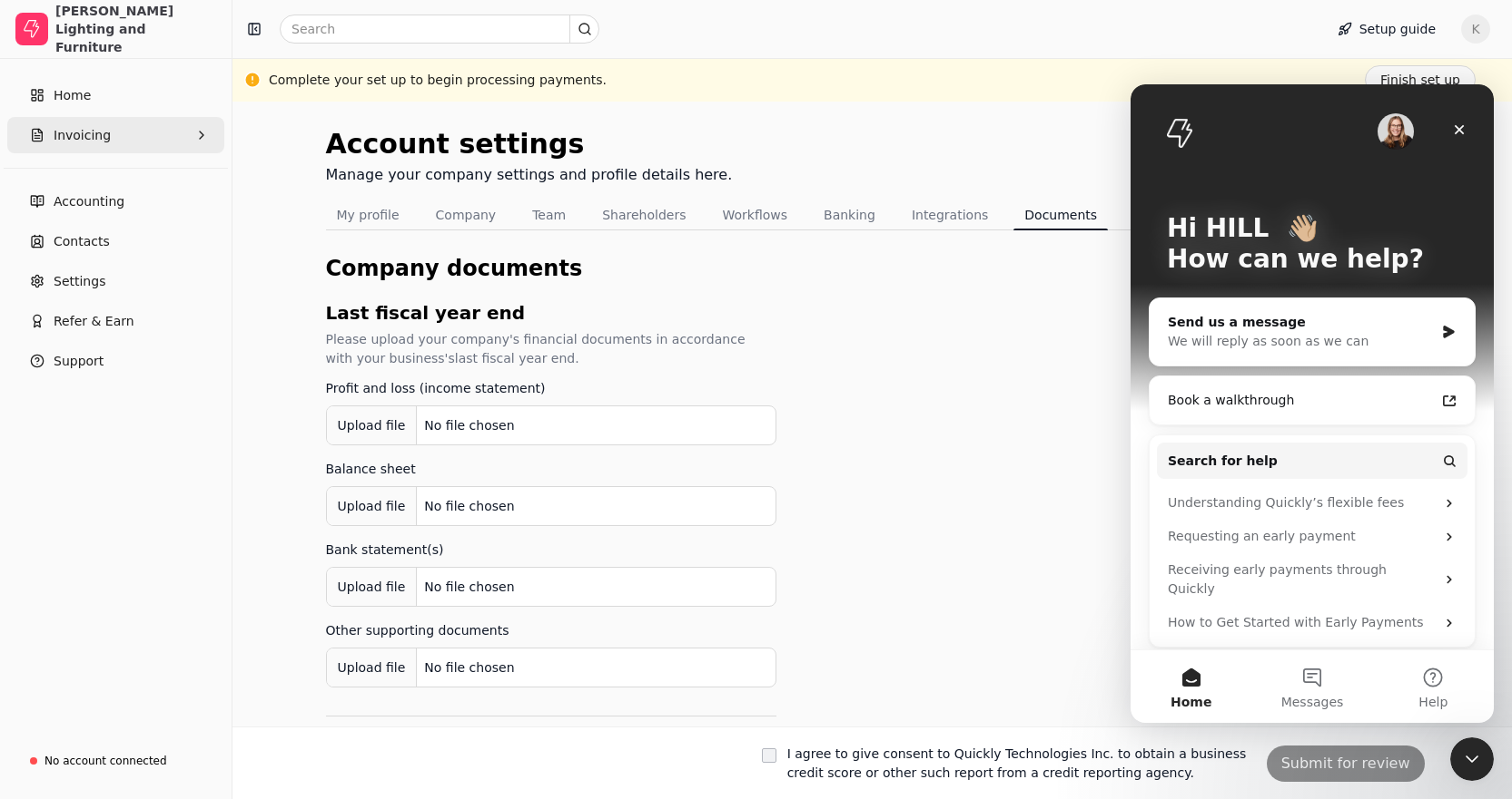
click at [125, 143] on button "Invoicing" at bounding box center [116, 135] width 217 height 37
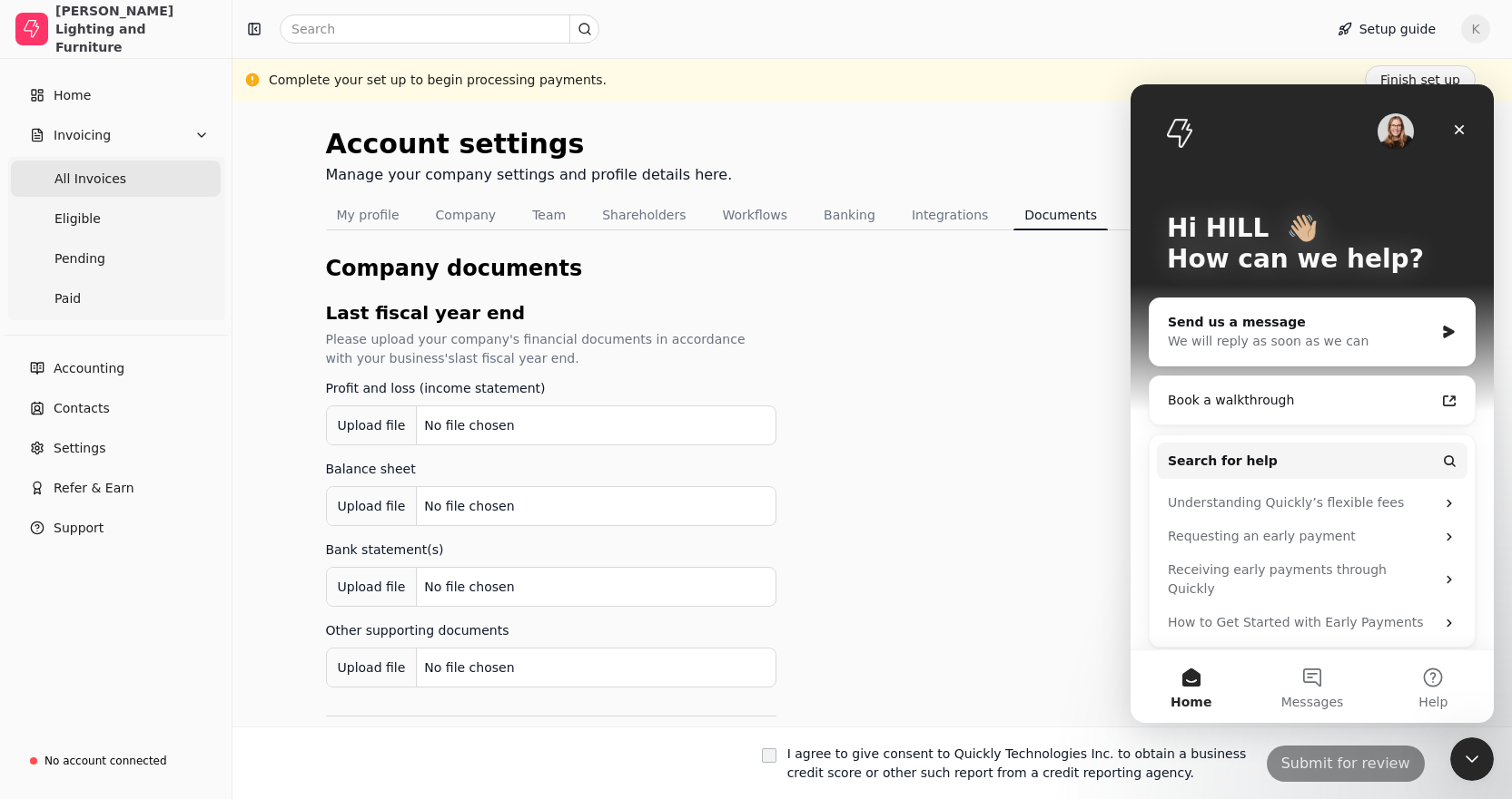
click at [144, 167] on Invoices "All Invoices" at bounding box center [115, 179] width 210 height 37
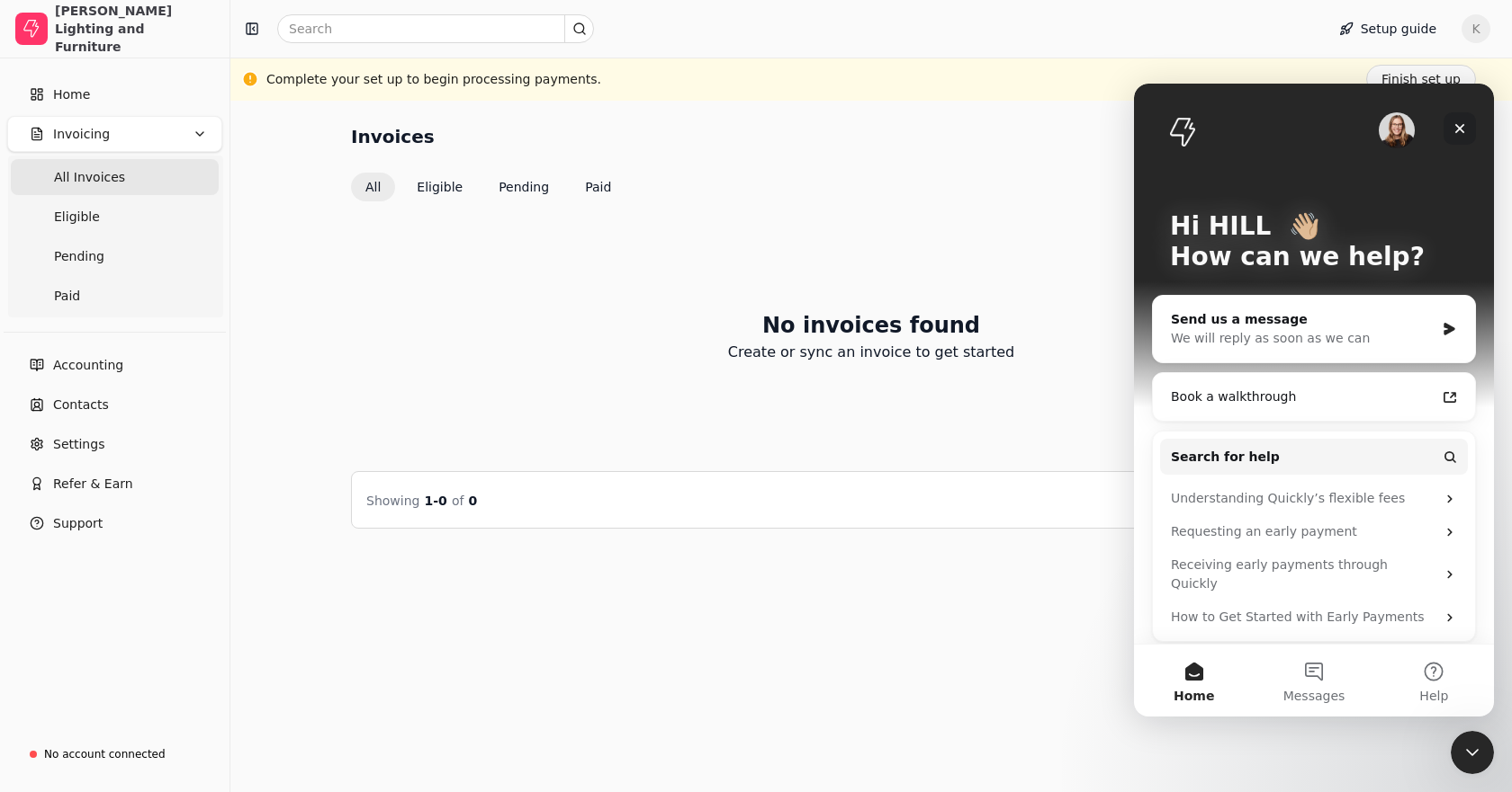
click at [1456, 120] on div "Close" at bounding box center [1459, 129] width 33 height 33
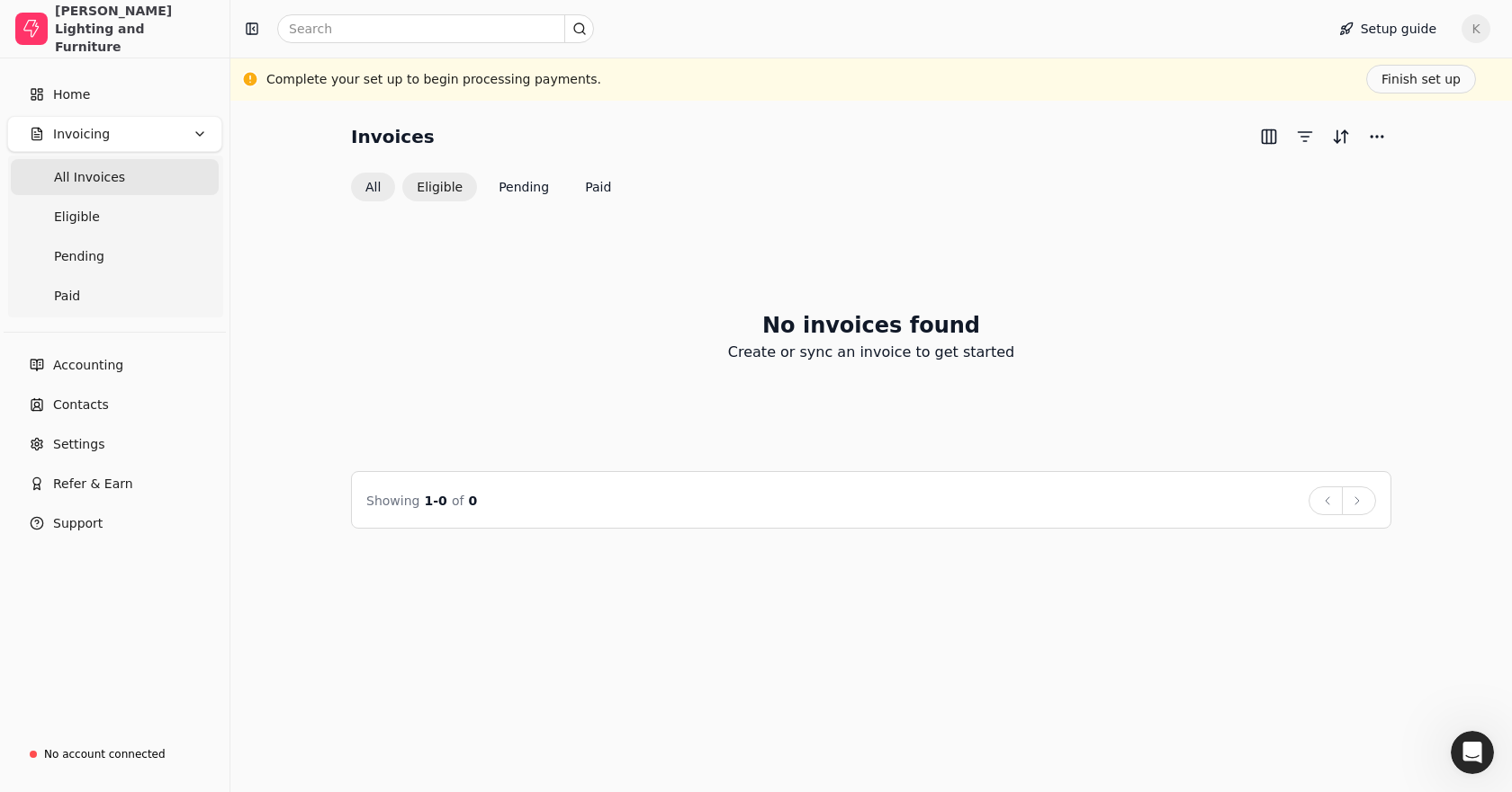
click at [442, 189] on button "Eligible" at bounding box center [439, 187] width 75 height 29
click at [514, 183] on button "Pending" at bounding box center [523, 187] width 79 height 29
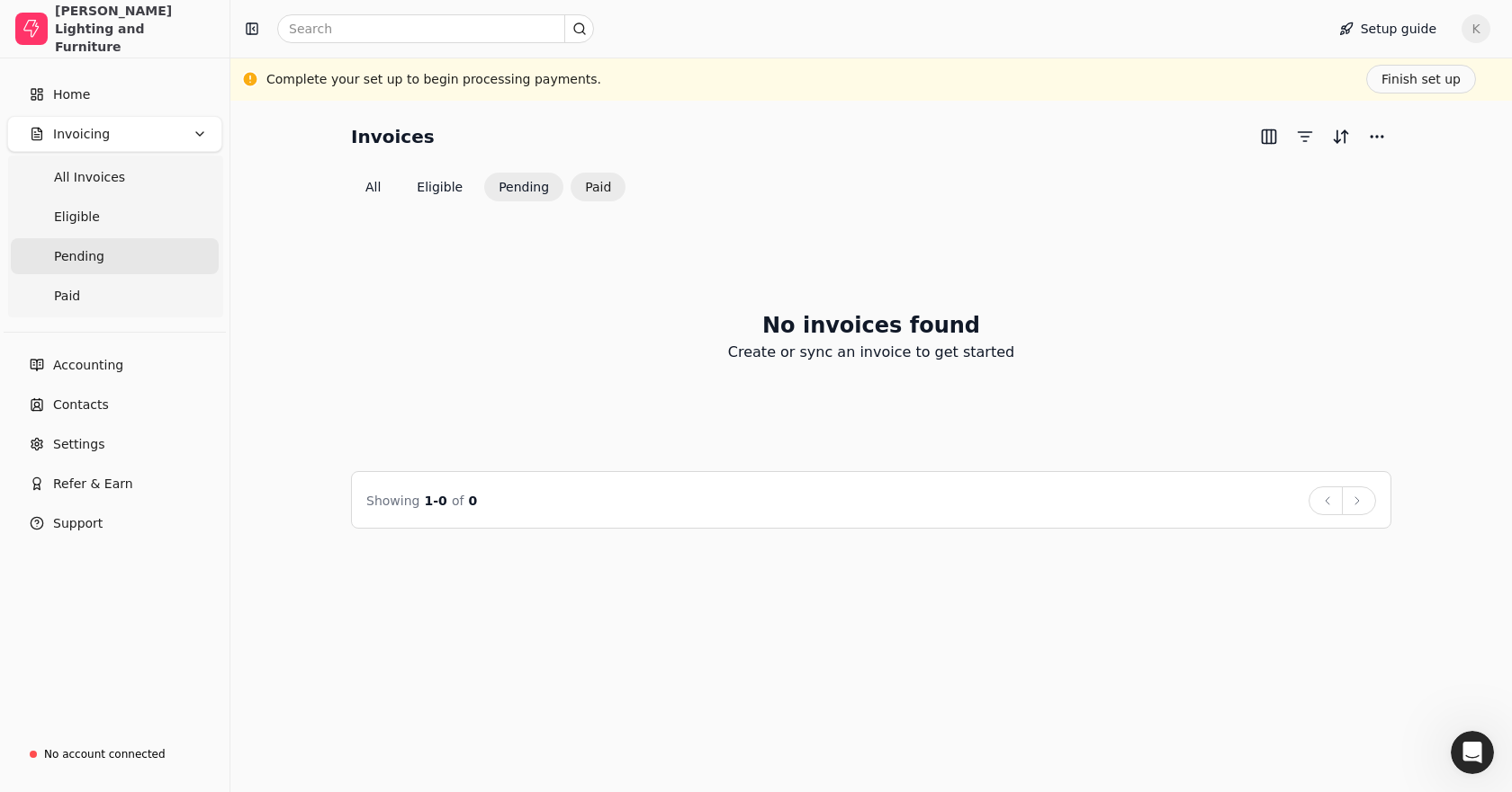
click at [573, 177] on button "Paid" at bounding box center [597, 187] width 55 height 29
click at [366, 194] on button "All" at bounding box center [373, 187] width 44 height 29
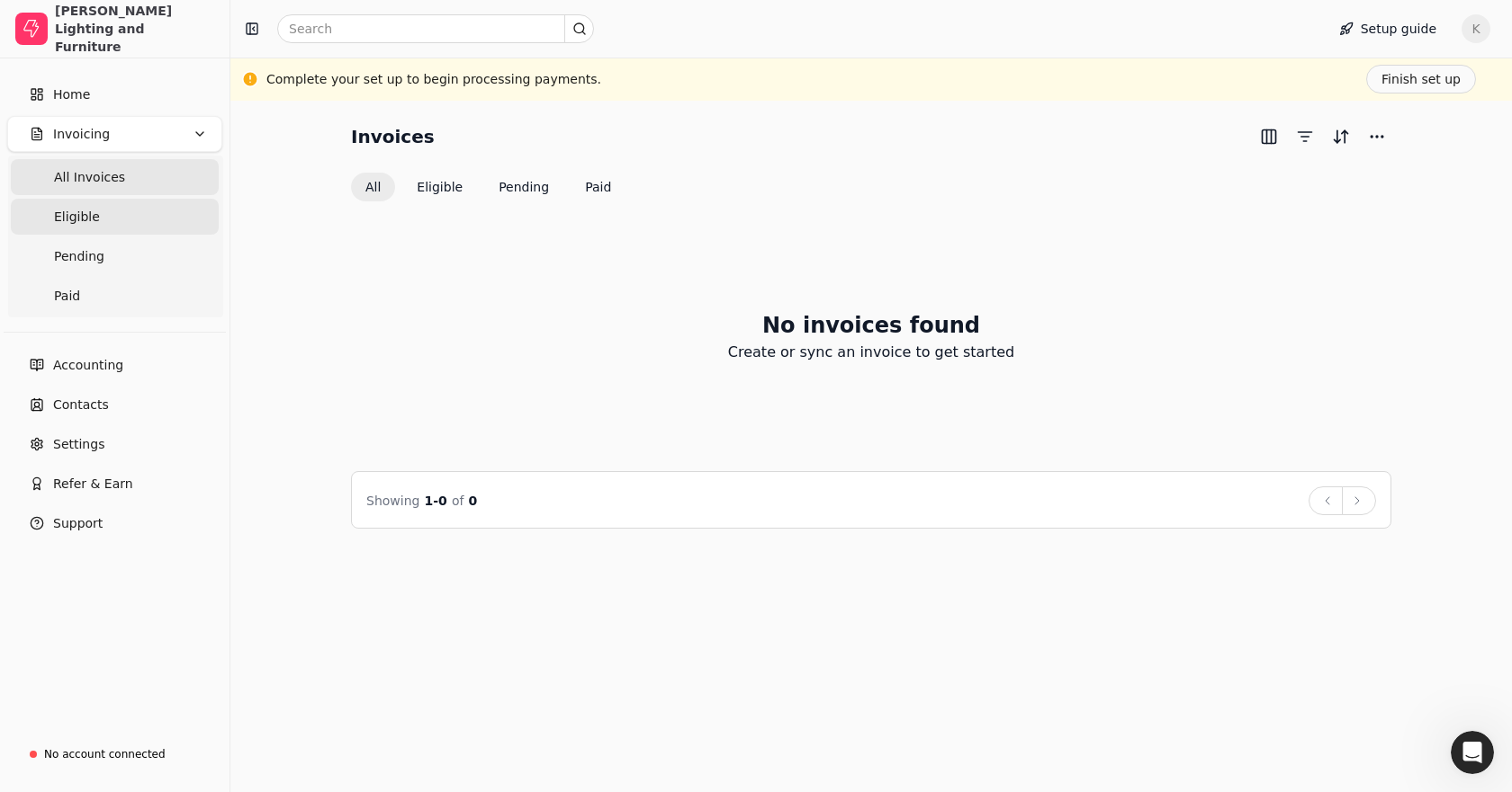
click at [117, 215] on link "Eligible" at bounding box center [114, 217] width 208 height 36
click at [110, 249] on link "Pending" at bounding box center [114, 256] width 208 height 36
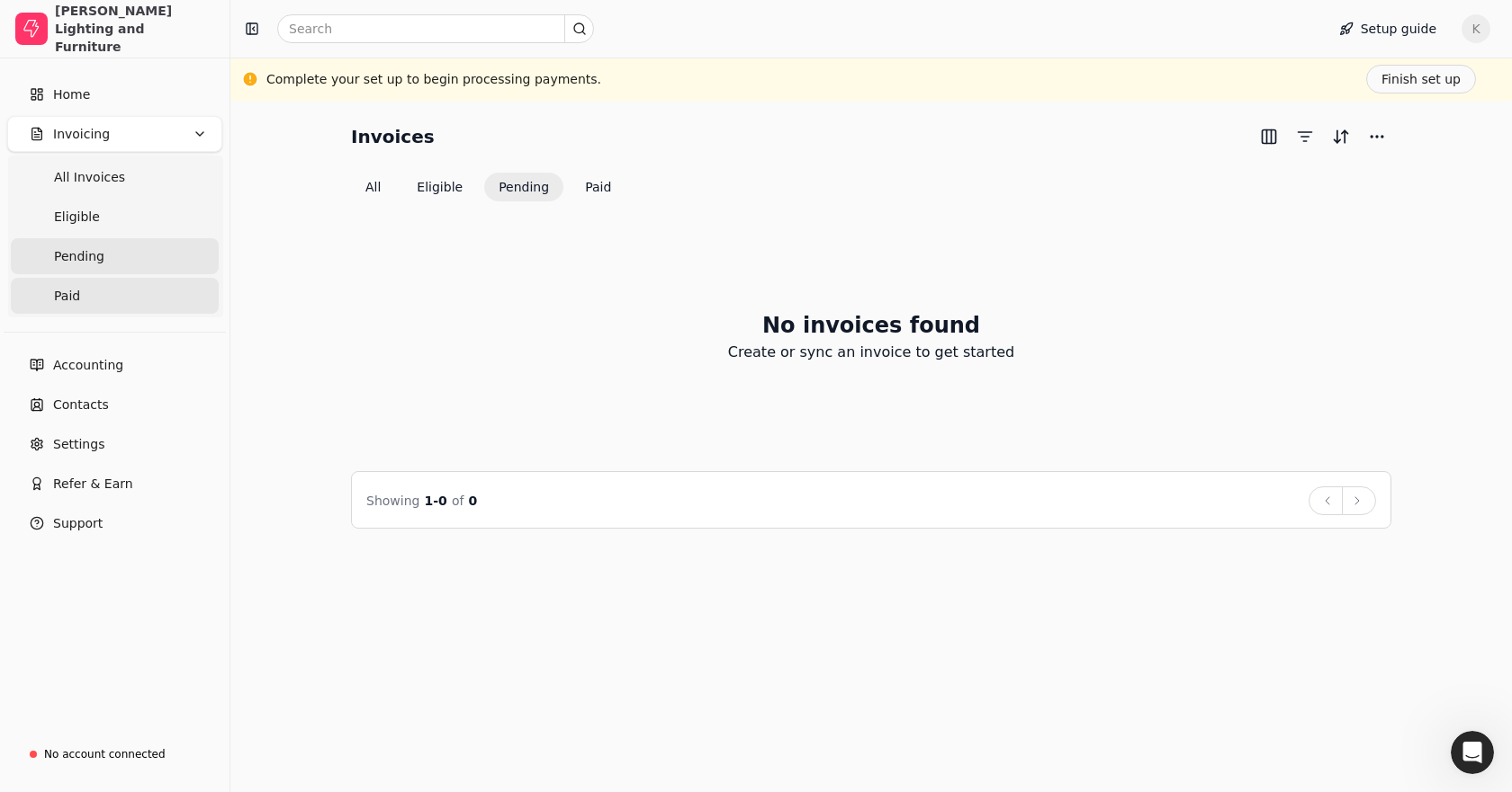
click at [113, 290] on link "Paid" at bounding box center [114, 297] width 208 height 36
click at [126, 159] on Invoices "All Invoices" at bounding box center [114, 177] width 208 height 36
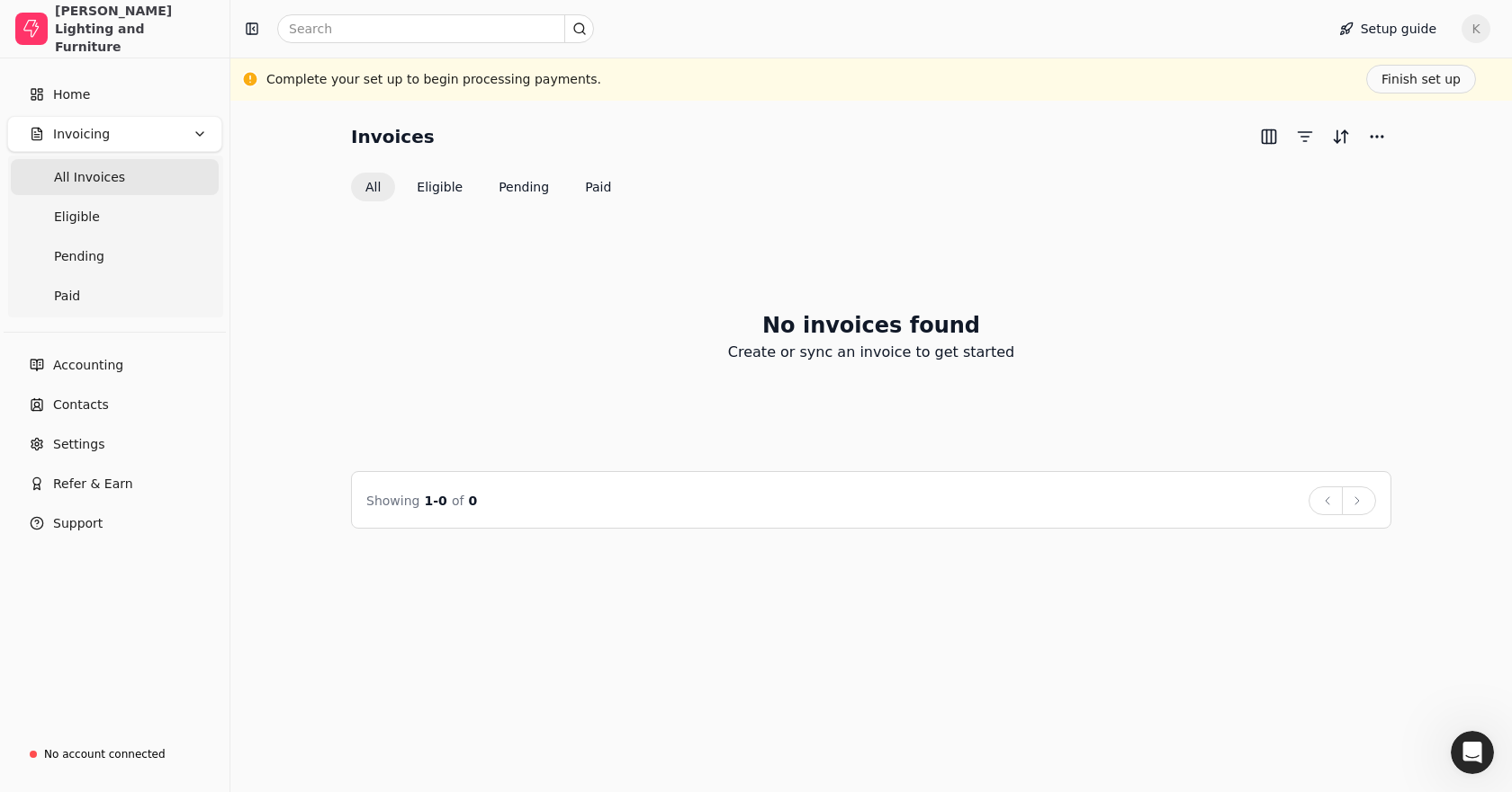
click at [500, 506] on div "Showing 1 - 0 of 0 Back Next" at bounding box center [871, 501] width 1010 height 29
click at [111, 99] on link "Home" at bounding box center [115, 95] width 215 height 36
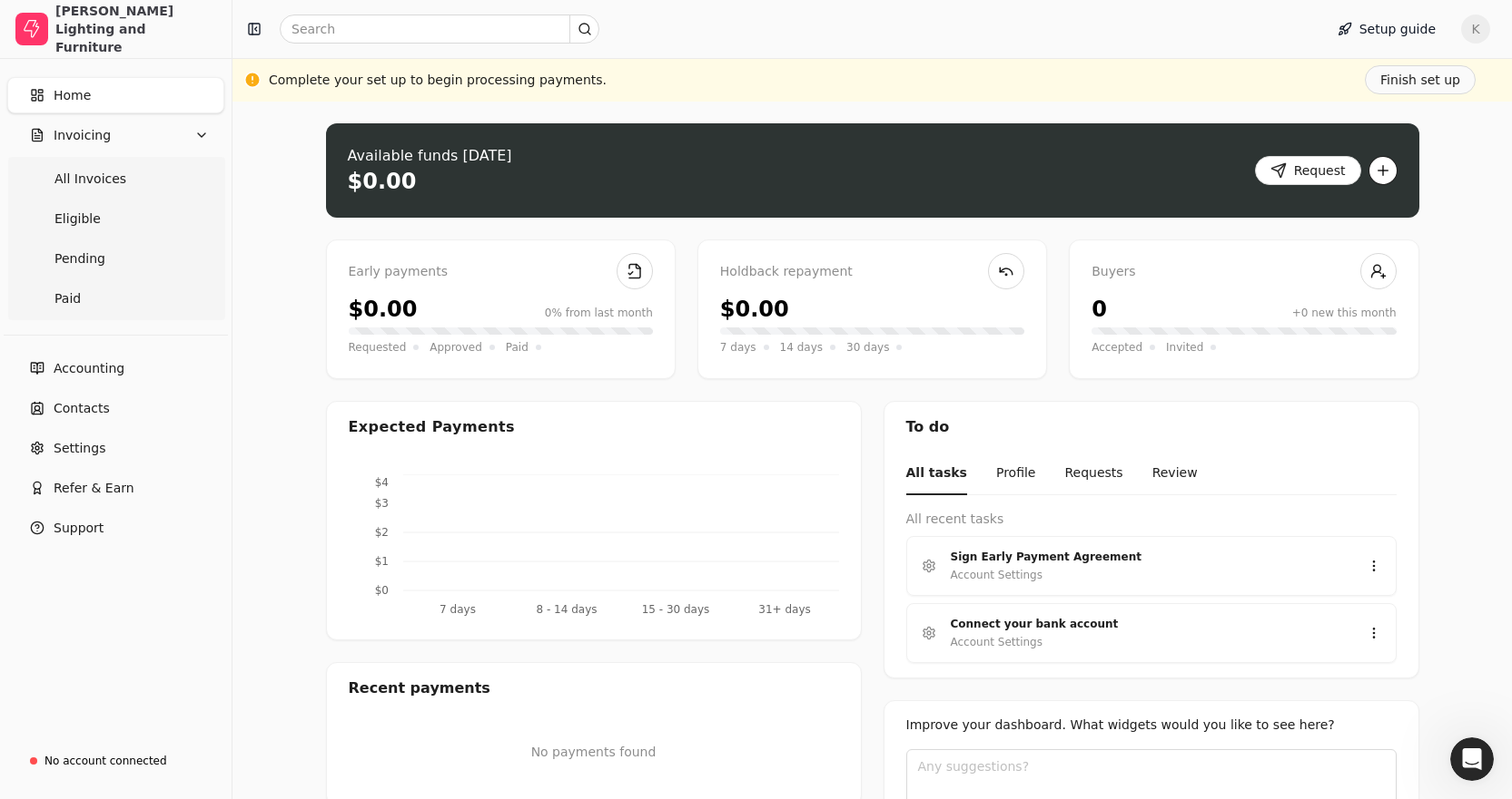
click at [1378, 170] on button "button" at bounding box center [1383, 171] width 29 height 29
click at [921, 388] on div "Upload file: Drag your invoice here to upload or browse for files Available fun…" at bounding box center [873, 507] width 1093 height 766
click at [153, 41] on div "[PERSON_NAME] Lighting and Furniture" at bounding box center [135, 29] width 160 height 54
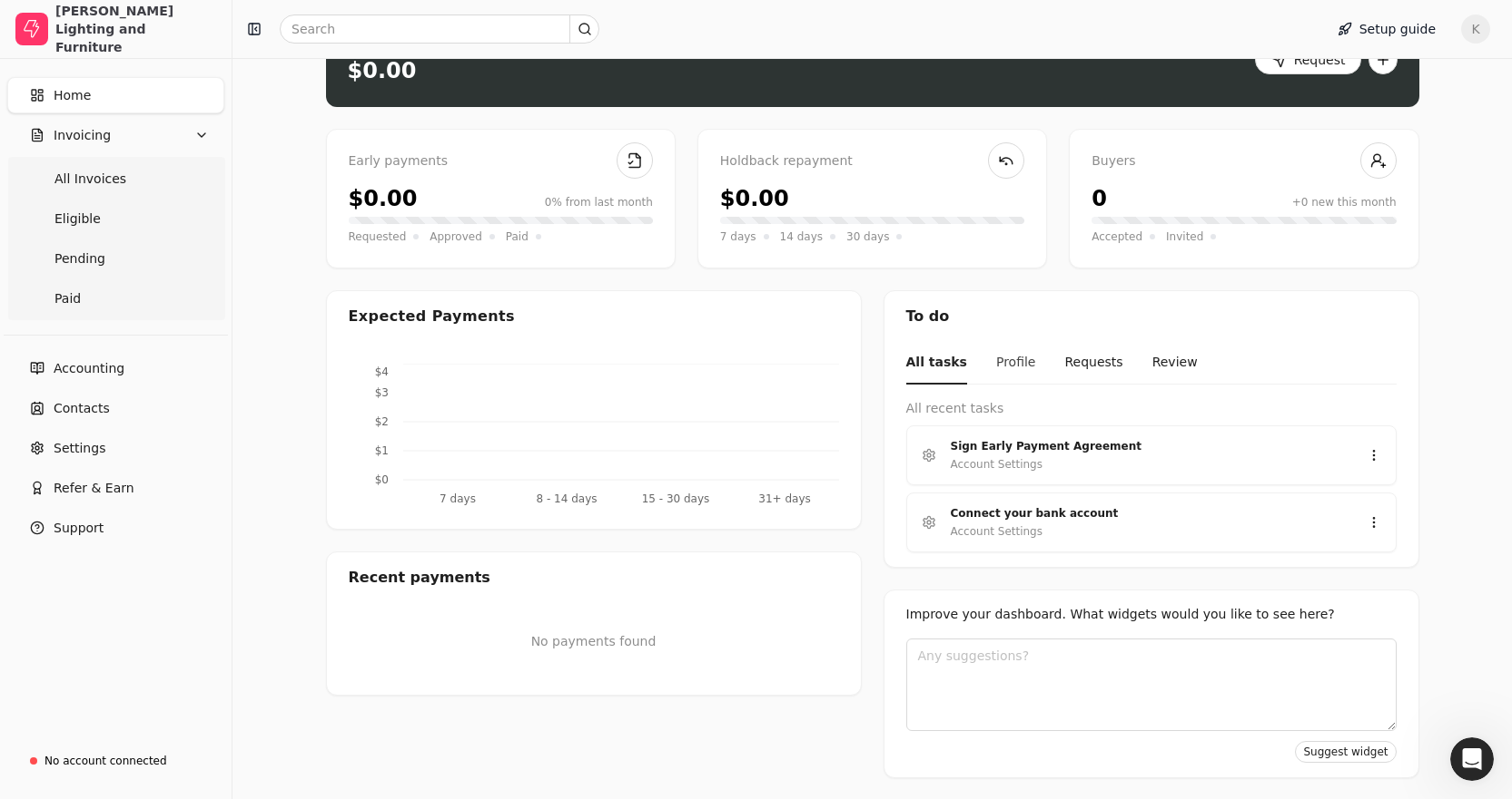
click at [996, 351] on button "Profile" at bounding box center [1016, 364] width 40 height 42
click at [1064, 367] on button "Requests" at bounding box center [1093, 364] width 58 height 42
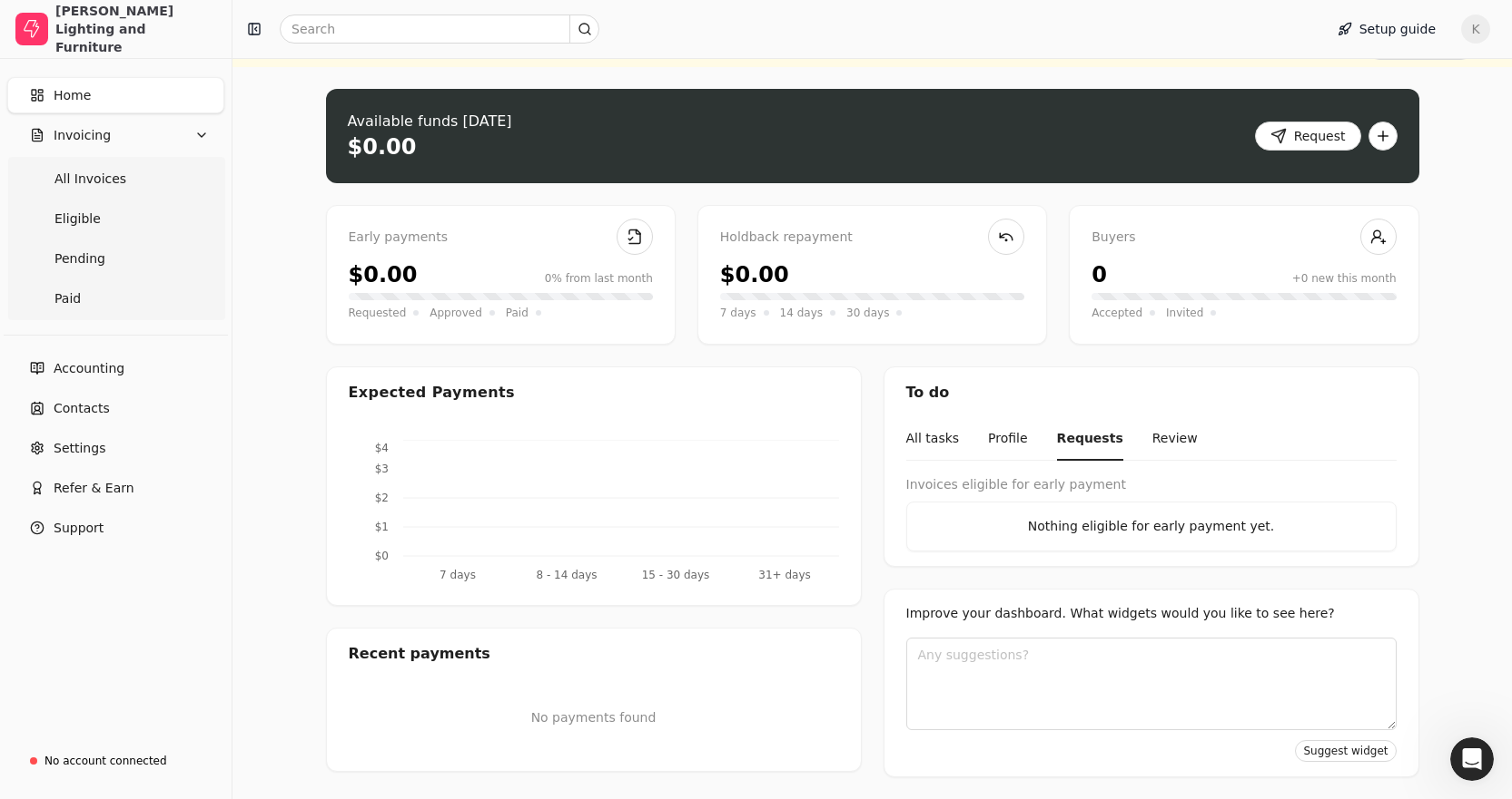
scroll to position [34, 0]
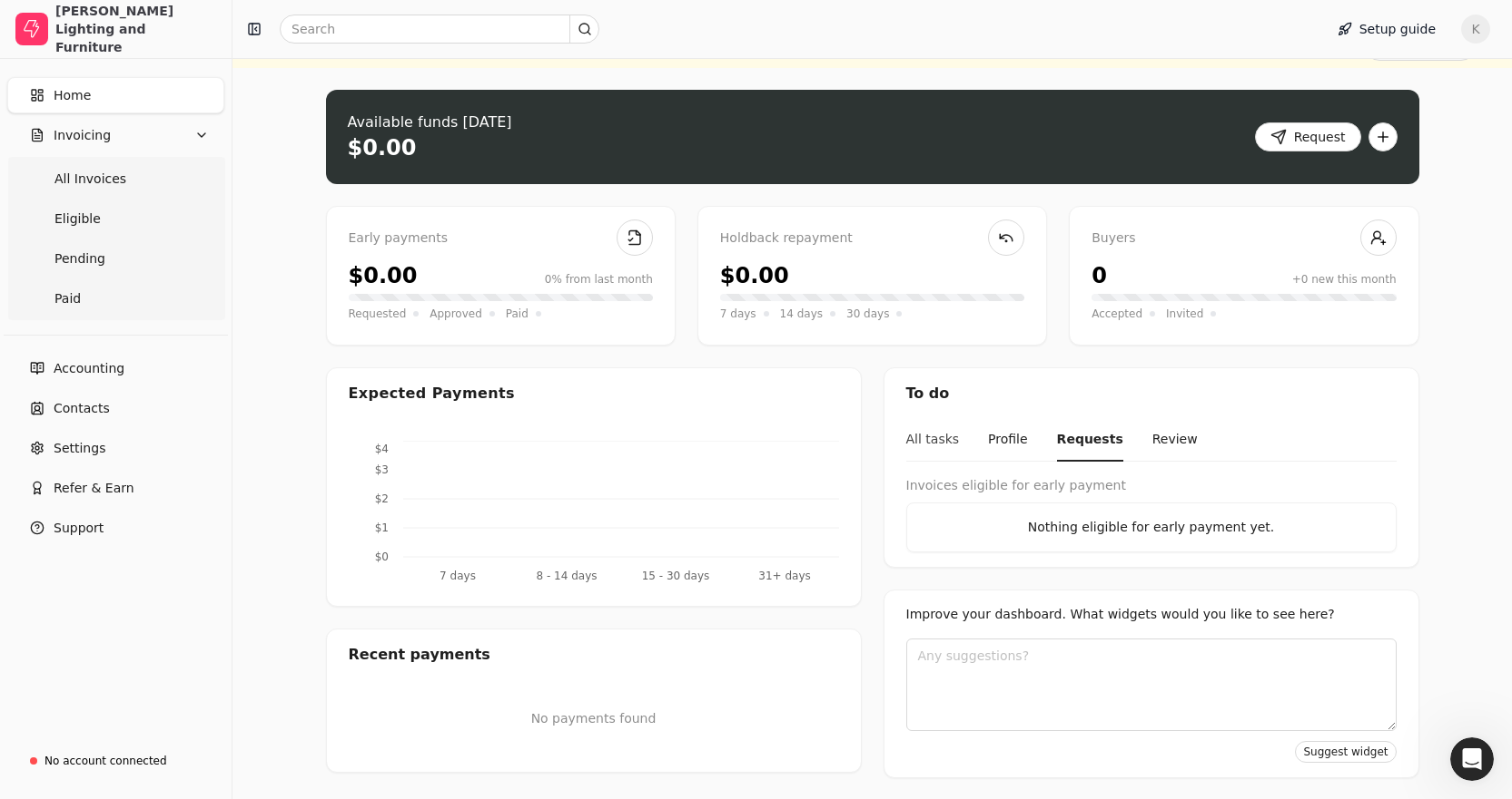
click at [933, 453] on button "All tasks" at bounding box center [932, 440] width 53 height 42
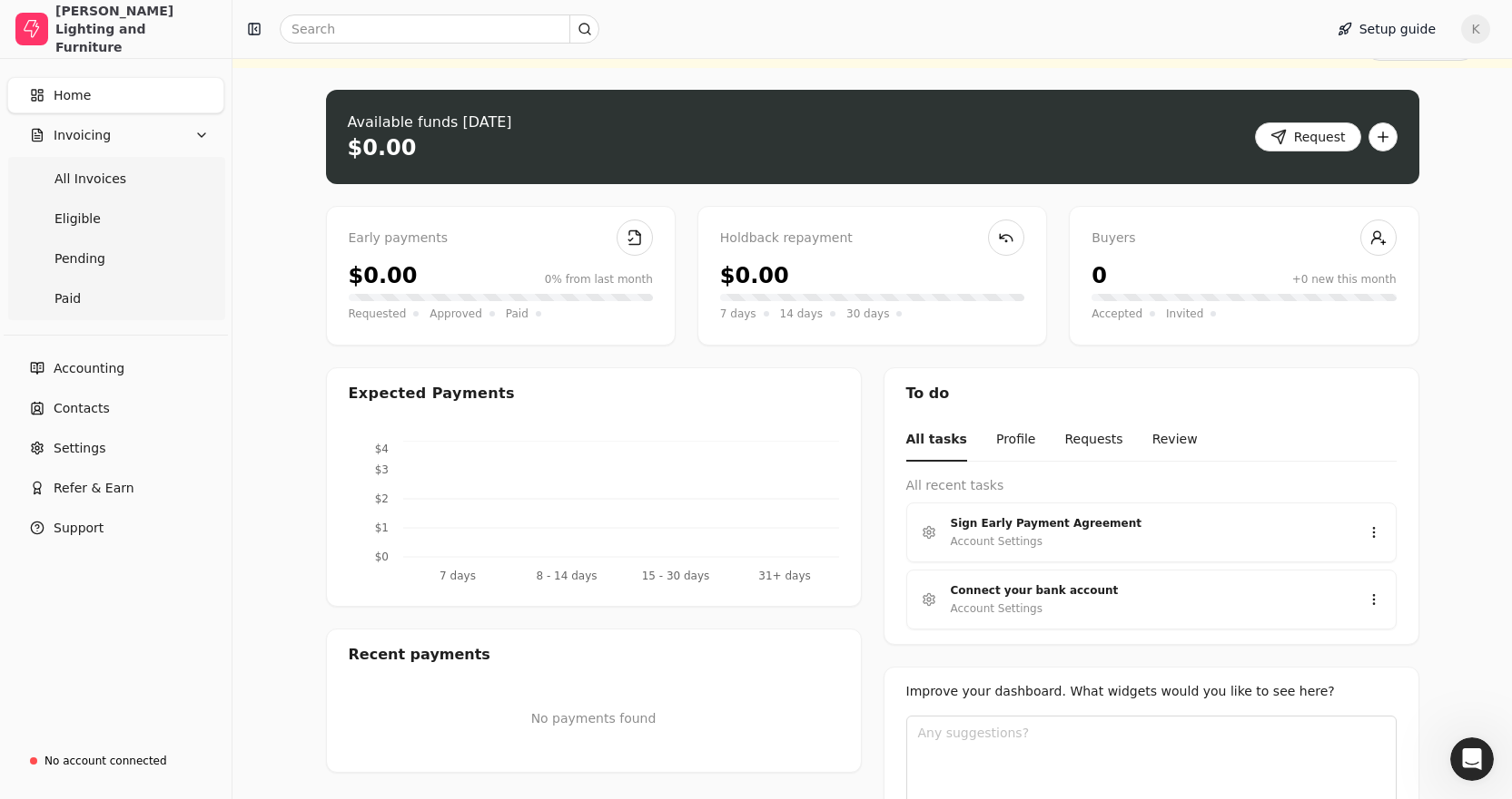
scroll to position [0, 0]
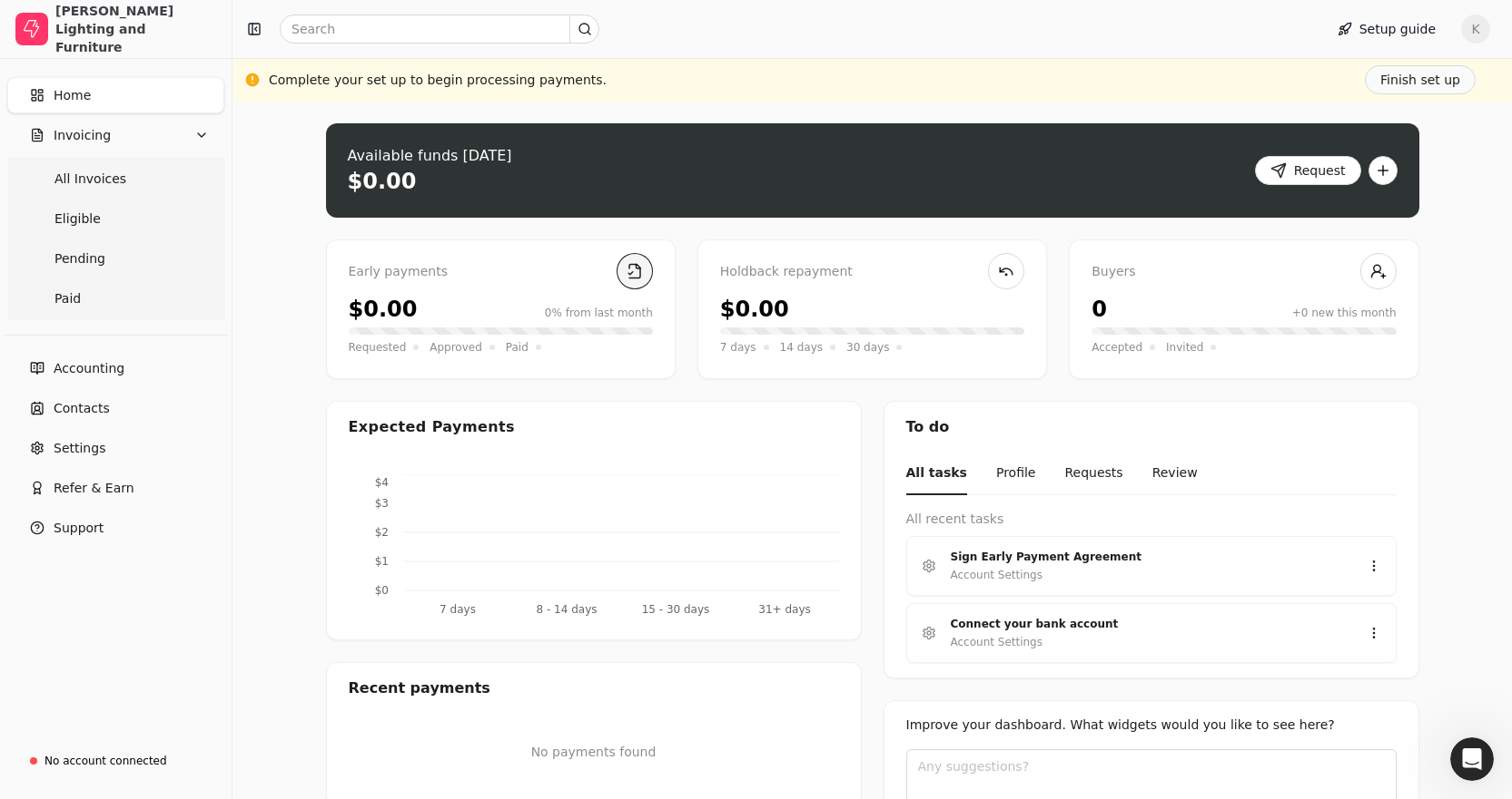
click at [637, 275] on link at bounding box center [634, 271] width 37 height 37
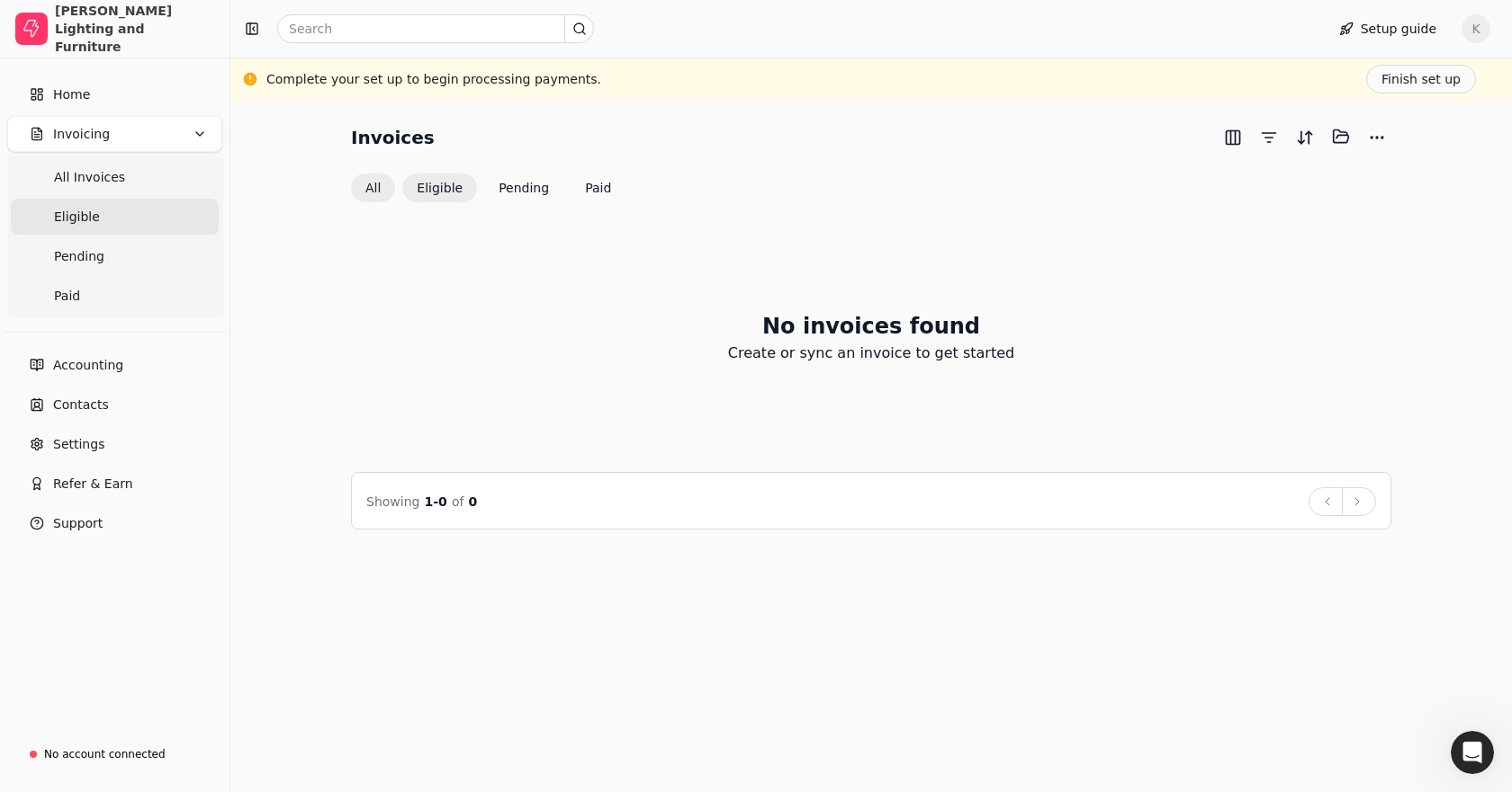
click at [380, 187] on button "All" at bounding box center [373, 187] width 44 height 29
click at [121, 129] on button "Invoicing" at bounding box center [115, 134] width 215 height 36
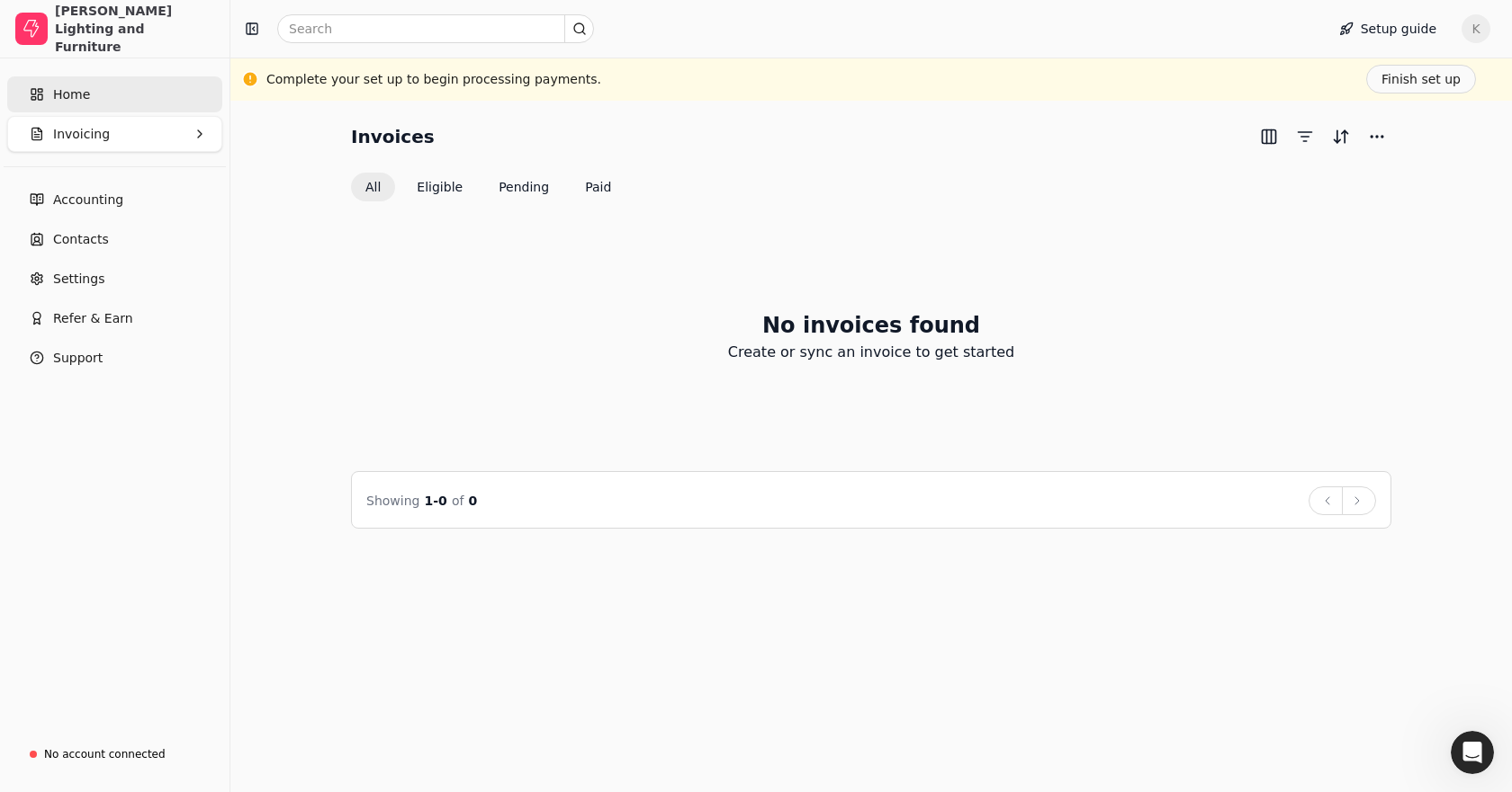
click at [122, 105] on link "Home" at bounding box center [115, 95] width 215 height 36
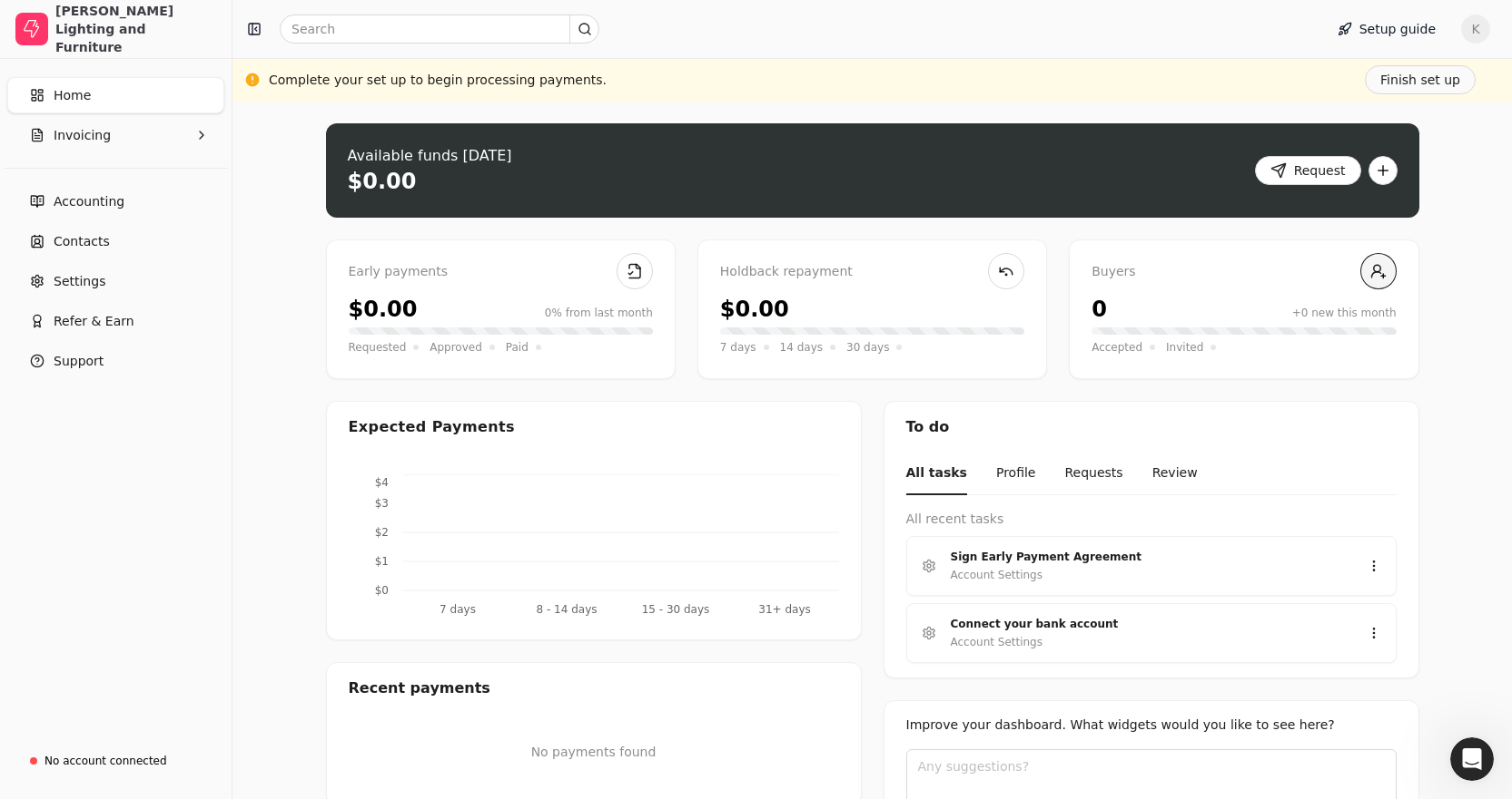
click at [1376, 271] on link at bounding box center [1379, 271] width 37 height 37
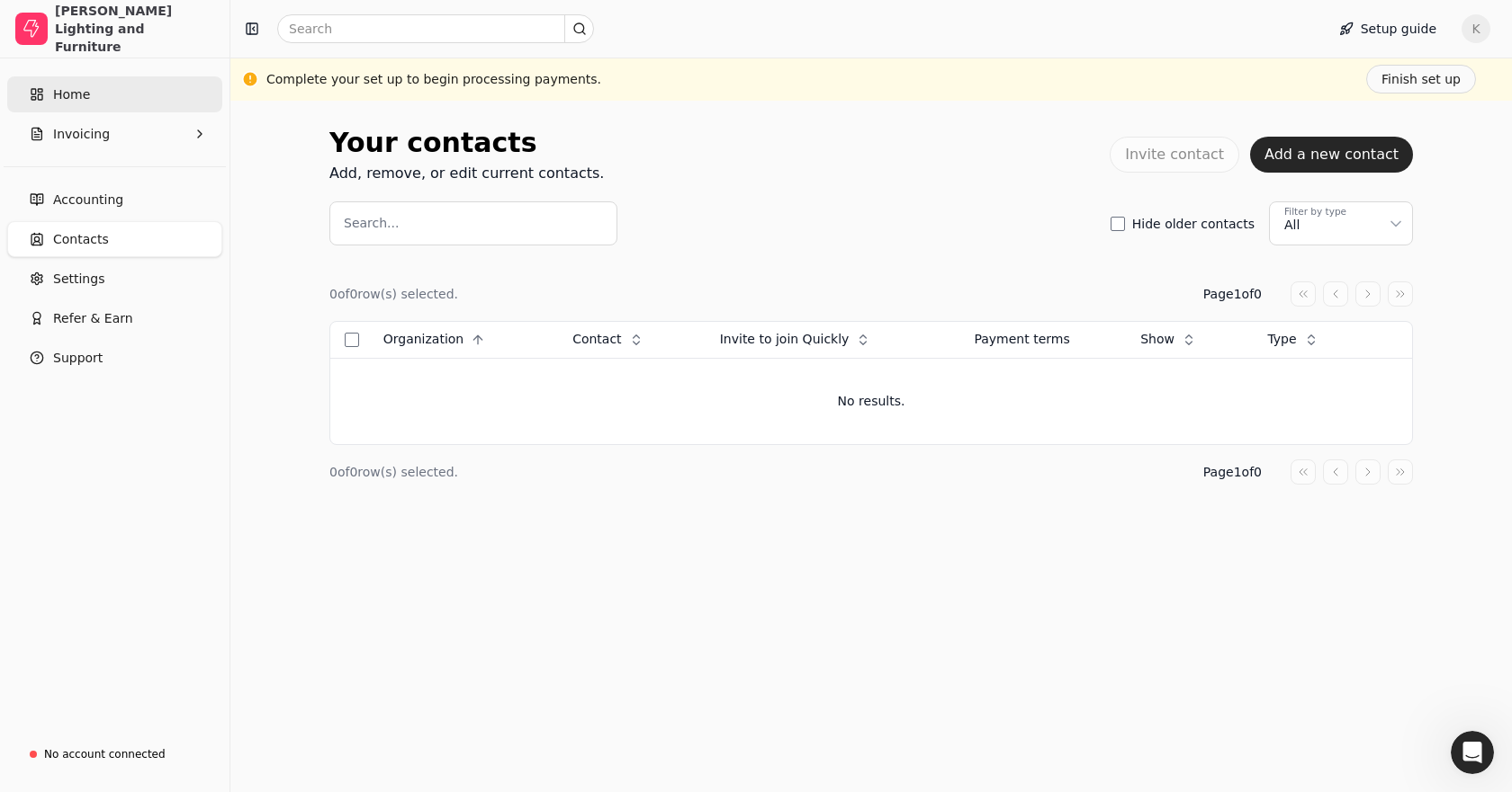
click at [95, 99] on link "Home" at bounding box center [115, 95] width 215 height 36
